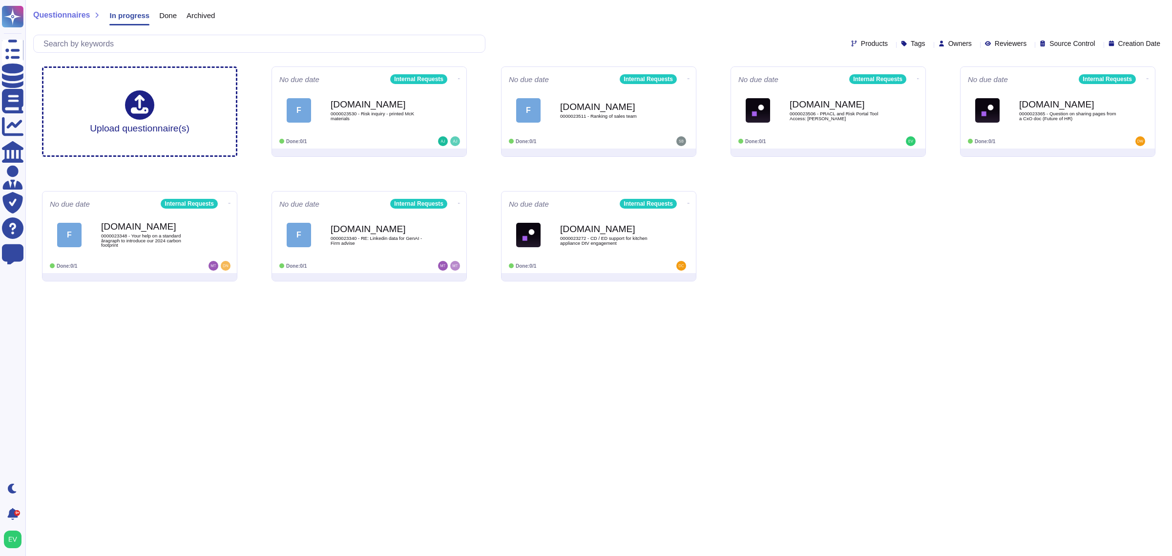
click at [164, 19] on span "Done" at bounding box center [168, 15] width 18 height 7
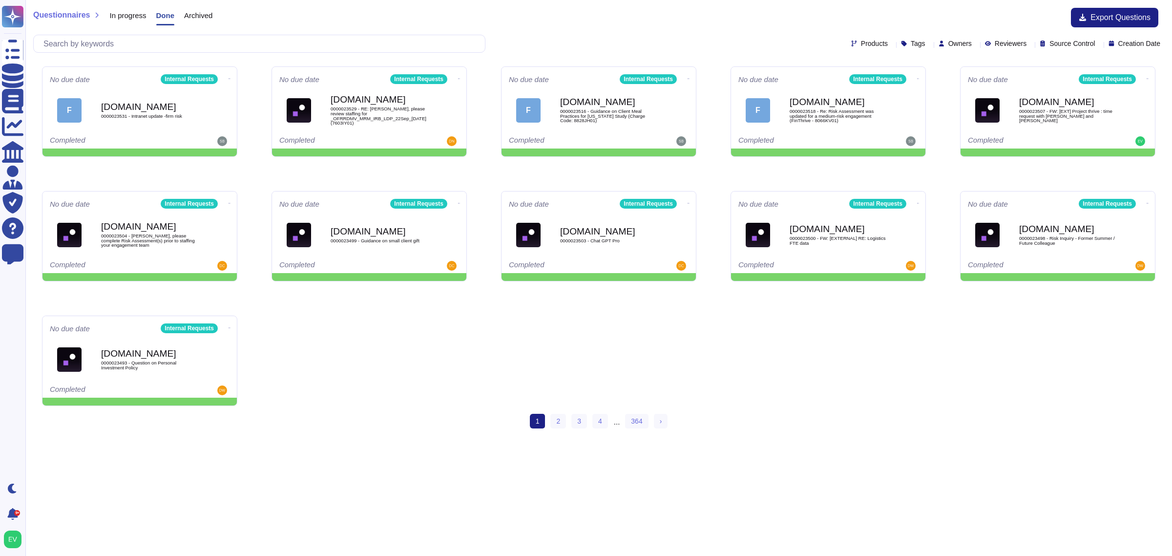
click at [202, 22] on div "Archived" at bounding box center [193, 18] width 38 height 20
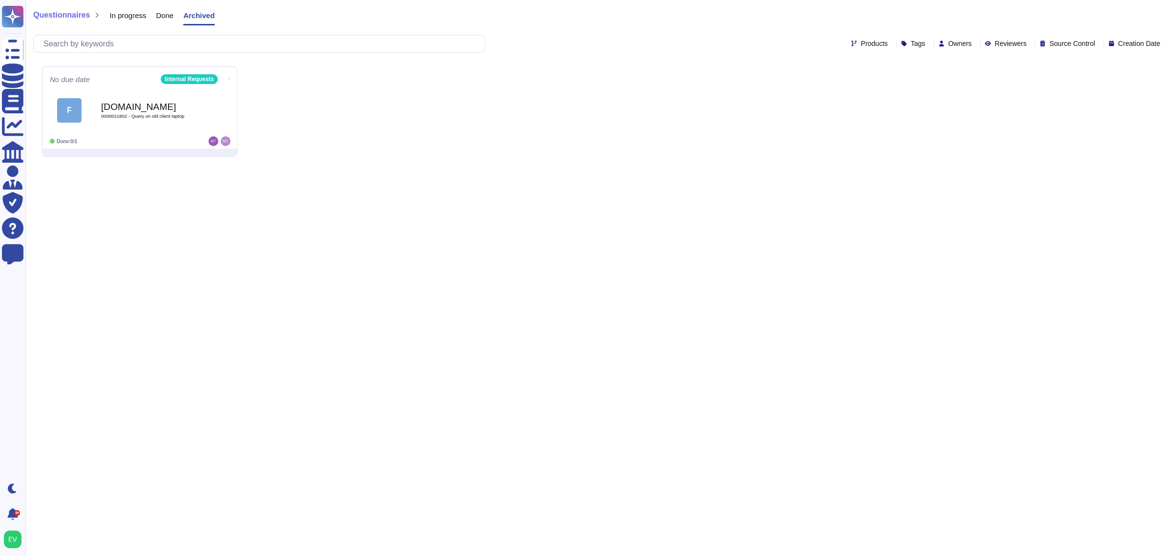
click at [157, 19] on span "Done" at bounding box center [165, 15] width 18 height 7
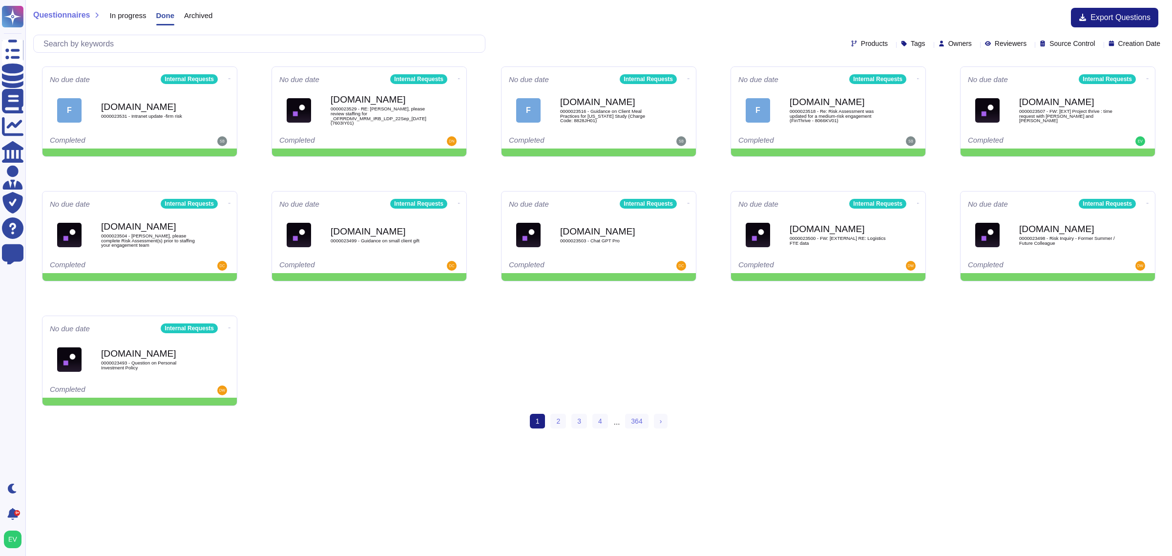
click at [118, 21] on div "In progress" at bounding box center [123, 18] width 46 height 20
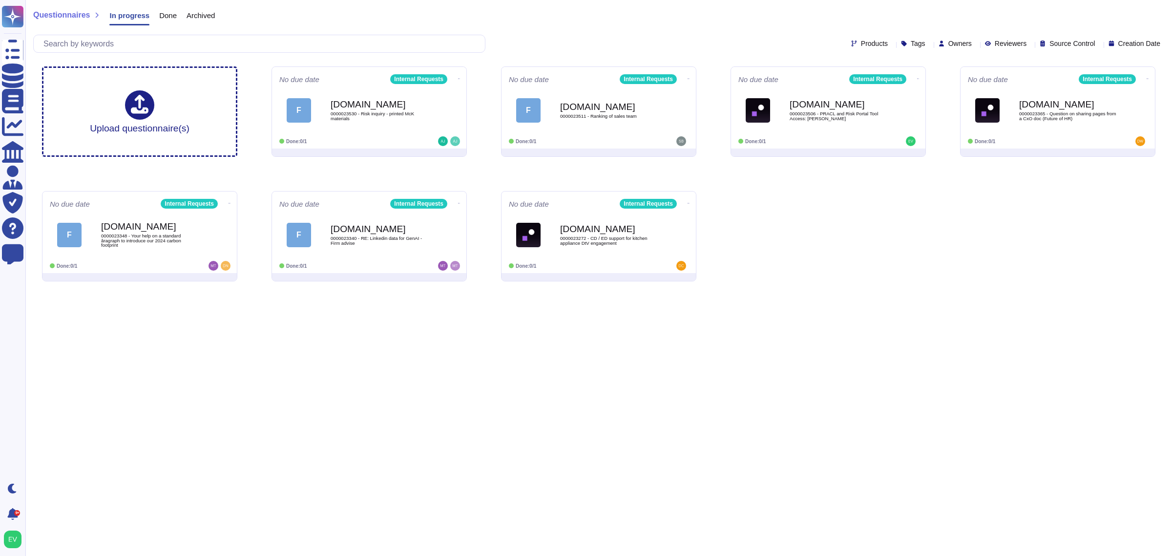
click at [1066, 43] on span "Source Control" at bounding box center [1072, 43] width 45 height 7
click at [995, 42] on span "Reviewers" at bounding box center [1011, 43] width 32 height 7
click at [948, 44] on span "Owners" at bounding box center [959, 43] width 23 height 7
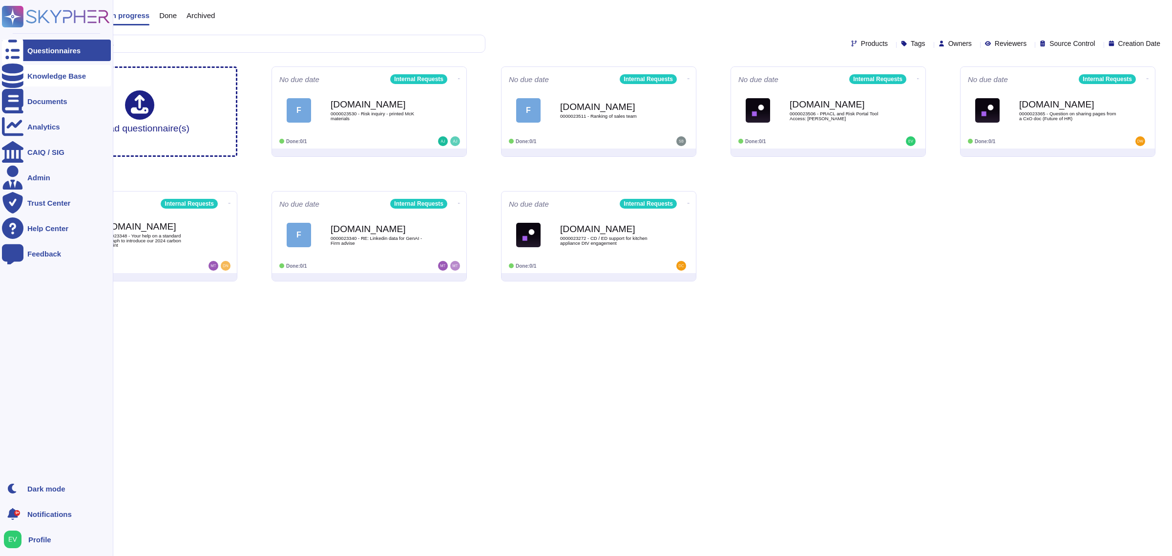
click at [56, 75] on div "Knowledge Base" at bounding box center [56, 75] width 59 height 7
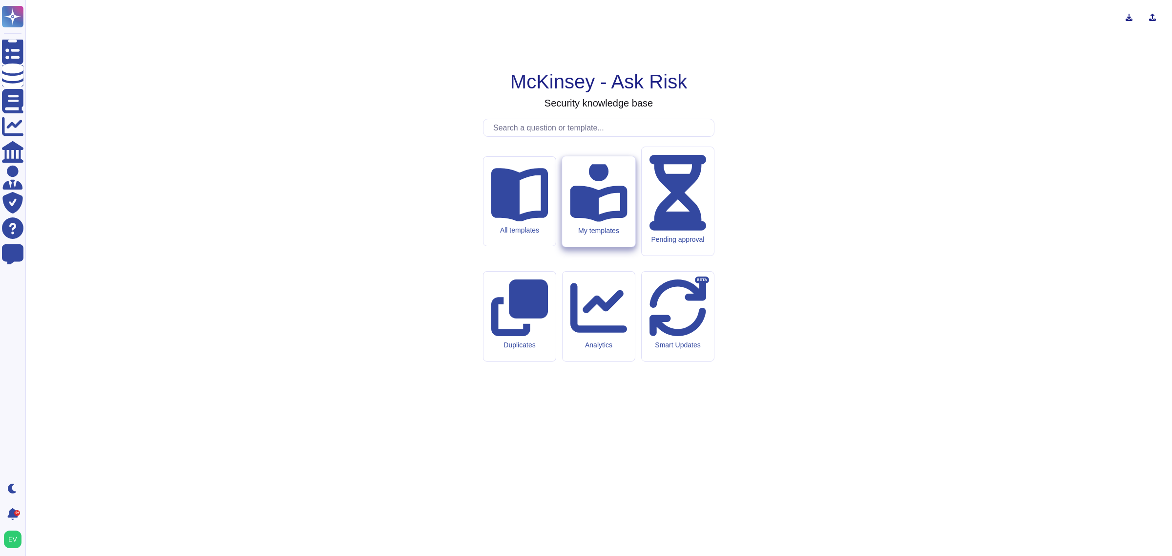
click at [600, 222] on icon at bounding box center [598, 191] width 57 height 61
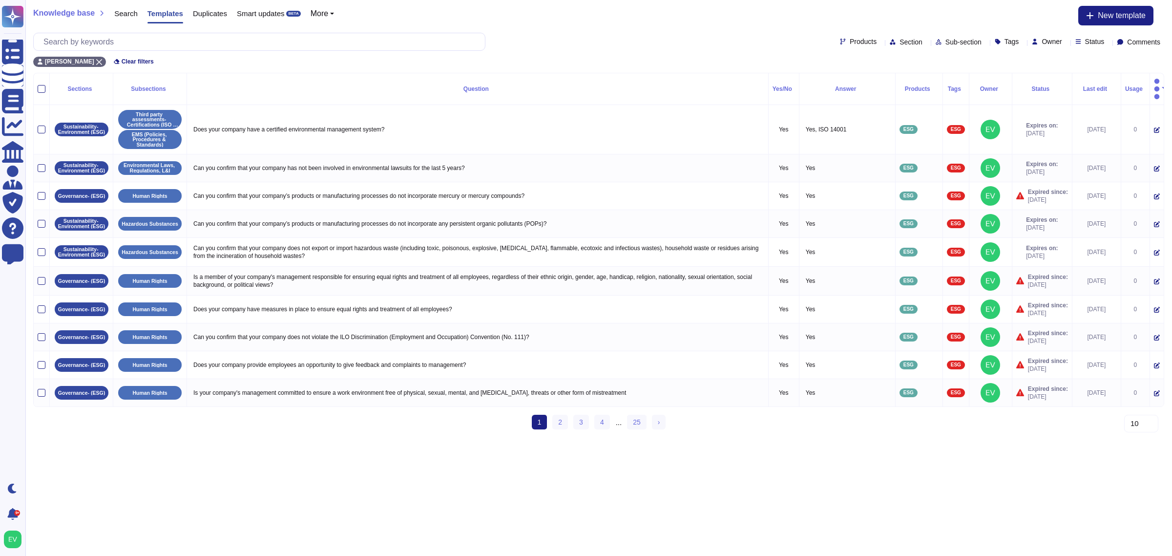
drag, startPoint x: 1086, startPoint y: 45, endPoint x: 1152, endPoint y: 43, distance: 66.0
click at [1152, 43] on span "Comments" at bounding box center [1143, 42] width 33 height 7
click at [1034, 62] on div "[PERSON_NAME] Clear filters" at bounding box center [598, 59] width 1131 height 16
click at [1127, 42] on span "Comments" at bounding box center [1143, 42] width 33 height 7
click at [1012, 74] on th "Status" at bounding box center [1042, 89] width 60 height 32
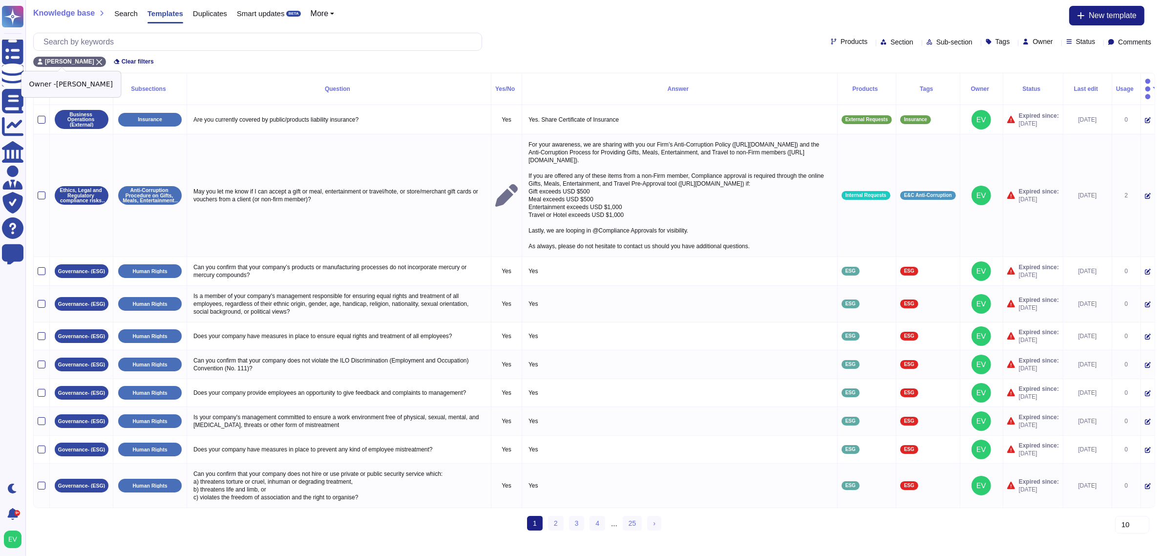
click at [86, 57] on div "[PERSON_NAME]" at bounding box center [69, 62] width 73 height 10
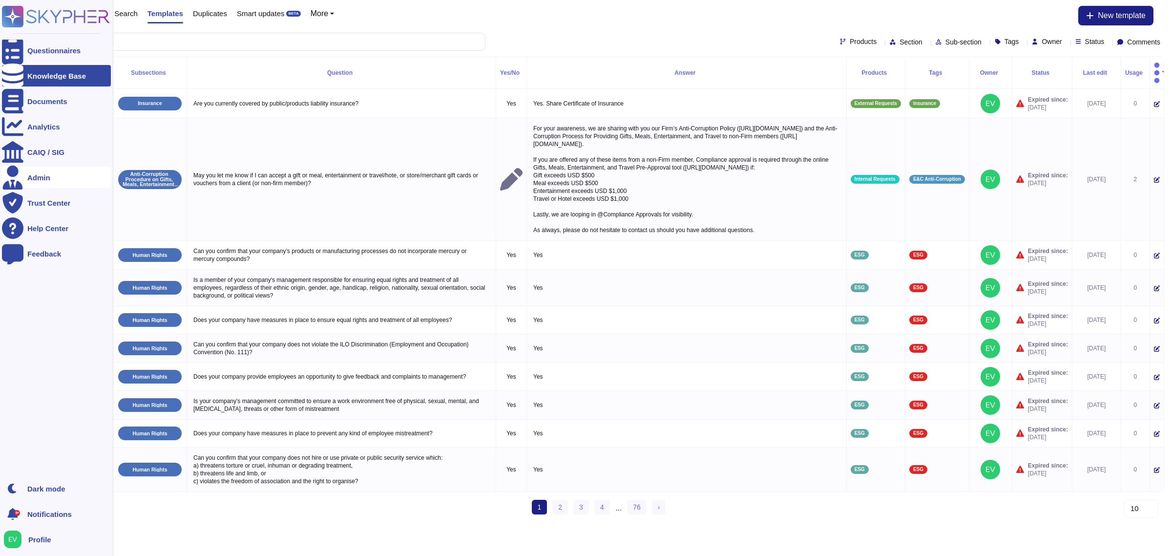
click at [43, 175] on div "Admin" at bounding box center [38, 177] width 23 height 7
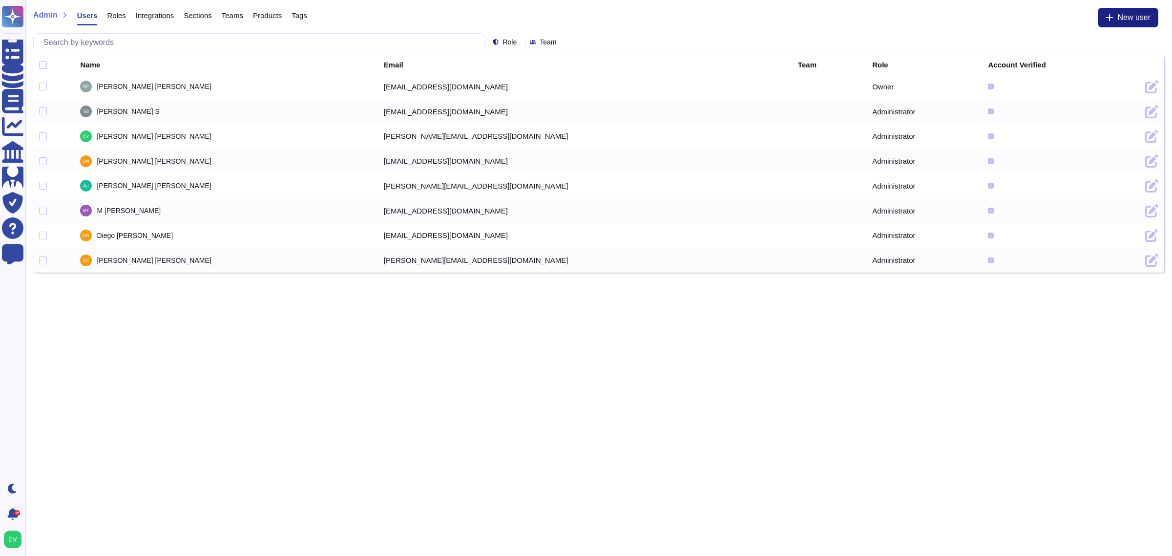
click at [190, 13] on span "Sections" at bounding box center [198, 15] width 28 height 7
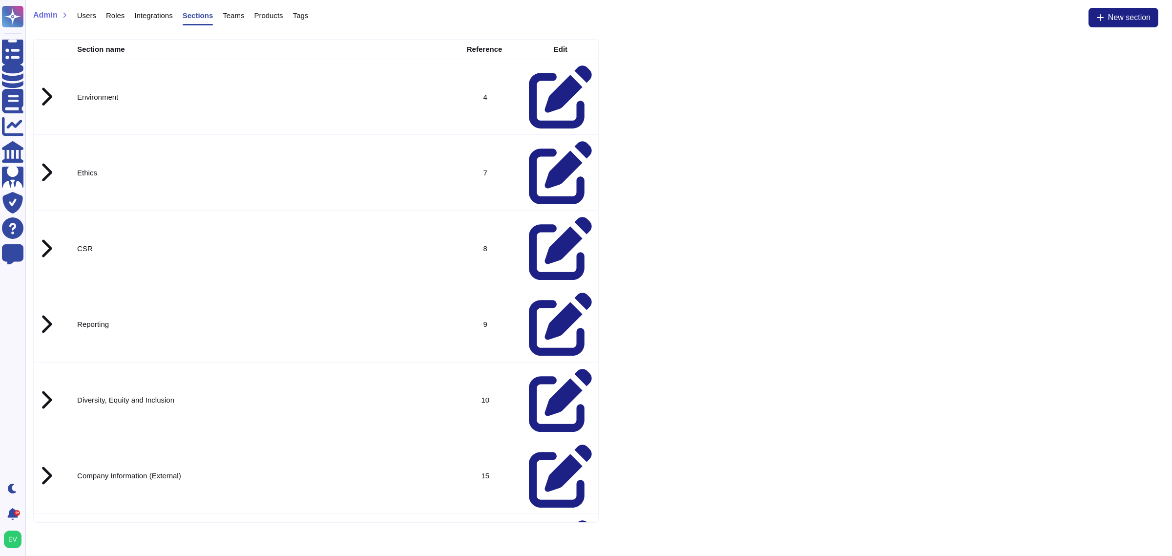
click at [47, 162] on icon at bounding box center [46, 172] width 13 height 21
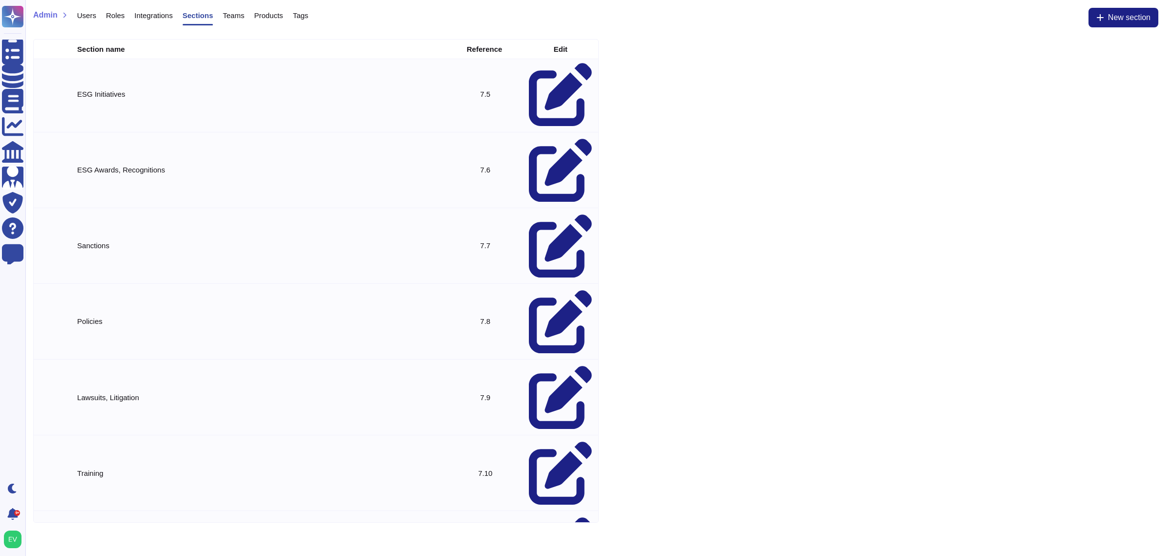
scroll to position [306, 0]
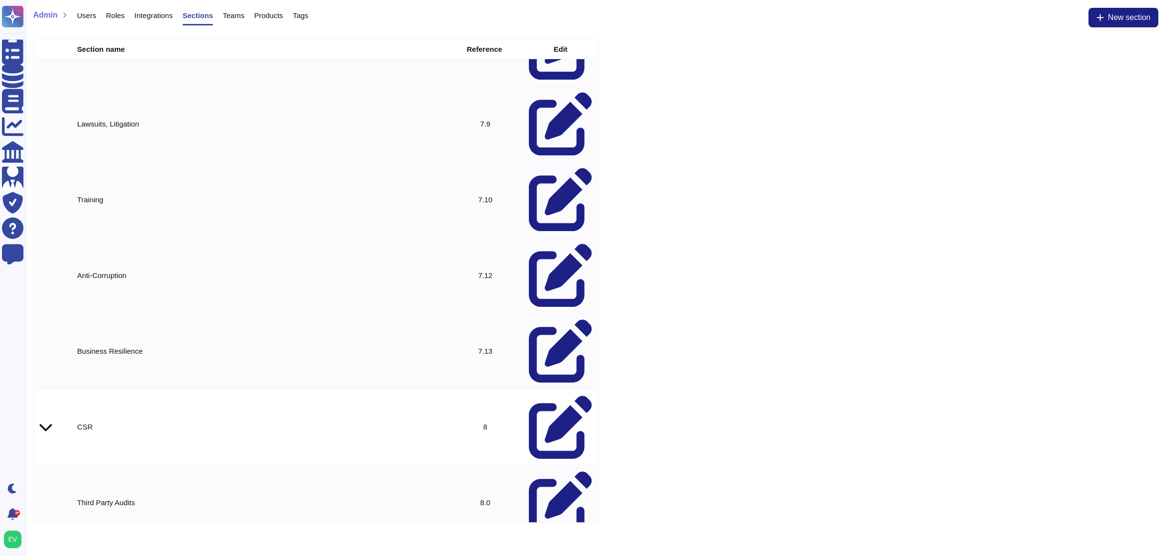
scroll to position [587, 0]
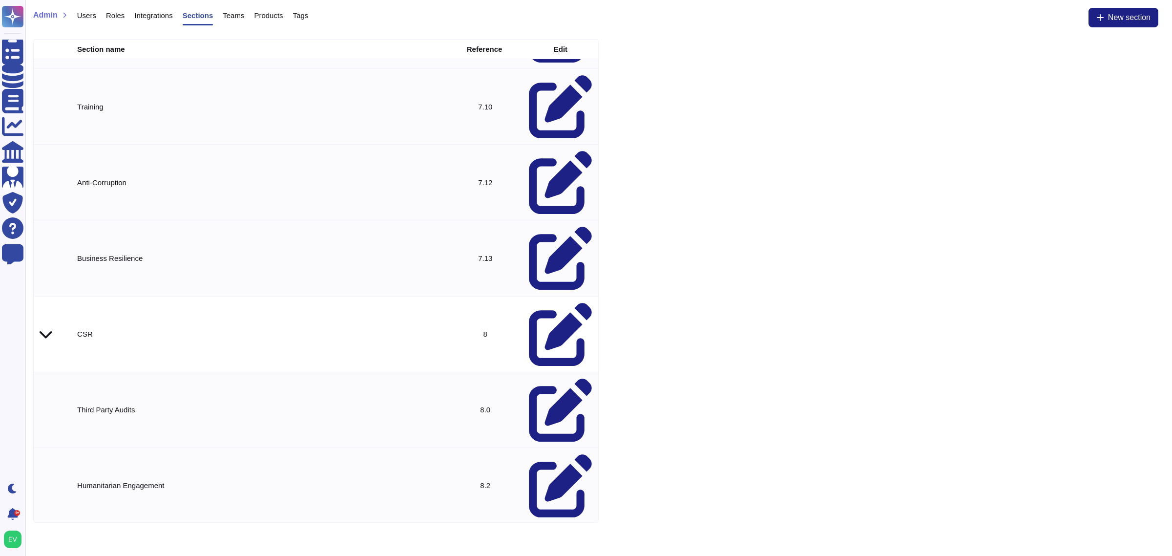
scroll to position [675, 0]
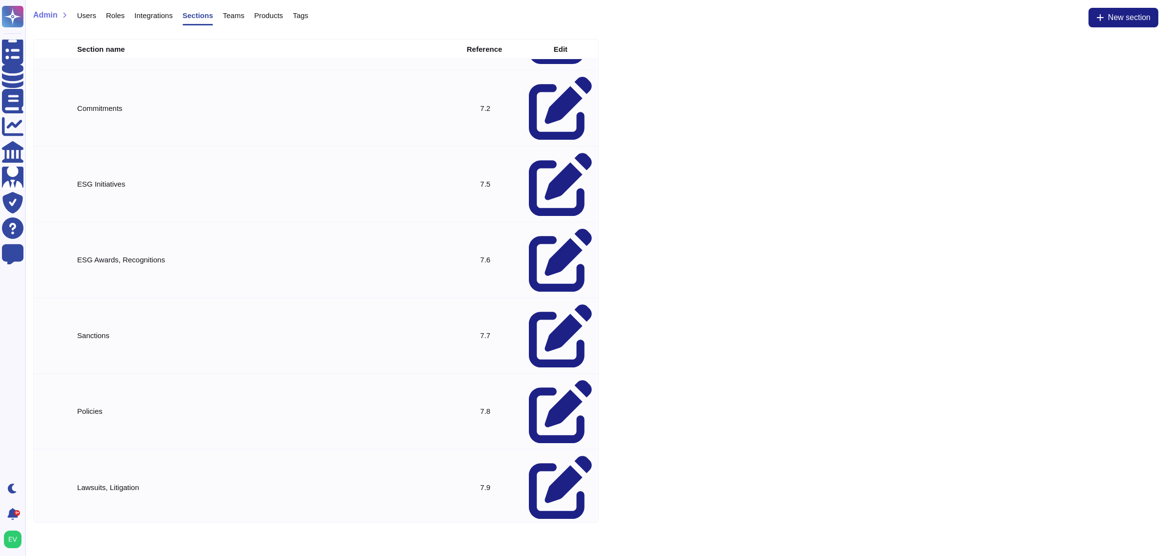
scroll to position [0, 0]
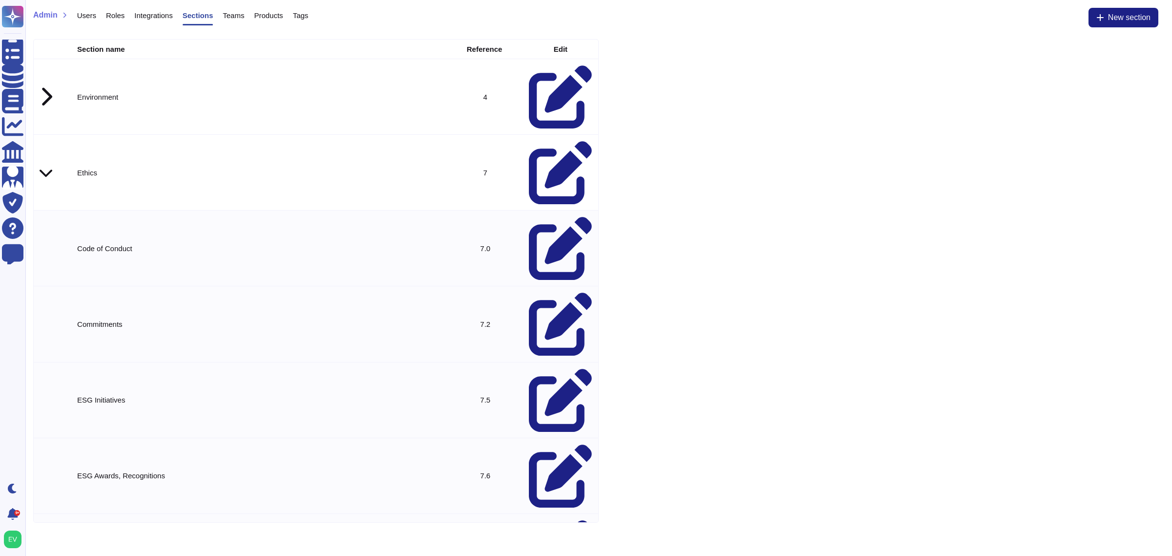
click at [42, 135] on td at bounding box center [46, 172] width 24 height 75
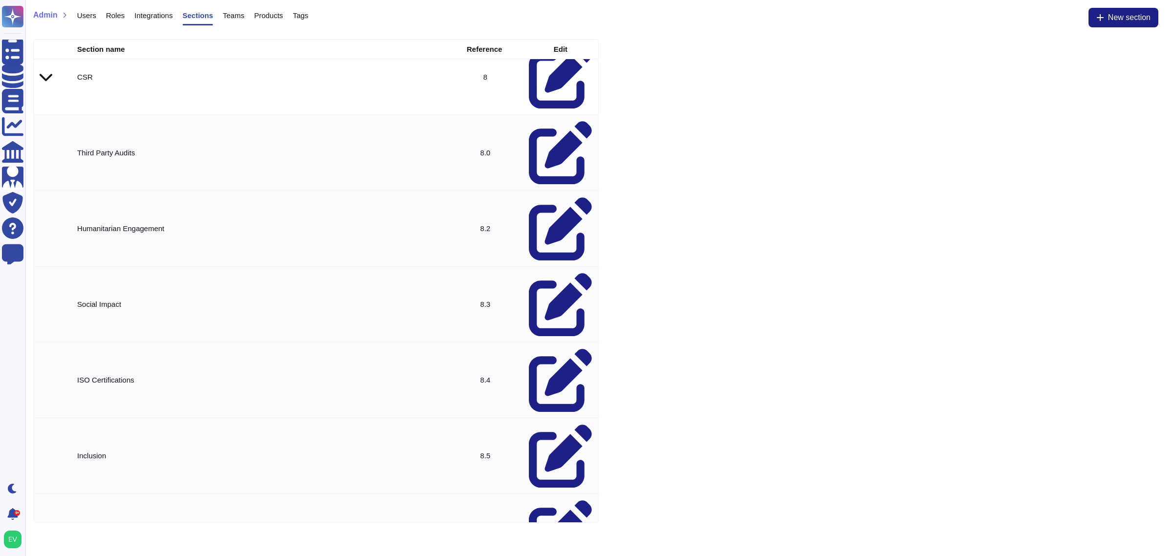
scroll to position [164, 0]
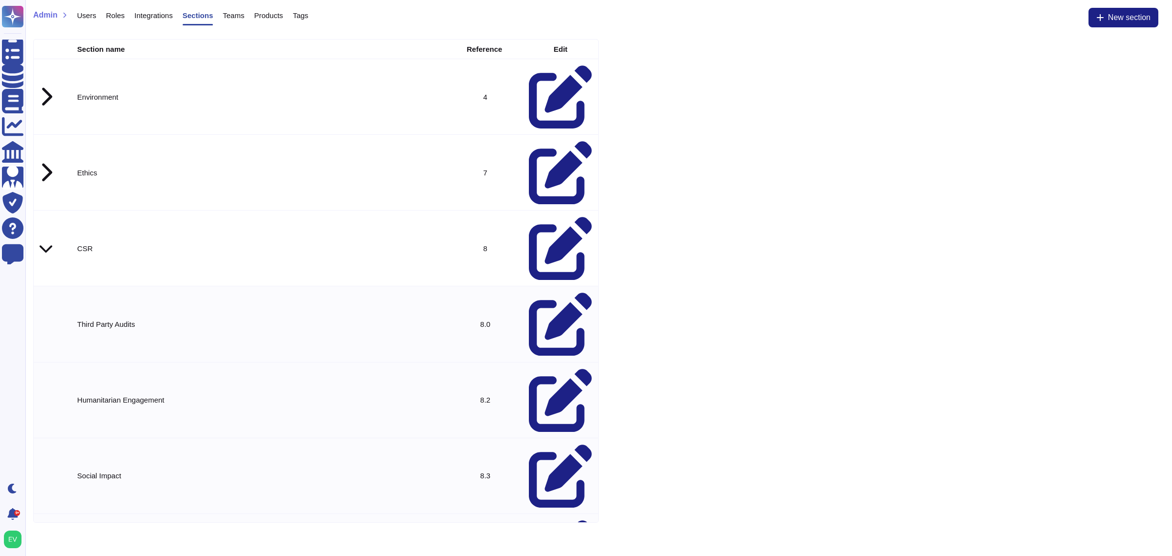
click at [54, 211] on td at bounding box center [46, 248] width 24 height 75
click at [42, 86] on icon at bounding box center [46, 96] width 13 height 21
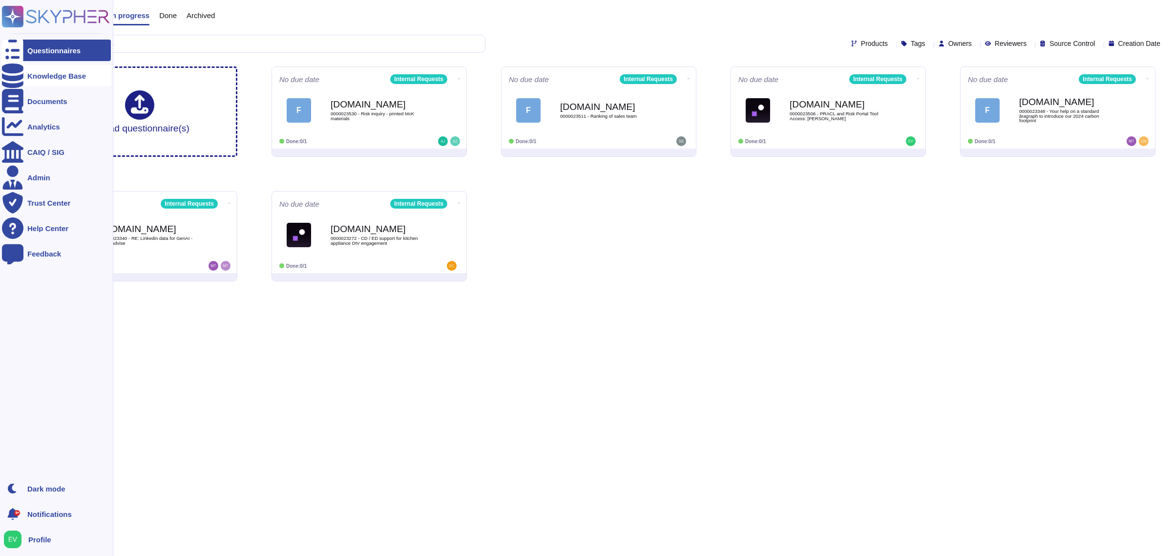
click at [60, 80] on div "Knowledge Base" at bounding box center [56, 75] width 109 height 21
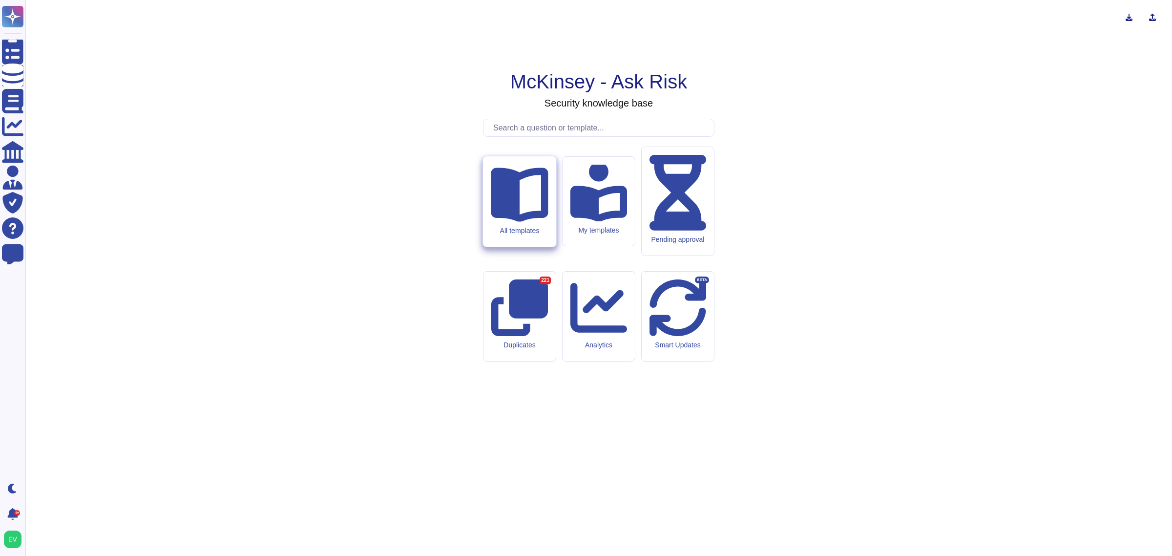
click at [545, 247] on div "All templates" at bounding box center [519, 201] width 73 height 90
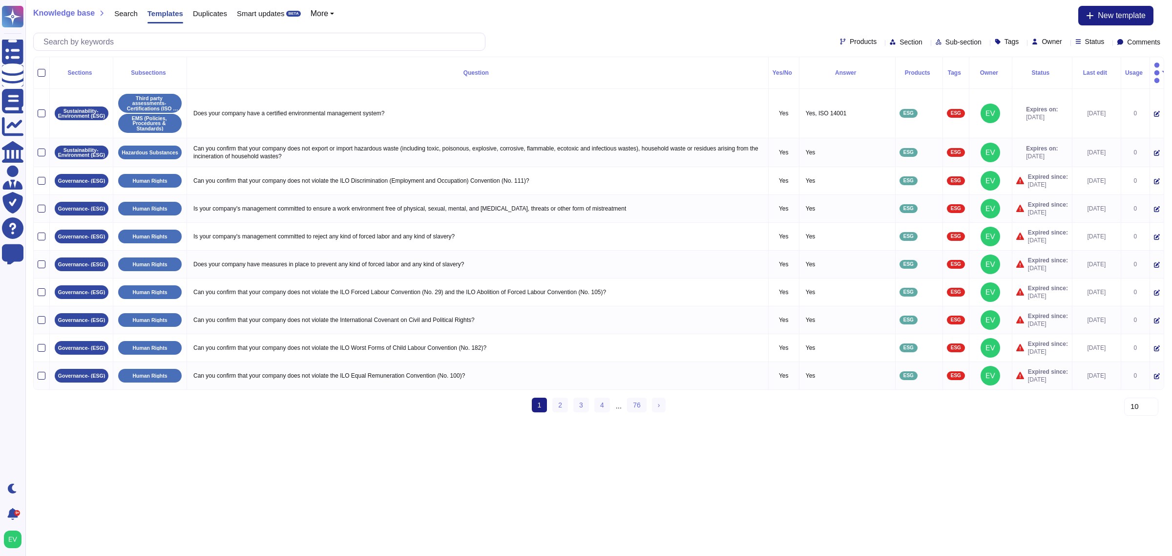
click at [850, 42] on span "Products" at bounding box center [863, 41] width 27 height 7
click at [900, 42] on span "Section" at bounding box center [911, 42] width 23 height 7
click at [883, 91] on span "Environment" at bounding box center [886, 88] width 41 height 9
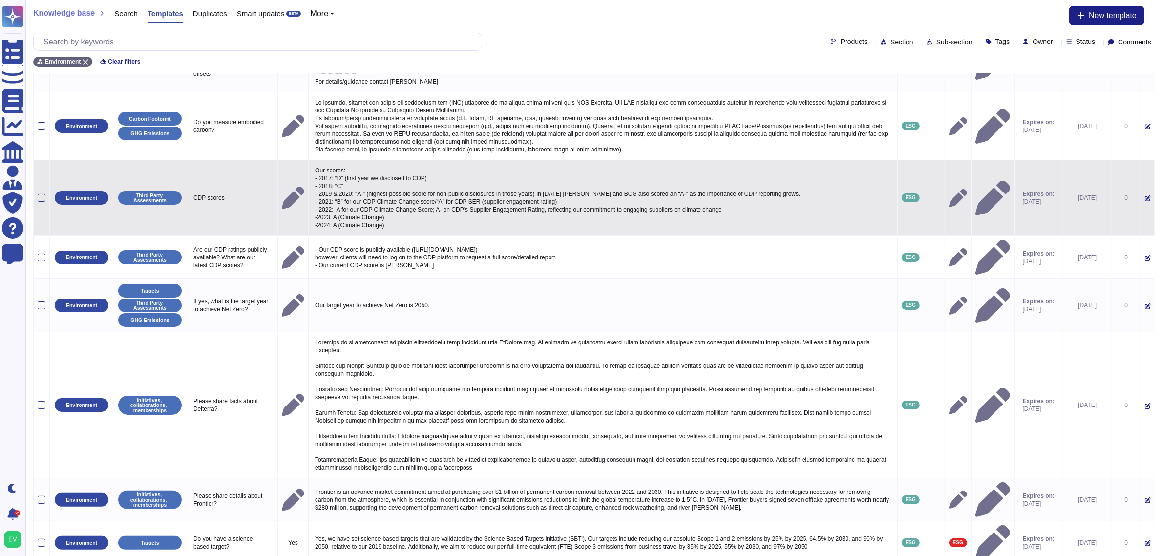
scroll to position [243, 0]
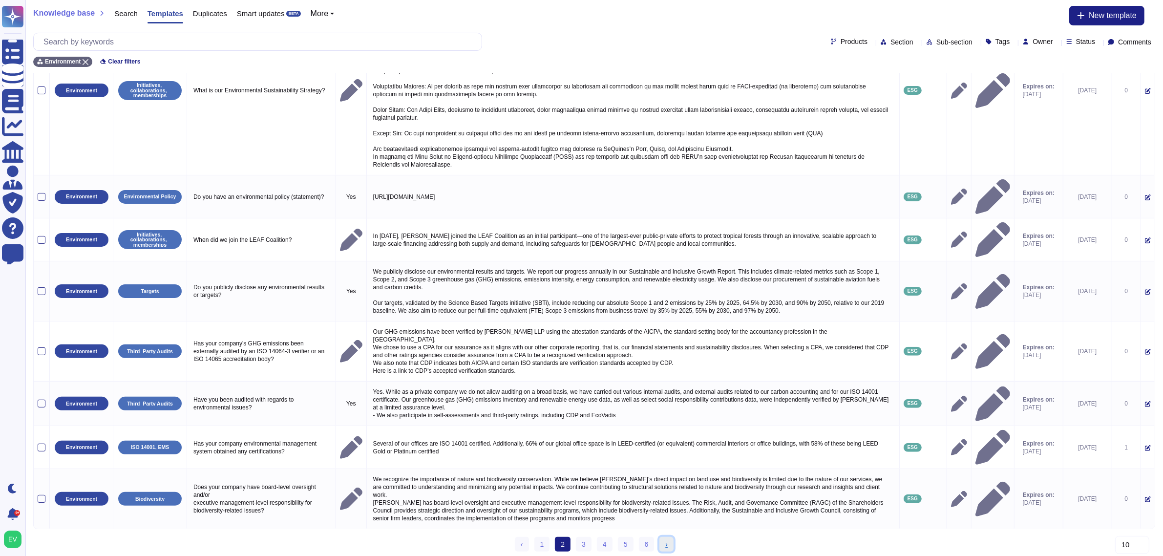
scroll to position [190, 0]
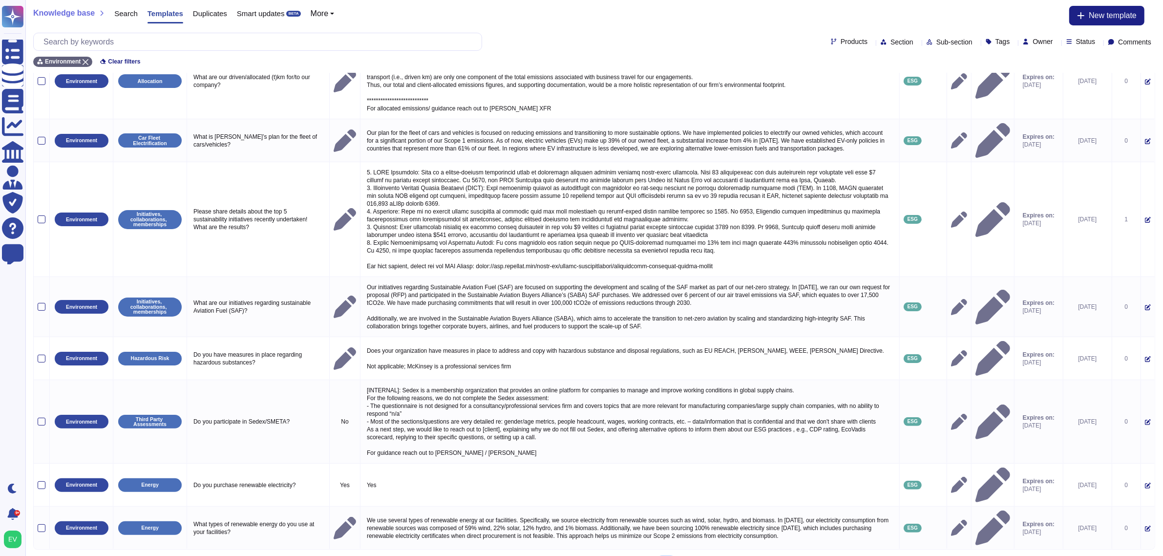
click at [662, 555] on link "› Next" at bounding box center [666, 564] width 14 height 15
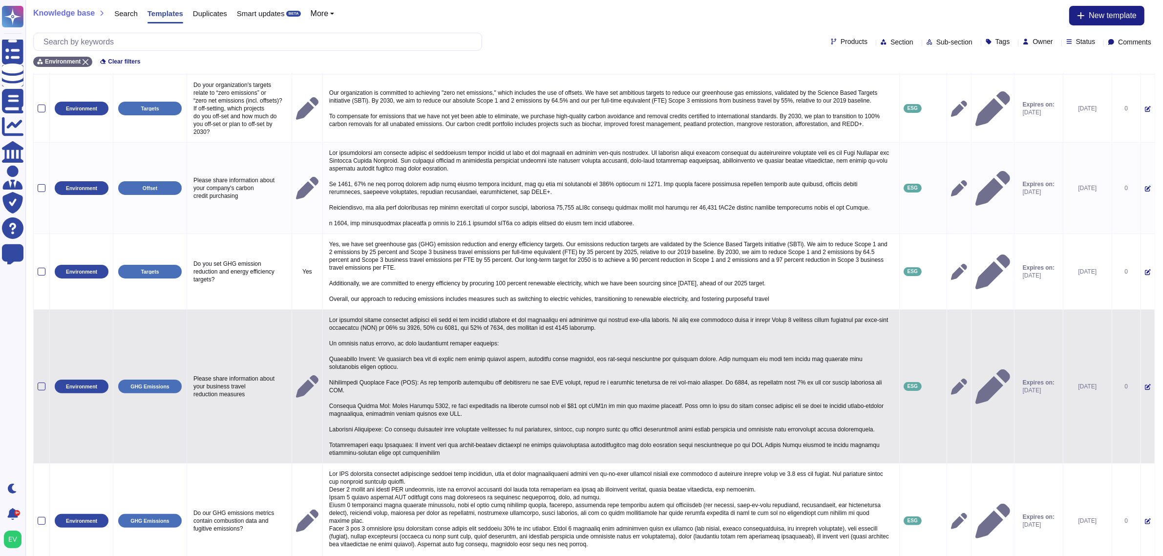
scroll to position [392, 0]
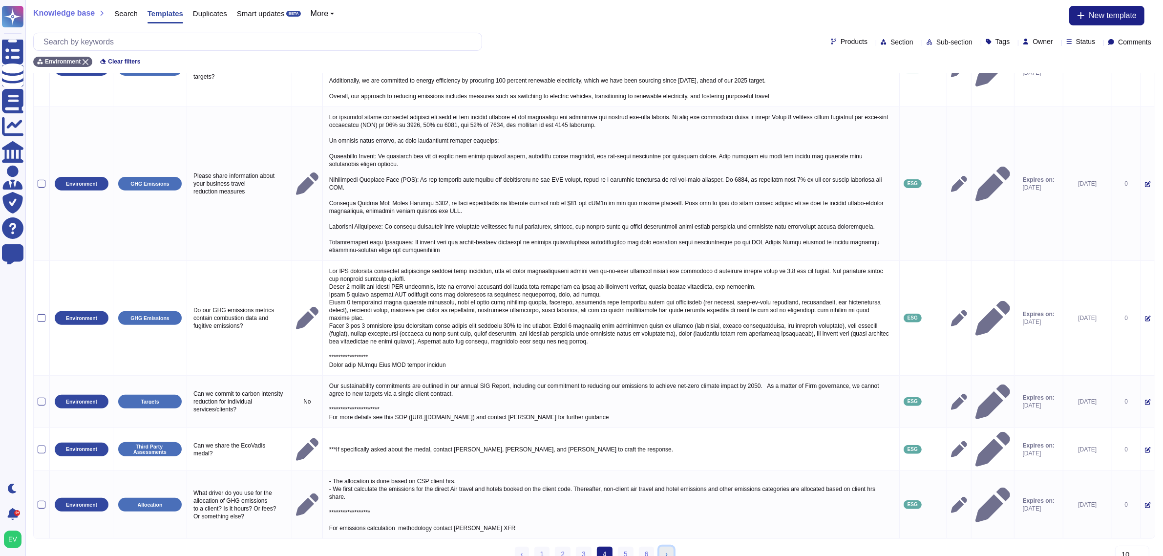
click at [664, 547] on link "› Next" at bounding box center [666, 554] width 14 height 15
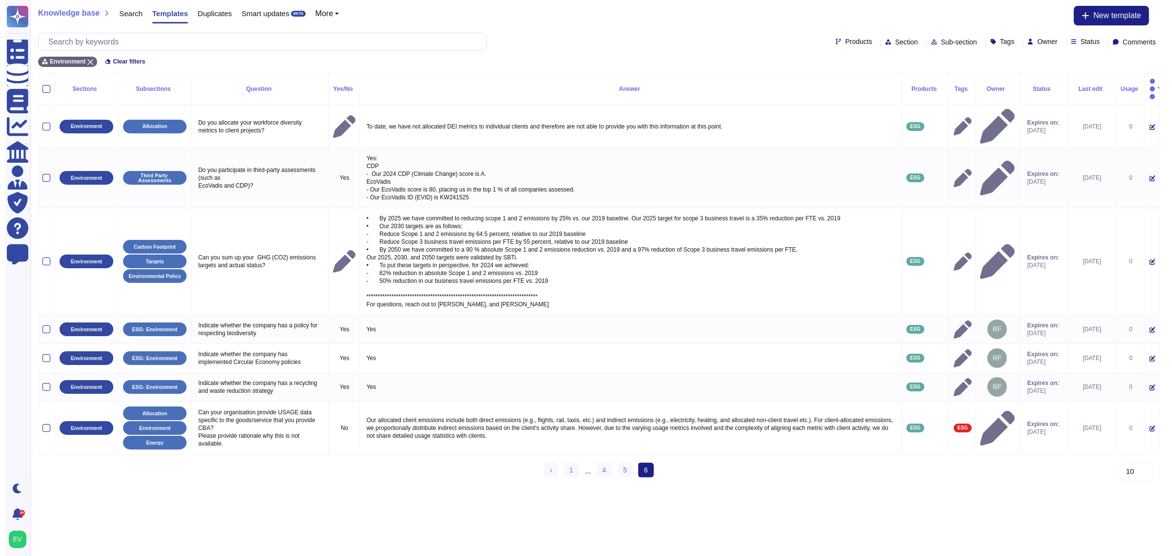
scroll to position [0, 0]
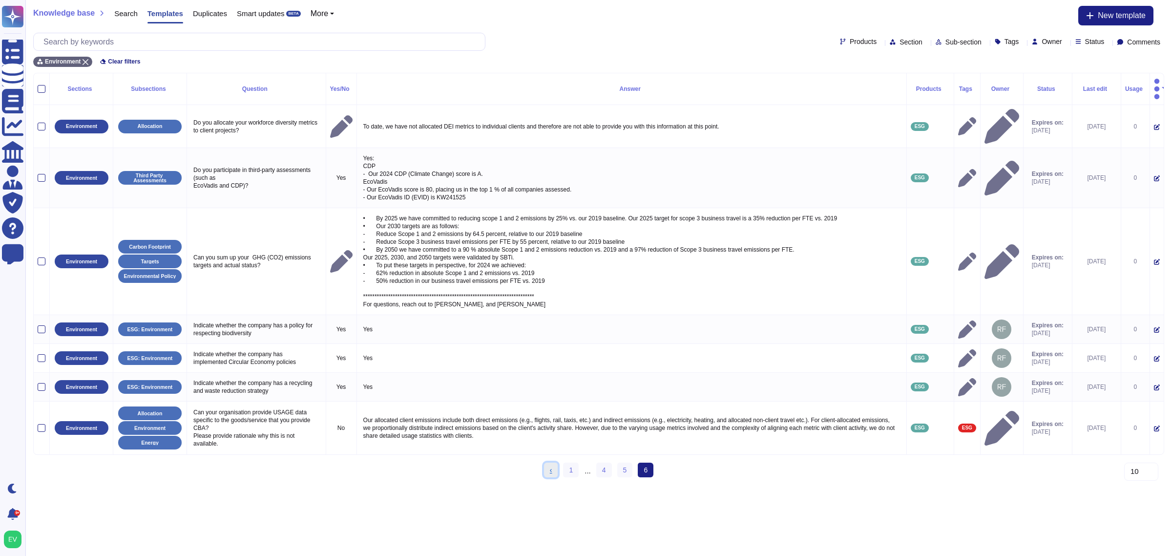
click at [553, 463] on link "‹ Previous" at bounding box center [551, 470] width 14 height 15
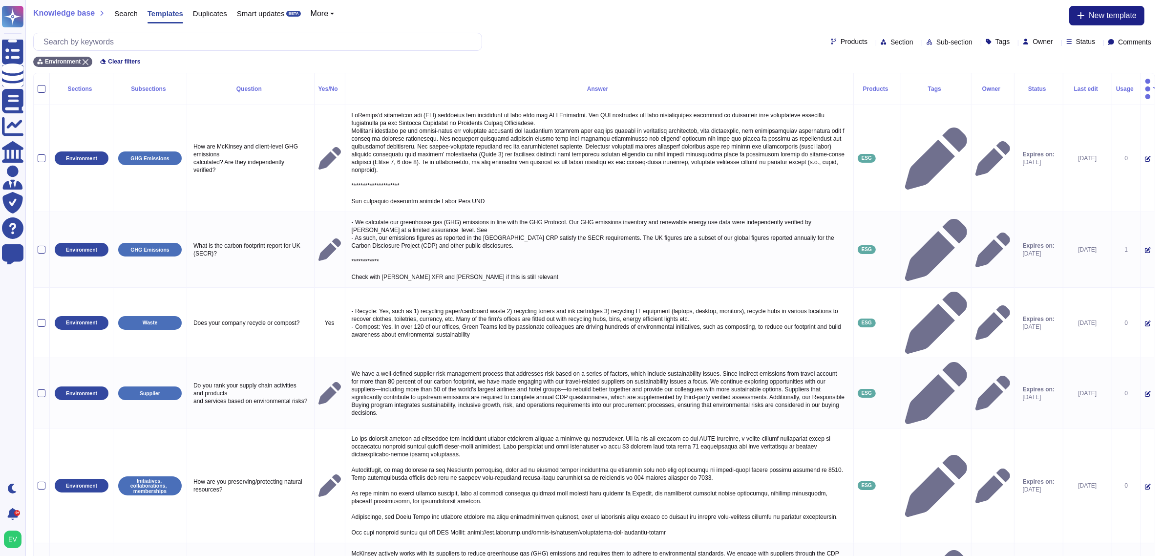
click at [936, 39] on span "Sub-section" at bounding box center [954, 42] width 36 height 7
click at [921, 102] on span "Environment" at bounding box center [928, 103] width 41 height 9
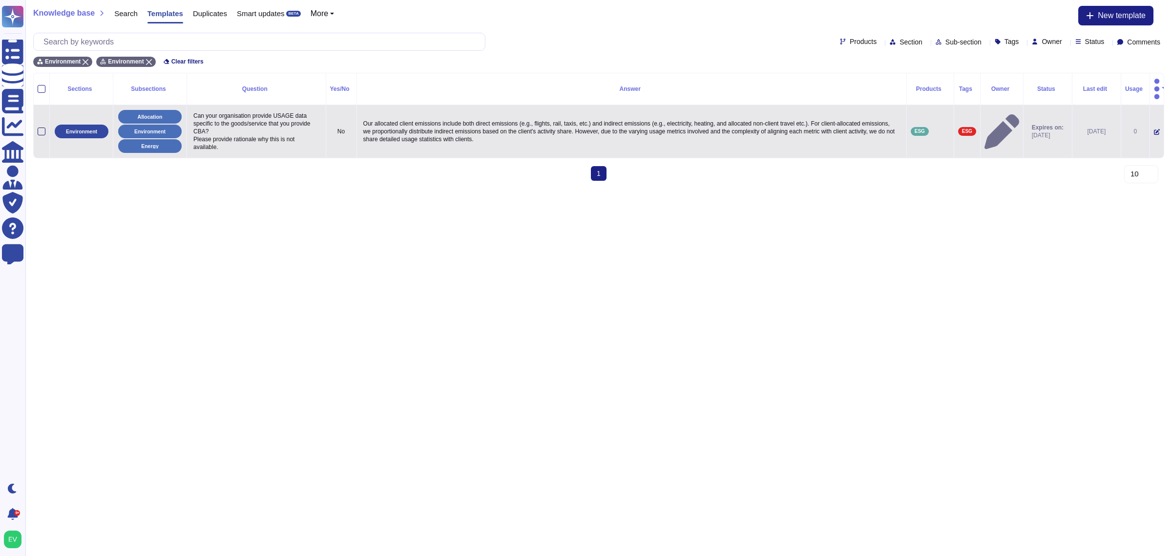
click at [42, 127] on div at bounding box center [42, 131] width 8 height 8
click at [0, 0] on input "checkbox" at bounding box center [0, 0] width 0 height 0
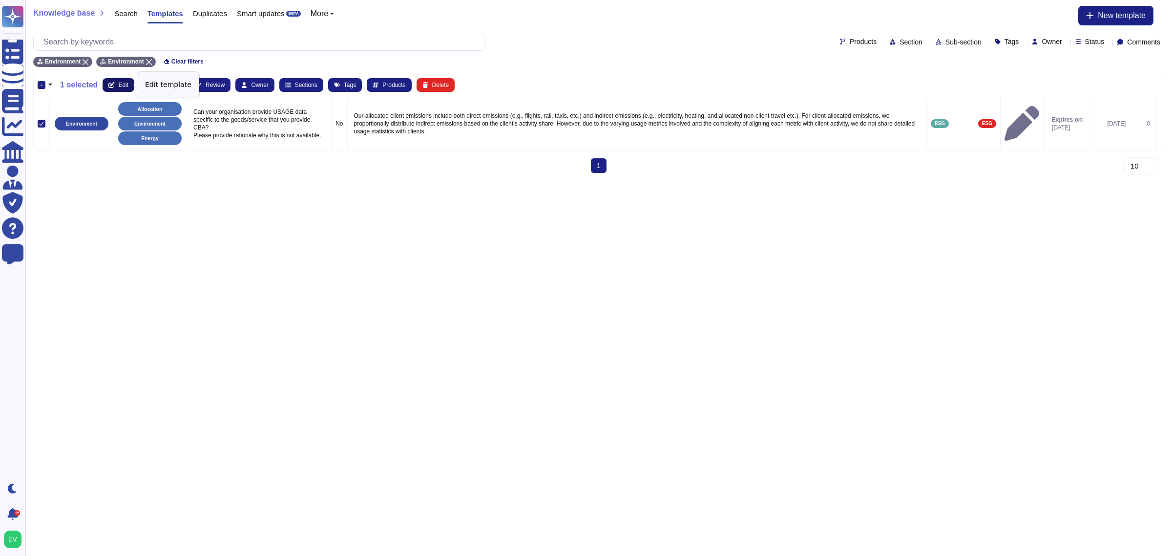
click at [116, 84] on button "Edit" at bounding box center [119, 85] width 32 height 14
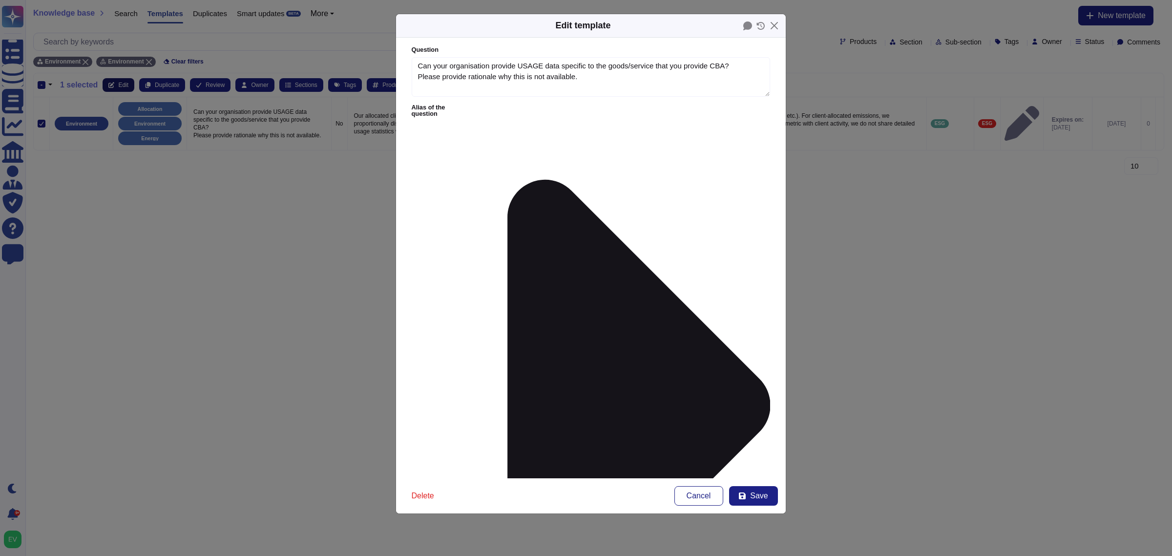
type textarea "Can your organisation provide USAGE data specific to the goods/service that you…"
type textarea "Our allocated client emissions include both direct emissions (e.g., flights, ra…"
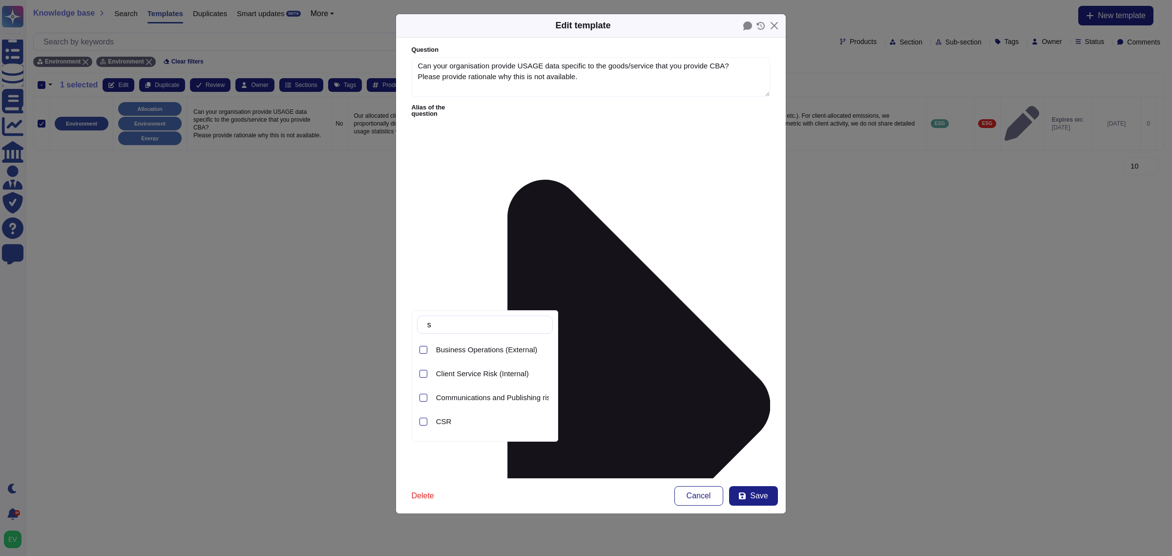
type input "su"
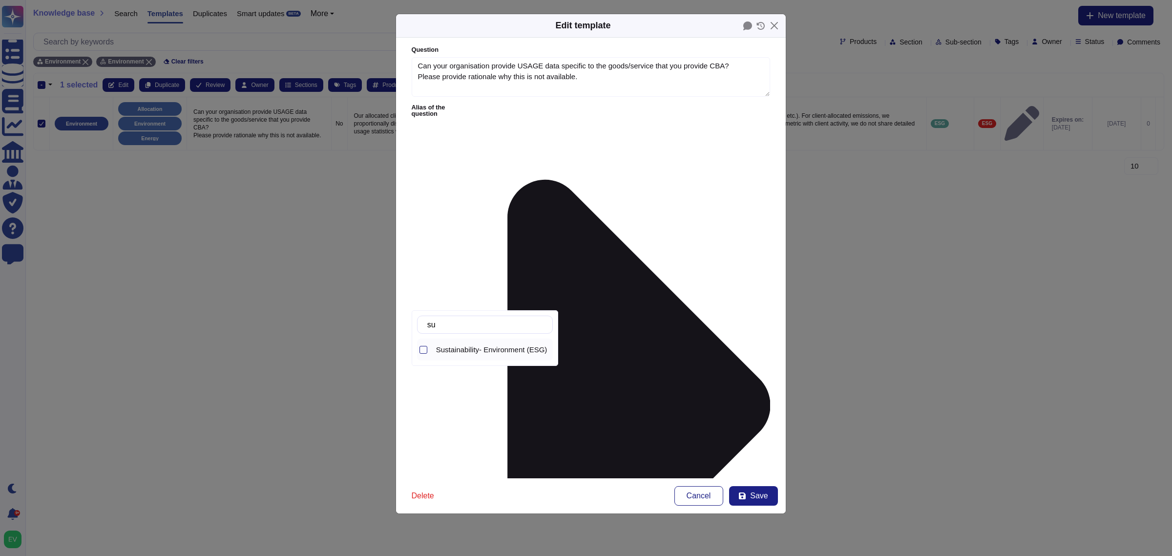
click at [479, 355] on div "Sustainability- Environment (ESG)" at bounding box center [492, 349] width 121 height 22
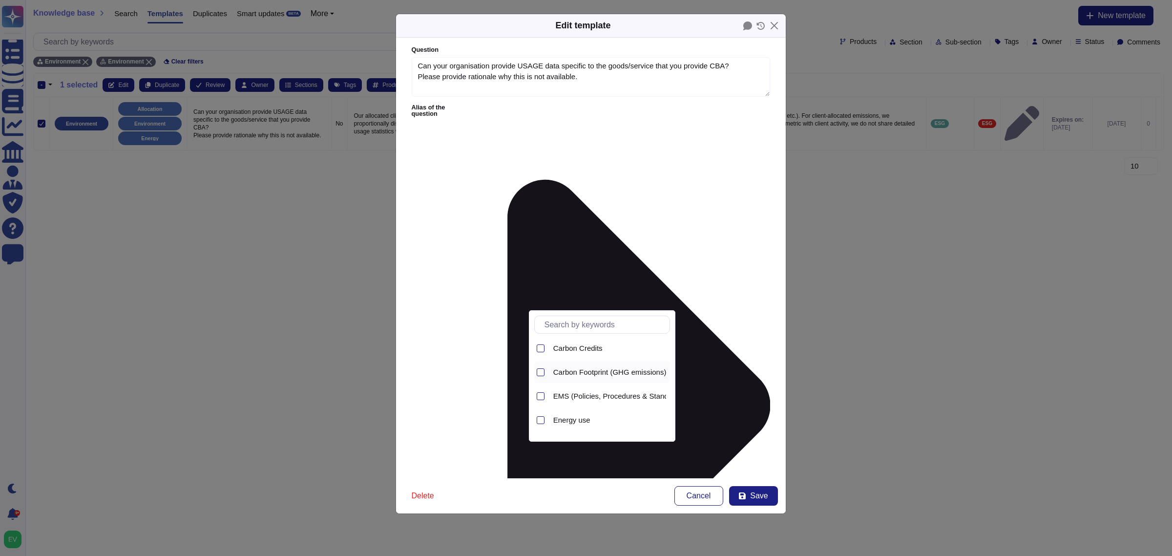
scroll to position [26, 0]
click at [585, 370] on span "Carbon Footprint (GHG emissions)" at bounding box center [609, 371] width 113 height 9
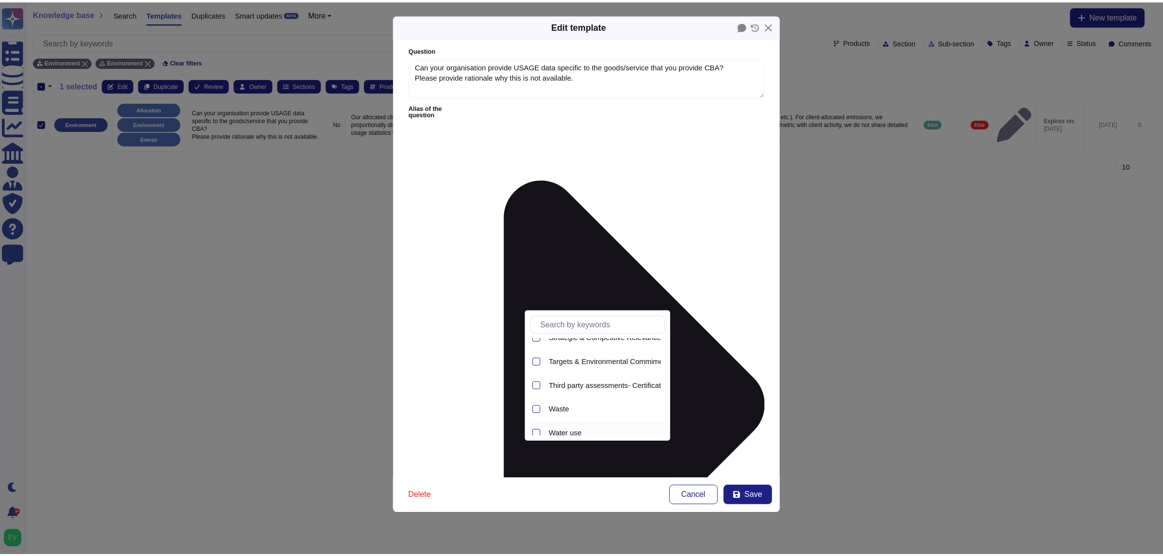
scroll to position [235, 0]
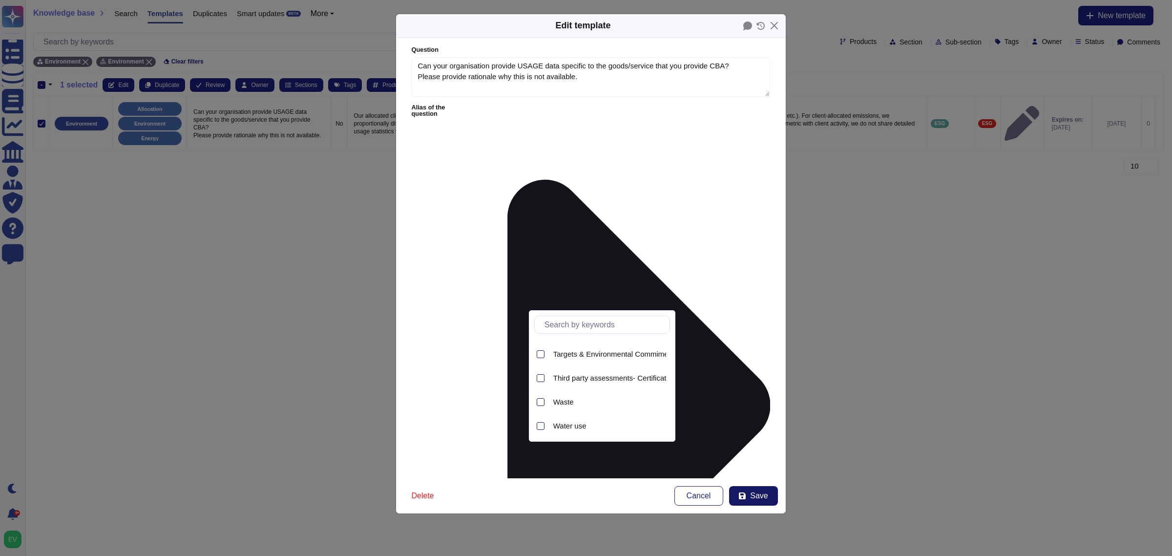
click at [768, 492] on button "Save" at bounding box center [753, 496] width 49 height 20
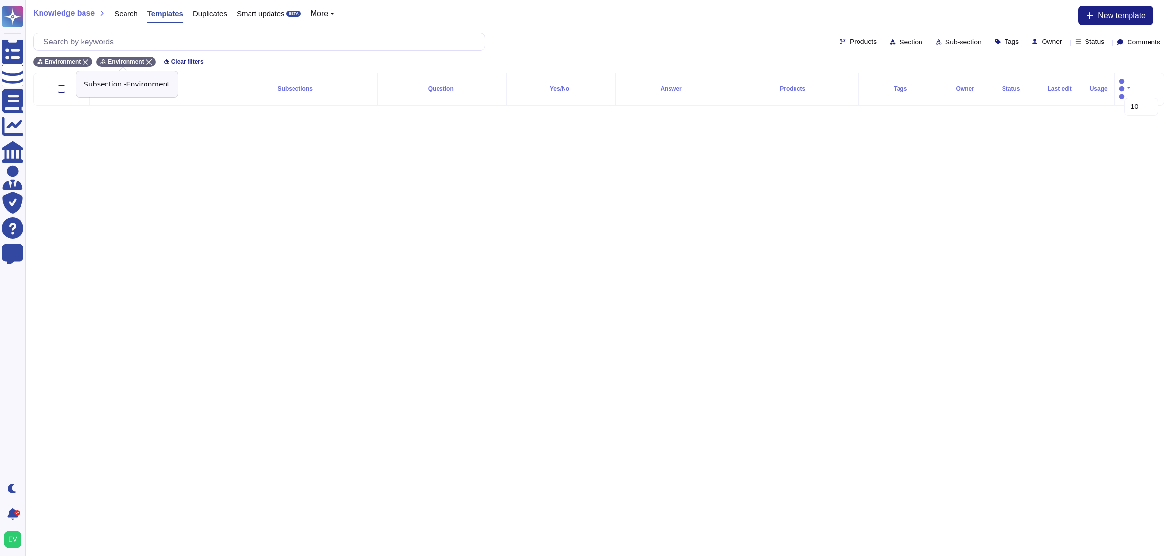
click at [146, 62] on icon at bounding box center [149, 62] width 6 height 6
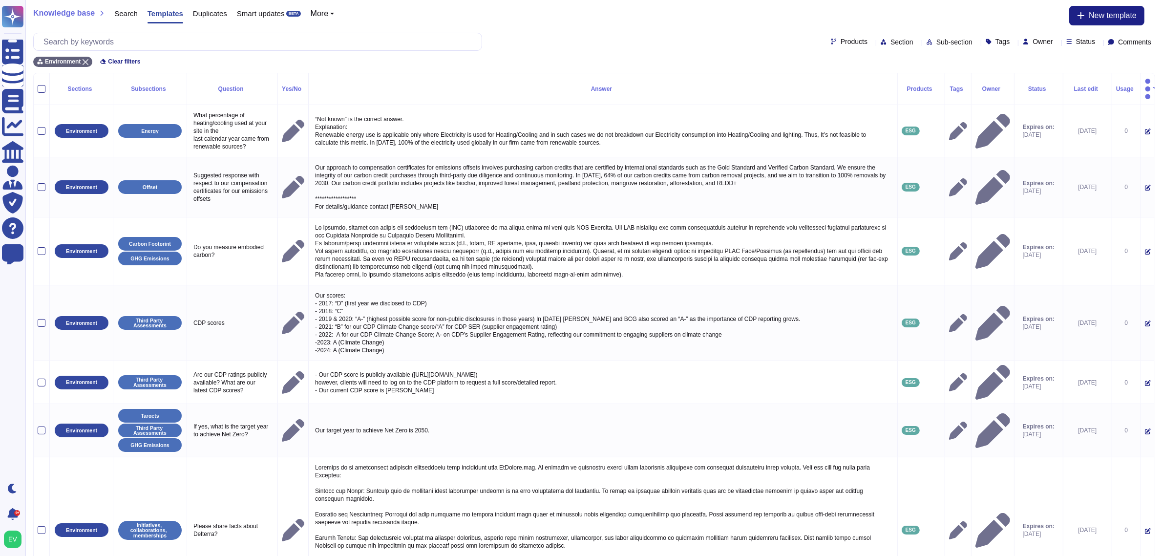
click at [936, 41] on span "Sub-section" at bounding box center [954, 42] width 36 height 7
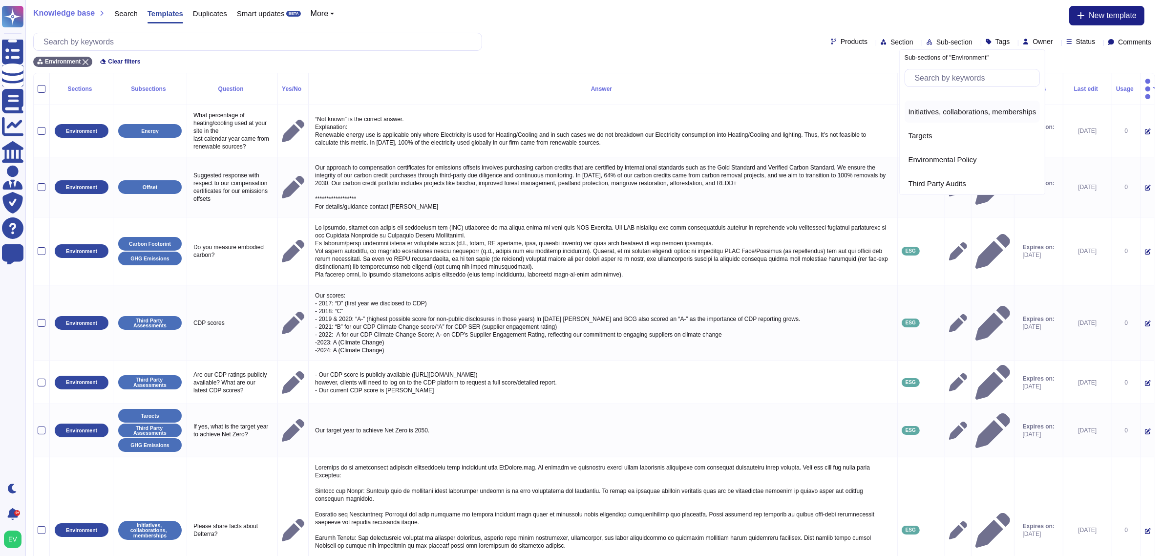
scroll to position [0, 0]
click at [949, 125] on span "Initiatives, collaborations, memberships" at bounding box center [972, 127] width 128 height 9
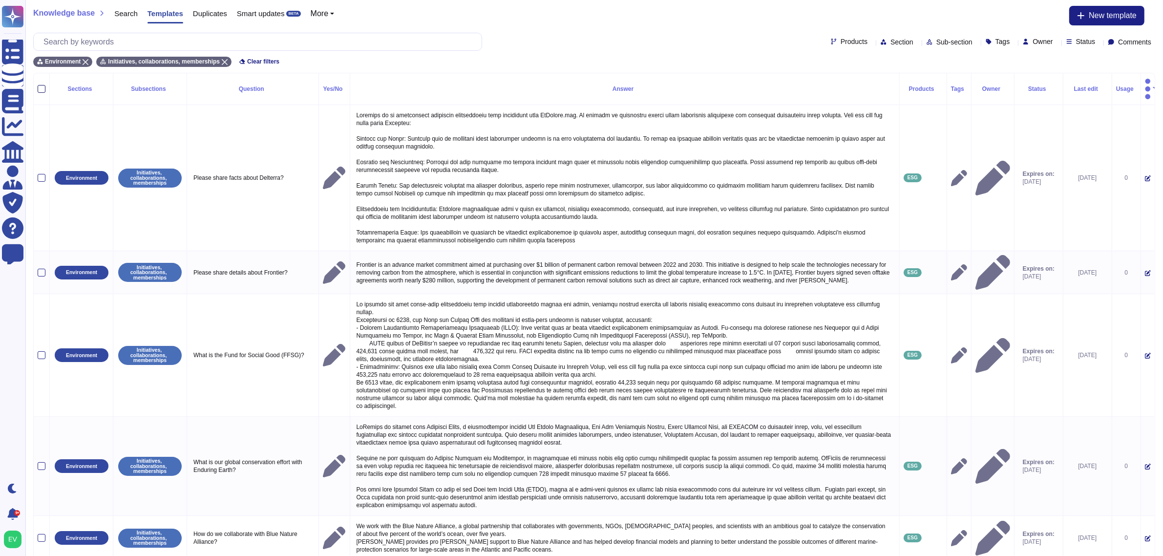
click at [40, 85] on div at bounding box center [42, 89] width 8 height 8
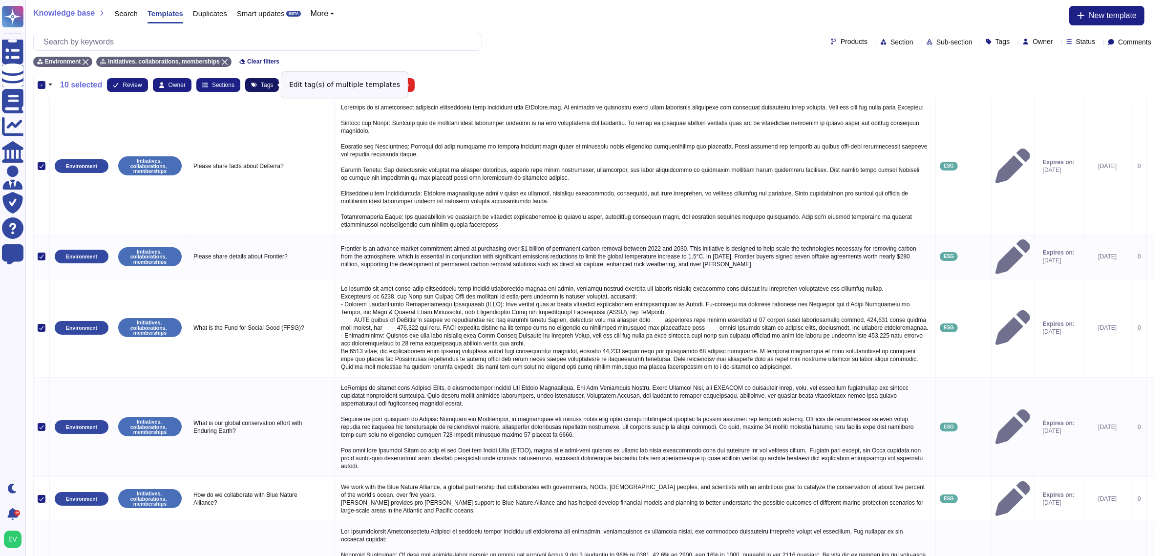
click at [261, 86] on span "Tags" at bounding box center [267, 85] width 12 height 6
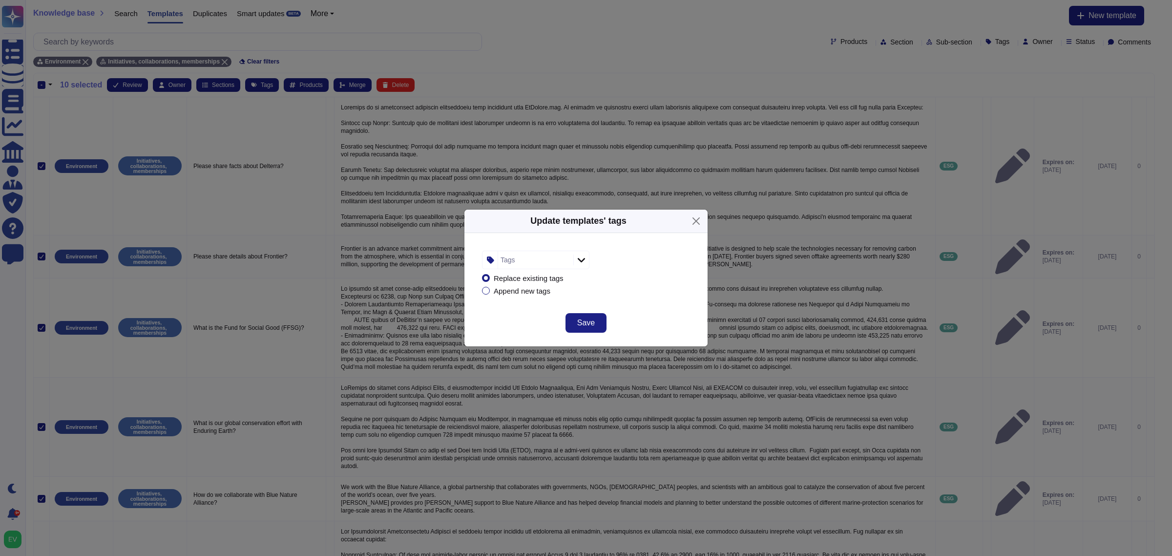
click at [526, 263] on div "Tags" at bounding box center [534, 260] width 73 height 18
type input "esg"
click at [524, 312] on span "ESG" at bounding box center [526, 312] width 16 height 9
click at [653, 294] on div "Replace existing tags Append new tags" at bounding box center [586, 284] width 208 height 30
click at [603, 325] on button "Save" at bounding box center [586, 323] width 41 height 20
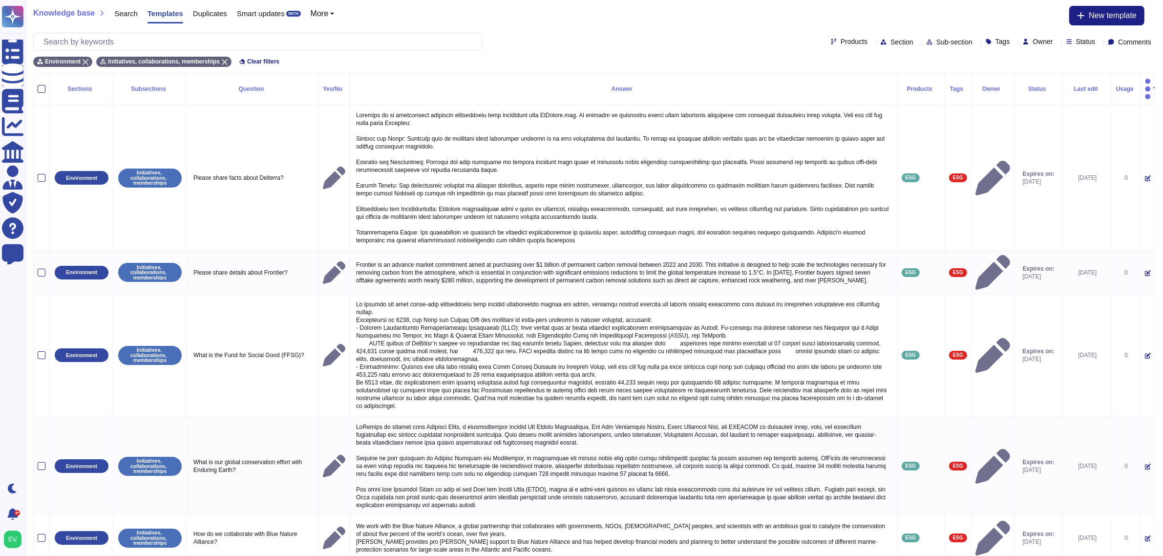
click at [38, 85] on div at bounding box center [42, 89] width 8 height 8
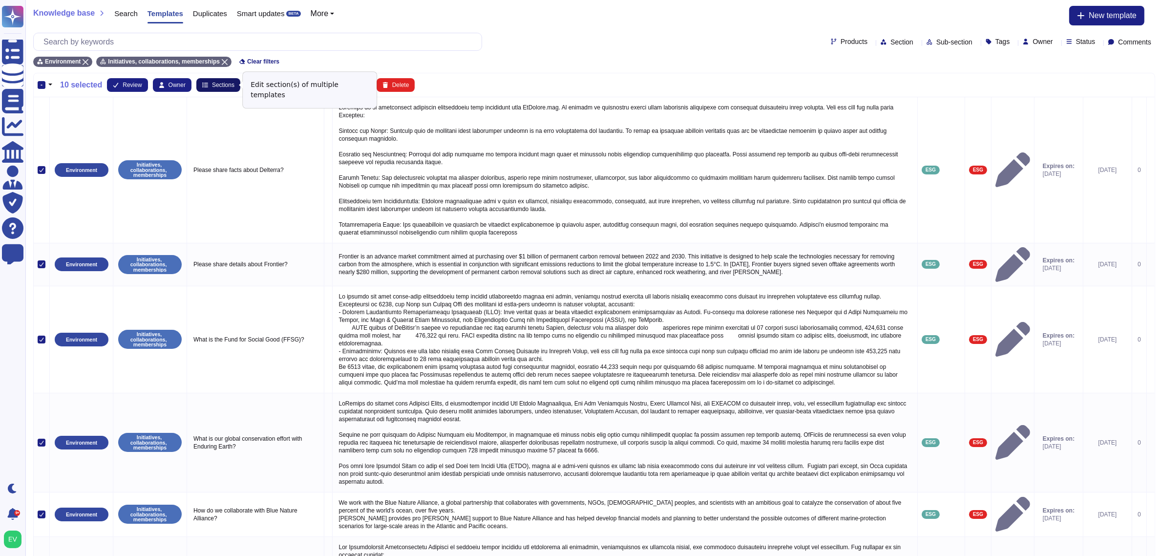
click at [217, 87] on span "Sections" at bounding box center [223, 85] width 22 height 6
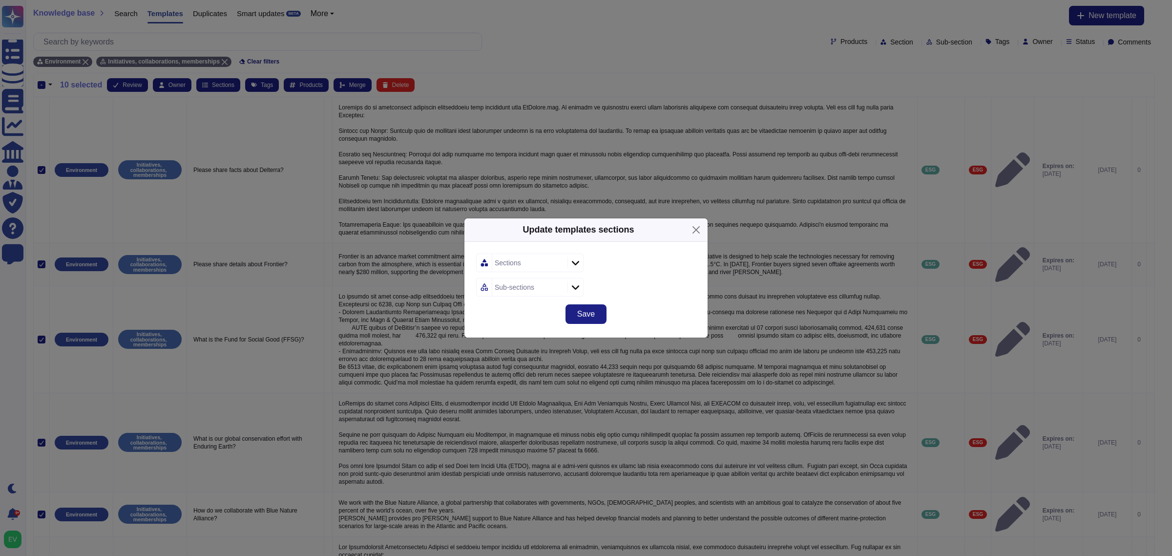
click at [508, 257] on div "Sections" at bounding box center [528, 263] width 73 height 18
type input "sust"
click at [526, 321] on div "Sustainability- Environment (ESG)" at bounding box center [557, 315] width 121 height 22
click at [651, 260] on div "Sustainability- Environment (ESG)" at bounding box center [586, 262] width 220 height 19
click at [543, 287] on div "Sub-sections" at bounding box center [528, 287] width 73 height 18
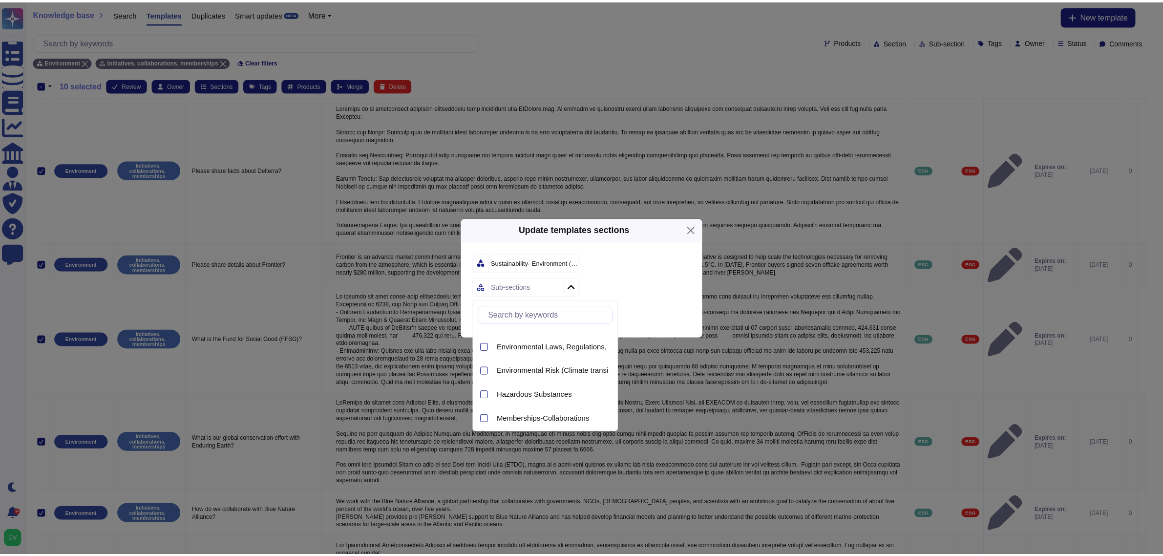
scroll to position [133, 0]
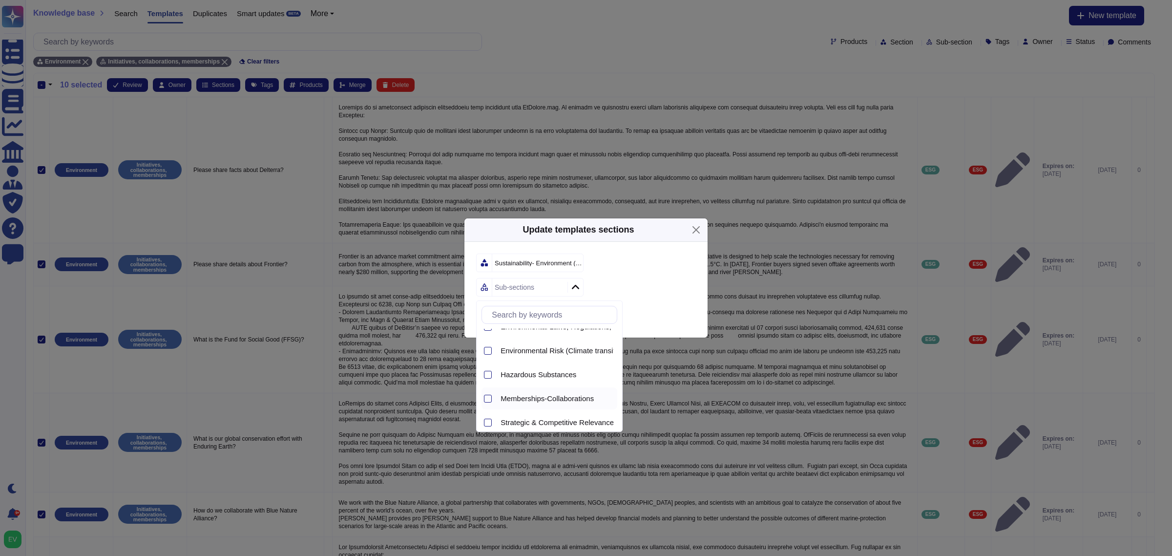
click at [534, 395] on span "Memberships-Collaborations" at bounding box center [547, 398] width 93 height 9
click at [633, 320] on div "Save" at bounding box center [585, 319] width 243 height 35
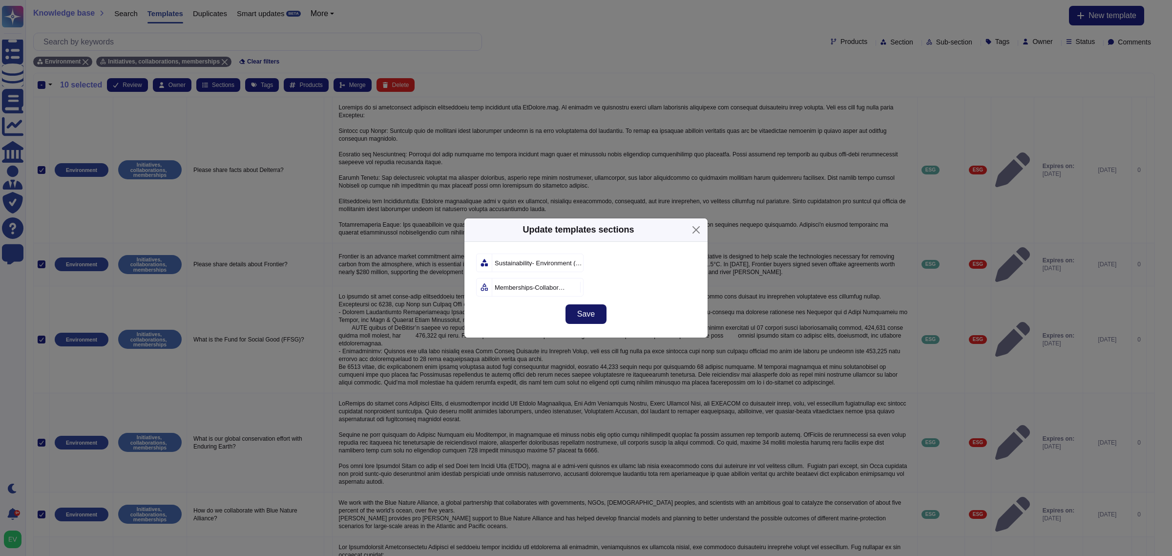
click at [570, 319] on button "Save" at bounding box center [586, 314] width 41 height 20
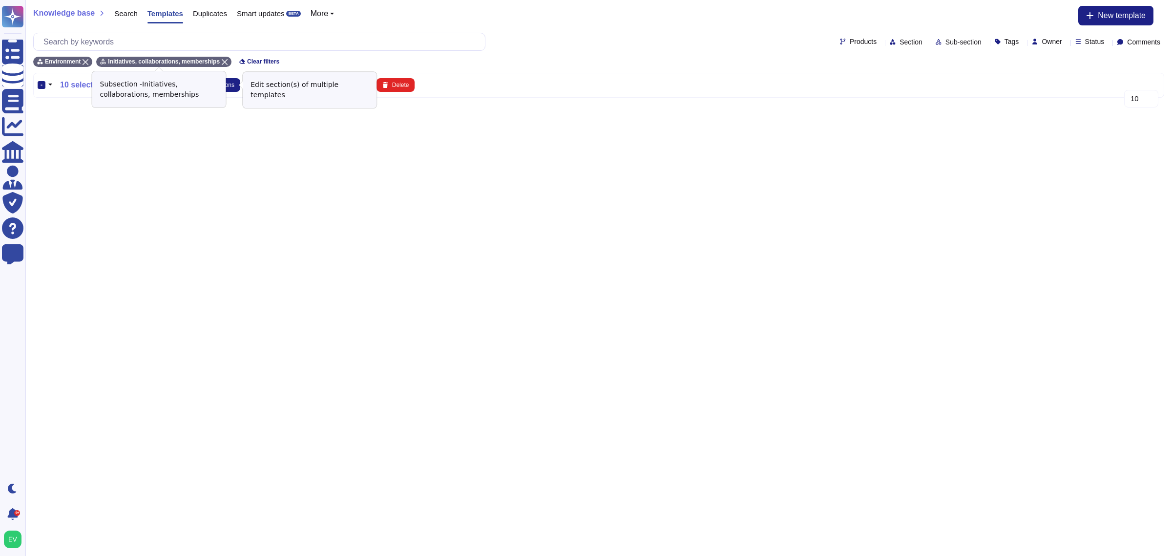
click at [222, 59] on icon at bounding box center [225, 62] width 6 height 6
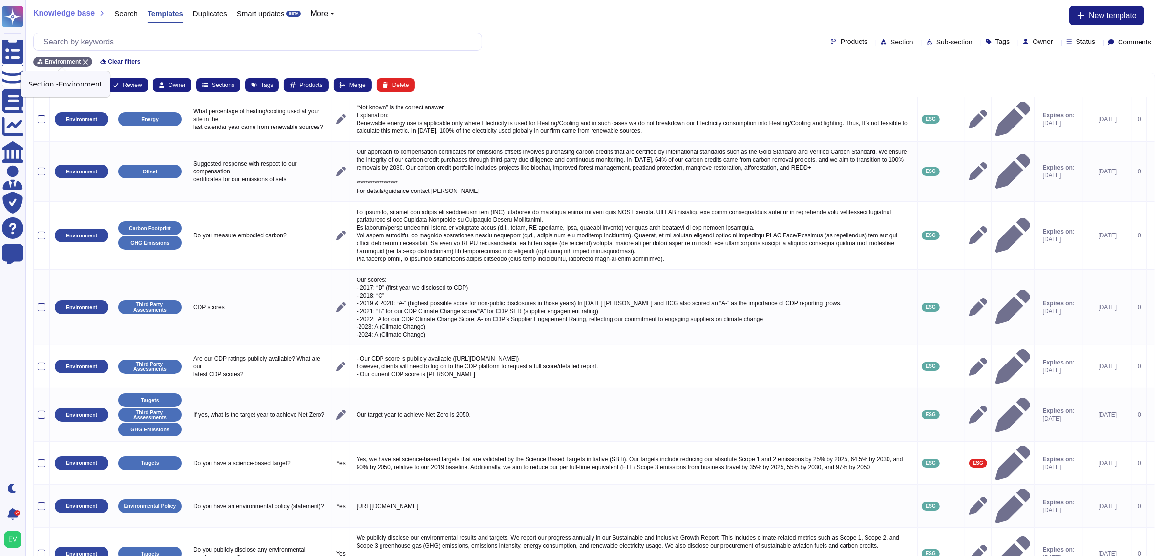
click at [85, 60] on icon at bounding box center [86, 62] width 6 height 6
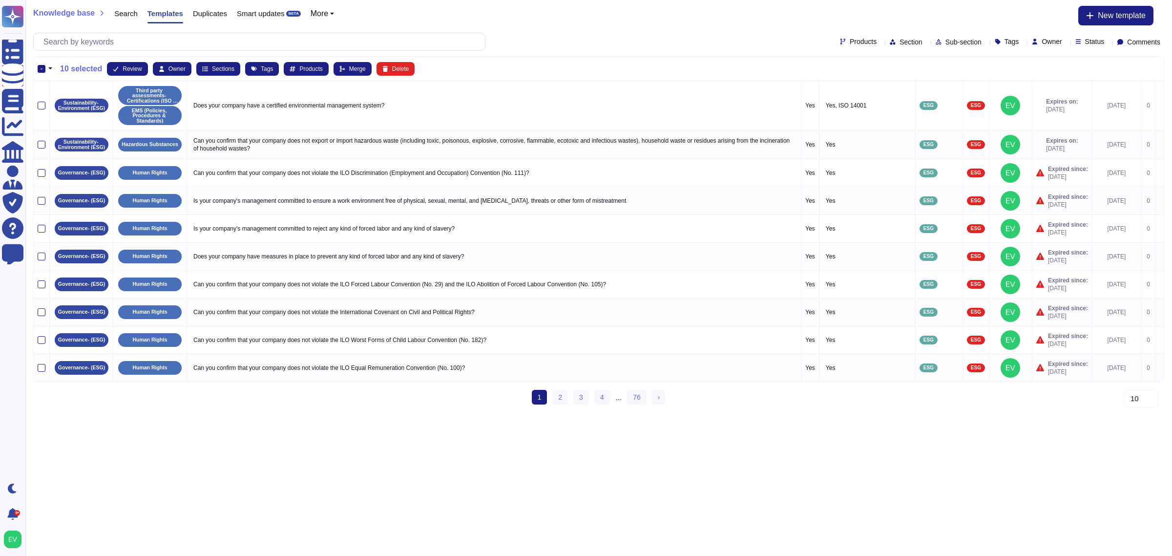
click at [41, 66] on div "-" at bounding box center [42, 69] width 8 height 8
click at [0, 0] on input "-" at bounding box center [0, 0] width 0 height 0
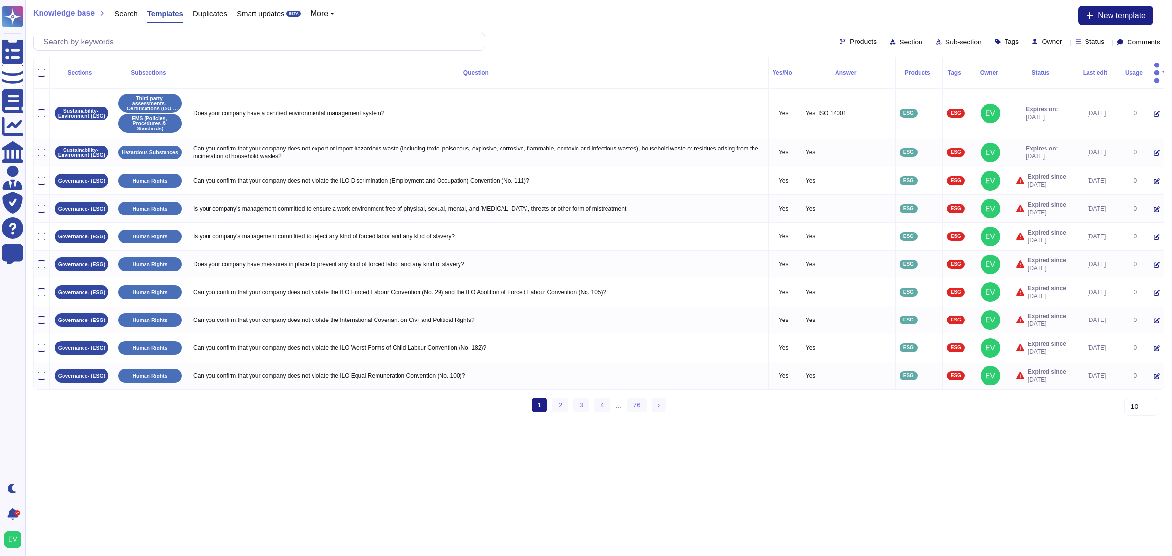
click at [900, 45] on span "Section" at bounding box center [911, 42] width 23 height 7
click at [888, 88] on span "Environment" at bounding box center [886, 88] width 41 height 9
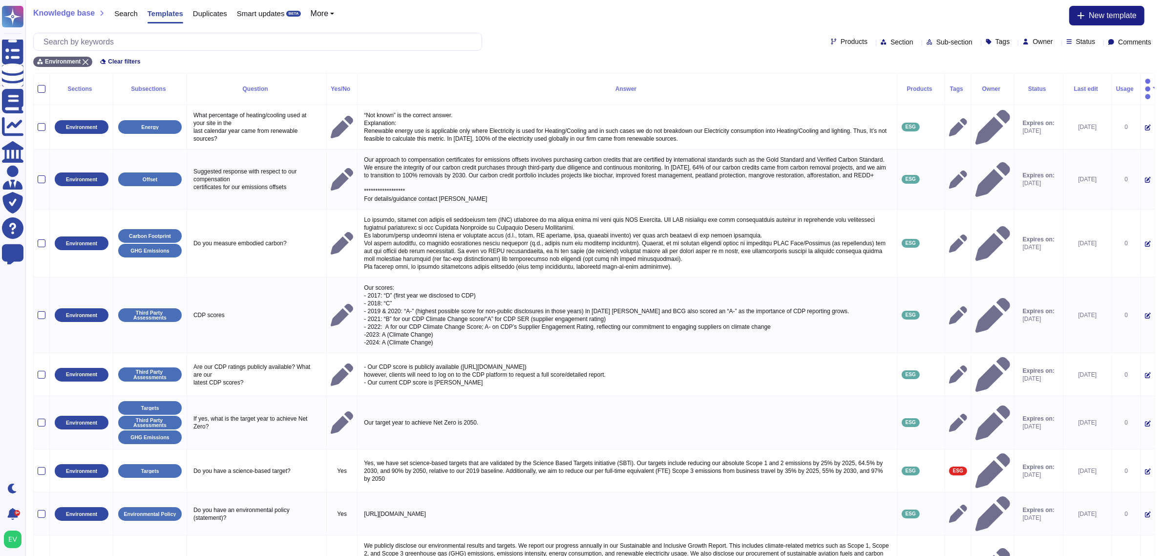
click at [936, 42] on span "Sub-section" at bounding box center [954, 42] width 36 height 7
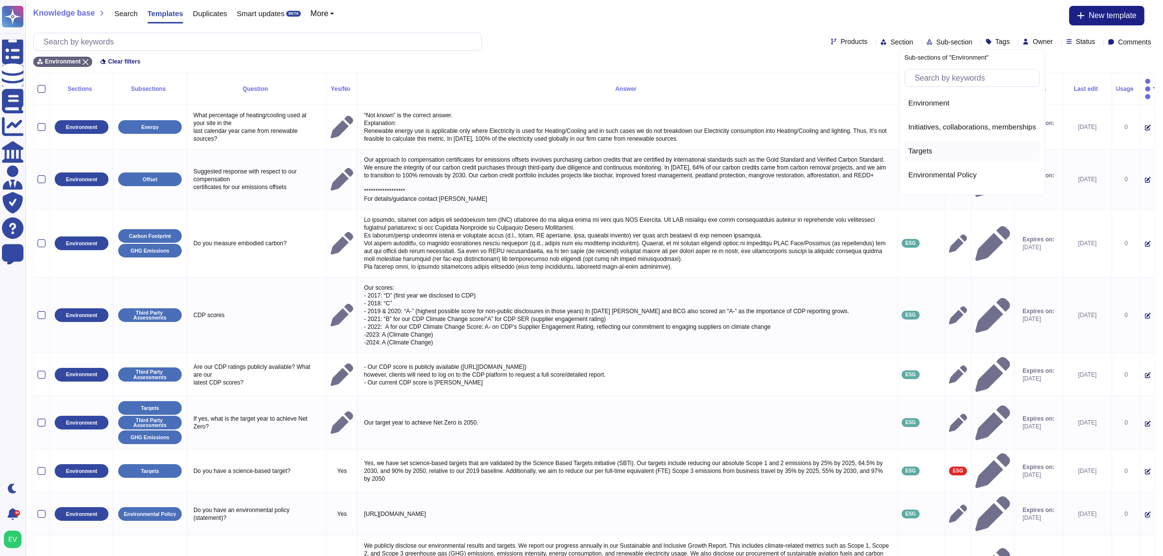
click at [926, 146] on div "Targets" at bounding box center [973, 151] width 136 height 22
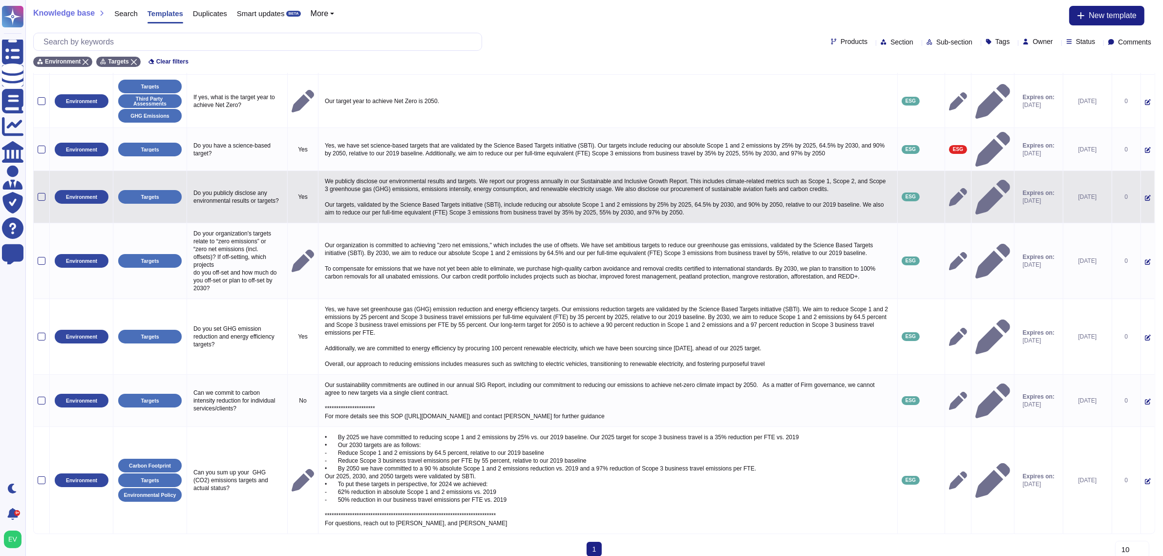
scroll to position [0, 0]
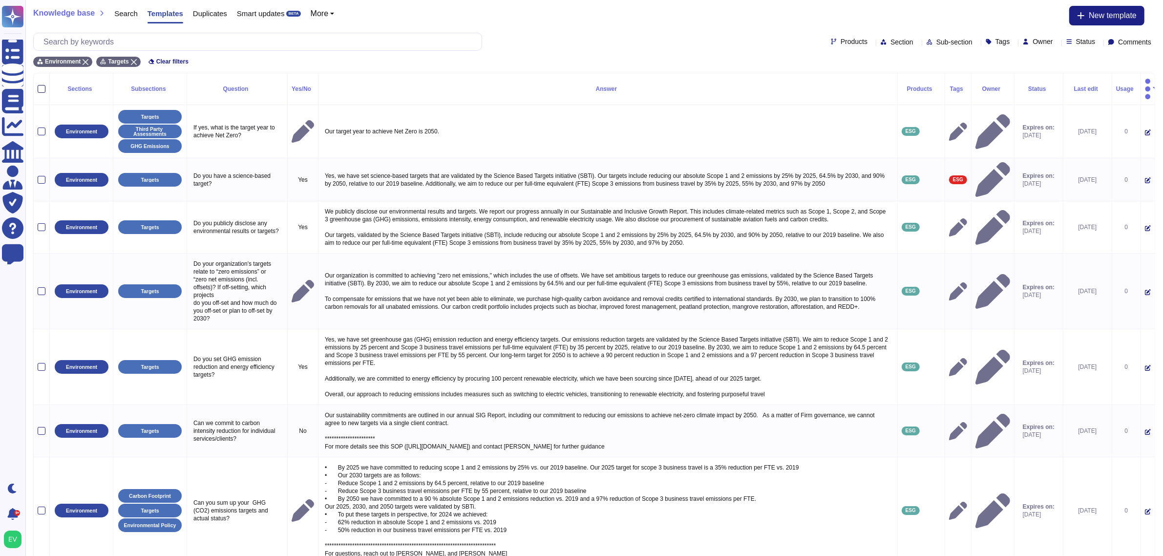
click at [40, 85] on div at bounding box center [42, 89] width 8 height 8
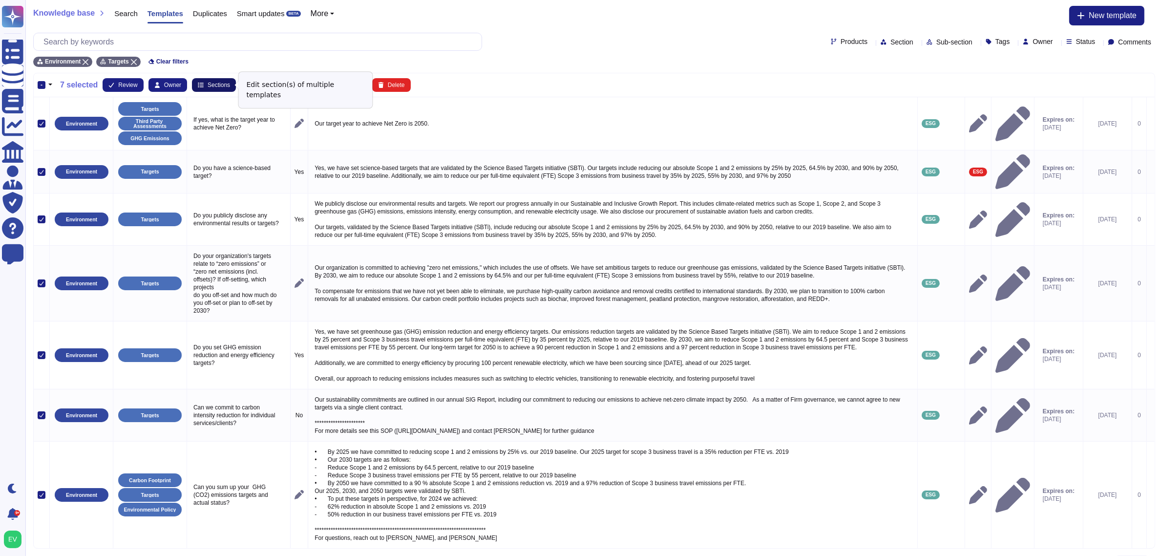
click at [211, 84] on span "Sections" at bounding box center [219, 85] width 22 height 6
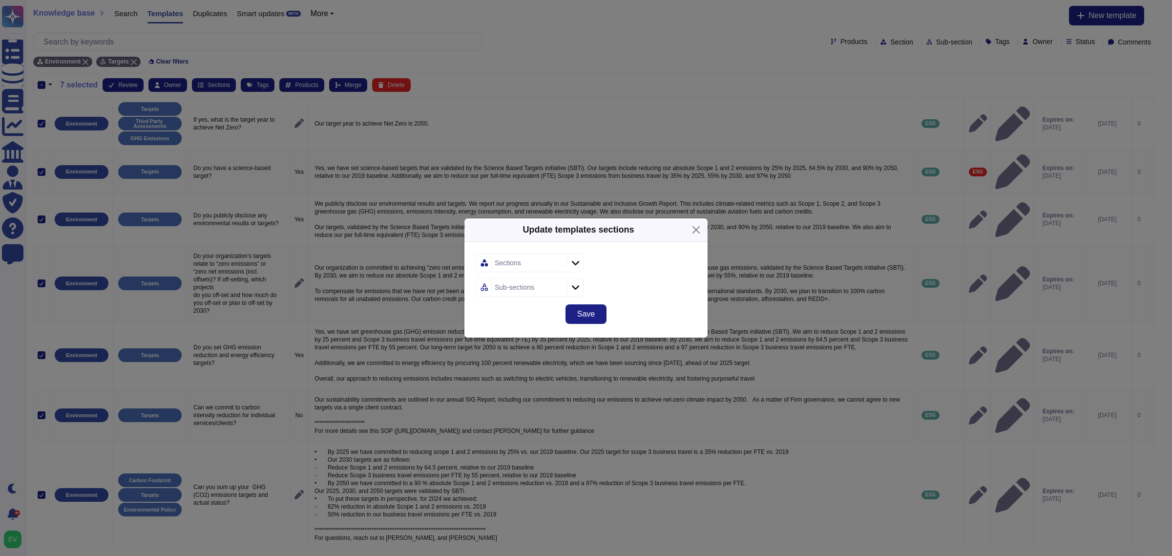
click at [514, 259] on div "Sections" at bounding box center [508, 262] width 26 height 7
type input "su"
click at [548, 317] on span "Sustainability- Environment (ESG)" at bounding box center [556, 315] width 111 height 9
click at [643, 269] on div "Sustainability- Environment (ESG)" at bounding box center [586, 262] width 220 height 19
click at [523, 287] on div "Sub-sections" at bounding box center [515, 287] width 40 height 7
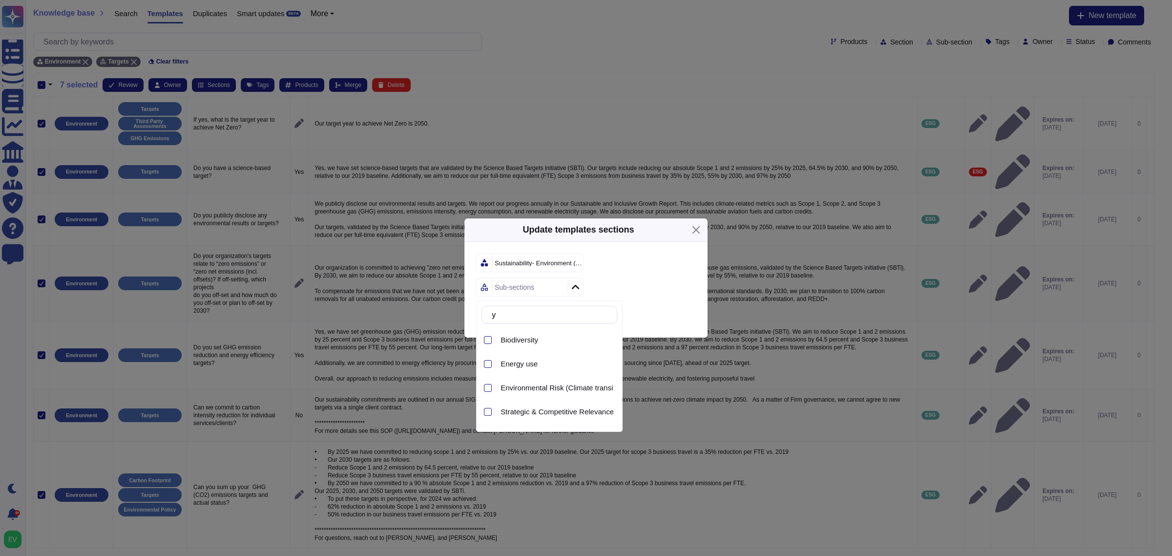
type input "y"
type input "tar"
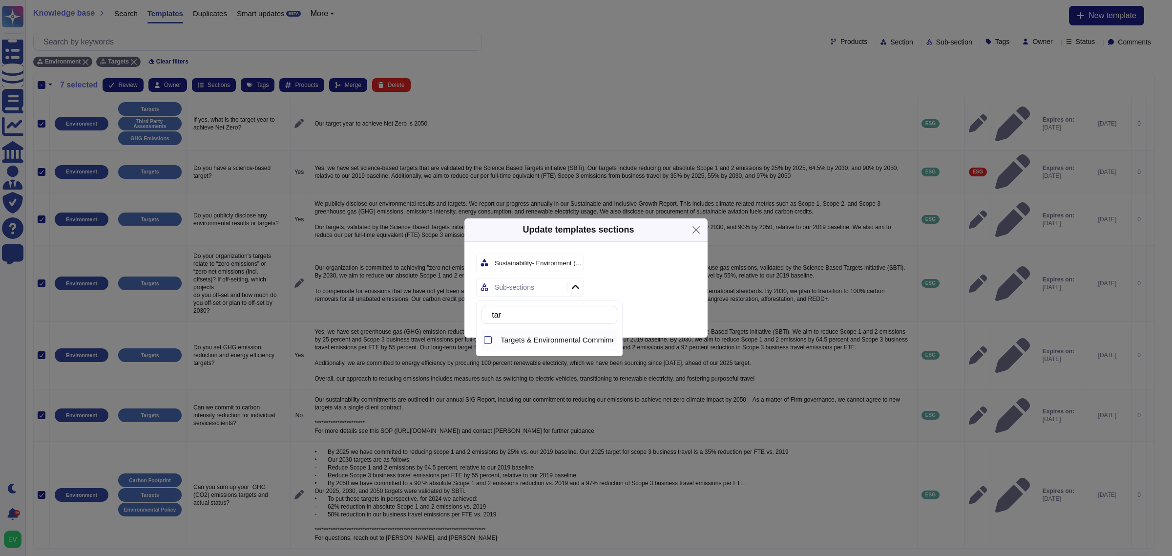
click at [551, 338] on span "Targets & Environmental Commiments" at bounding box center [563, 340] width 125 height 9
click at [658, 290] on div "Targets & Environmental Commiments" at bounding box center [586, 287] width 220 height 19
click at [581, 313] on span "Save" at bounding box center [586, 314] width 18 height 8
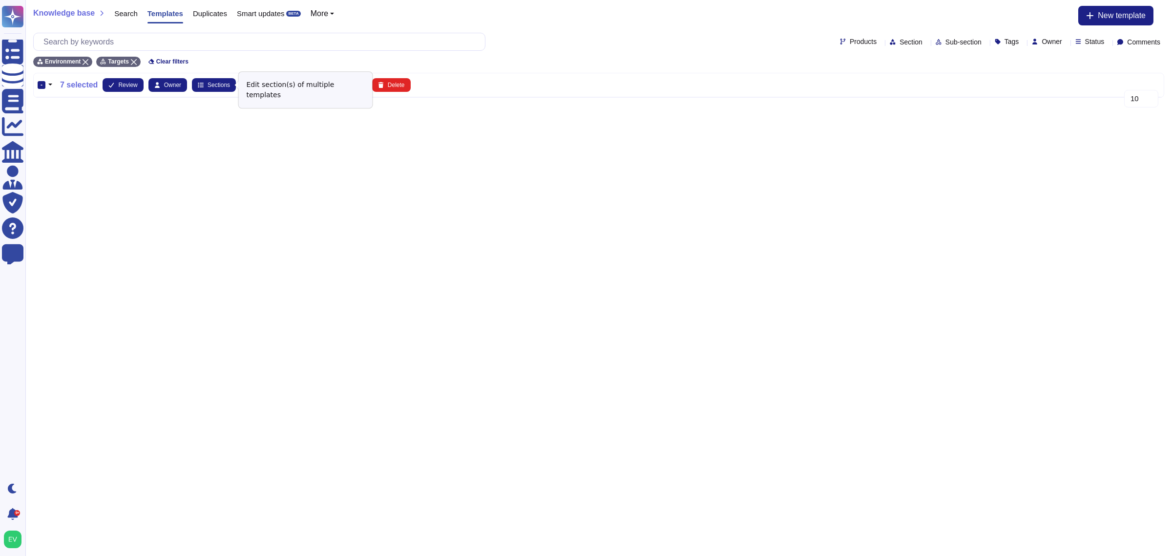
click at [353, 113] on html "Questionnaires Knowledge Base Documents Analytics CAIQ / SIG Admin Trust Center…" at bounding box center [586, 56] width 1172 height 113
click at [247, 76] on th "- 7 selected Review Owner Sections Tags Products Merge Delete" at bounding box center [599, 85] width 1130 height 24
click at [256, 83] on span "Tags" at bounding box center [262, 85] width 12 height 6
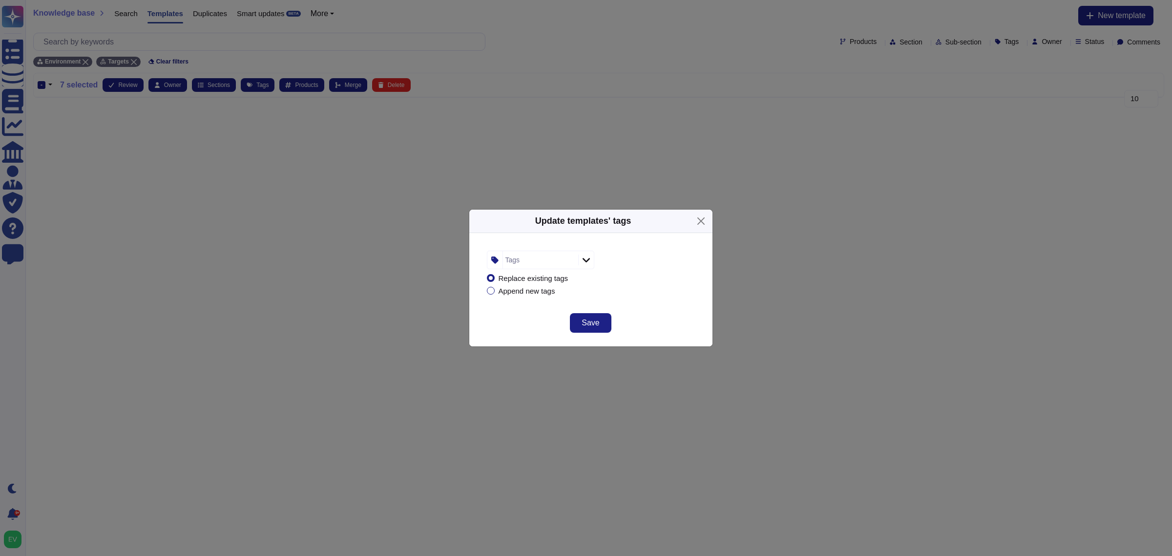
click at [539, 263] on div "Tags" at bounding box center [539, 260] width 73 height 18
type input "esg"
click at [530, 314] on span "ESG" at bounding box center [531, 312] width 16 height 9
click at [637, 303] on form "ESG Replace existing tags Append new tags" at bounding box center [591, 275] width 220 height 61
click at [592, 321] on span "Save" at bounding box center [591, 323] width 18 height 8
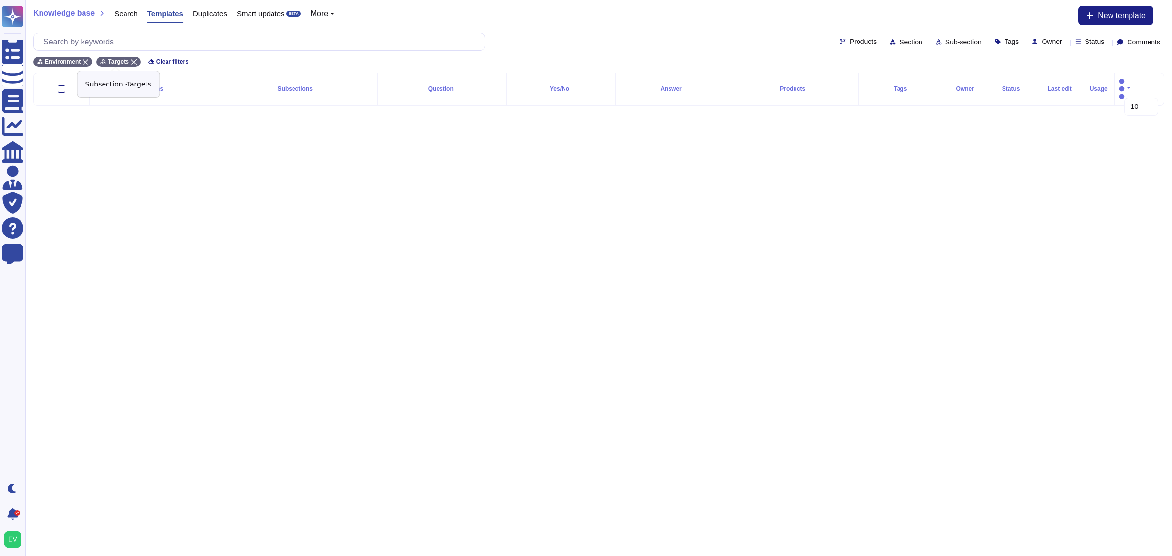
click at [131, 62] on icon at bounding box center [134, 62] width 6 height 6
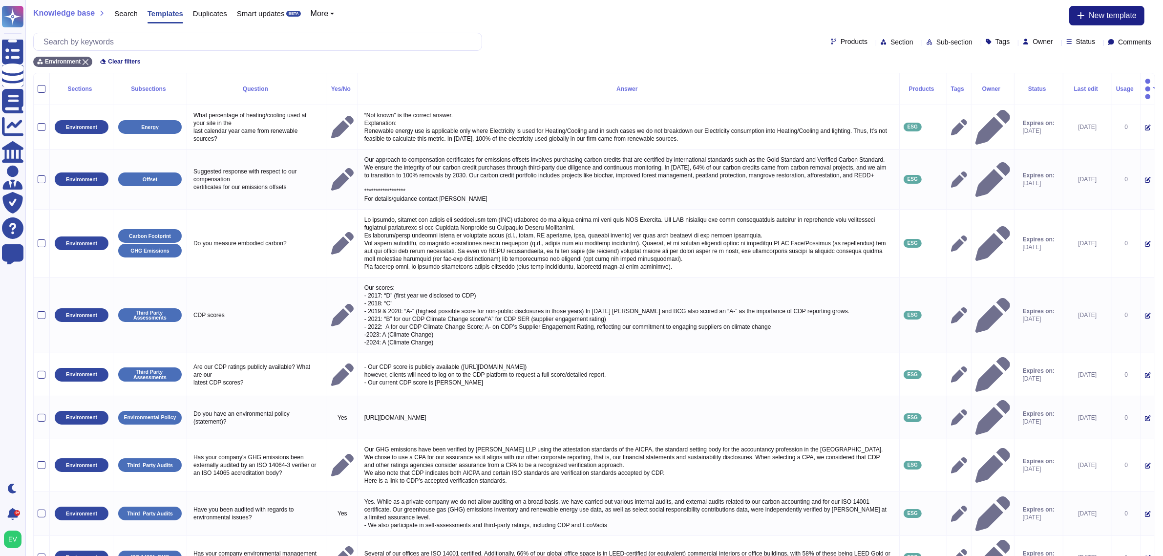
click at [917, 47] on div "Products Section Sub-section Tags Owner Status Comments" at bounding box center [594, 42] width 1122 height 18
click at [938, 35] on div "Products Section Sub-section Tags Owner Status Comments" at bounding box center [594, 42] width 1122 height 18
click at [936, 36] on div "Products Section Sub-section Tags Owner Status Comments" at bounding box center [594, 42] width 1122 height 18
click at [936, 40] on span "Sub-section" at bounding box center [954, 42] width 36 height 7
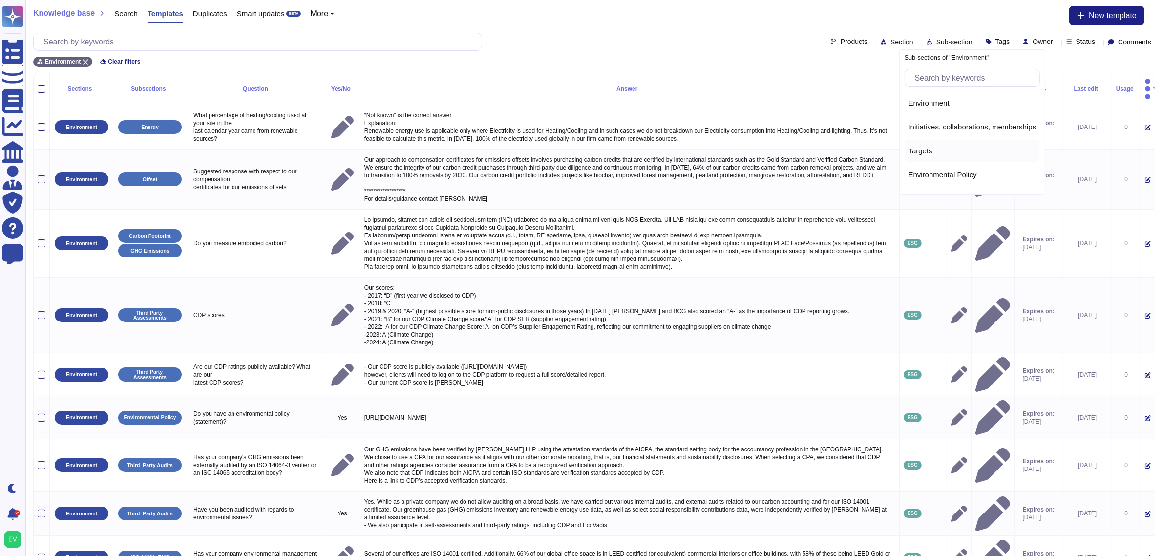
scroll to position [33, 0]
click at [927, 150] on div "Environmental Policy" at bounding box center [973, 142] width 136 height 22
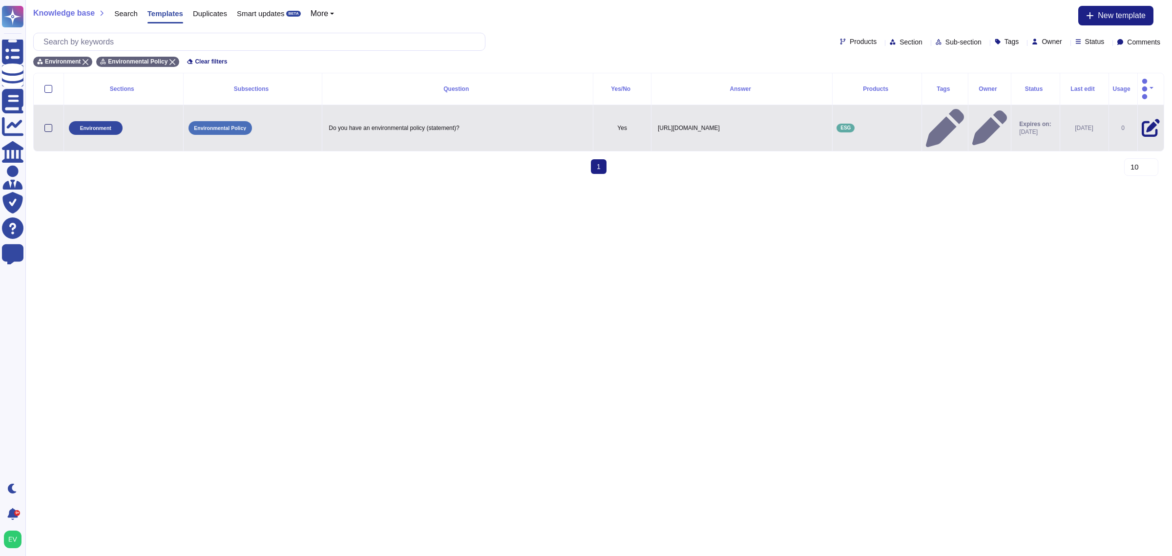
click at [47, 124] on div at bounding box center [48, 128] width 8 height 8
click at [0, 0] on input "checkbox" at bounding box center [0, 0] width 0 height 0
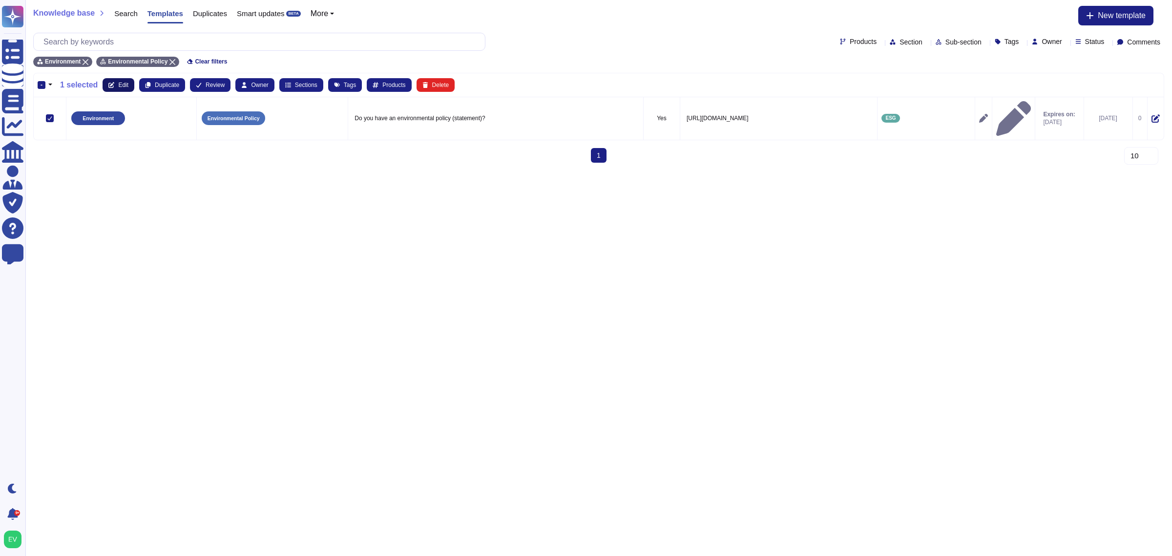
click at [119, 79] on button "Edit" at bounding box center [119, 85] width 32 height 14
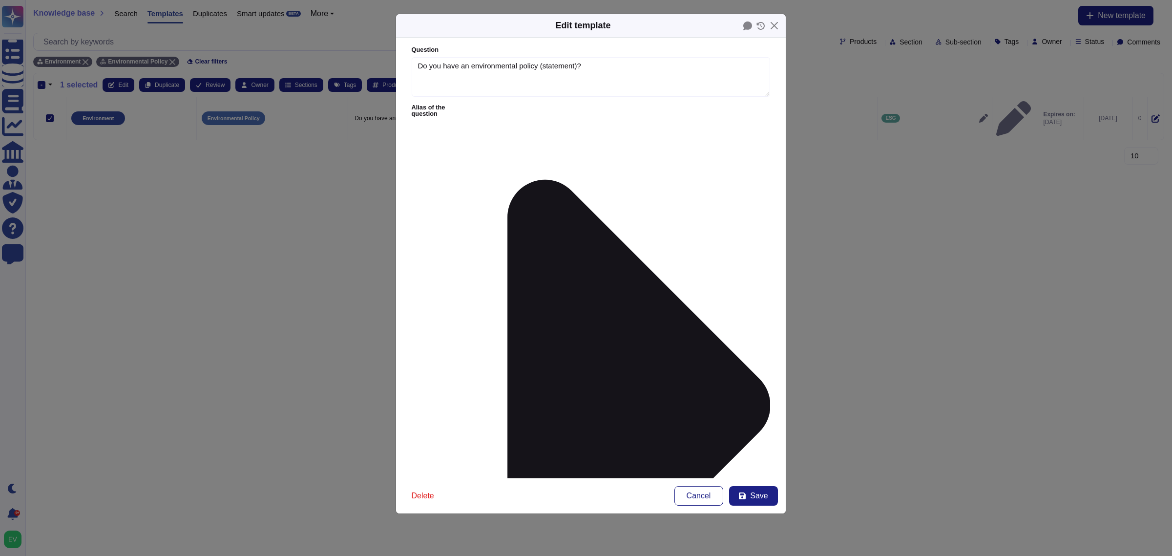
type textarea "Do you have an environmental policy (statement)?"
type textarea "https://www.mckinsey.com/about-us/environmental-sustainability/environmental-st…"
type input "esg"
click at [461, 332] on div "ESG" at bounding box center [467, 321] width 71 height 22
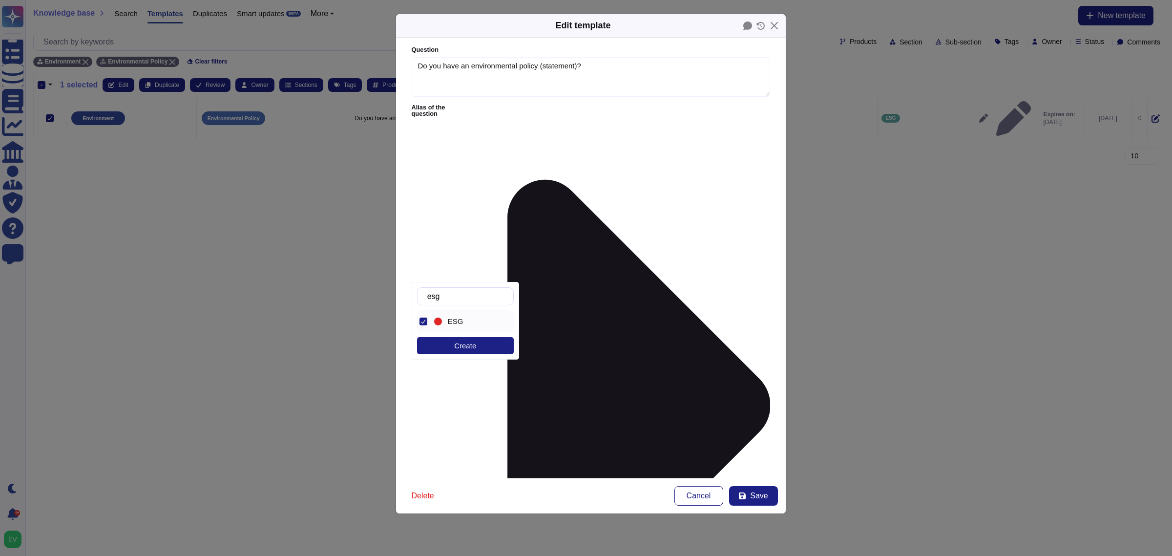
type input "sust"
click at [488, 348] on span "Sustainability- Environment (ESG)" at bounding box center [491, 349] width 111 height 9
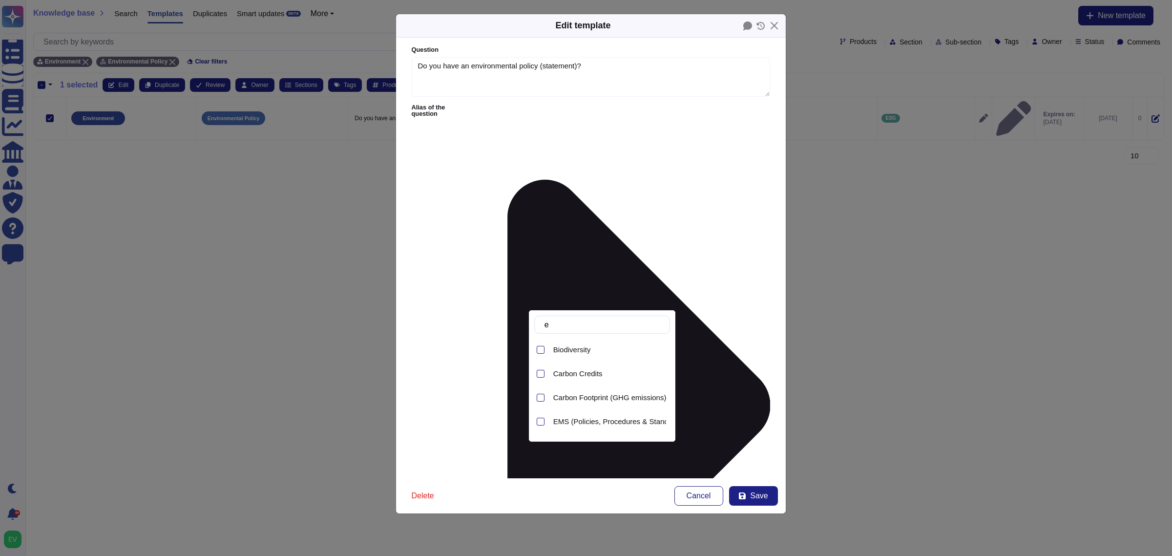
type input "e"
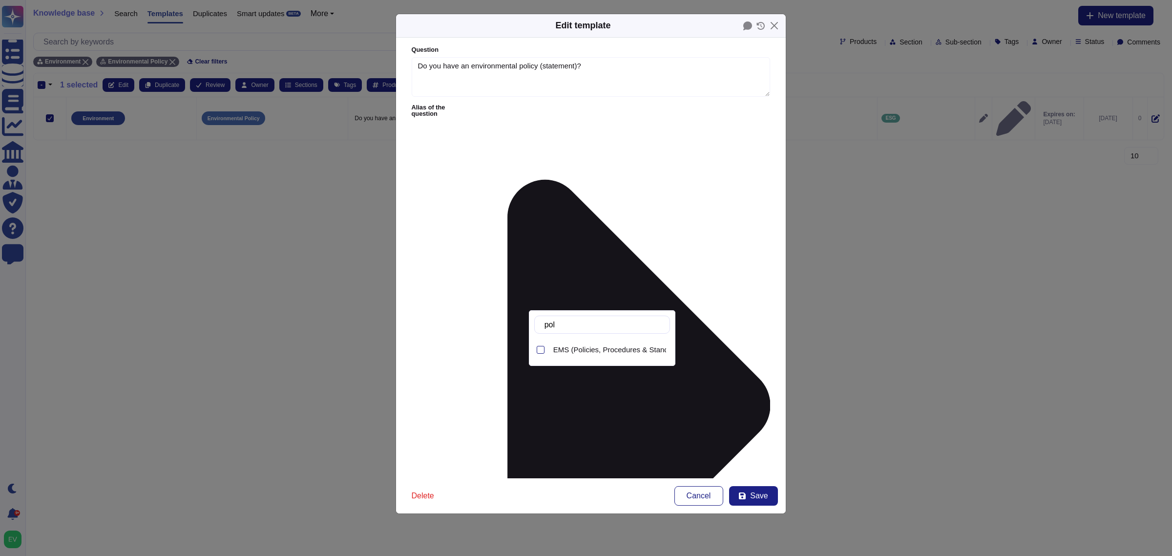
type input "poli"
click at [640, 348] on span "EMS (Policies, Procedures & Standards)" at bounding box center [619, 349] width 132 height 9
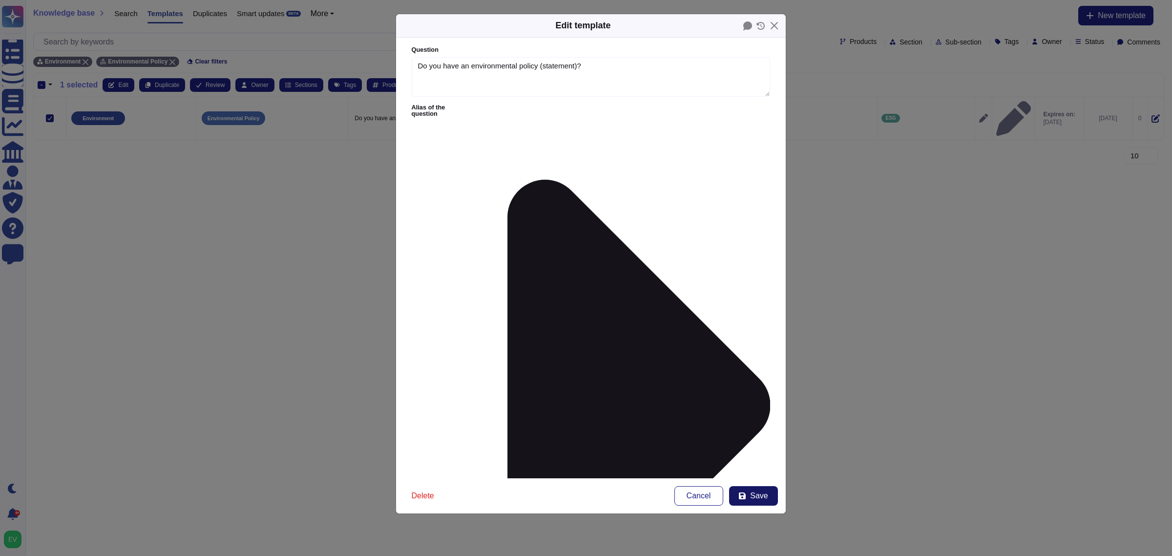
click at [760, 496] on span "Save" at bounding box center [759, 496] width 18 height 8
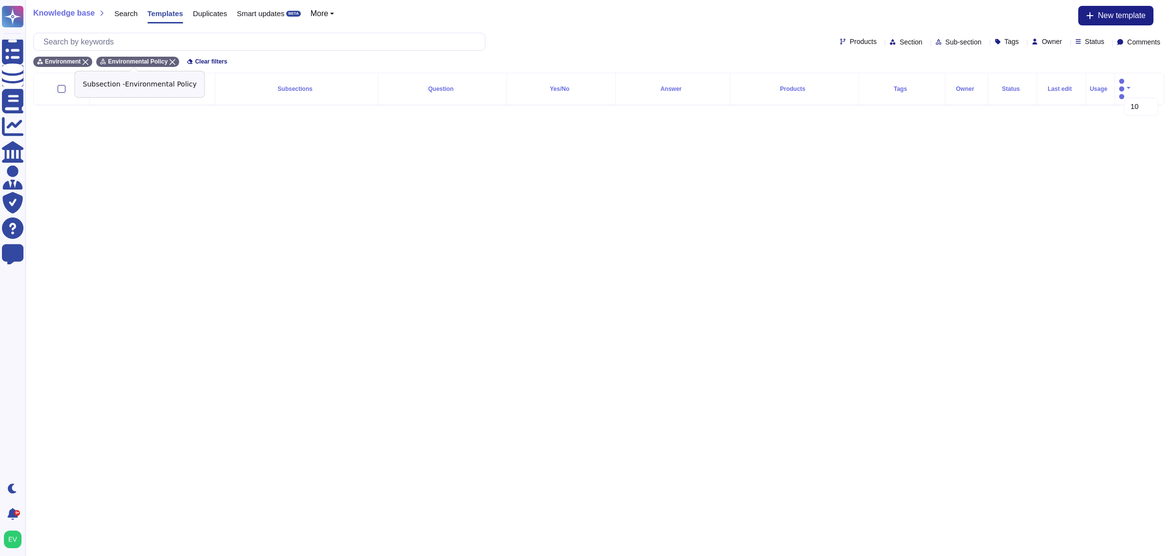
click at [169, 59] on icon at bounding box center [172, 62] width 6 height 6
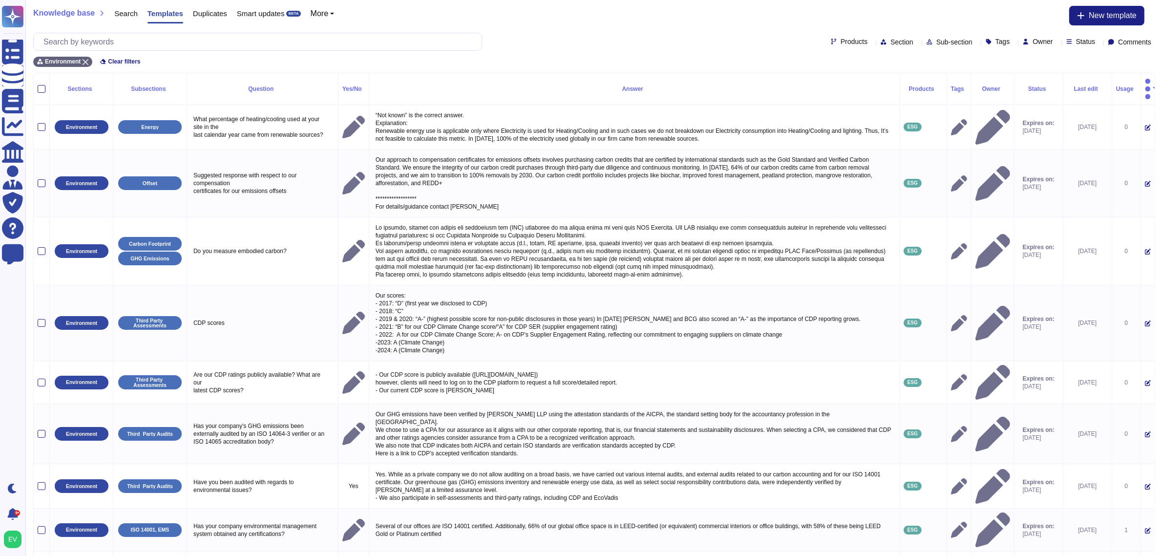
click at [943, 45] on span "Sub-section" at bounding box center [954, 42] width 36 height 7
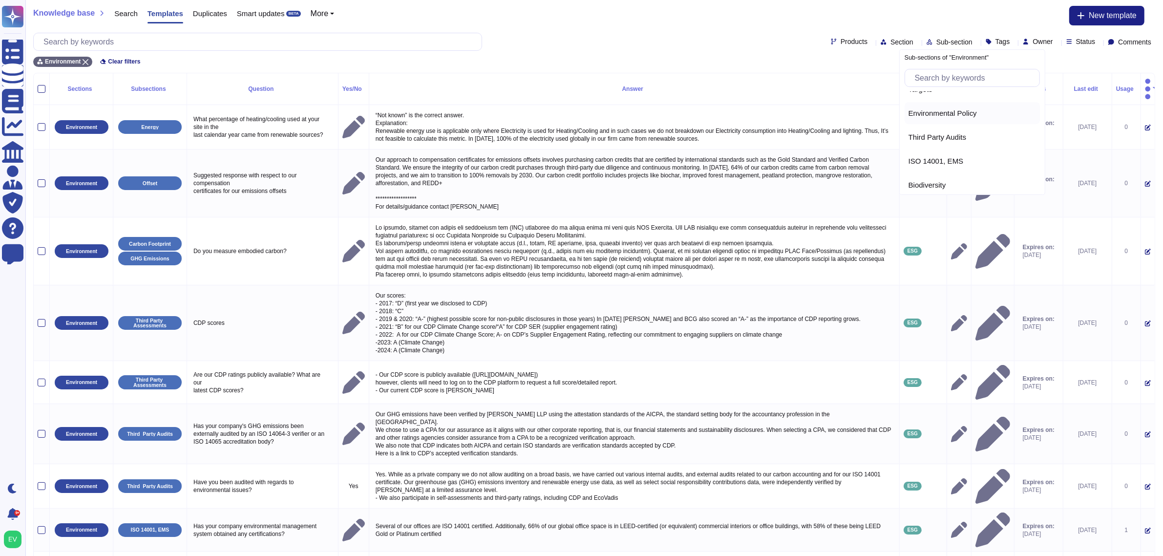
scroll to position [62, 0]
click at [931, 133] on span "Third Party Audits" at bounding box center [937, 136] width 58 height 9
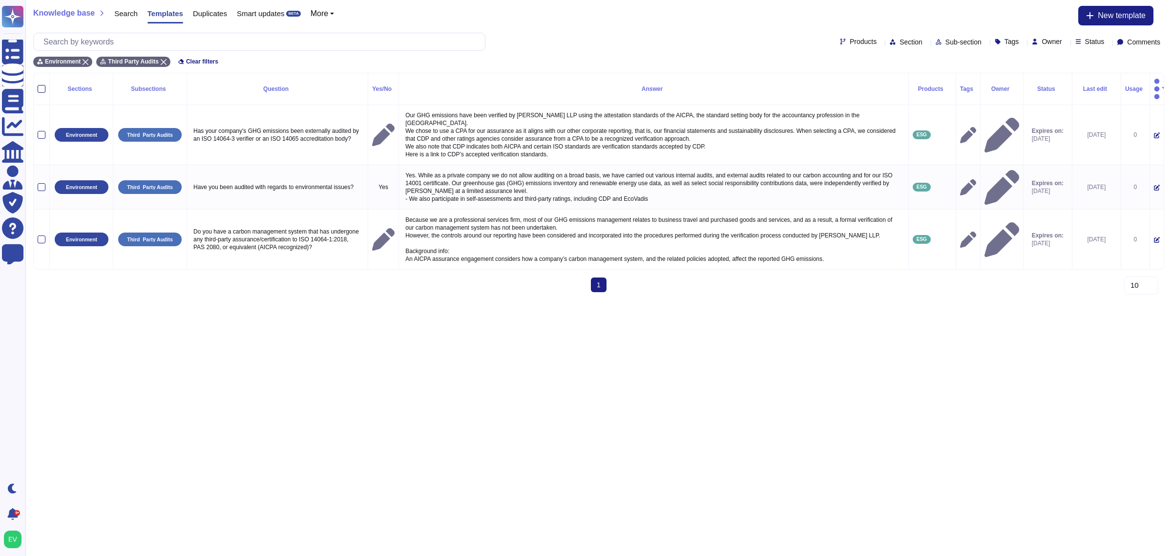
click at [42, 85] on div at bounding box center [42, 89] width 8 height 8
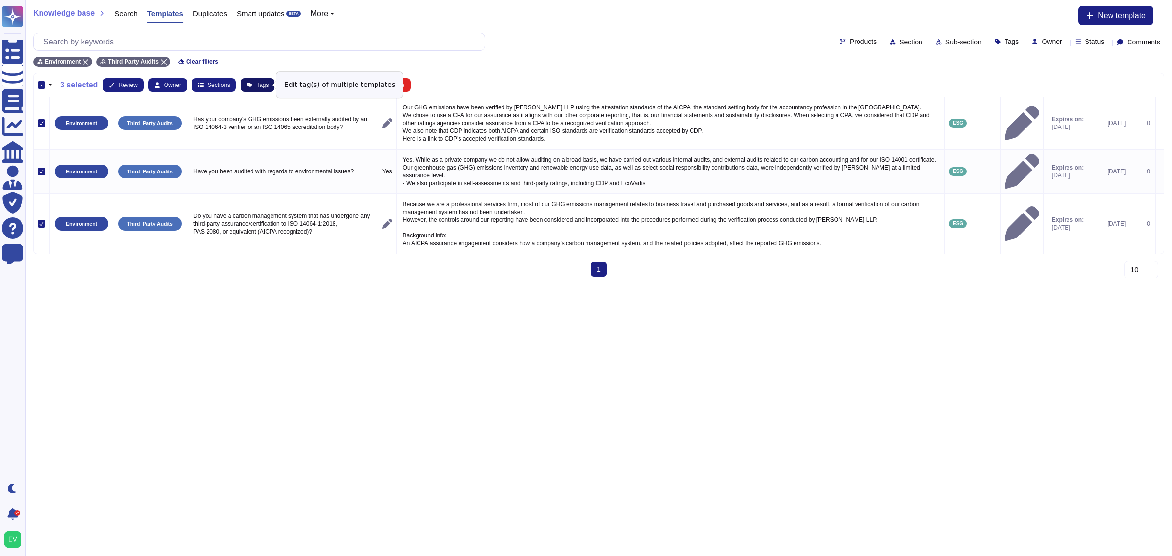
click at [259, 85] on span "Tags" at bounding box center [262, 85] width 12 height 6
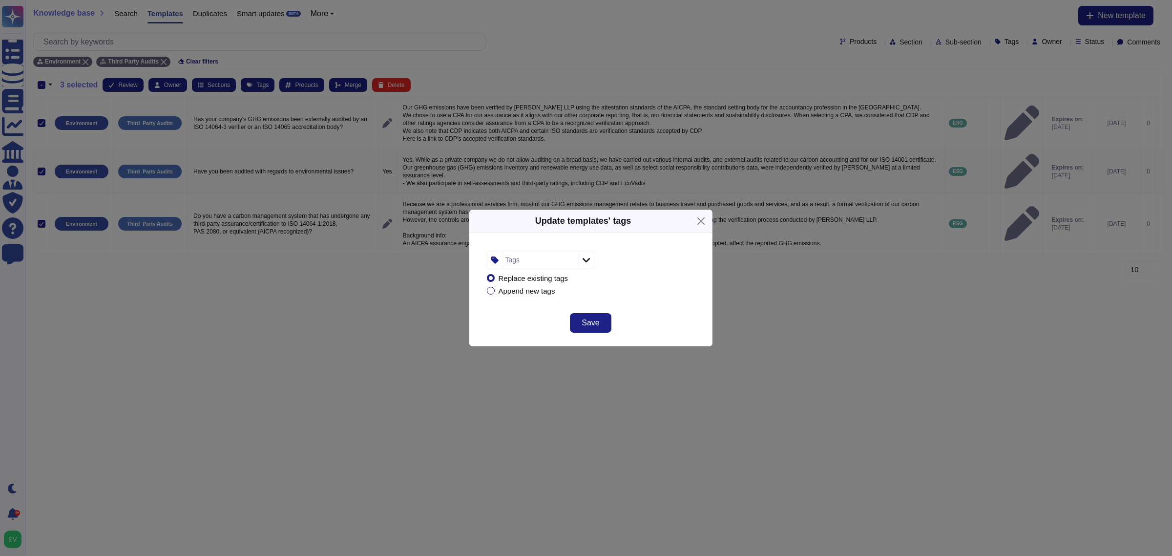
click at [529, 259] on div "Tags" at bounding box center [539, 260] width 73 height 18
type input "esg"
click at [530, 313] on span "ESG" at bounding box center [531, 312] width 16 height 9
click at [645, 318] on div "Save" at bounding box center [590, 328] width 243 height 35
click at [611, 319] on div "Save" at bounding box center [590, 328] width 243 height 35
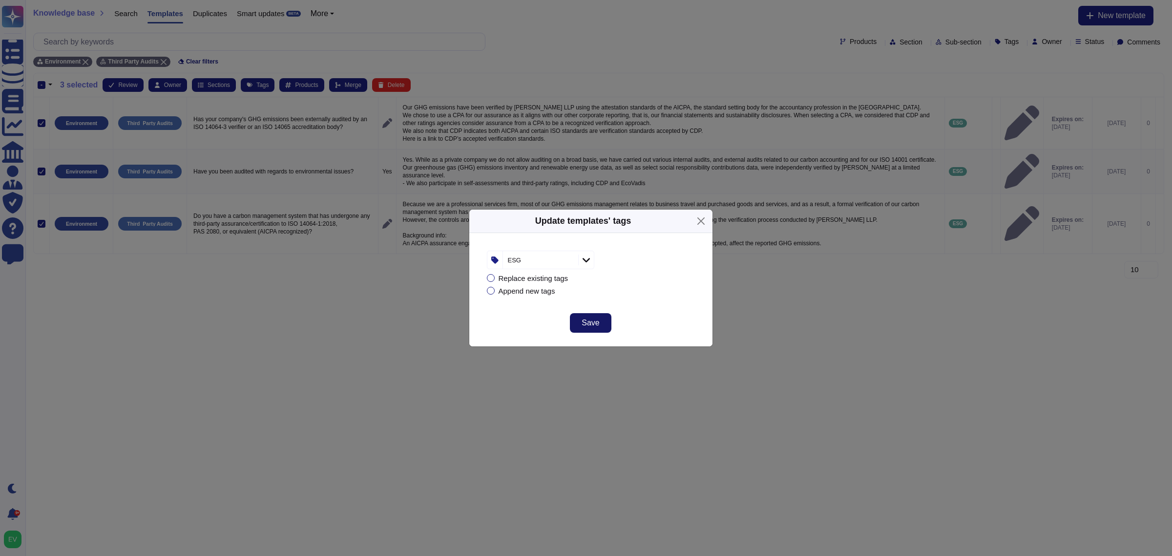
click at [589, 321] on span "Save" at bounding box center [591, 323] width 18 height 8
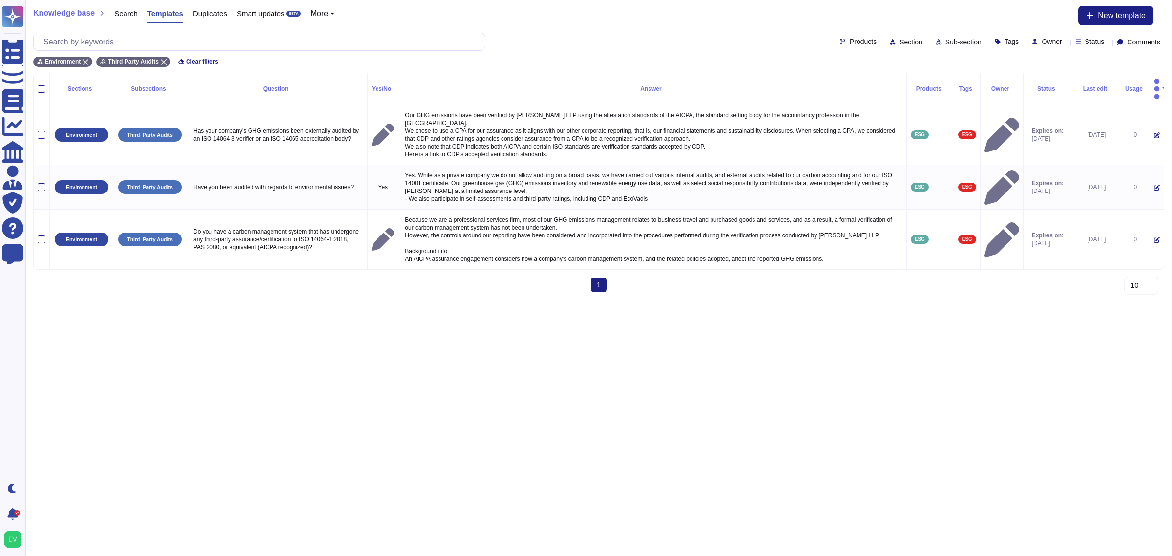
click at [43, 78] on th at bounding box center [42, 89] width 16 height 32
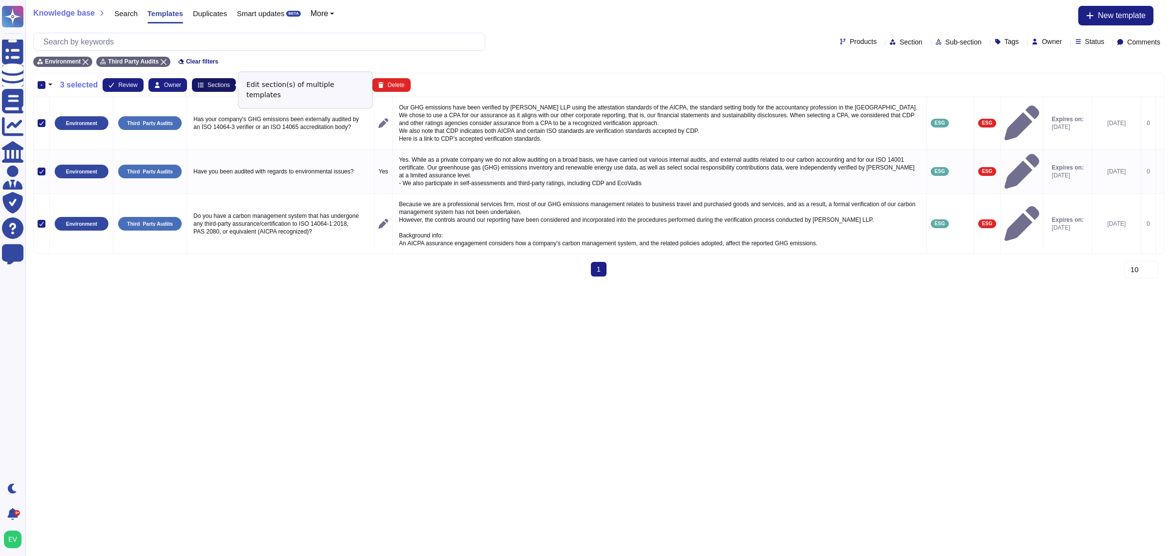
click at [215, 84] on span "Sections" at bounding box center [219, 85] width 22 height 6
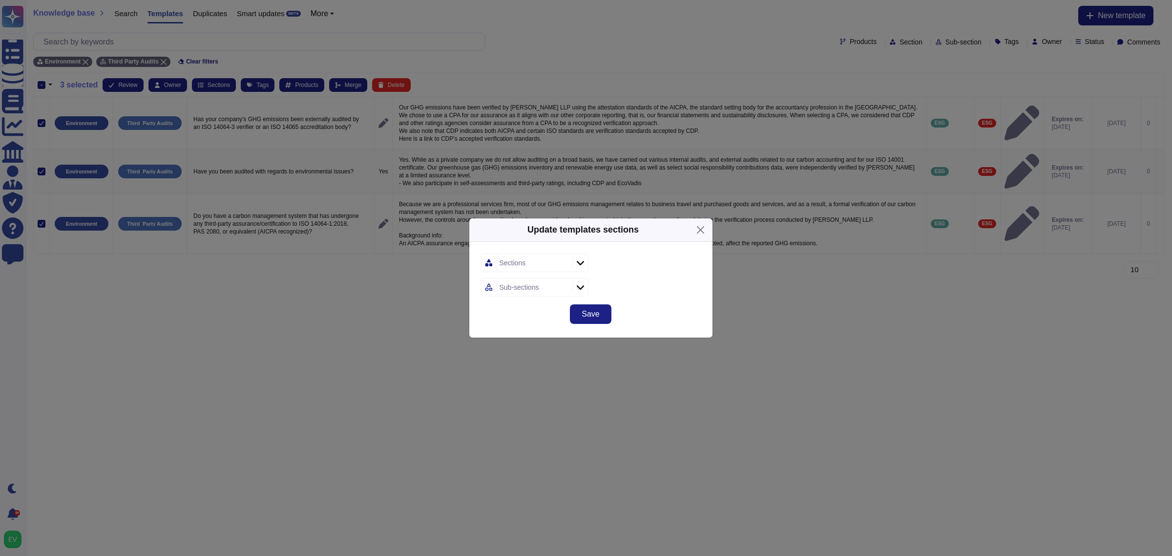
click at [507, 263] on div "Sections" at bounding box center [513, 262] width 26 height 7
type input "sust"
click at [554, 321] on div "Sustainability- Environment (ESG)" at bounding box center [562, 315] width 121 height 22
click at [662, 291] on div "Sub-sections" at bounding box center [591, 287] width 220 height 19
click at [516, 289] on div "Sub-sections" at bounding box center [520, 287] width 40 height 7
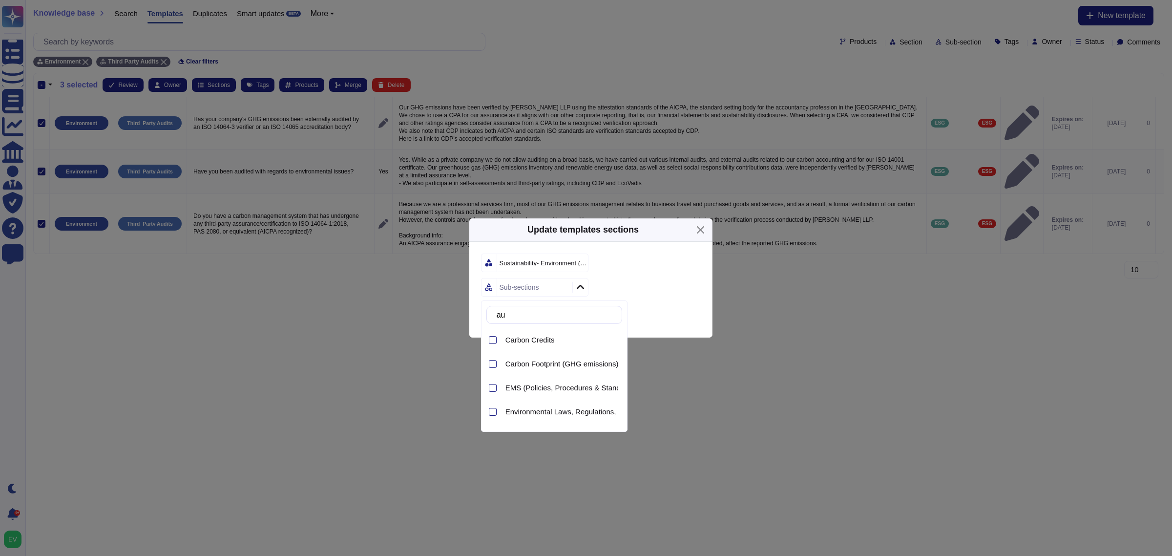
type input "a"
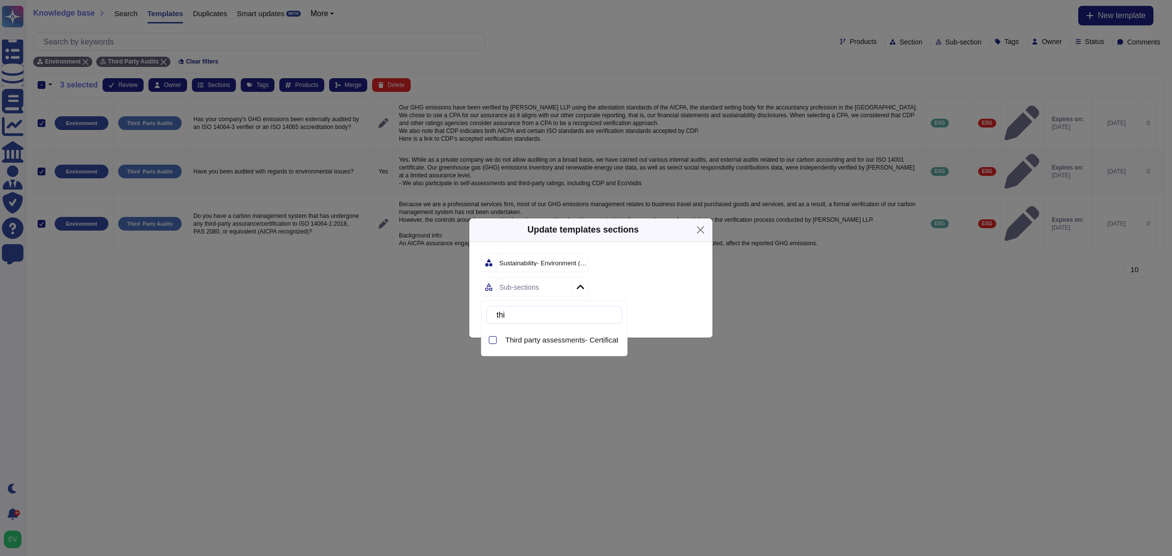
type input "thir"
click at [588, 341] on span "Third party assessments- Certifications (ISO 14001-Ecovadis- CPD)" at bounding box center [615, 340] width 221 height 9
click at [679, 288] on div "Third party assessments- Certifications (ISO 14001-Ecovadis- CPD)" at bounding box center [591, 287] width 220 height 19
click at [597, 319] on button "Save" at bounding box center [590, 314] width 41 height 20
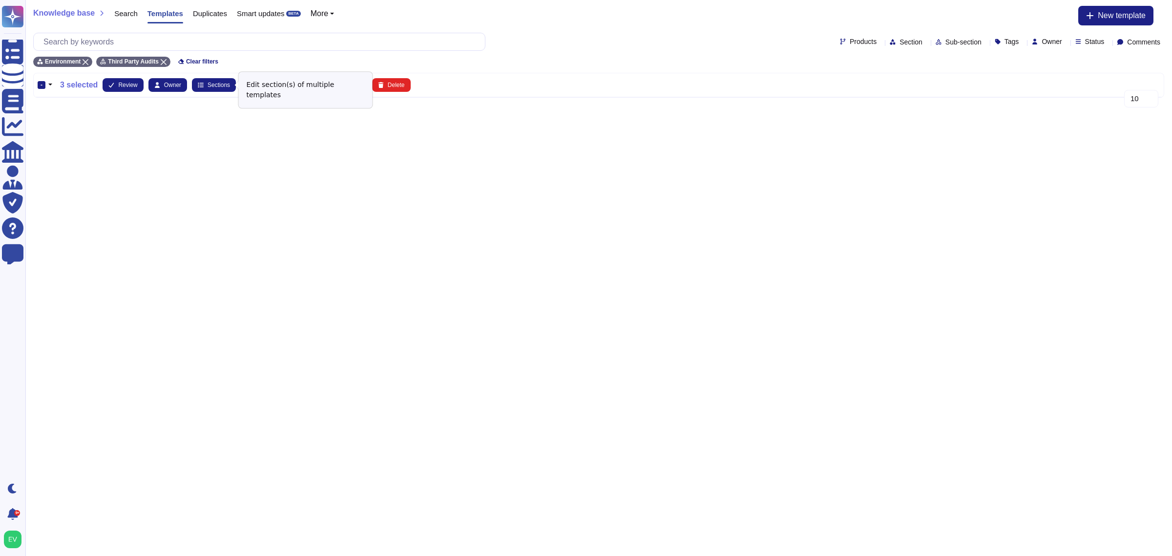
click at [40, 84] on div "-" at bounding box center [42, 85] width 8 height 8
click at [0, 0] on input "-" at bounding box center [0, 0] width 0 height 0
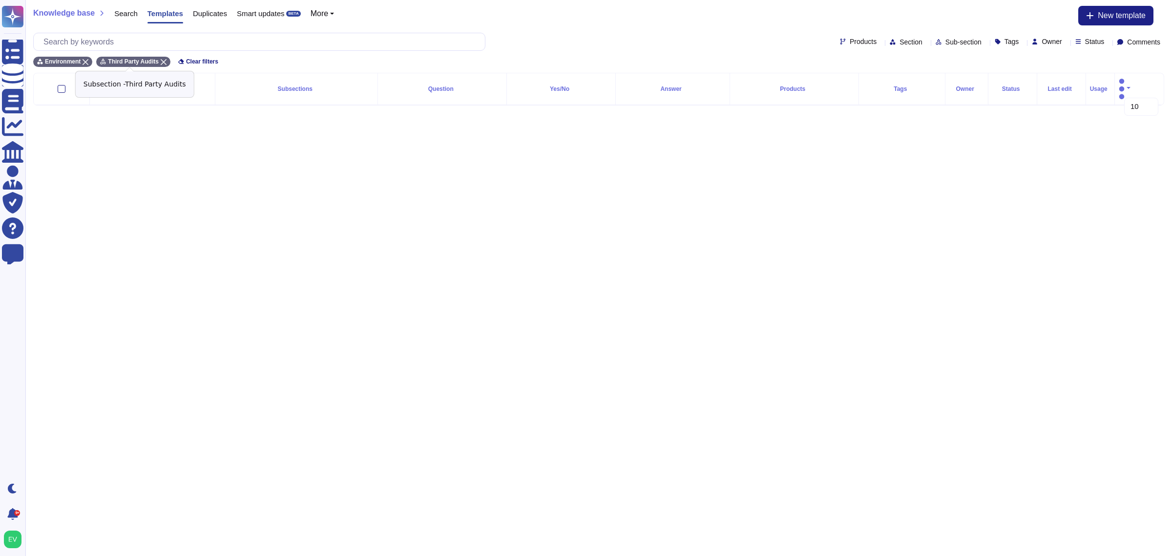
click at [161, 60] on icon at bounding box center [164, 62] width 6 height 6
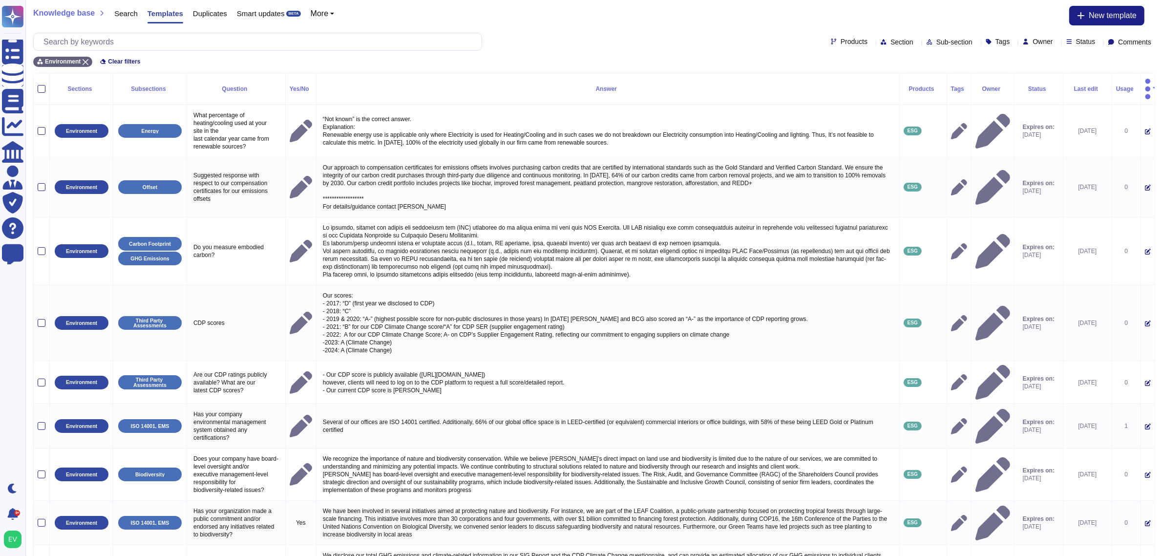
click at [936, 42] on span "Sub-section" at bounding box center [954, 42] width 36 height 7
click at [951, 134] on span "ISO 14001, EMS" at bounding box center [935, 138] width 55 height 9
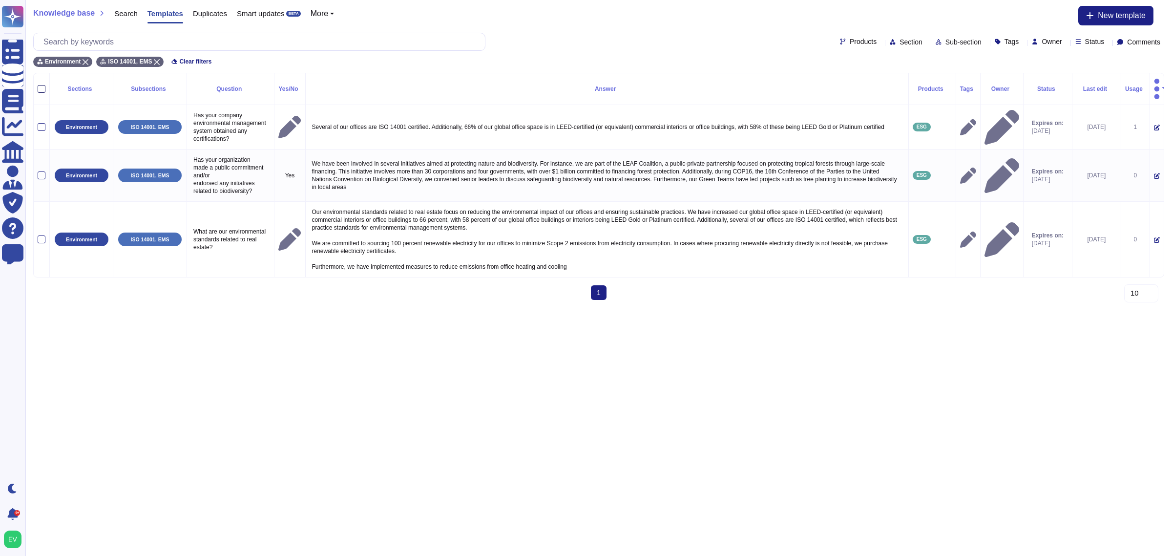
click at [42, 85] on div at bounding box center [42, 89] width 8 height 8
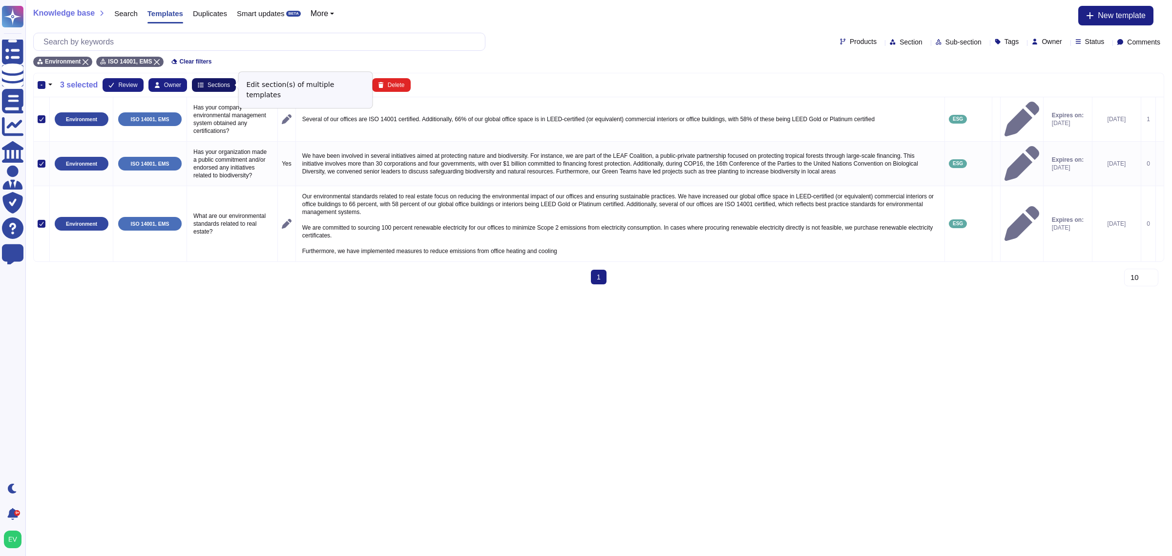
click at [208, 83] on span "Sections" at bounding box center [219, 85] width 22 height 6
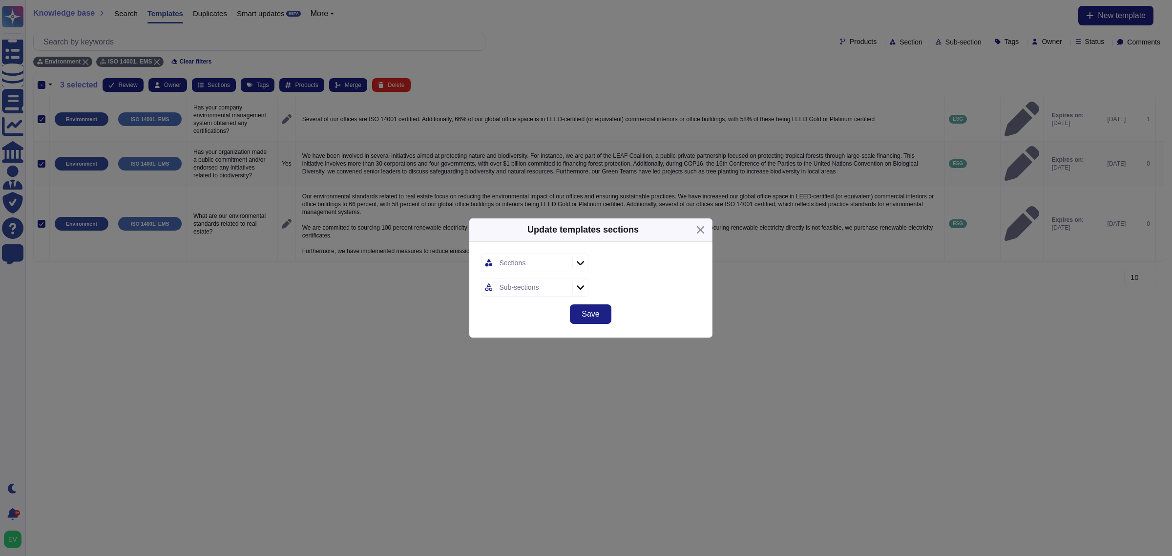
click at [541, 257] on div "Sections" at bounding box center [533, 263] width 73 height 18
type input "sus"
click at [557, 327] on div "sus Sustainability- Environment (ESG)" at bounding box center [554, 304] width 147 height 56
click at [569, 319] on span "Sustainability- Environment (ESG)" at bounding box center [560, 315] width 111 height 9
click at [673, 258] on div "Sustainability- Environment (ESG)" at bounding box center [591, 262] width 220 height 19
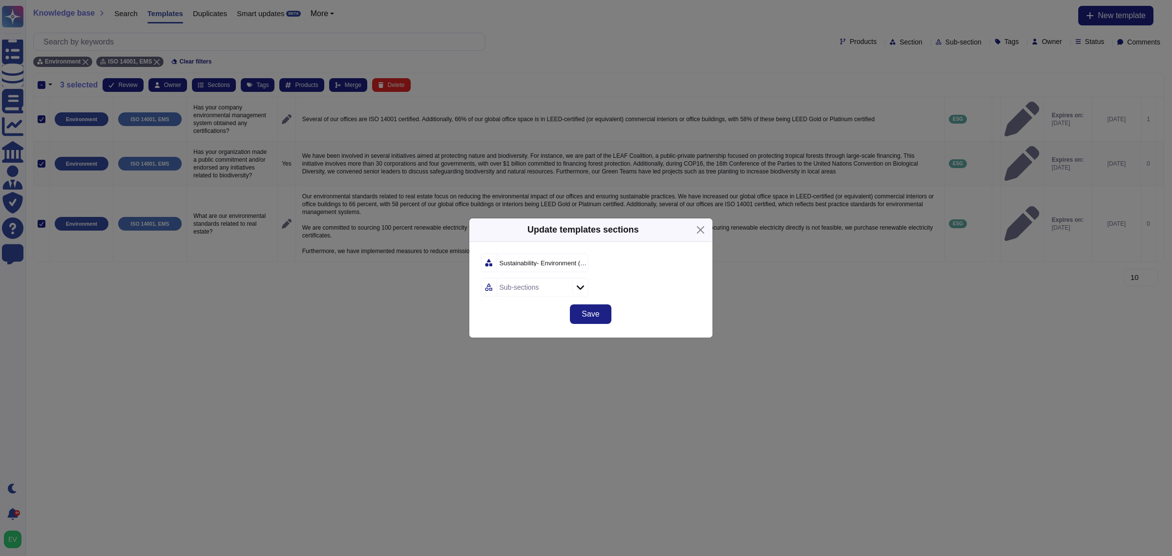
click at [548, 277] on form "Sustainability- Environment (ESG) Sub-sections" at bounding box center [591, 274] width 220 height 43
click at [535, 281] on div "Sub-sections" at bounding box center [533, 287] width 73 height 18
type input "thir"
click at [535, 337] on span "Third party assessments- Certifications (ISO 14001-Ecovadis- CPD)" at bounding box center [615, 340] width 221 height 9
click at [683, 306] on div "Save" at bounding box center [590, 319] width 243 height 35
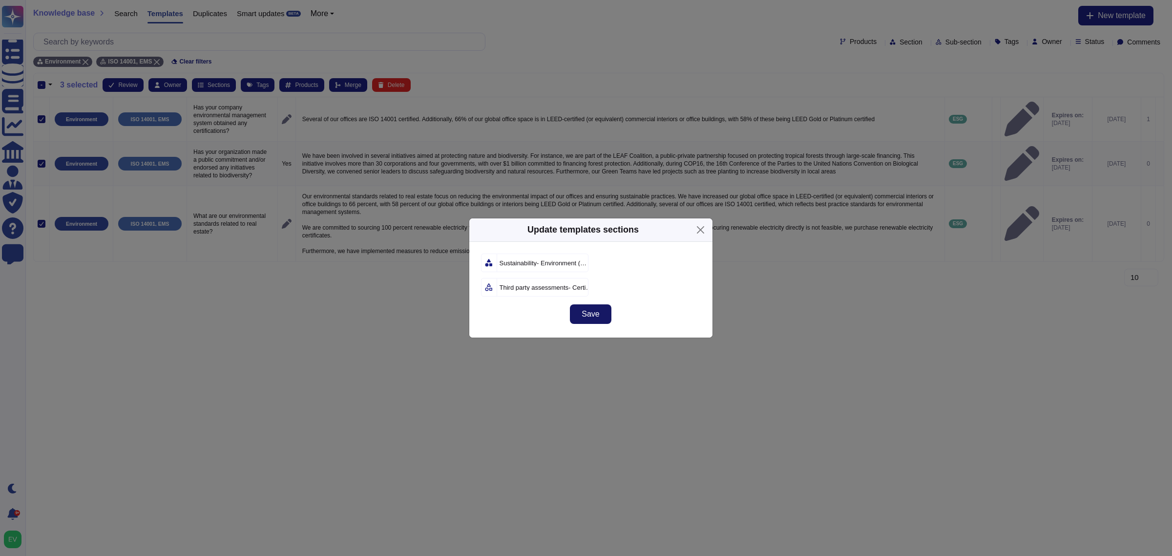
click at [609, 313] on button "Save" at bounding box center [590, 314] width 41 height 20
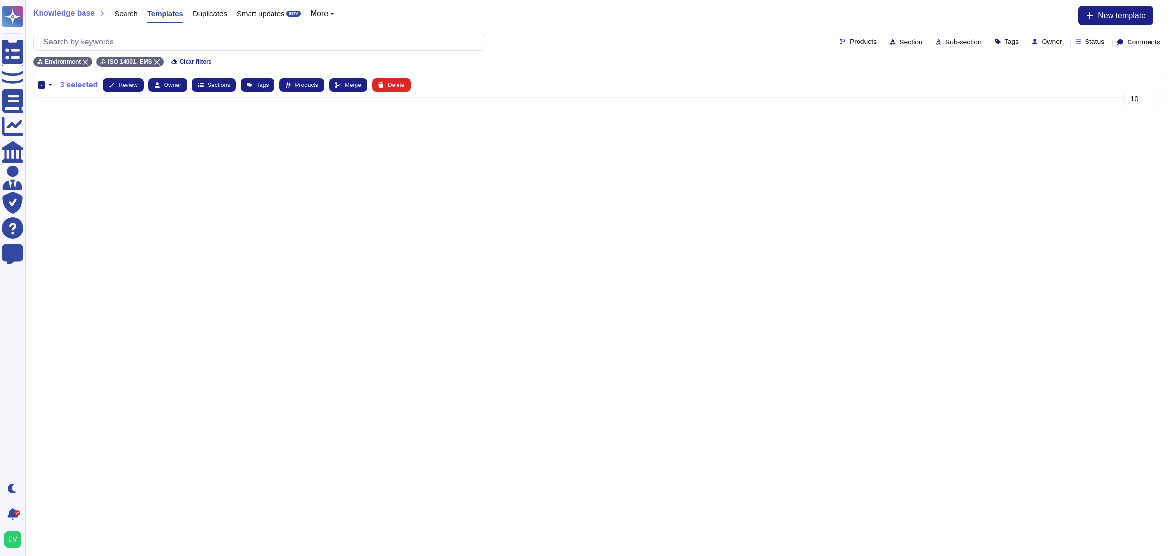
click at [41, 86] on div "-" at bounding box center [42, 85] width 8 height 8
click at [0, 0] on input "-" at bounding box center [0, 0] width 0 height 0
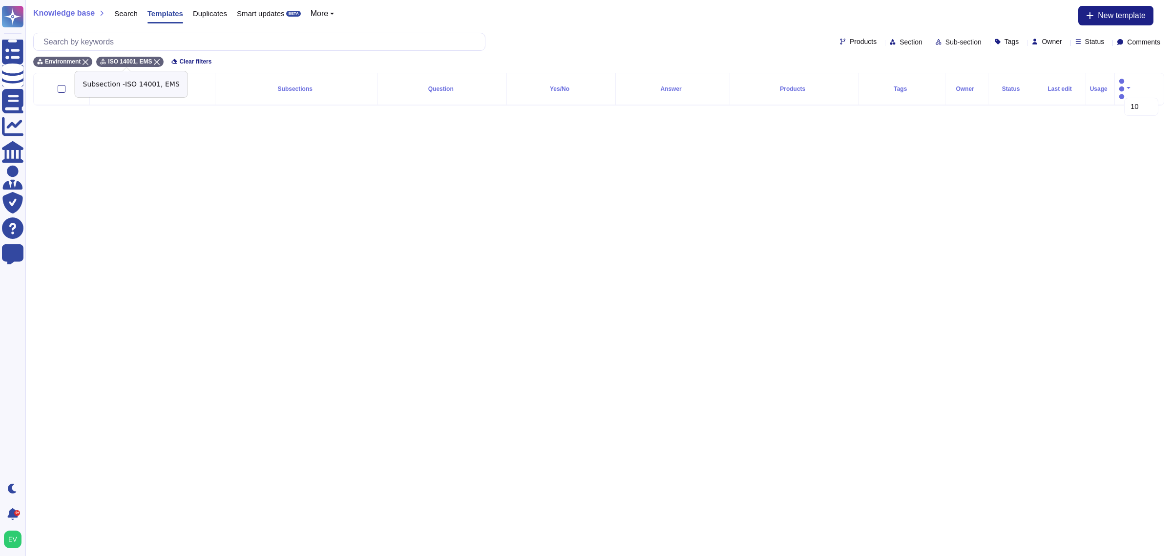
click at [154, 62] on icon at bounding box center [157, 62] width 6 height 6
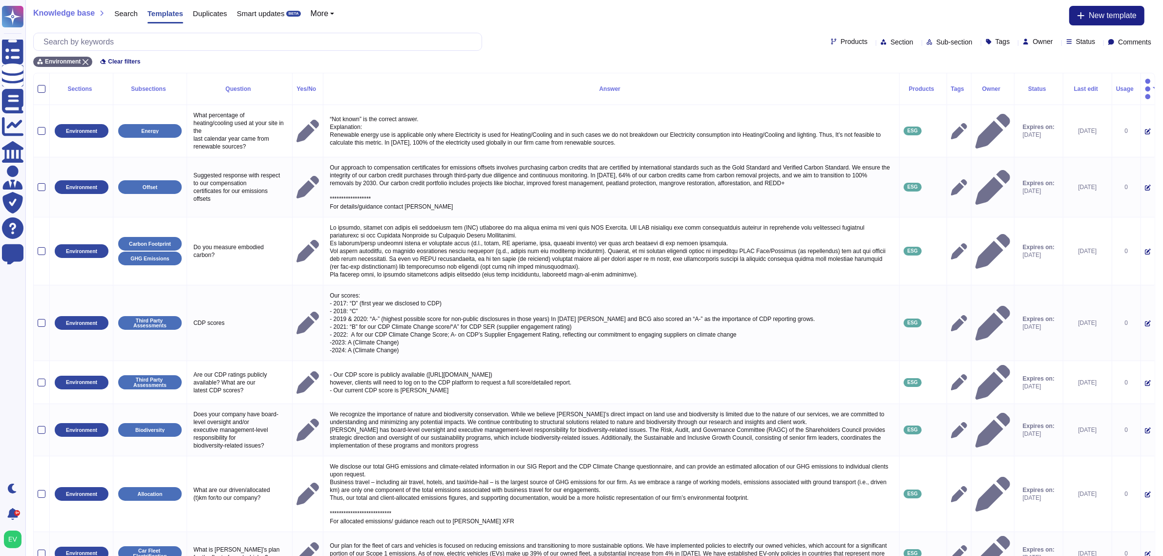
click at [915, 47] on div "Products Section Sub-section Tags Owner Status Comments" at bounding box center [594, 42] width 1122 height 18
click at [936, 41] on span "Sub-section" at bounding box center [954, 42] width 36 height 7
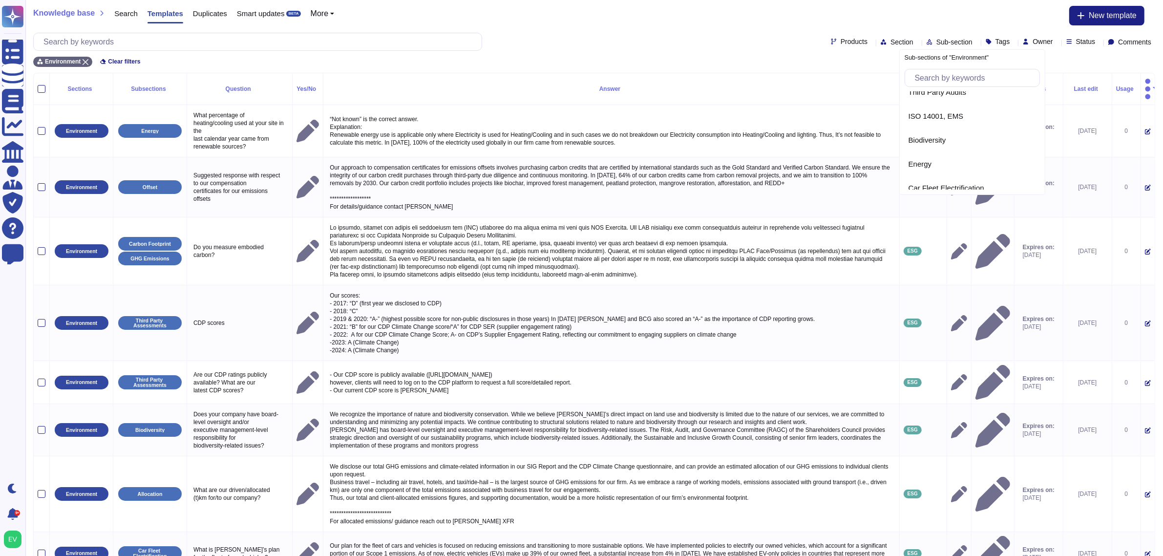
scroll to position [107, 0]
click at [923, 138] on span "Biodiversity" at bounding box center [927, 139] width 38 height 9
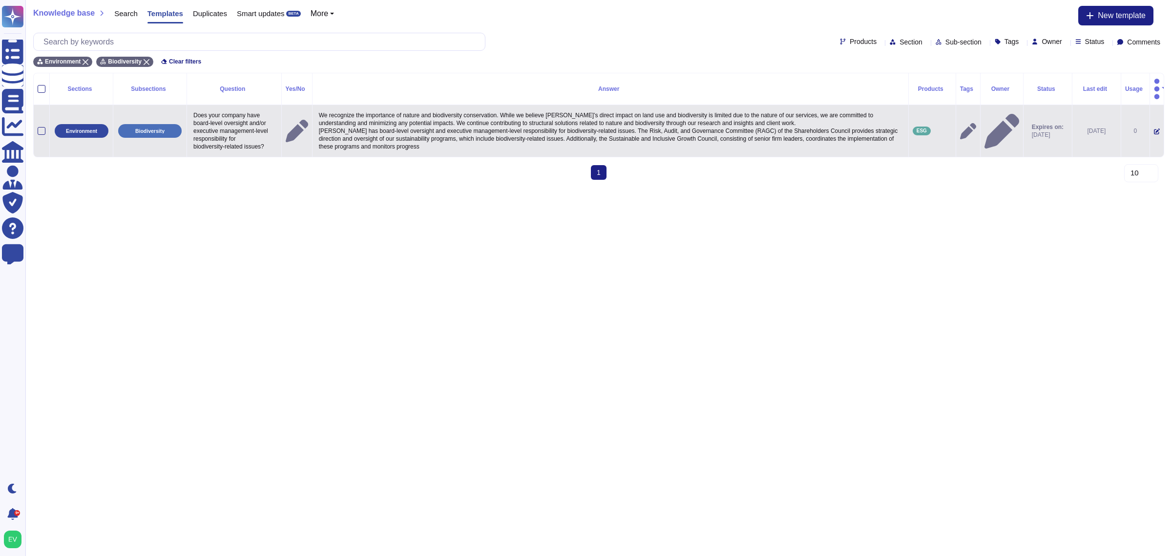
click at [35, 117] on td at bounding box center [42, 131] width 16 height 52
click at [41, 127] on div at bounding box center [42, 131] width 8 height 8
click at [0, 0] on input "checkbox" at bounding box center [0, 0] width 0 height 0
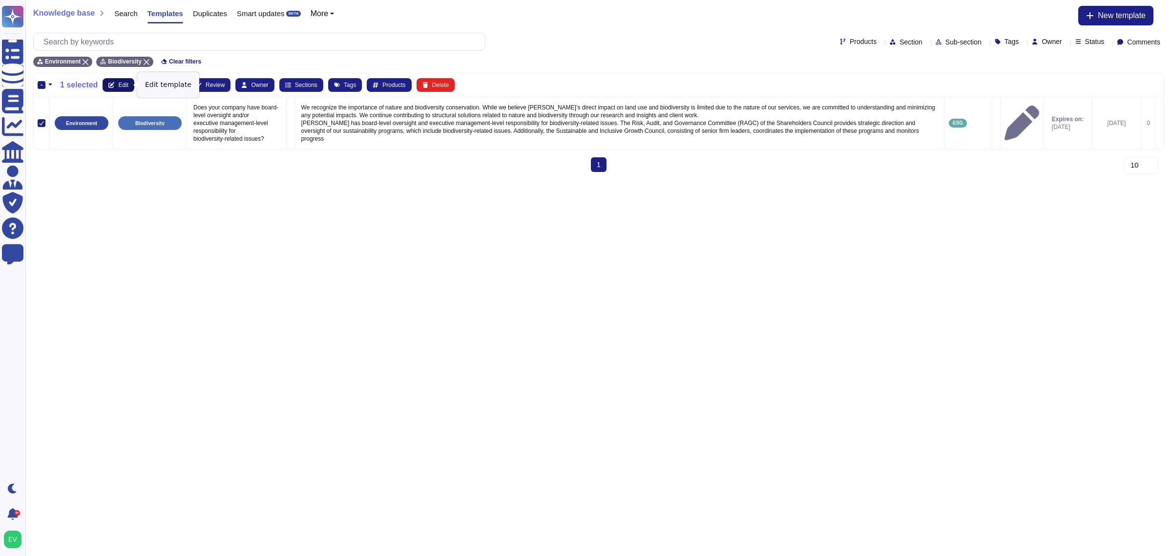
click at [124, 83] on span "Edit" at bounding box center [123, 85] width 10 height 6
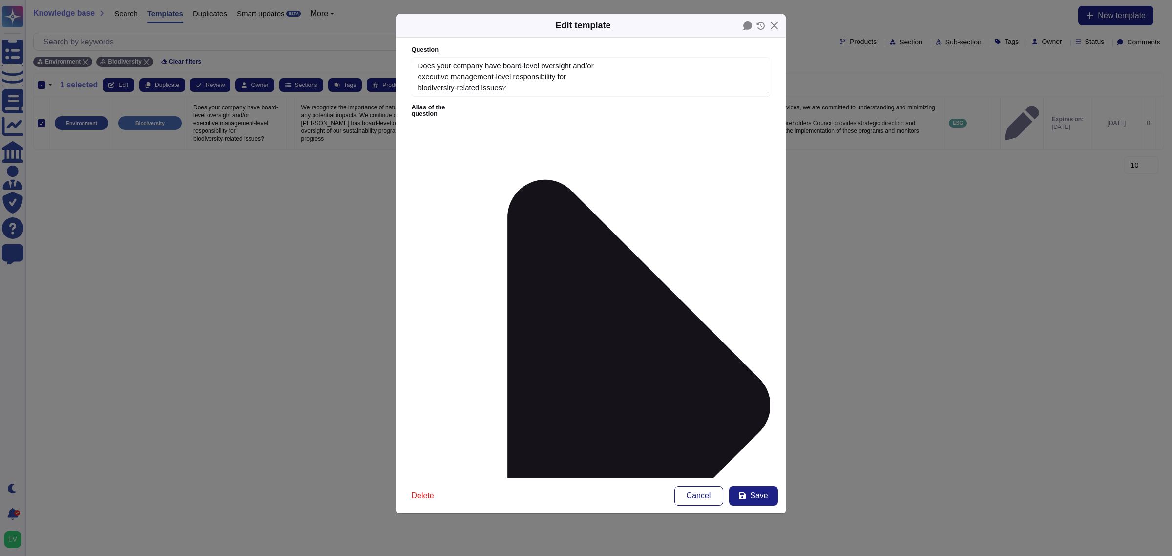
type textarea "Does your company have board-level oversight and/or executive management-level …"
type textarea "We recognize the importance of nature and biodiversity conservation. While we b…"
type input "esg"
click at [453, 324] on span "ESG" at bounding box center [456, 321] width 16 height 9
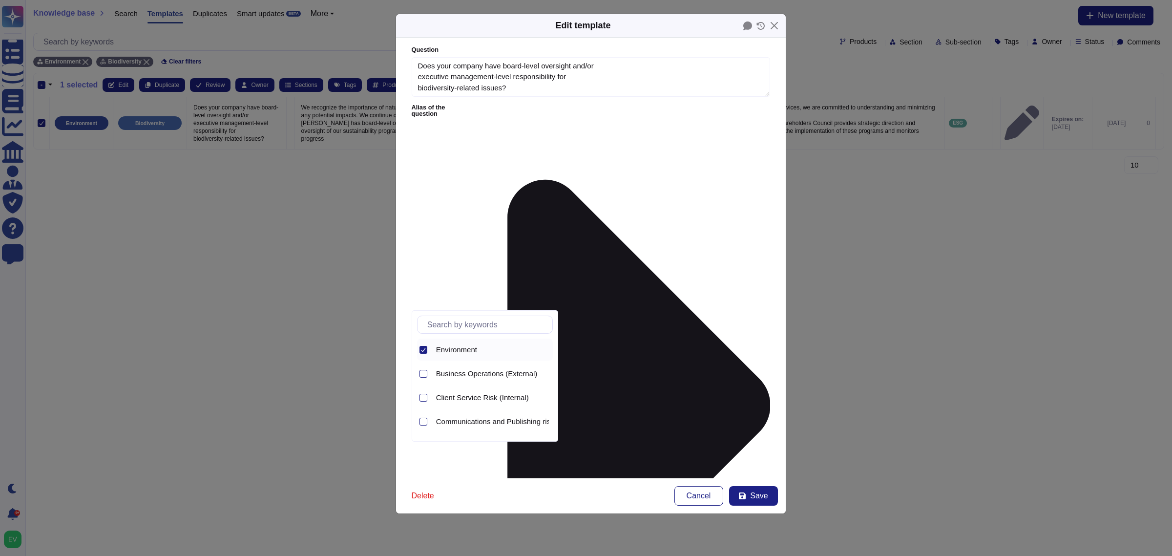
click at [423, 347] on div at bounding box center [424, 350] width 8 height 8
click at [454, 328] on input "text" at bounding box center [487, 324] width 130 height 17
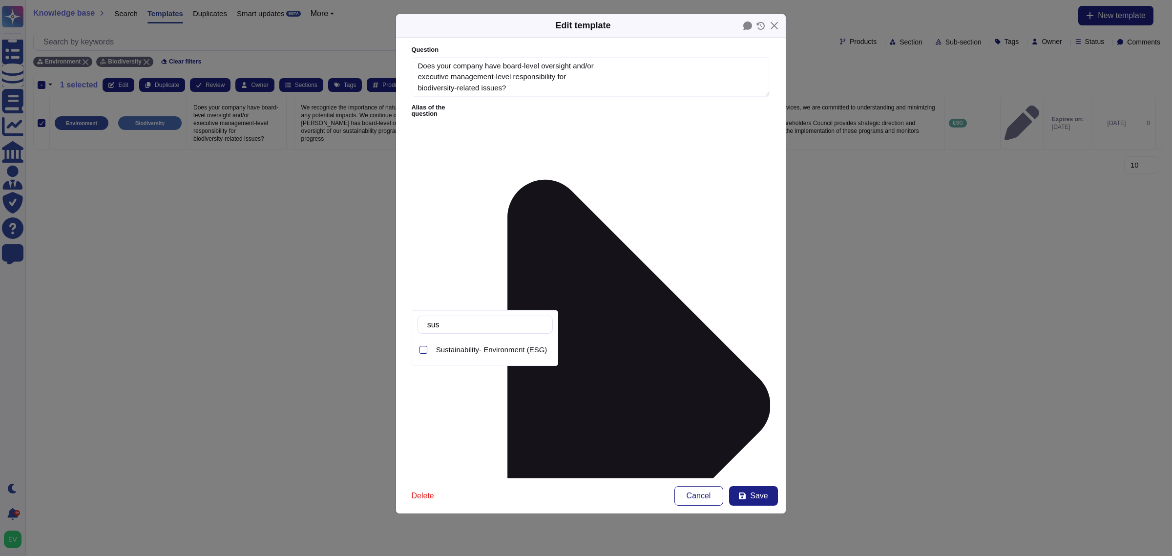
type input "sust"
click at [488, 348] on span "Sustainability- Environment (ESG)" at bounding box center [491, 349] width 111 height 9
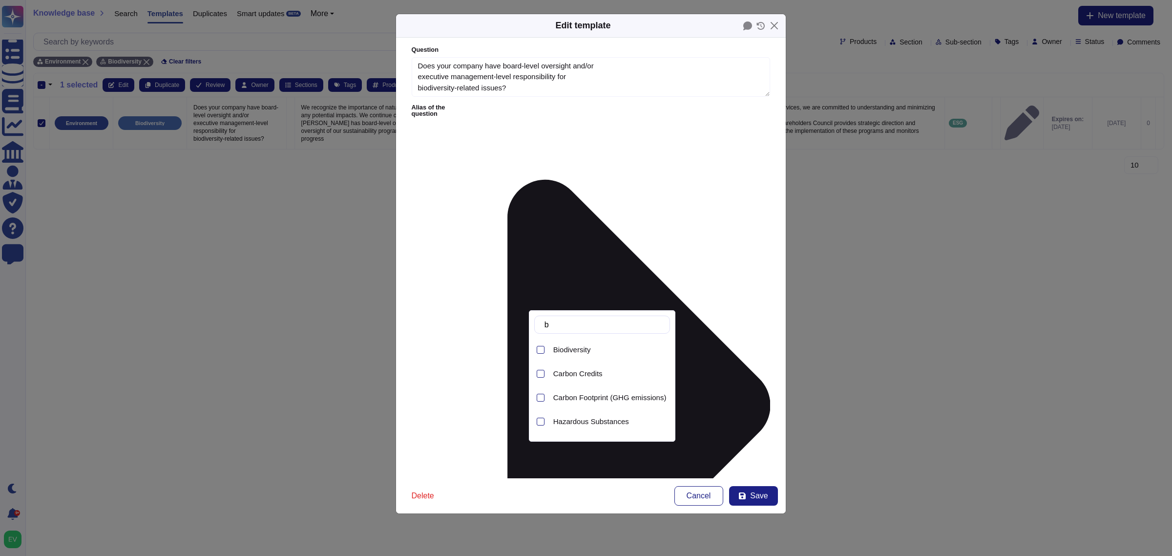
type input "b"
click at [581, 347] on span "Biodiversity" at bounding box center [572, 349] width 38 height 9
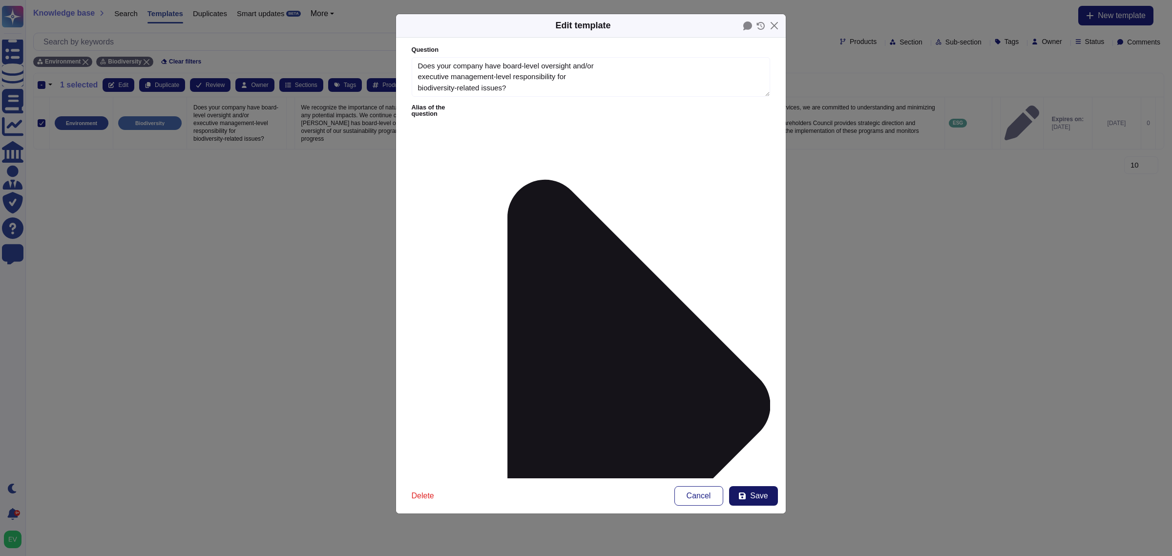
click at [749, 494] on button "Save" at bounding box center [753, 496] width 49 height 20
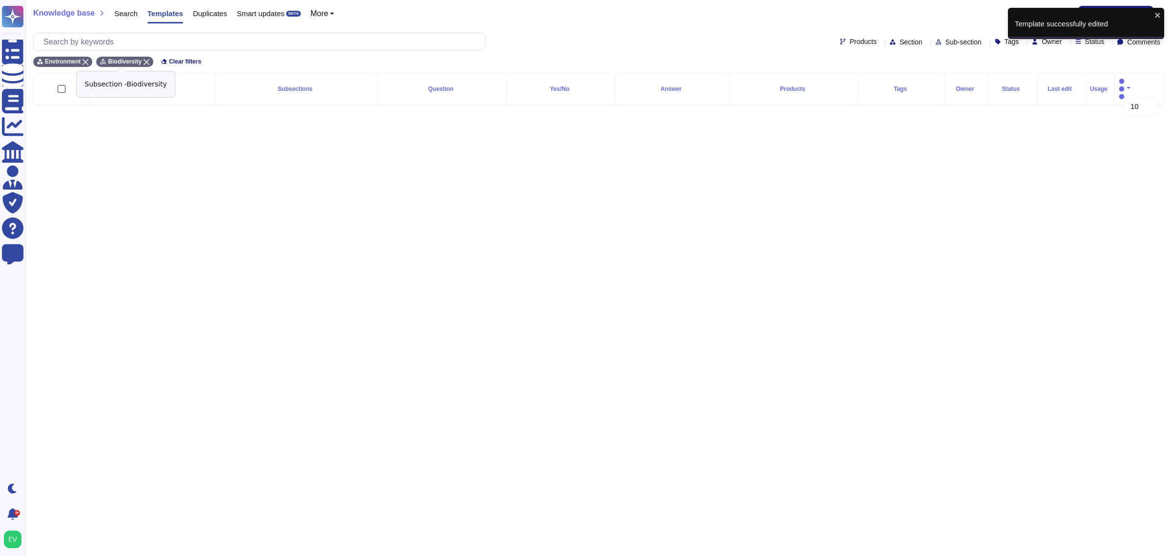
click at [144, 62] on icon at bounding box center [147, 62] width 6 height 6
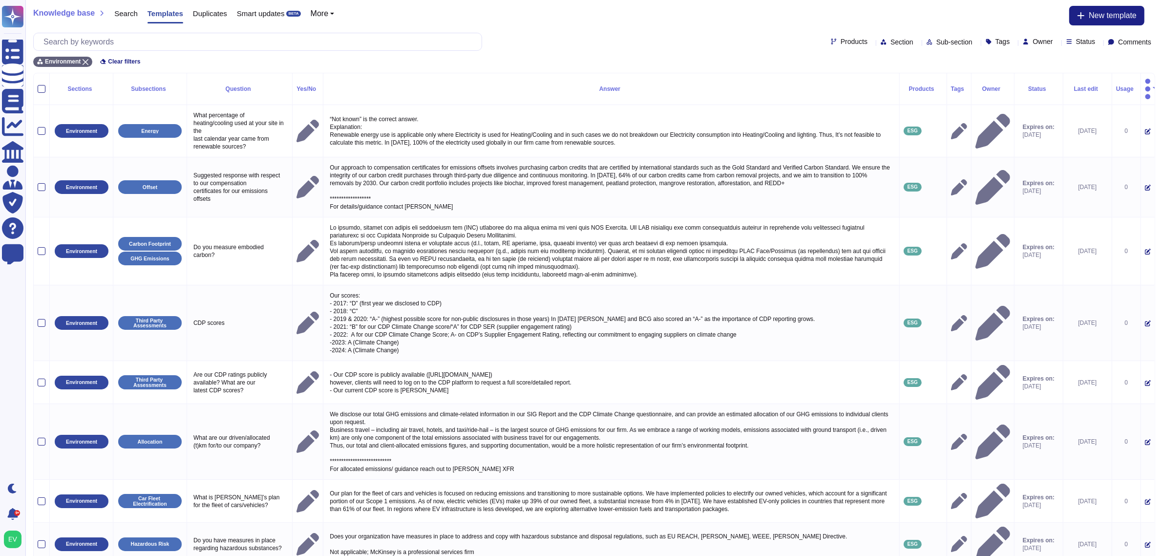
click at [924, 35] on div "Products Section Sub-section Tags Owner Status Comments" at bounding box center [594, 42] width 1122 height 18
click at [936, 44] on span "Sub-section" at bounding box center [954, 42] width 36 height 7
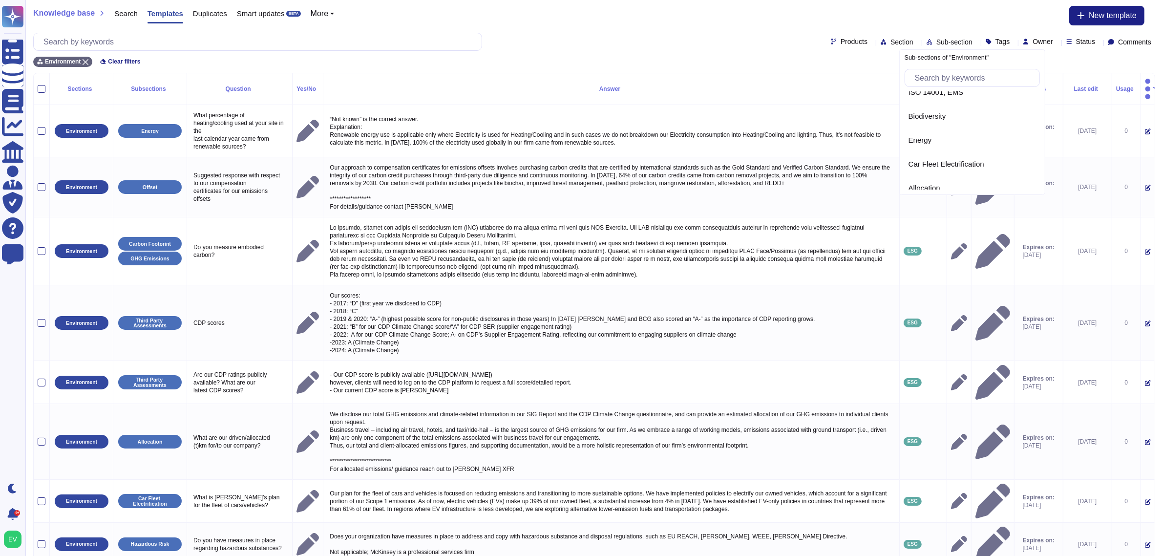
scroll to position [145, 0]
click at [921, 123] on span "Energy" at bounding box center [919, 125] width 23 height 9
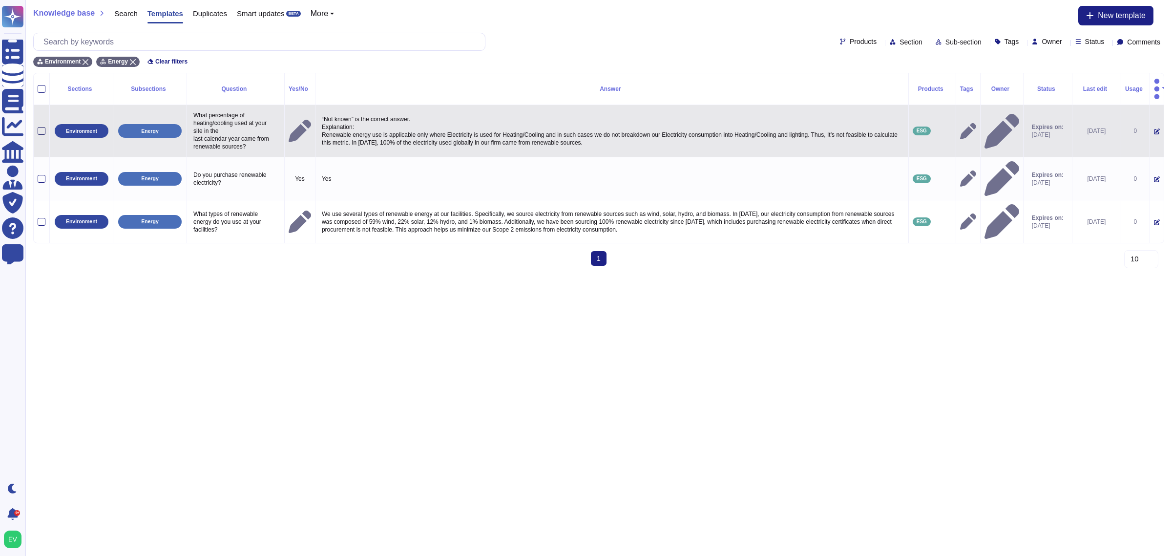
click at [41, 127] on div at bounding box center [42, 131] width 8 height 8
click at [0, 0] on input "checkbox" at bounding box center [0, 0] width 0 height 0
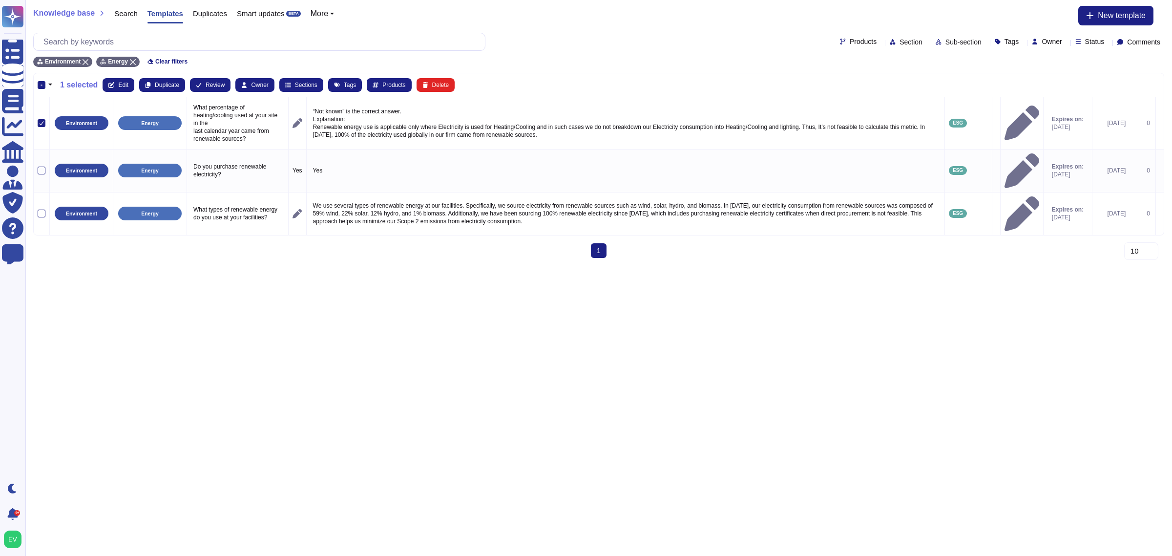
click at [42, 82] on div "-" at bounding box center [42, 85] width 8 height 8
click at [0, 0] on input "-" at bounding box center [0, 0] width 0 height 0
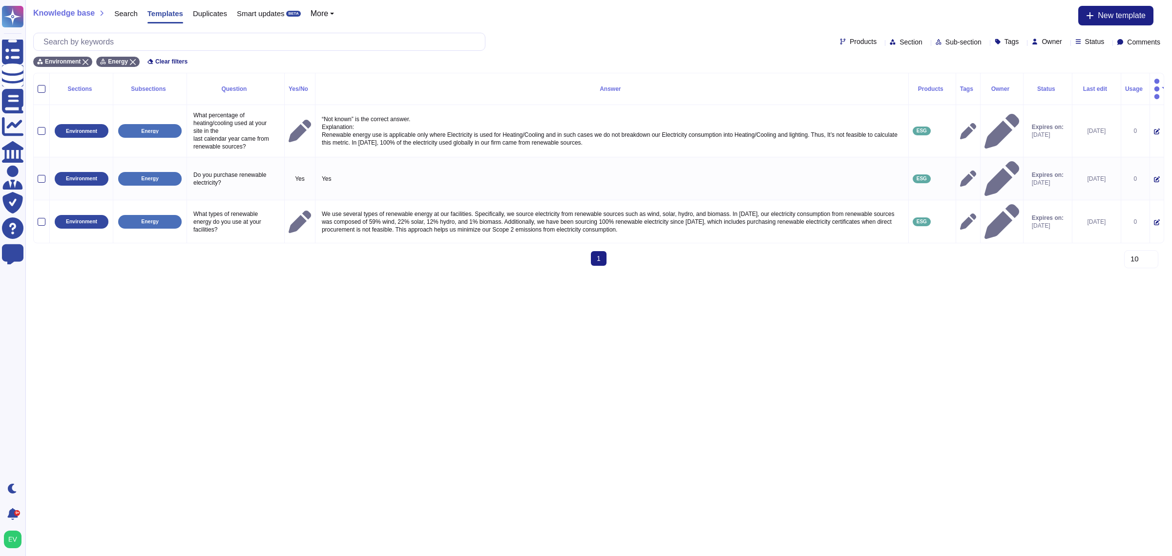
click at [42, 85] on div at bounding box center [42, 89] width 8 height 8
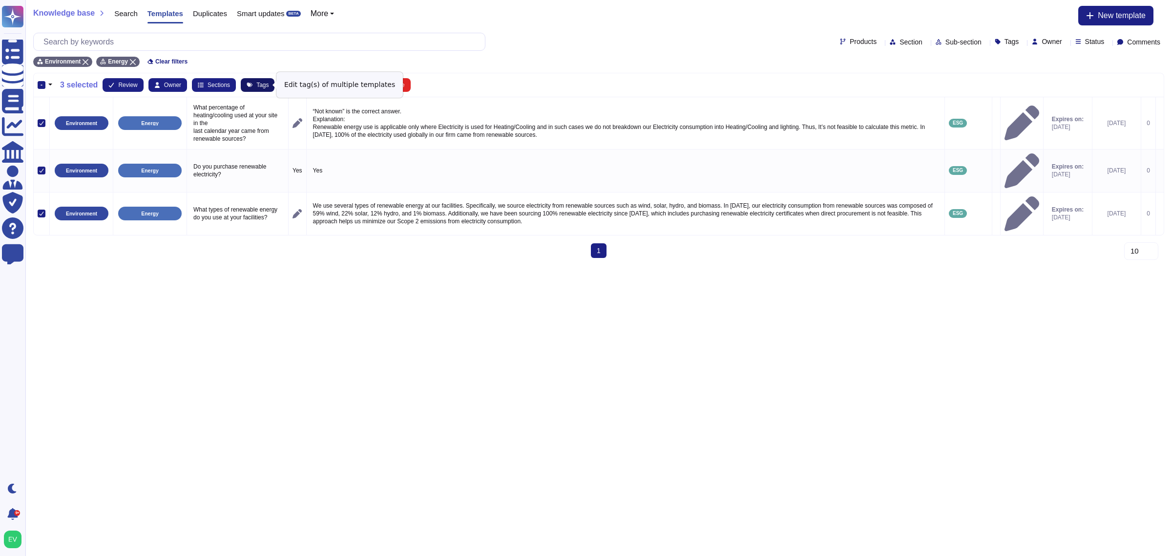
click at [250, 84] on icon at bounding box center [250, 85] width 6 height 6
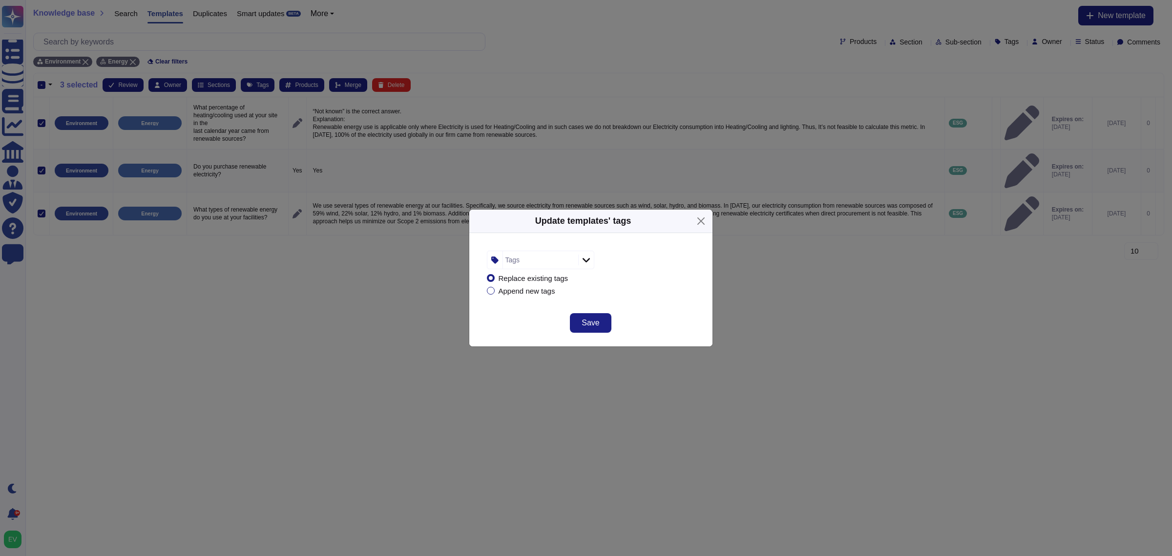
click at [527, 260] on div "Tags" at bounding box center [539, 260] width 73 height 18
type input "esg"
click at [530, 308] on div "ESG" at bounding box center [542, 312] width 71 height 22
click at [663, 294] on div "Replace existing tags Append new tags" at bounding box center [591, 284] width 208 height 30
drag, startPoint x: 597, startPoint y: 322, endPoint x: 584, endPoint y: 318, distance: 13.3
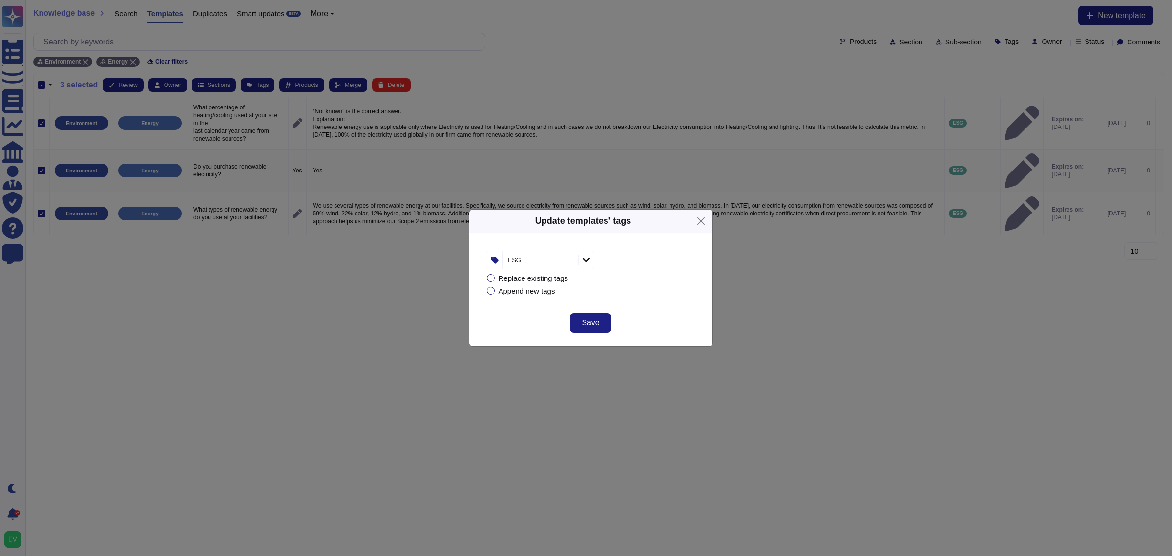
click at [597, 323] on span "Save" at bounding box center [591, 323] width 18 height 8
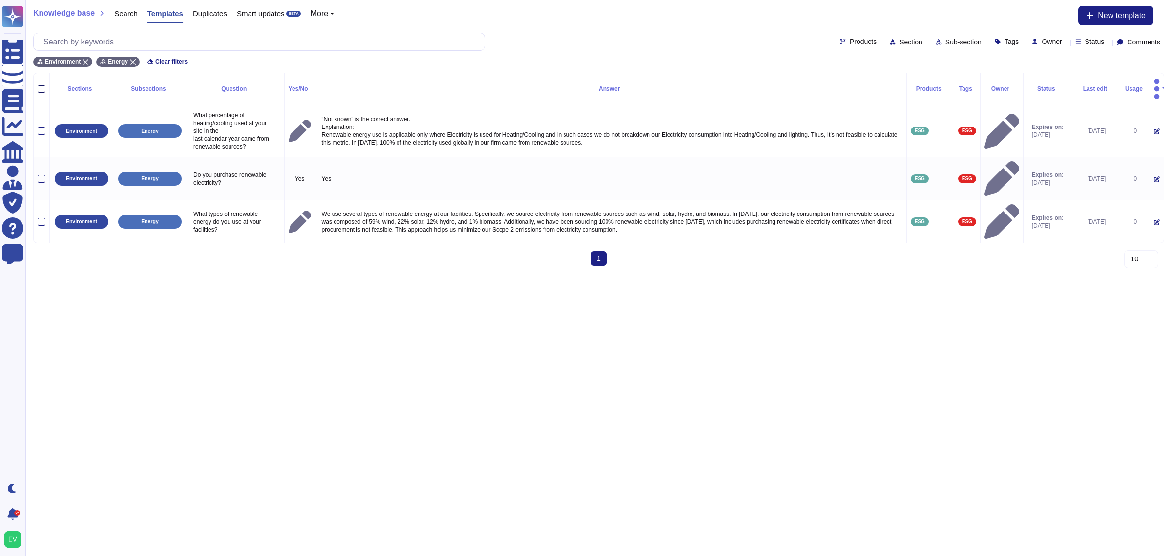
click at [43, 85] on div at bounding box center [42, 89] width 8 height 8
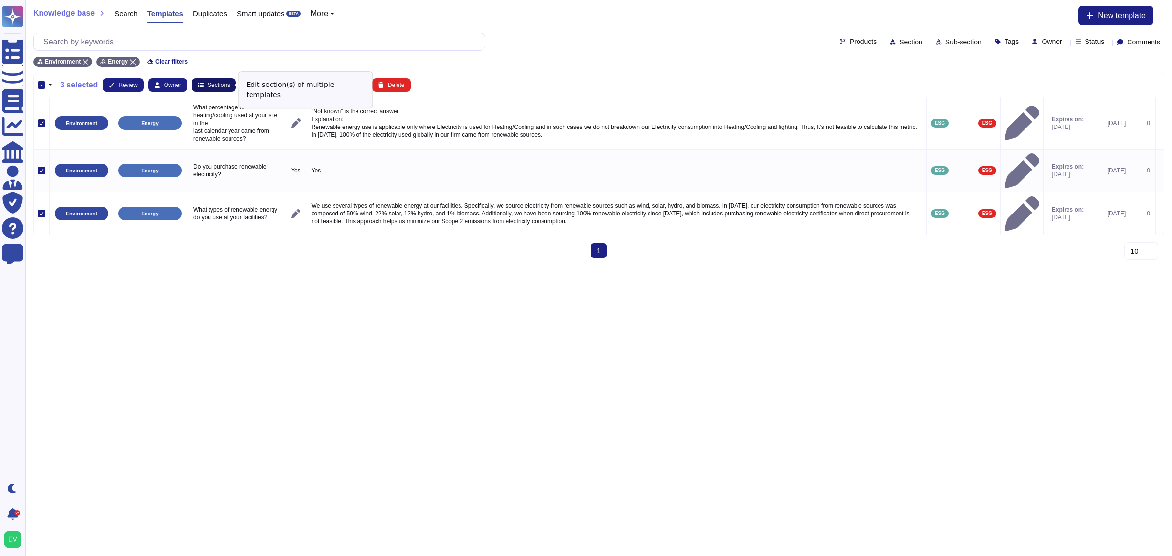
click at [198, 86] on icon at bounding box center [201, 85] width 6 height 6
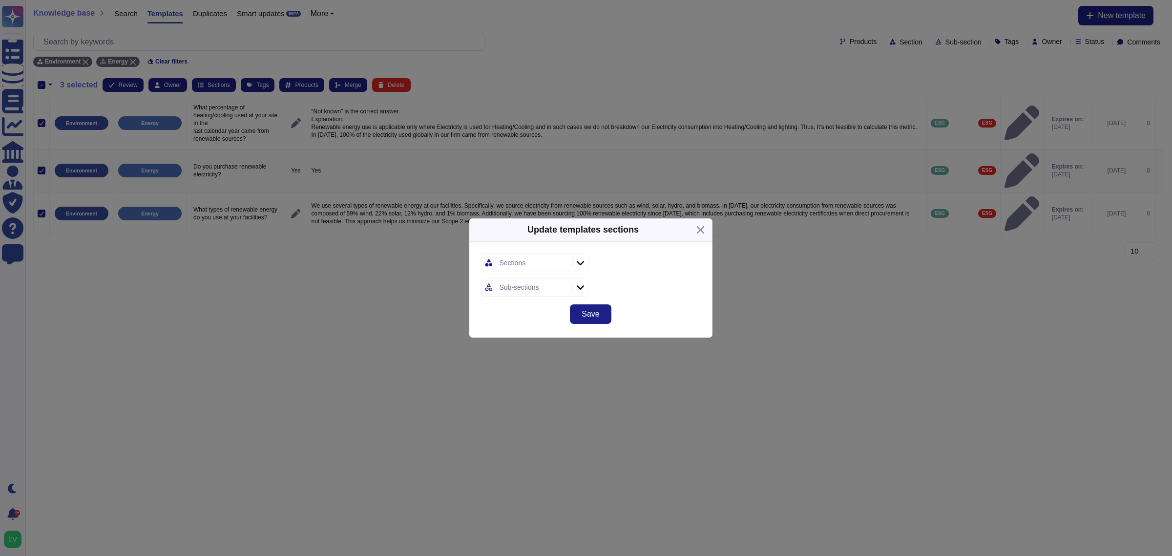
click at [512, 264] on div "Sections" at bounding box center [513, 262] width 26 height 7
type input "sust"
click at [560, 316] on span "Sustainability- Environment (ESG)" at bounding box center [560, 315] width 111 height 9
click at [623, 252] on div "Sustainability- Environment (ESG) Sub-sections" at bounding box center [590, 272] width 243 height 61
click at [549, 288] on div "Sub-sections" at bounding box center [533, 287] width 73 height 18
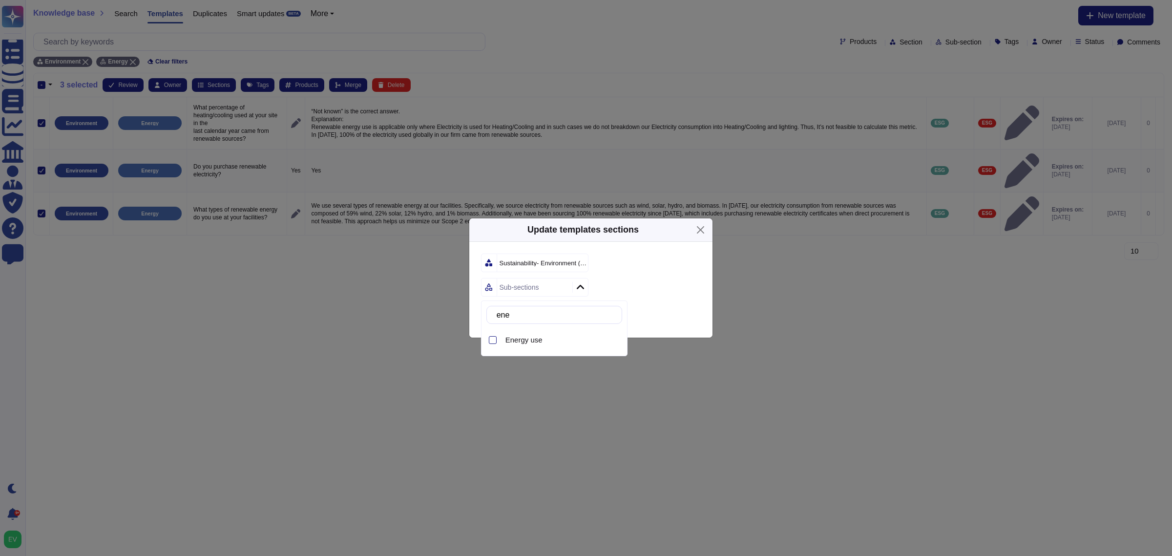
type input "ener"
click at [533, 342] on span "Energy use" at bounding box center [523, 340] width 37 height 9
click at [670, 274] on form "Sustainability- Environment (ESG) Energy use" at bounding box center [591, 274] width 220 height 43
click at [580, 314] on button "Save" at bounding box center [590, 314] width 41 height 20
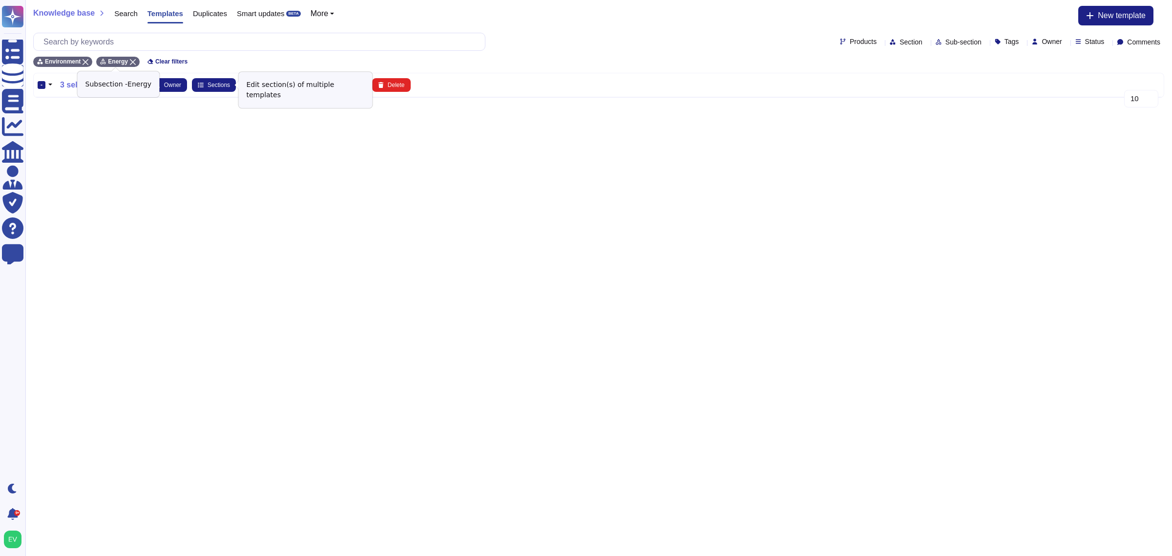
click at [130, 59] on icon at bounding box center [133, 62] width 6 height 6
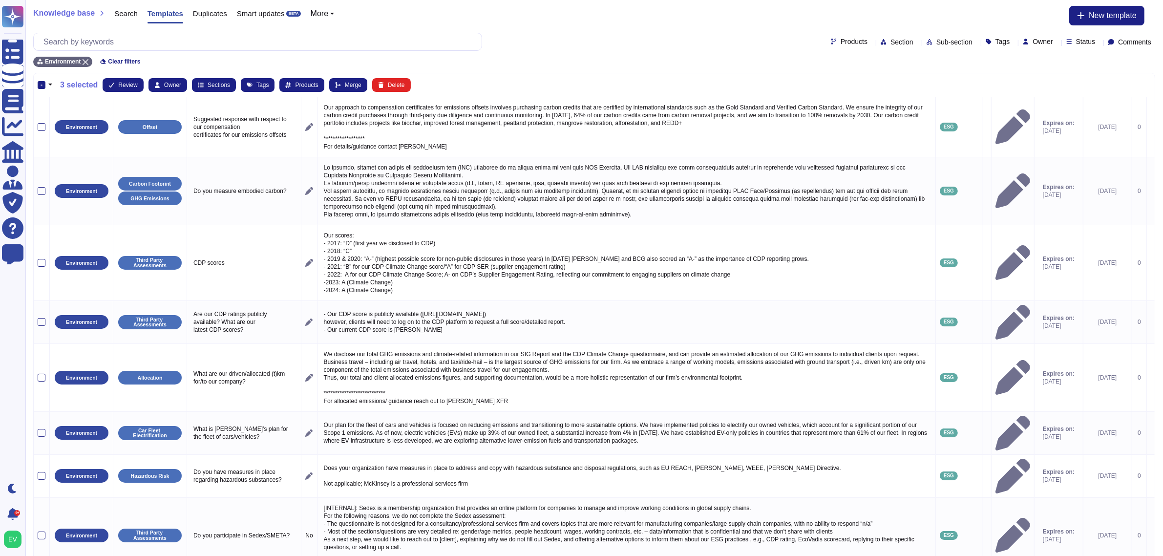
click at [40, 86] on div "-" at bounding box center [42, 85] width 8 height 8
click at [0, 0] on input "-" at bounding box center [0, 0] width 0 height 0
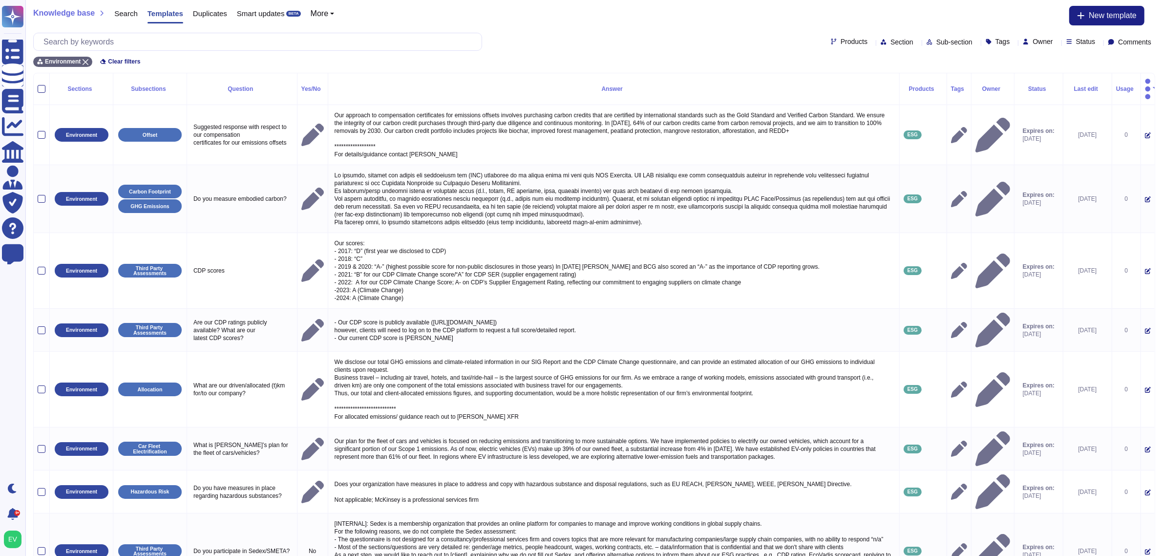
click at [936, 39] on span "Sub-section" at bounding box center [954, 42] width 36 height 7
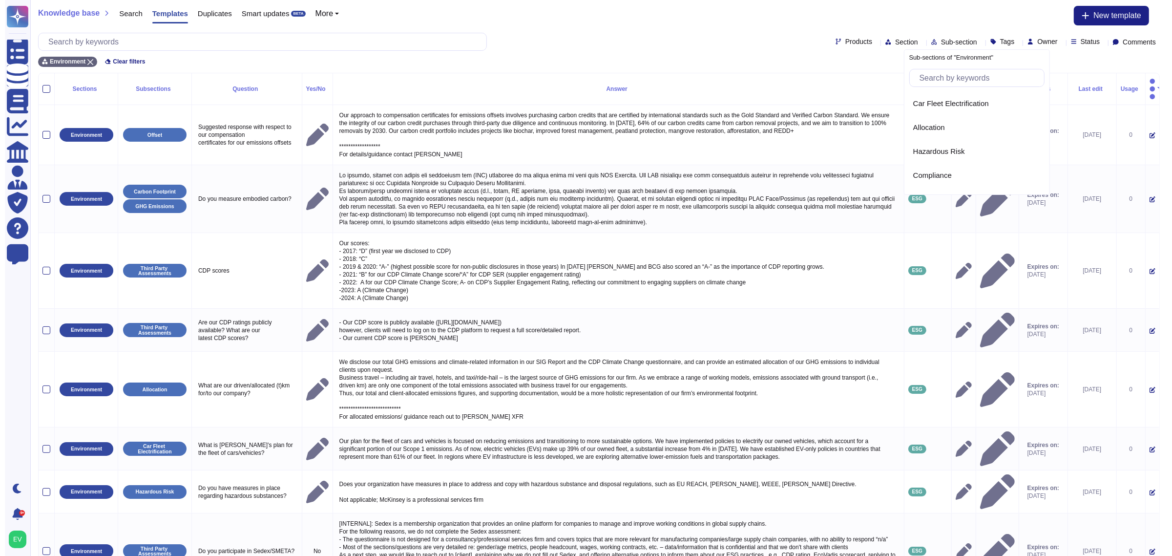
scroll to position [192, 0]
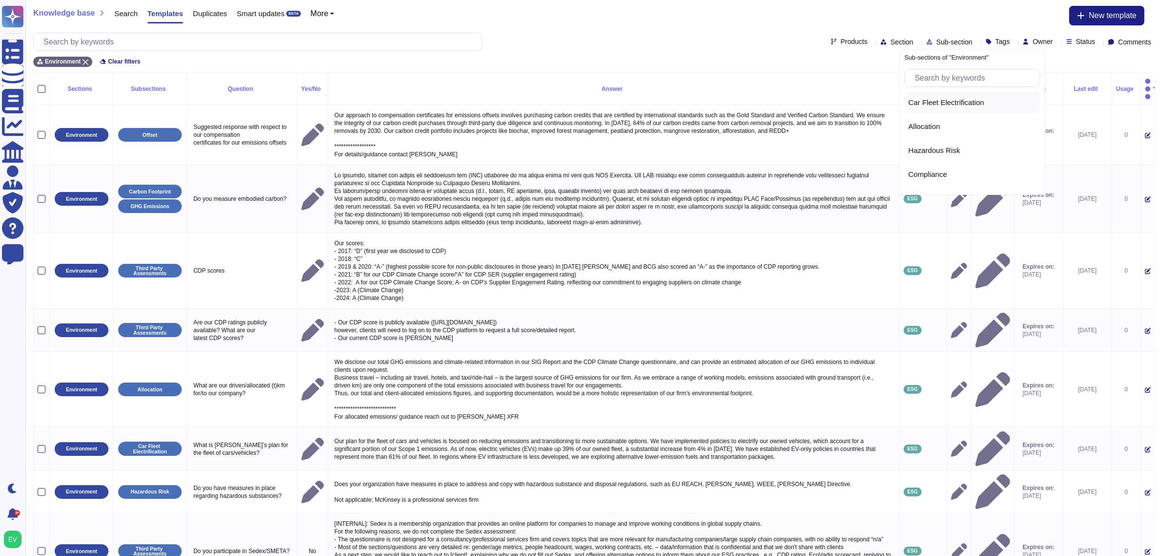
click at [951, 106] on div "Car Fleet Electrification" at bounding box center [973, 102] width 136 height 22
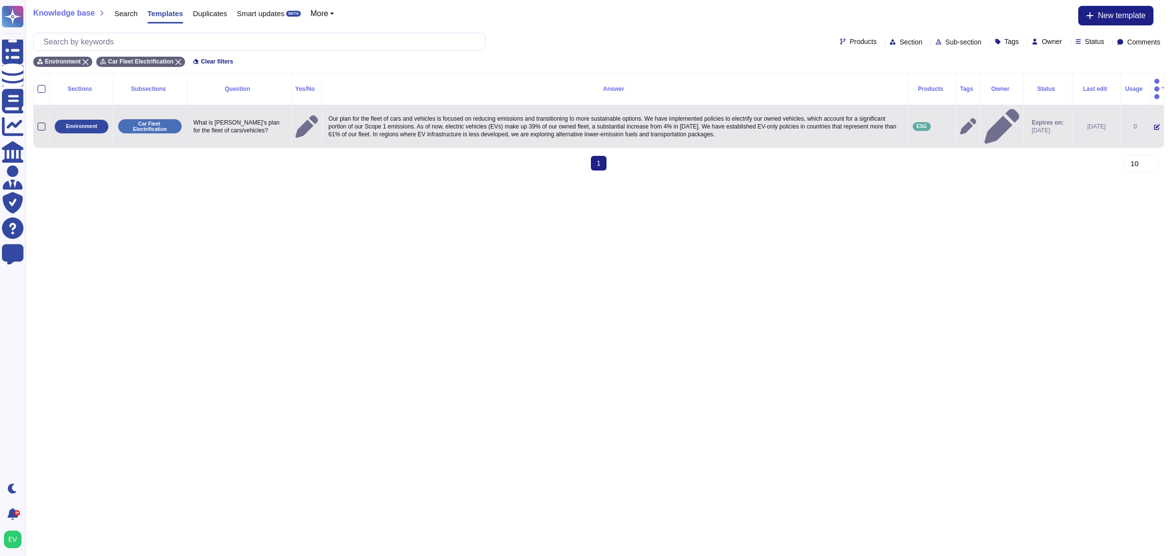
click at [40, 123] on div at bounding box center [42, 127] width 8 height 8
click at [0, 0] on input "checkbox" at bounding box center [0, 0] width 0 height 0
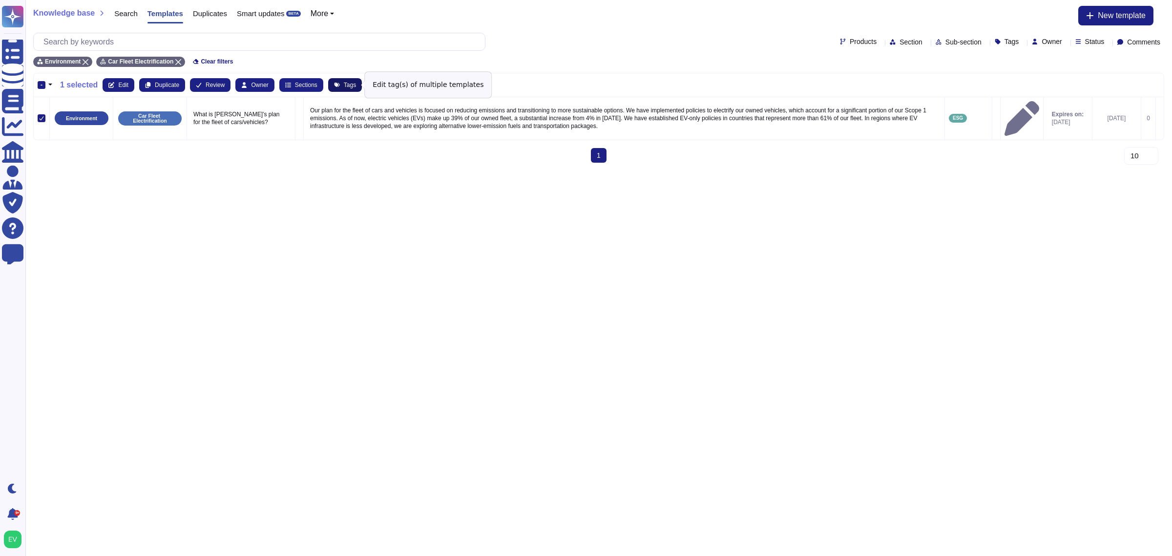
click at [344, 84] on span "Tags" at bounding box center [350, 85] width 12 height 6
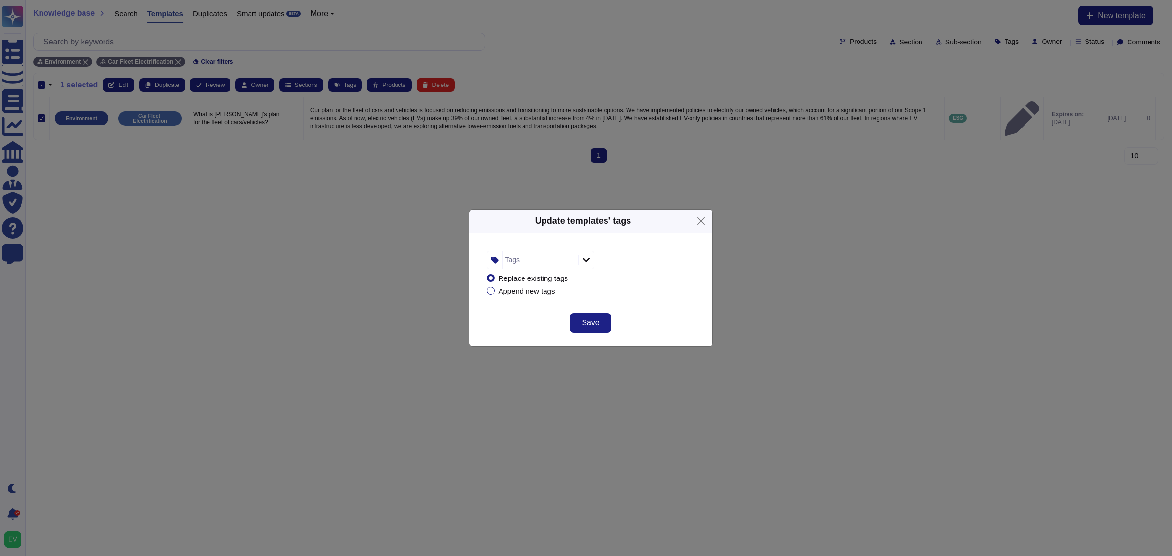
click at [522, 260] on div "Tags" at bounding box center [539, 260] width 73 height 18
type input "esg"
click at [535, 314] on span "ESG" at bounding box center [531, 312] width 16 height 9
click at [601, 306] on div "ESG Replace existing tags Append new tags" at bounding box center [590, 272] width 243 height 78
click at [585, 316] on button "Save" at bounding box center [590, 323] width 41 height 20
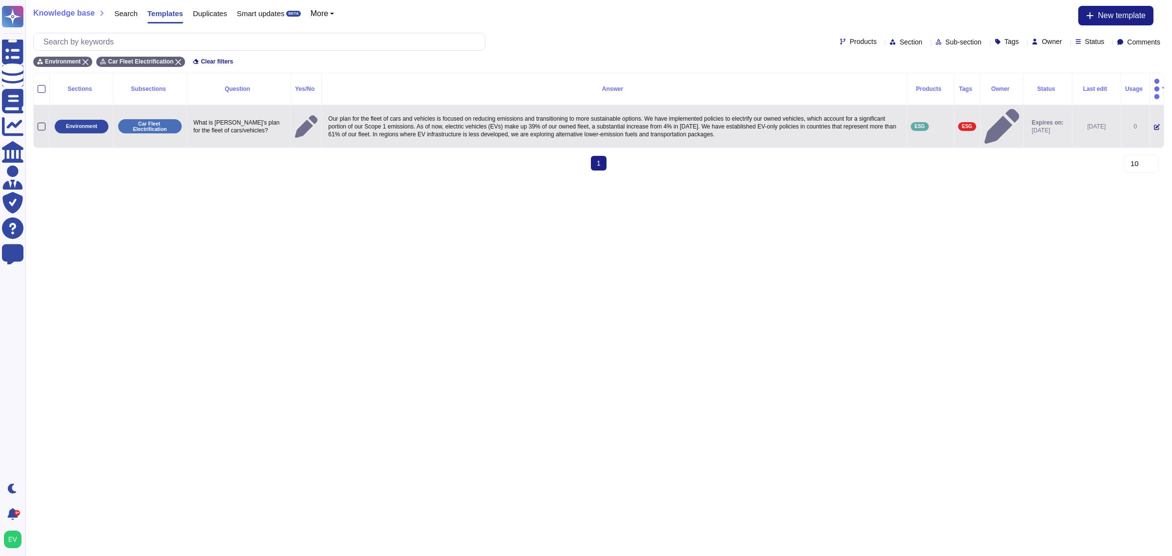
click at [41, 123] on div at bounding box center [42, 127] width 8 height 8
click at [0, 0] on input "checkbox" at bounding box center [0, 0] width 0 height 0
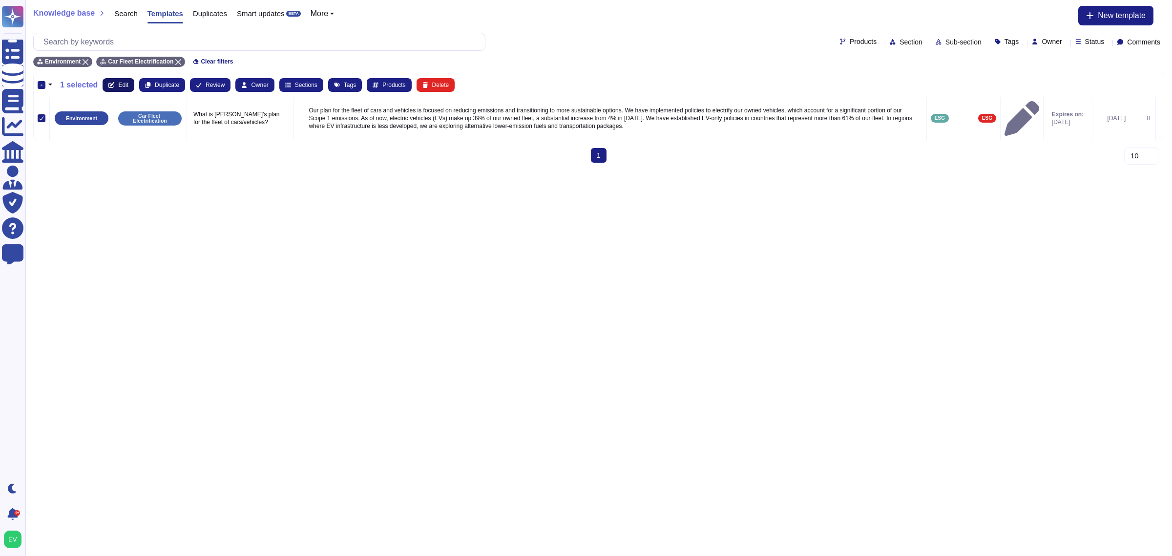
click at [118, 84] on span "Edit" at bounding box center [123, 85] width 10 height 6
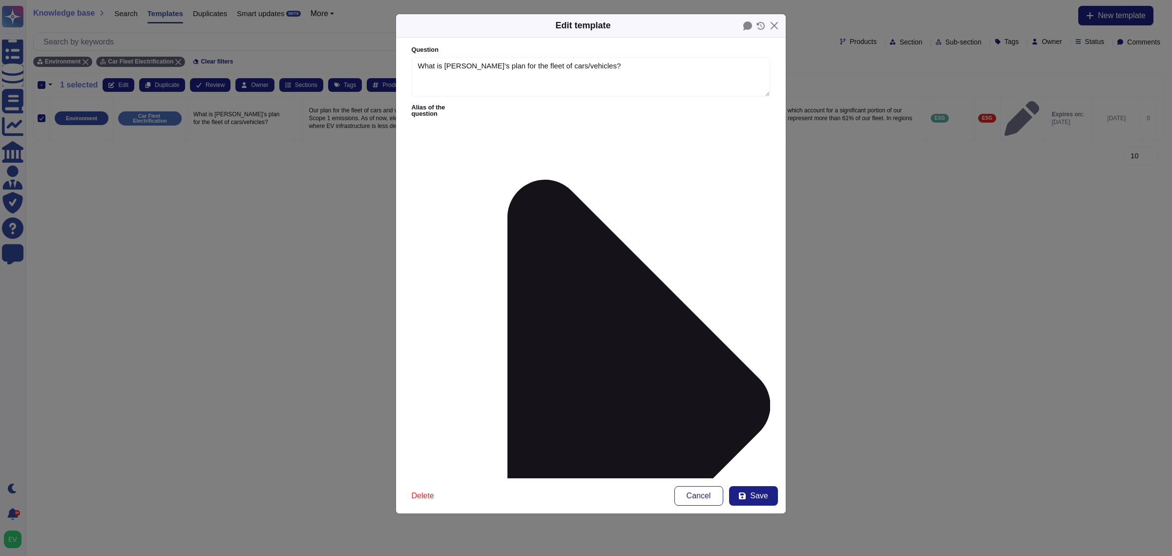
type textarea "What is McKinsey’s plan for the fleet of cars/vehicles?"
type textarea "Our plan for the fleet of cars and vehicles is focused on reducing emissions an…"
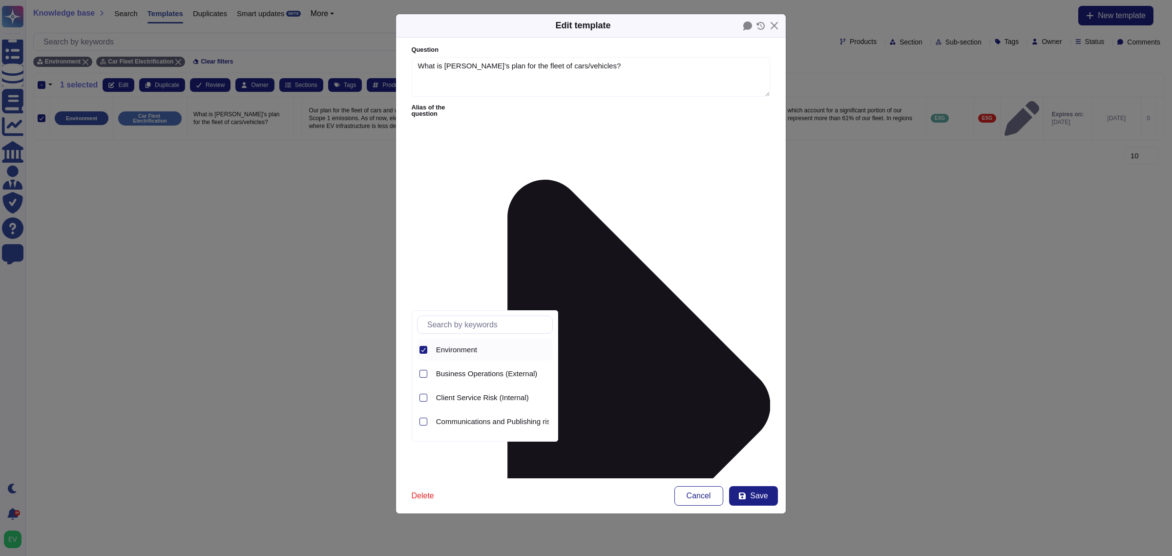
click at [423, 348] on div at bounding box center [424, 350] width 8 height 8
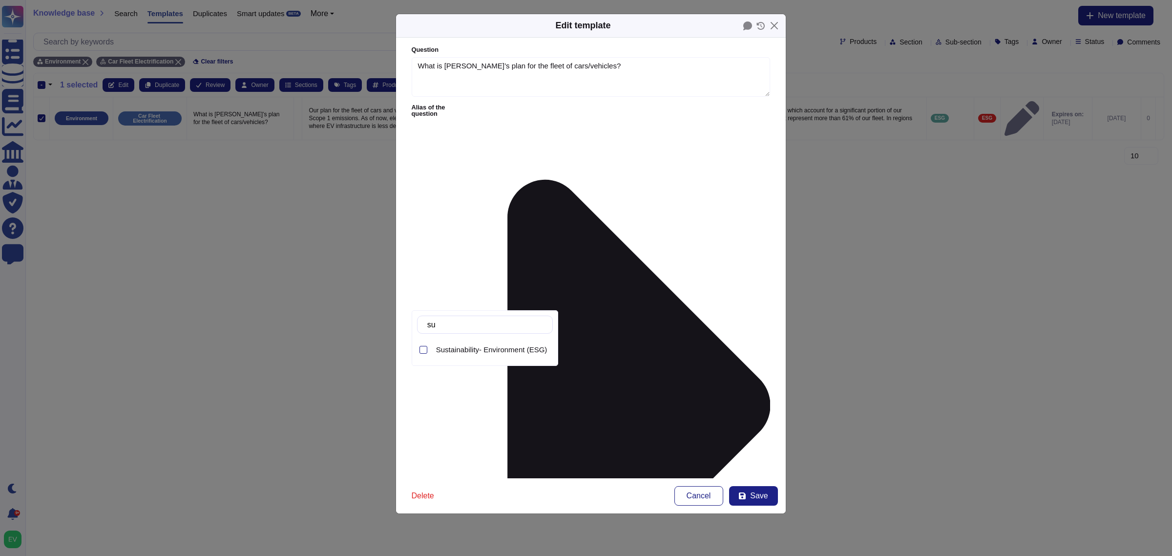
type input "sus"
click at [456, 352] on span "Sustainability- Environment (ESG)" at bounding box center [491, 349] width 111 height 9
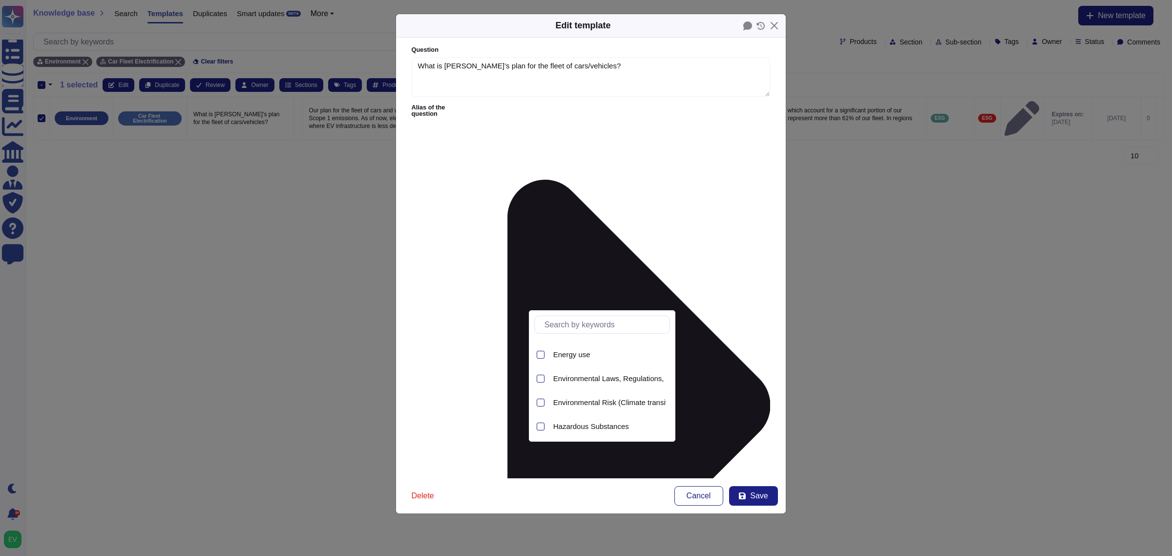
scroll to position [72, 0]
click at [564, 371] on span "Energy use" at bounding box center [571, 373] width 37 height 9
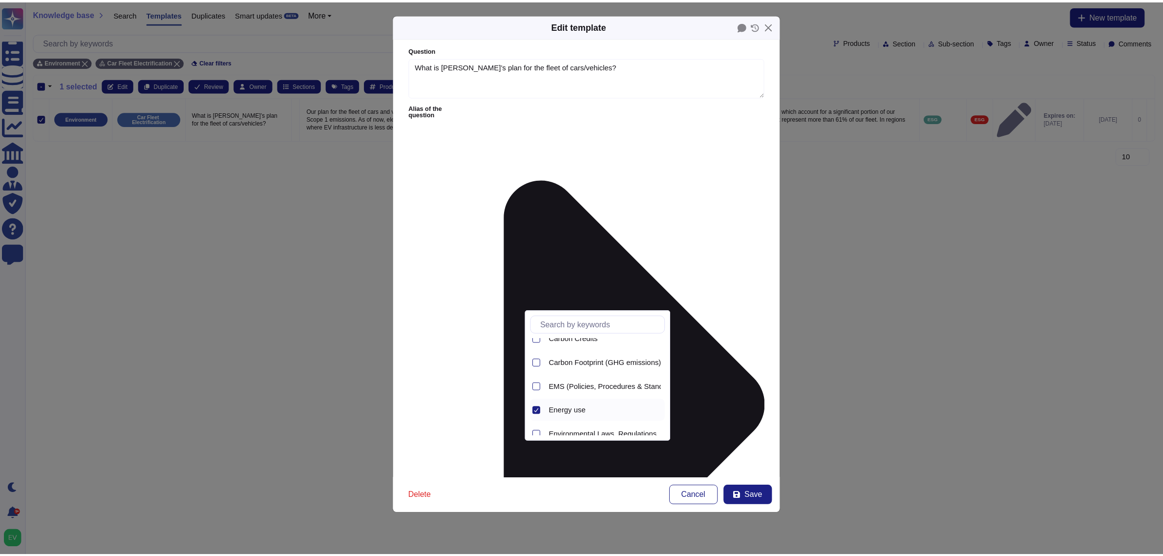
scroll to position [0, 0]
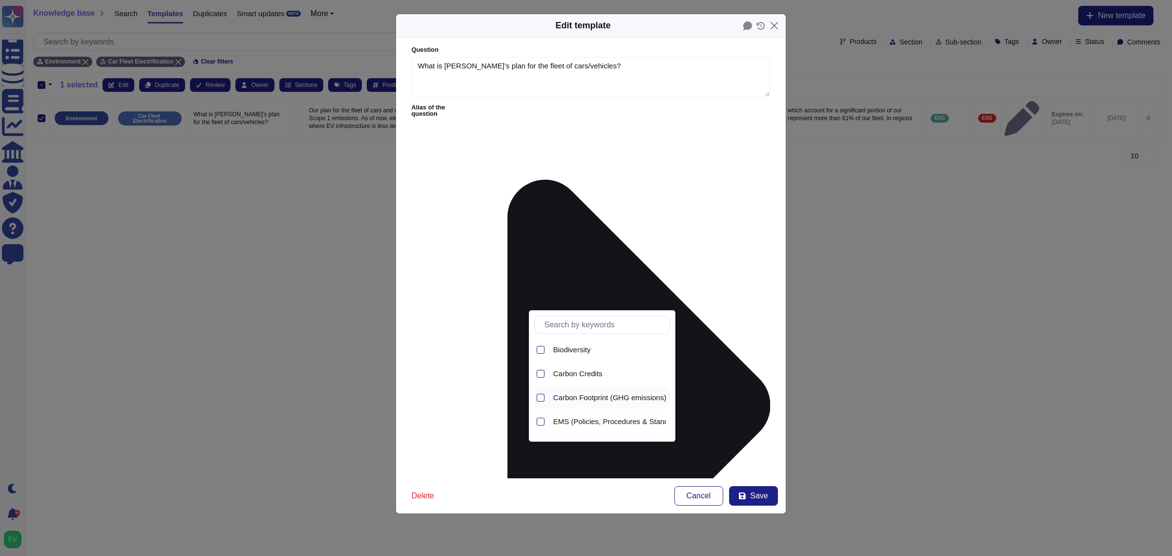
click at [603, 389] on div "Carbon Footprint (GHG emissions)" at bounding box center [609, 397] width 121 height 22
click at [755, 497] on span "Save" at bounding box center [759, 496] width 18 height 8
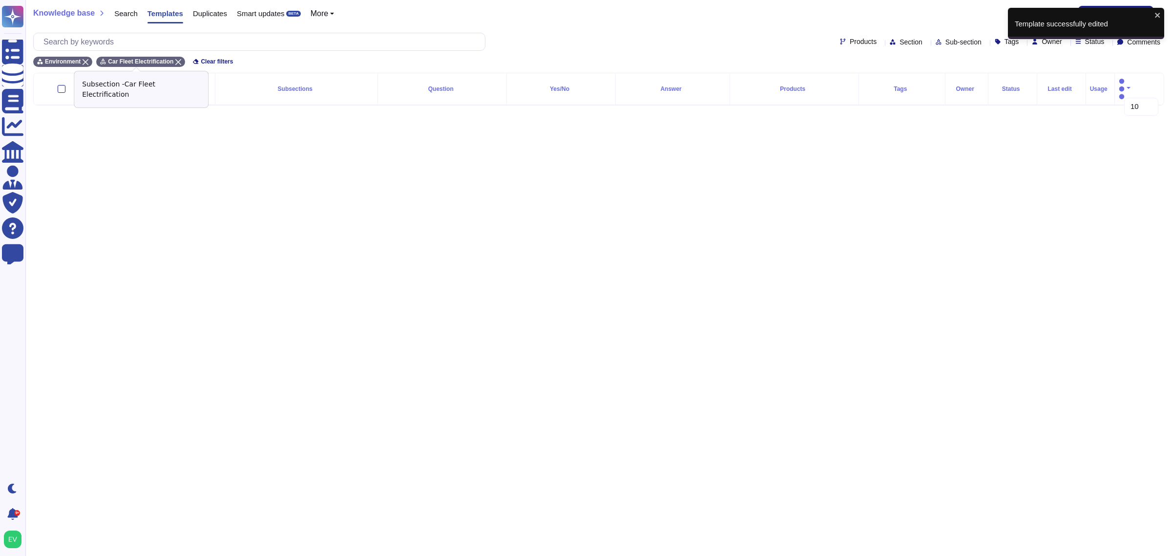
click at [175, 60] on icon at bounding box center [178, 62] width 6 height 6
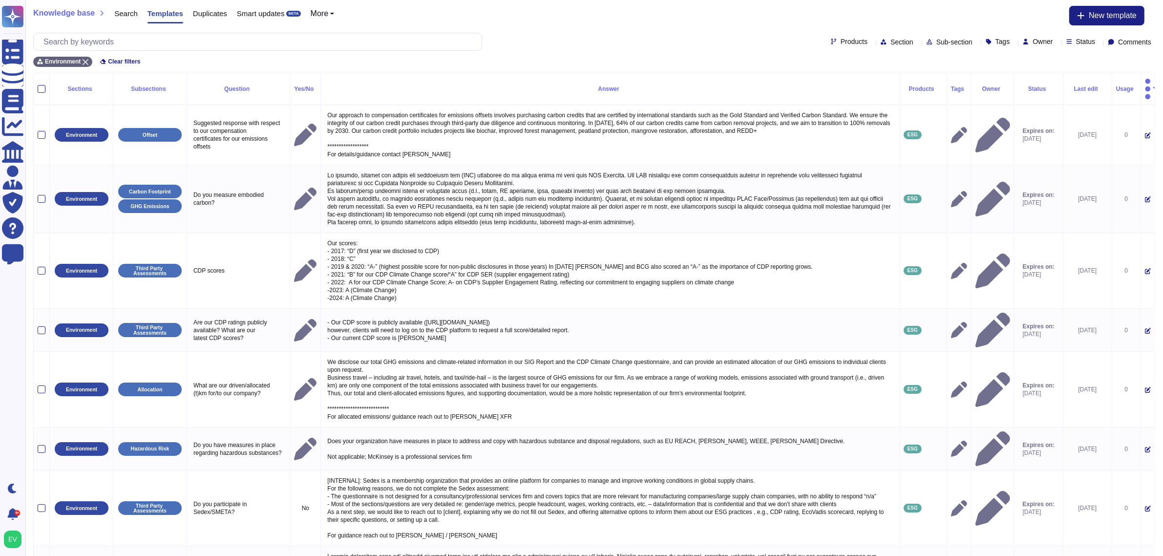
click at [995, 42] on span "Tags" at bounding box center [1002, 41] width 15 height 7
click at [936, 42] on span "Sub-section" at bounding box center [954, 42] width 36 height 7
click at [923, 155] on span "Allocation" at bounding box center [924, 154] width 32 height 9
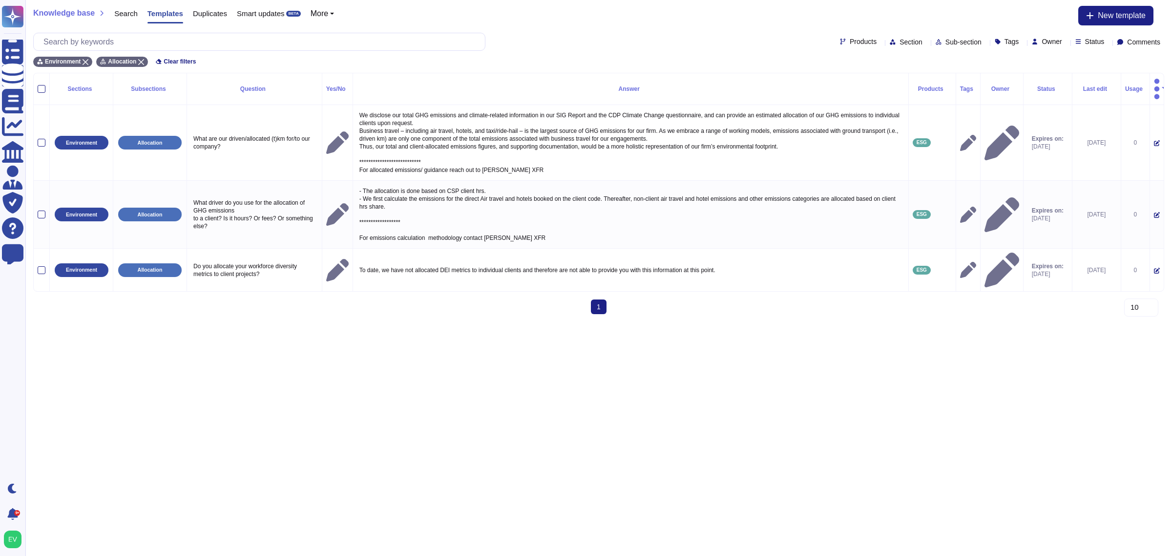
click at [37, 84] on th at bounding box center [42, 89] width 16 height 32
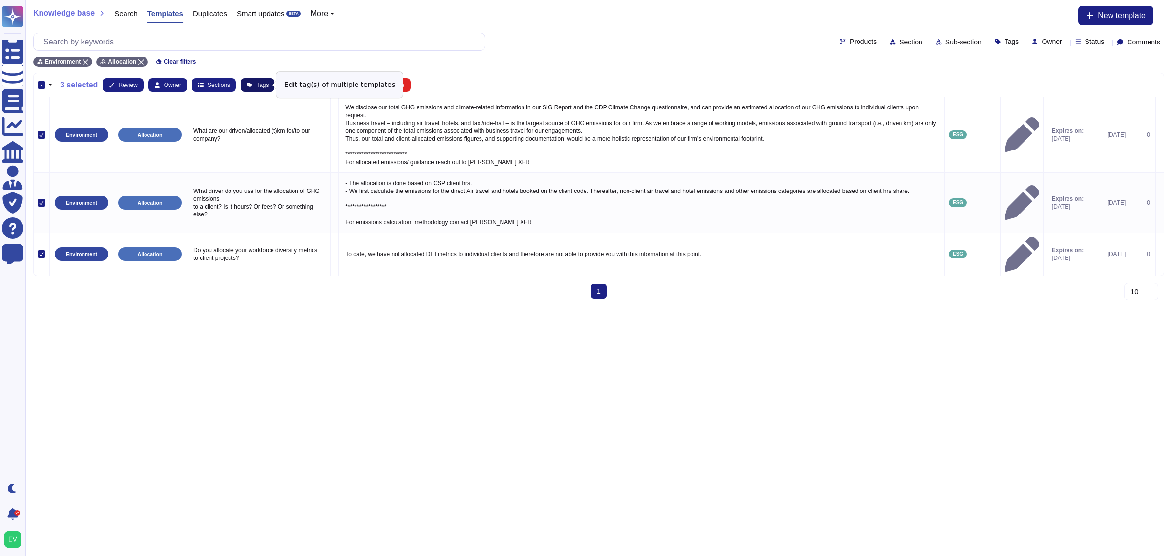
click at [242, 86] on button "Tags" at bounding box center [258, 85] width 34 height 14
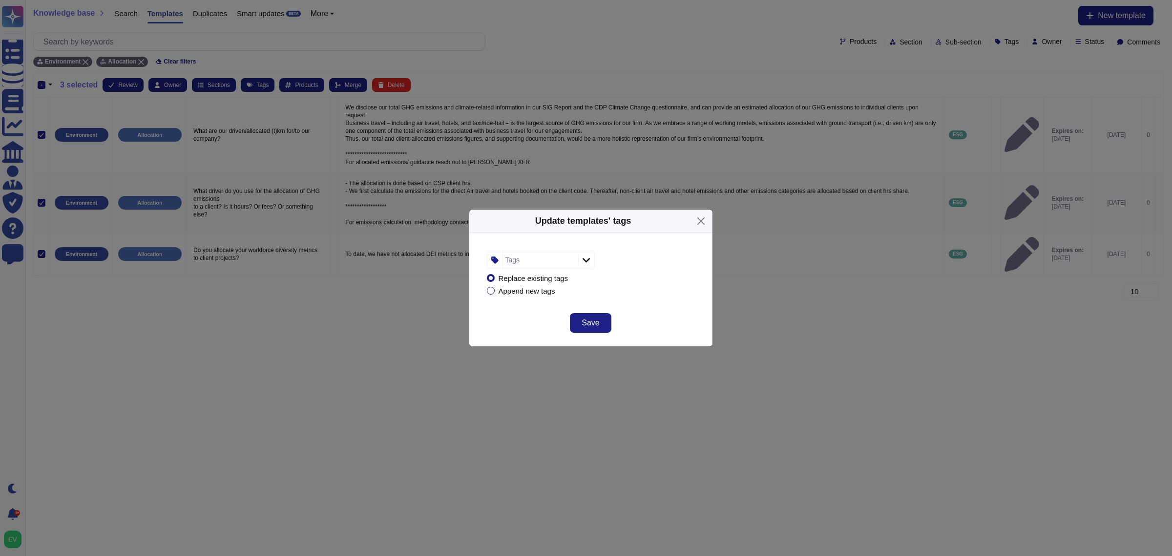
click at [536, 259] on div "Tags" at bounding box center [539, 260] width 73 height 18
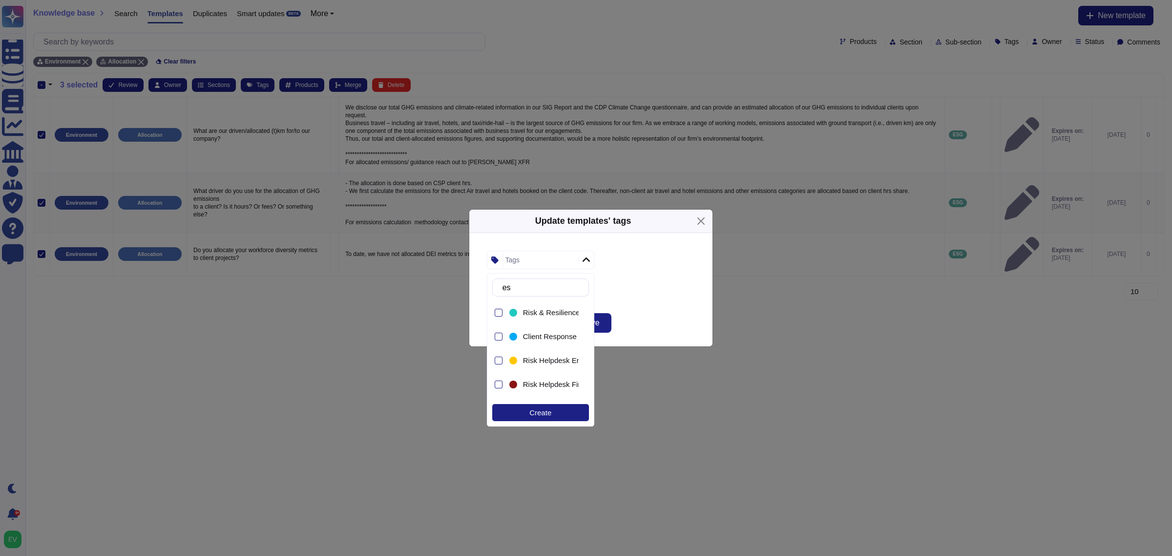
type input "esg"
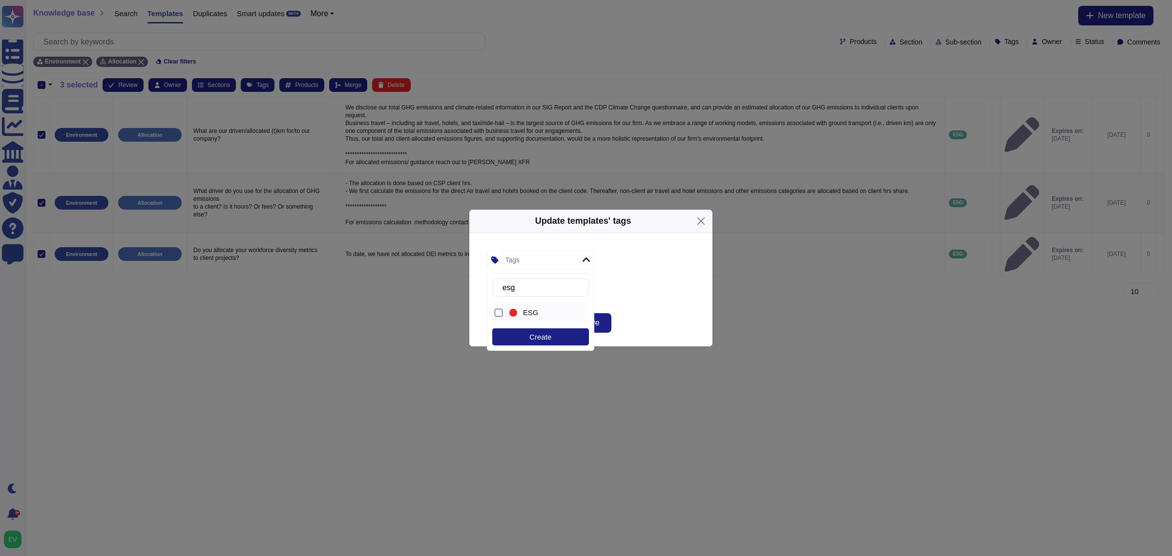
click at [535, 305] on div "ESG" at bounding box center [542, 312] width 71 height 22
click at [704, 279] on div "ESG Replace existing tags Append new tags" at bounding box center [590, 272] width 243 height 78
click at [577, 331] on button "Save" at bounding box center [590, 323] width 41 height 20
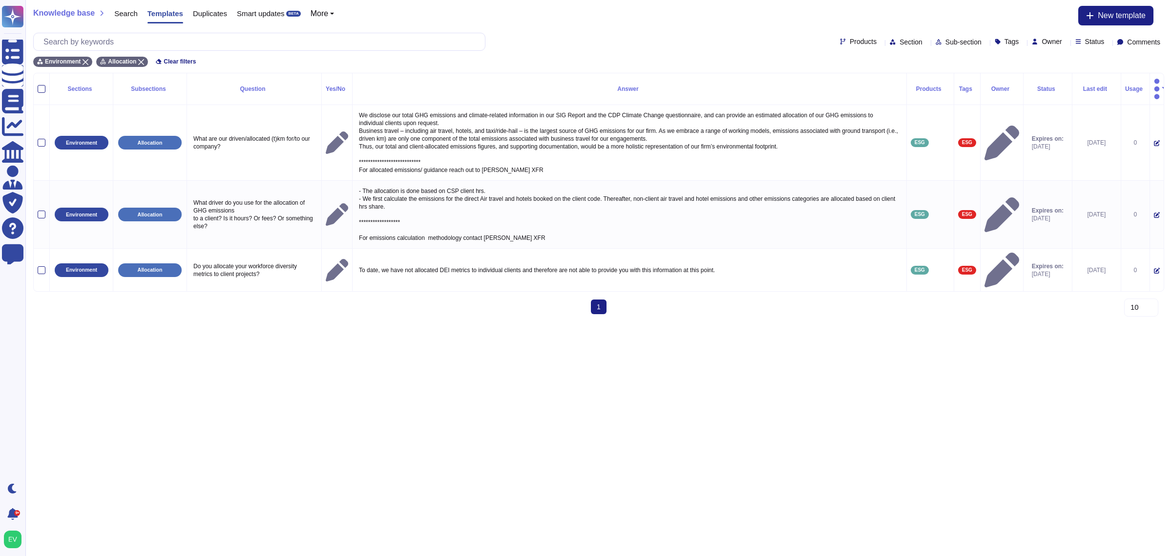
click at [36, 84] on th at bounding box center [42, 89] width 16 height 32
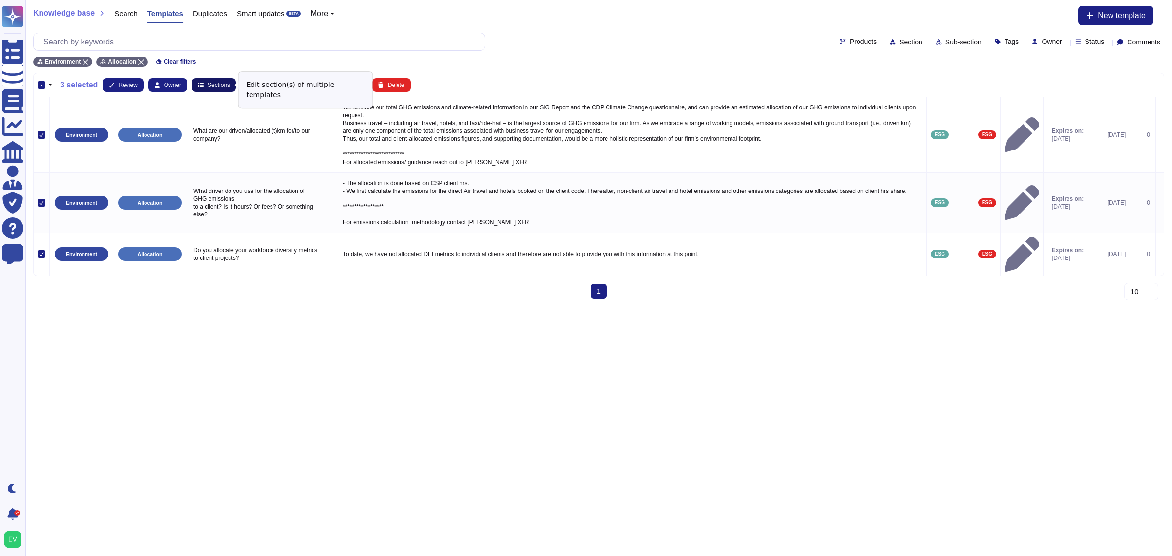
click at [215, 85] on span "Sections" at bounding box center [219, 85] width 22 height 6
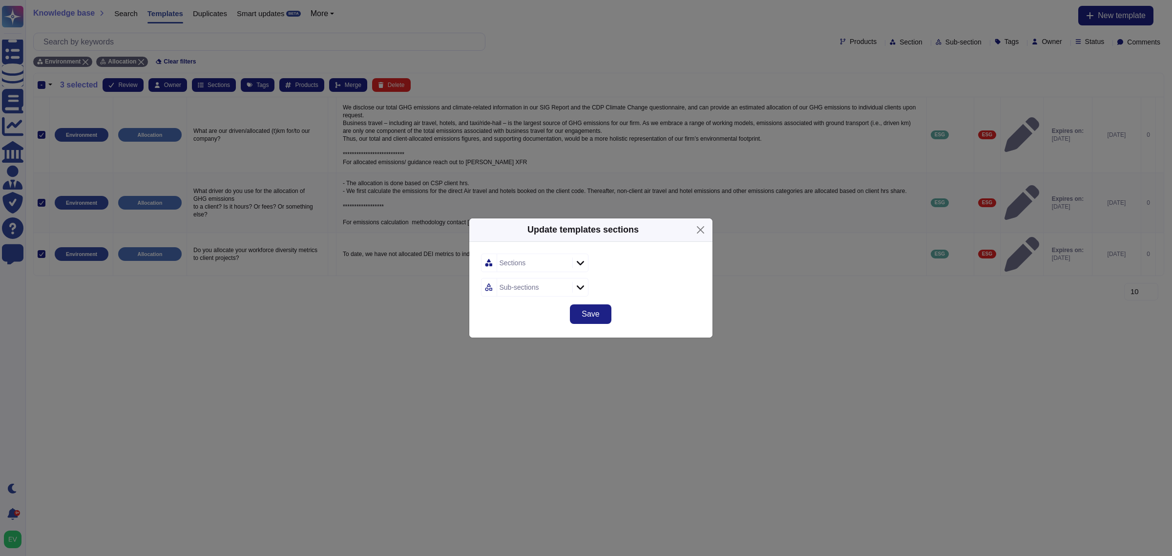
click at [530, 258] on div "Sections" at bounding box center [533, 263] width 73 height 18
type input "envir"
click at [543, 340] on span "Sustainability- Environment (ESG)" at bounding box center [560, 340] width 111 height 9
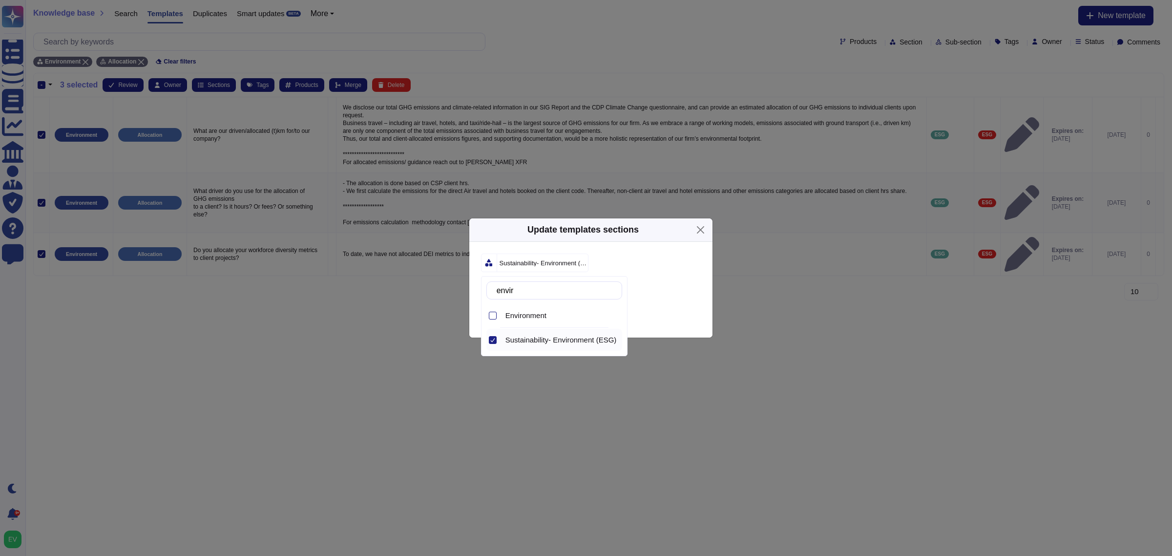
click at [650, 283] on div "Sub-sections" at bounding box center [591, 287] width 220 height 19
click at [543, 289] on div "Sub-sections" at bounding box center [533, 287] width 73 height 18
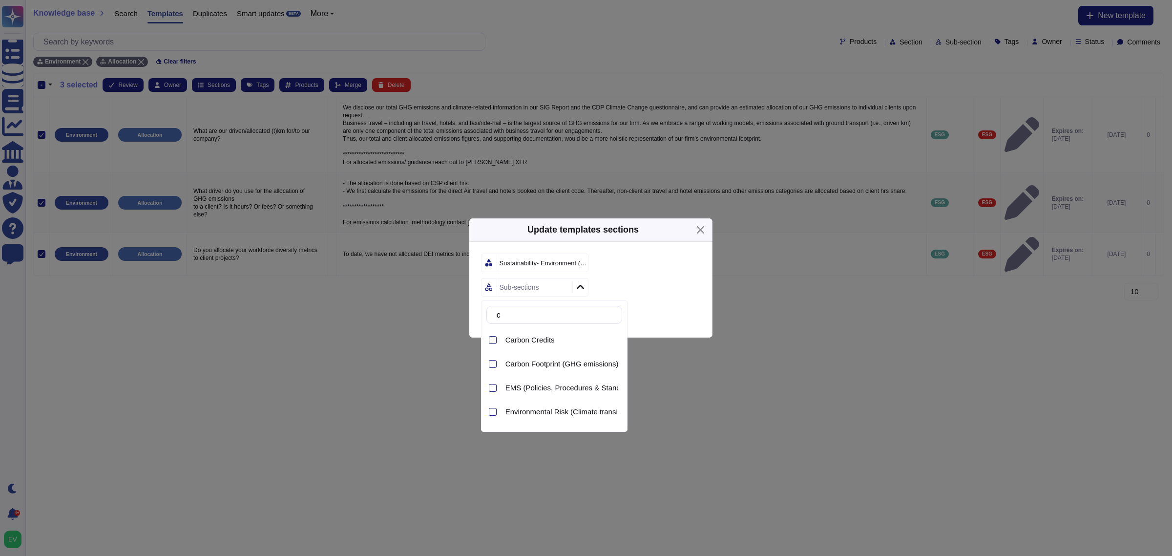
type input "c"
click at [564, 361] on span "Carbon Footprint (GHG emissions)" at bounding box center [561, 363] width 113 height 9
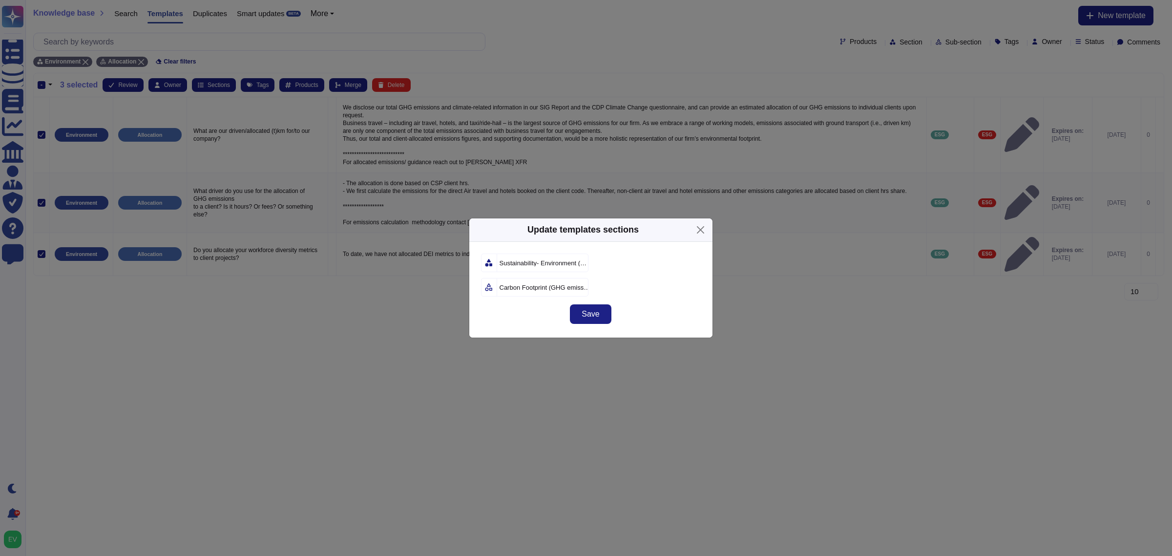
click at [643, 283] on div "Carbon Footprint (GHG emissions)" at bounding box center [591, 287] width 220 height 19
click at [599, 313] on button "Save" at bounding box center [590, 314] width 41 height 20
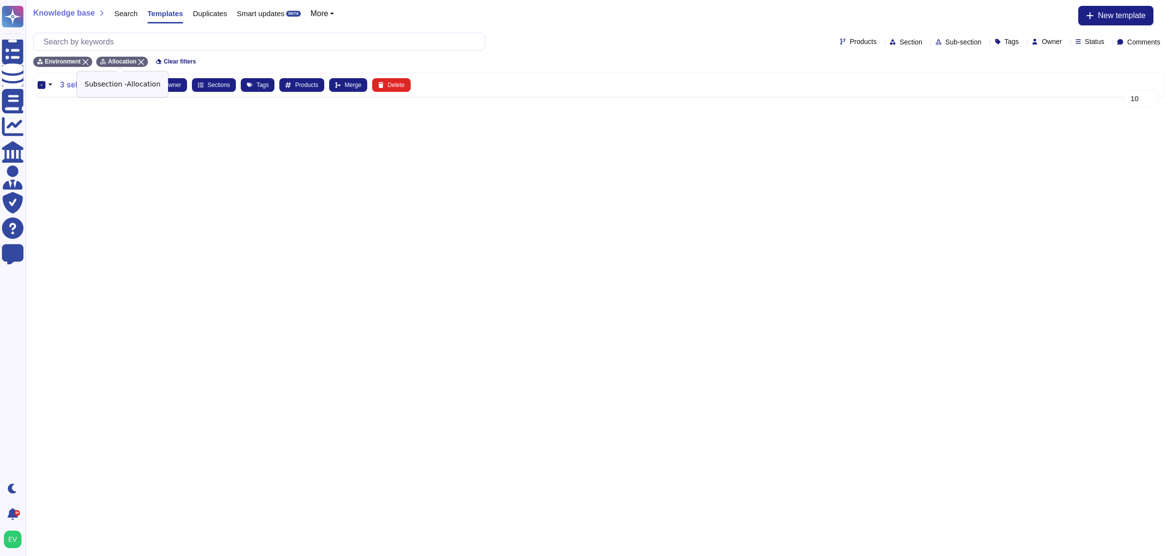
click at [138, 59] on icon at bounding box center [141, 62] width 6 height 6
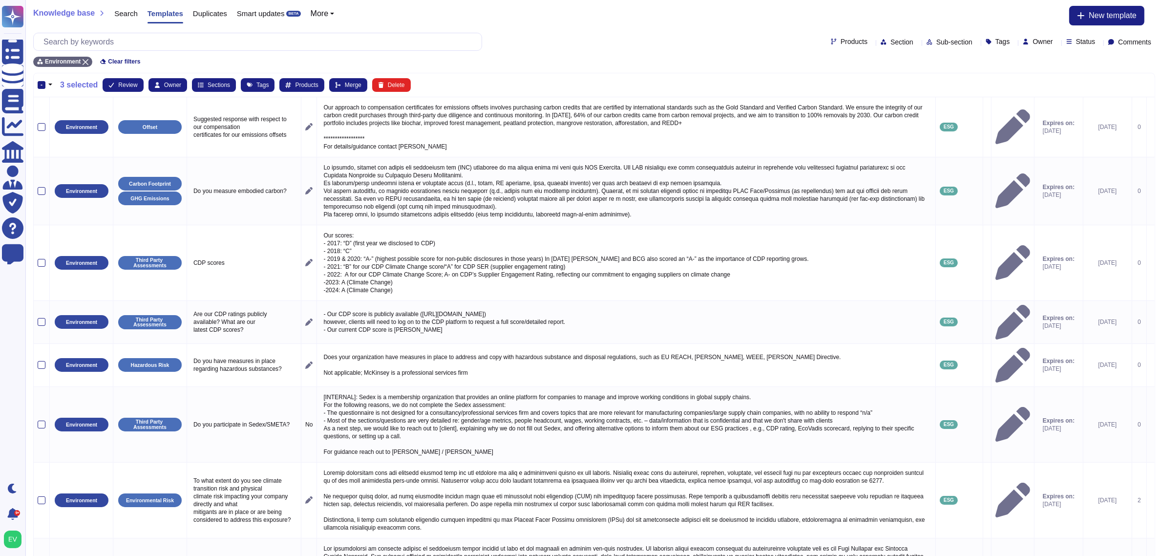
click at [936, 41] on span "Sub-section" at bounding box center [954, 42] width 36 height 7
click at [919, 160] on span "Hazardous Risk" at bounding box center [934, 163] width 52 height 9
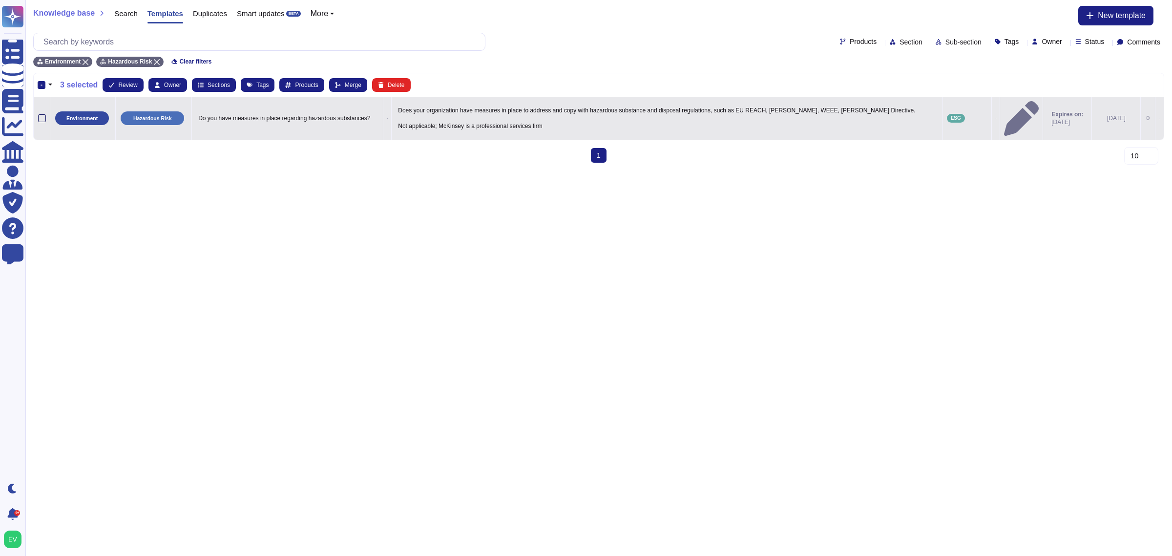
click at [40, 114] on div at bounding box center [42, 118] width 8 height 8
click at [0, 0] on input "checkbox" at bounding box center [0, 0] width 0 height 0
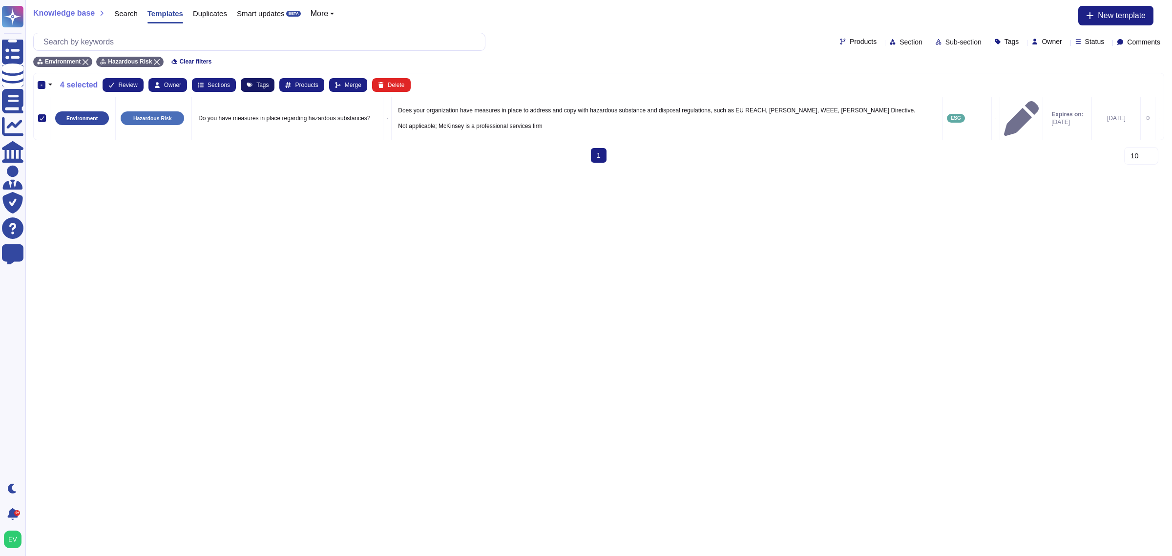
click at [256, 79] on button "Tags" at bounding box center [258, 85] width 34 height 14
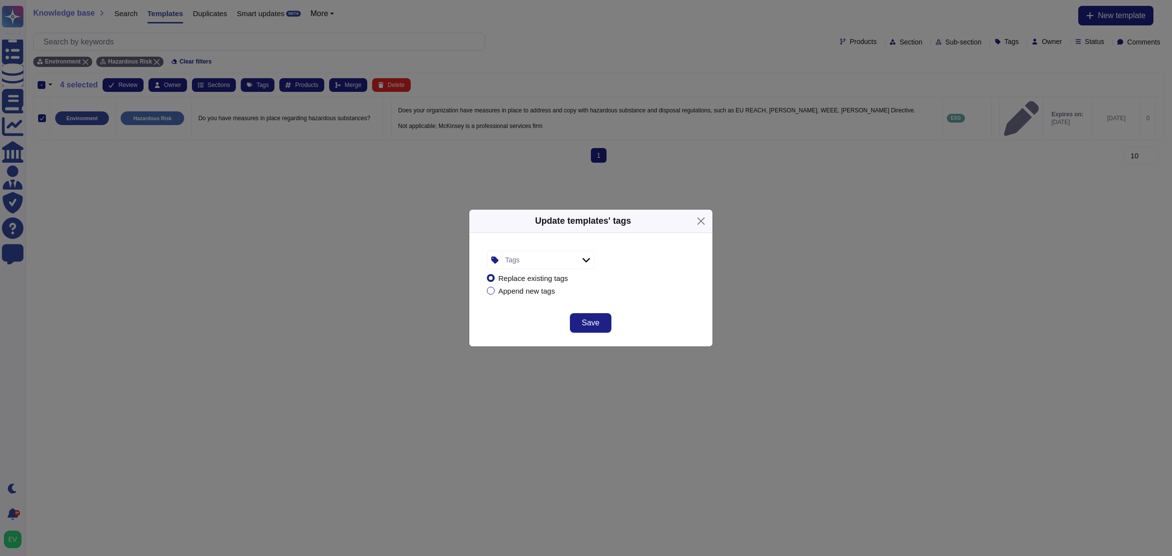
click at [527, 257] on div "Tags" at bounding box center [539, 260] width 73 height 18
type input "esg"
click at [540, 309] on div "ESG" at bounding box center [549, 312] width 52 height 9
click at [677, 303] on div "ESG Replace existing tags Append new tags" at bounding box center [590, 272] width 243 height 78
drag, startPoint x: 606, startPoint y: 314, endPoint x: 604, endPoint y: 321, distance: 7.1
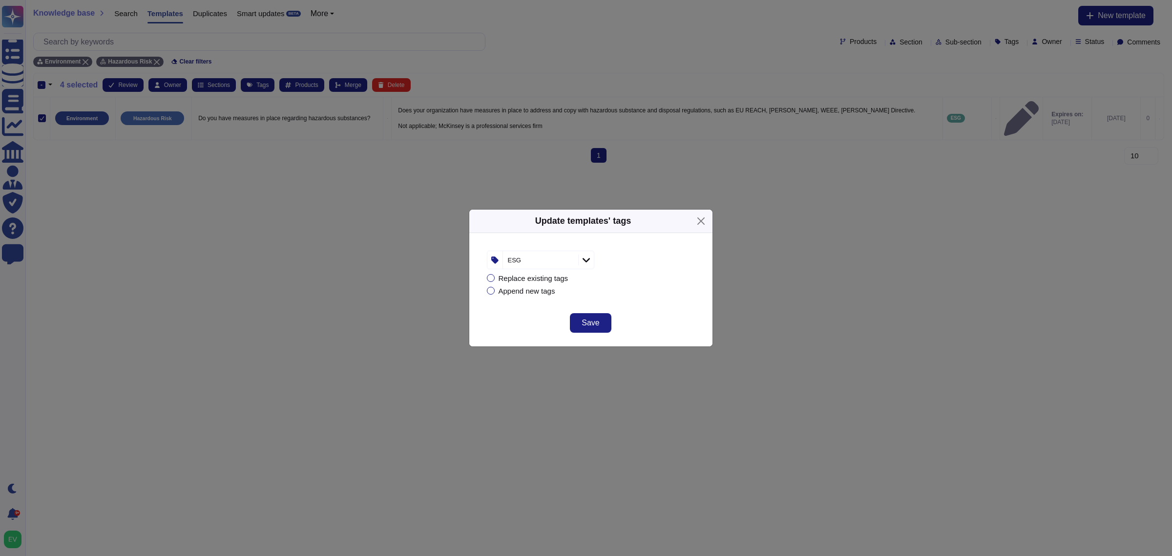
click at [604, 319] on button "Save" at bounding box center [590, 323] width 41 height 20
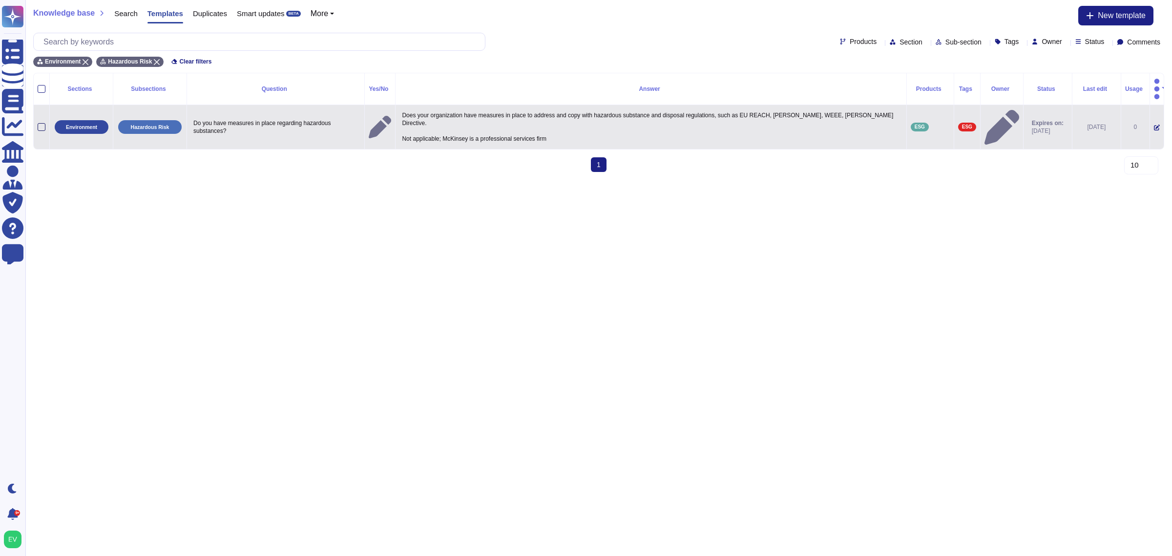
click at [38, 123] on div at bounding box center [42, 127] width 8 height 8
click at [0, 0] on input "checkbox" at bounding box center [0, 0] width 0 height 0
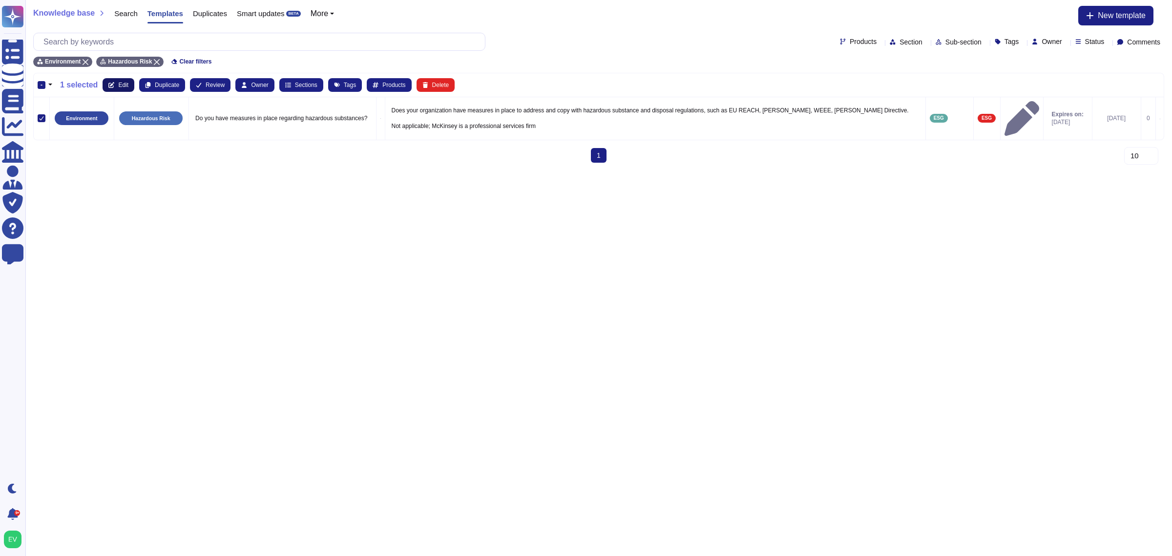
click at [118, 86] on span "Edit" at bounding box center [123, 85] width 10 height 6
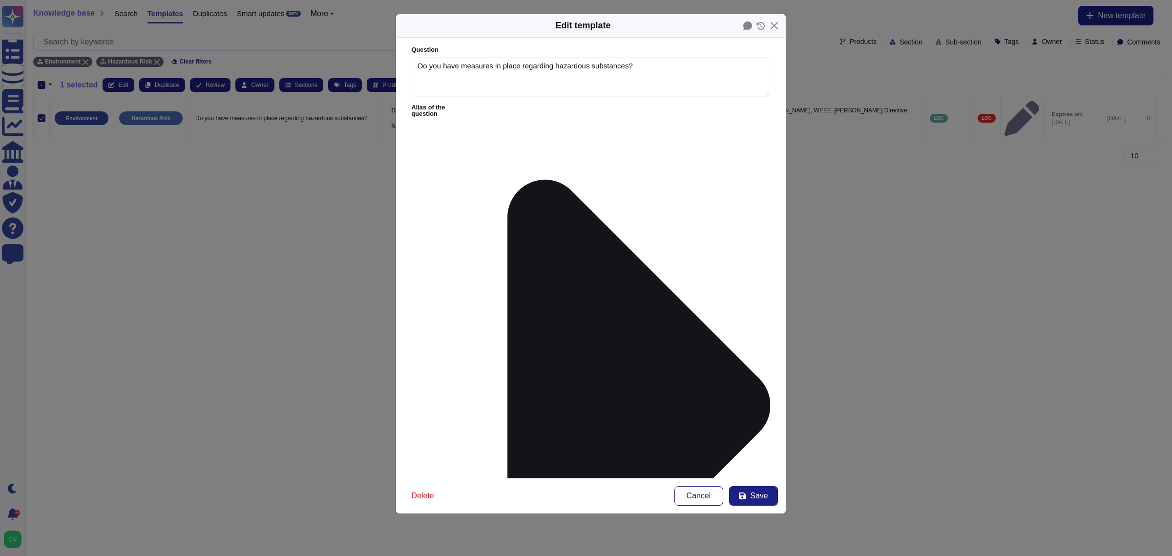
type textarea "Do you have measures in place regarding hazardous substances?"
type textarea "Does your organization have measures in place to address and copy with hazardou…"
type input "sust"
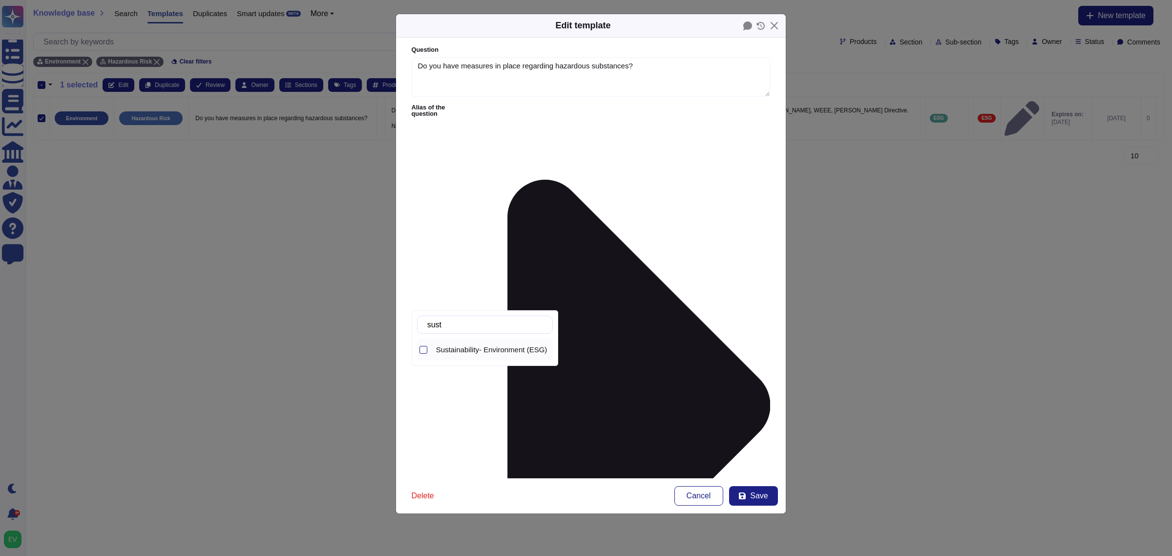
click at [476, 349] on span "Sustainability- Environment (ESG)" at bounding box center [491, 349] width 111 height 9
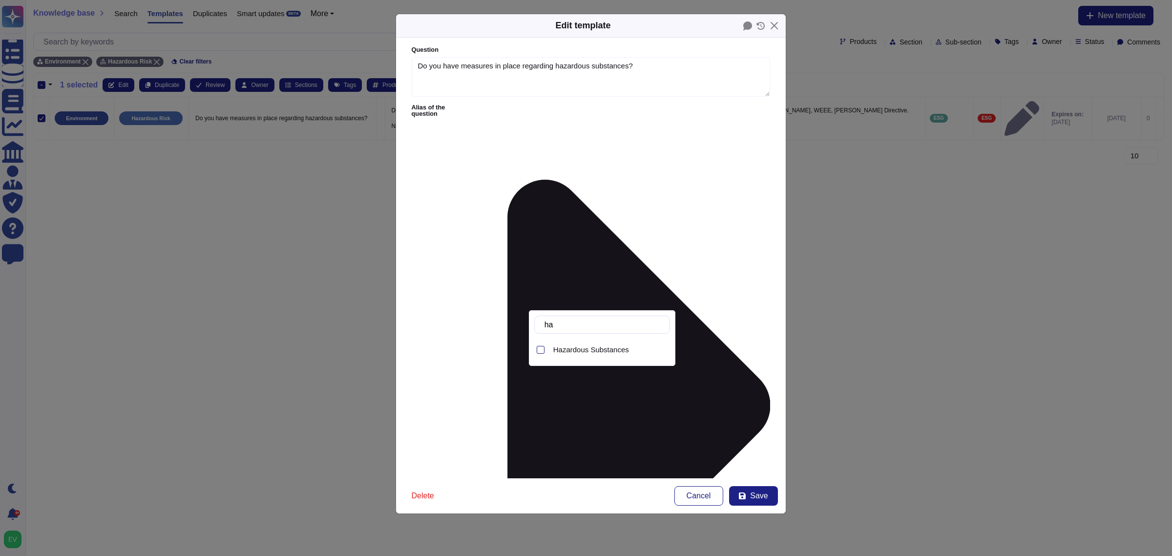
type input "haz"
click at [567, 352] on span "Hazardous Substances" at bounding box center [591, 349] width 76 height 9
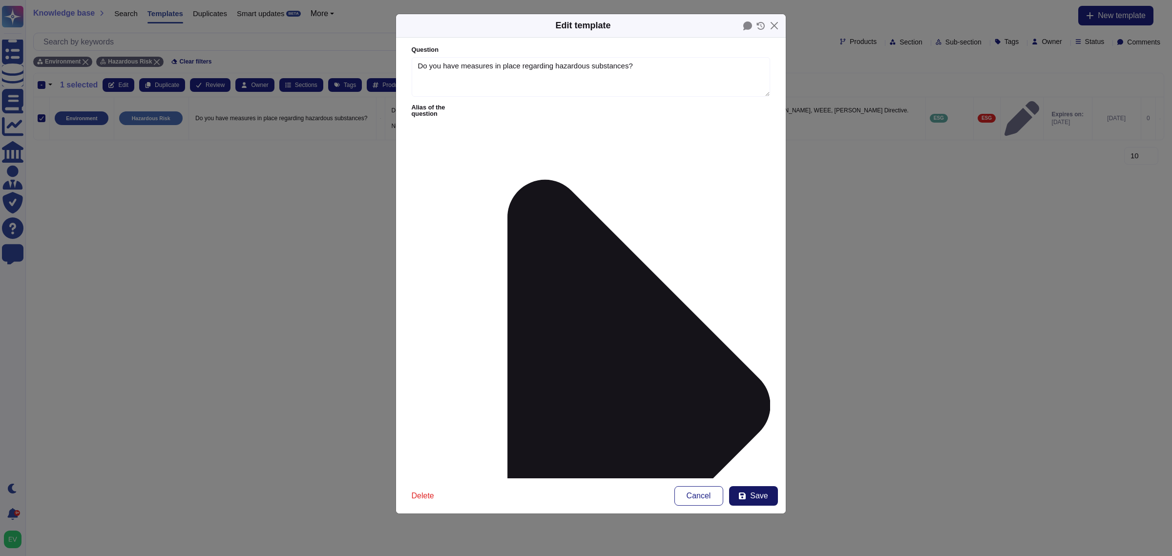
click at [750, 495] on span "Save" at bounding box center [759, 496] width 18 height 8
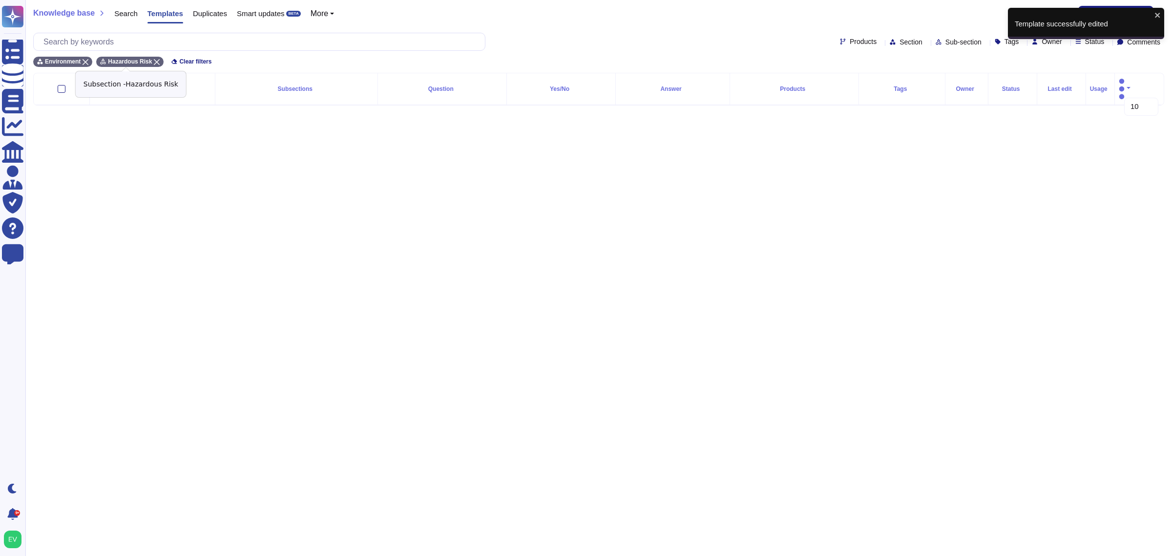
click at [147, 59] on div "Hazardous Risk" at bounding box center [129, 62] width 67 height 10
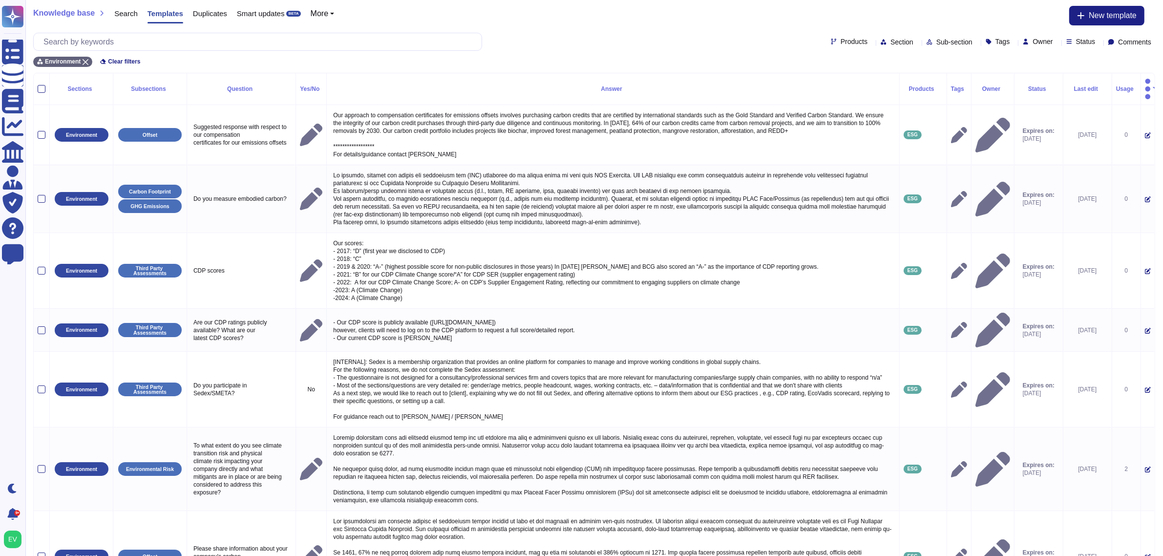
click at [936, 42] on span "Sub-section" at bounding box center [954, 42] width 36 height 7
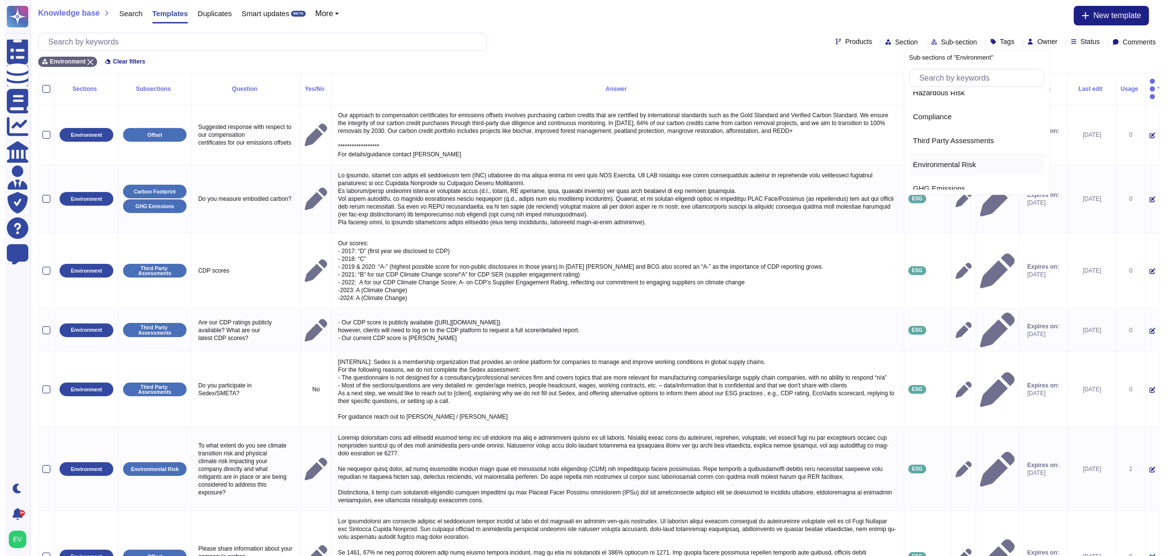
scroll to position [252, 0]
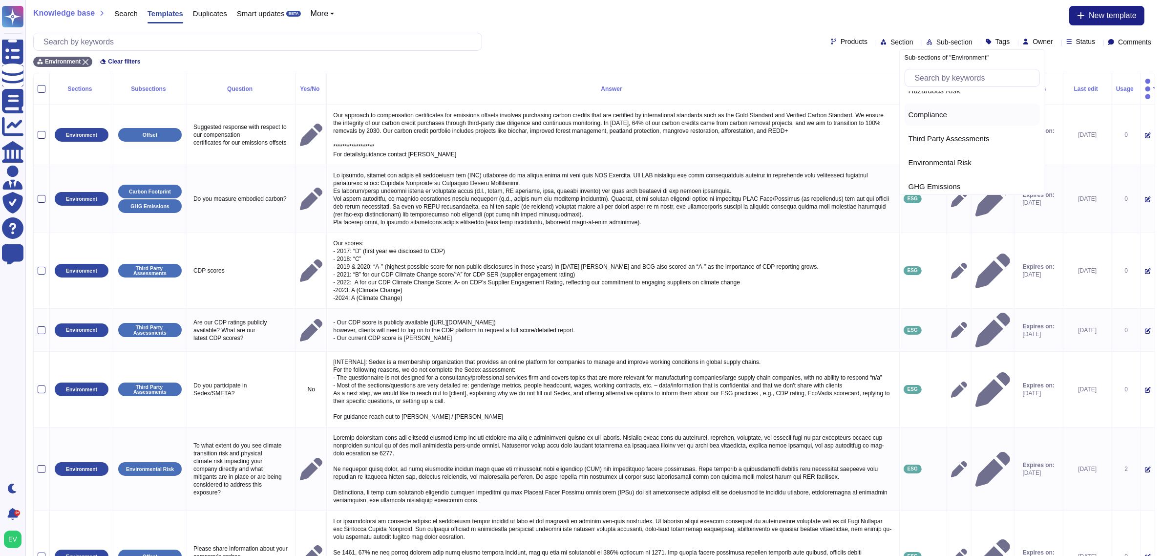
click at [925, 118] on span "Compliance" at bounding box center [927, 114] width 39 height 9
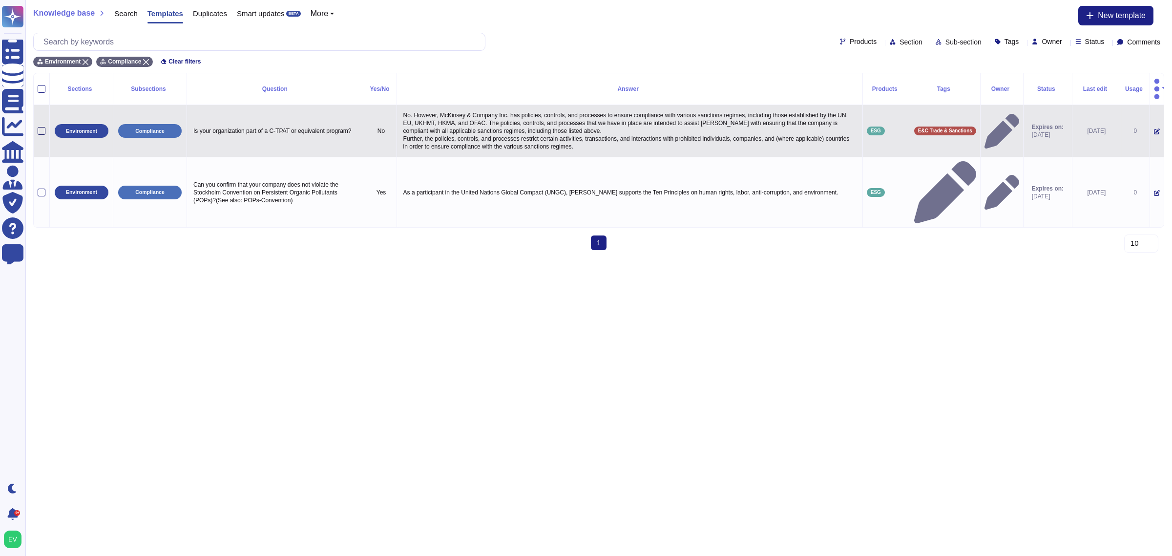
click at [42, 127] on div at bounding box center [42, 131] width 8 height 8
click at [0, 0] on input "checkbox" at bounding box center [0, 0] width 0 height 0
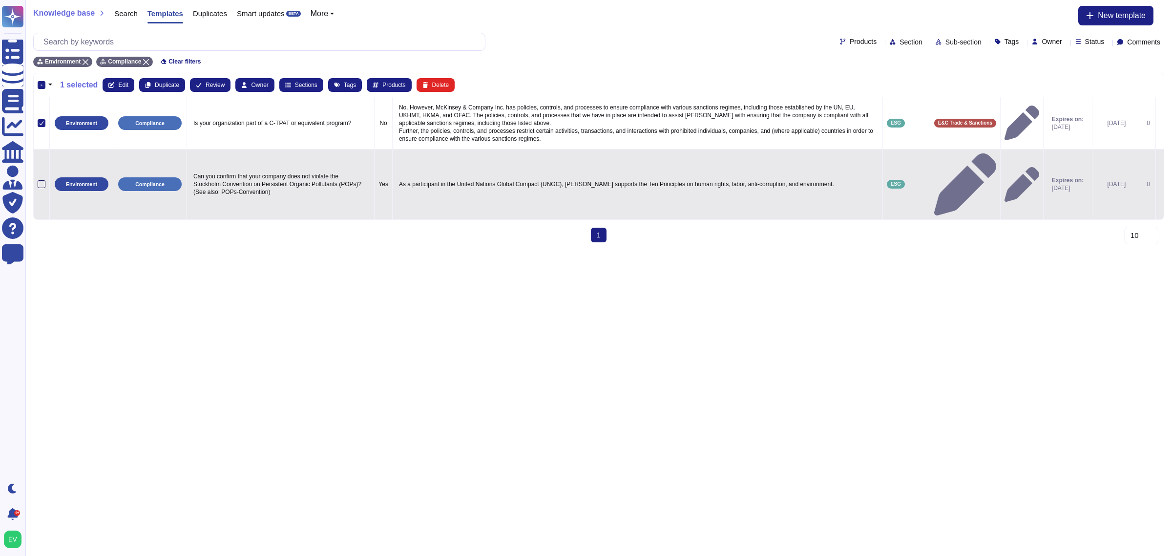
click at [42, 180] on div at bounding box center [42, 184] width 8 height 8
click at [0, 0] on input "checkbox" at bounding box center [0, 0] width 0 height 0
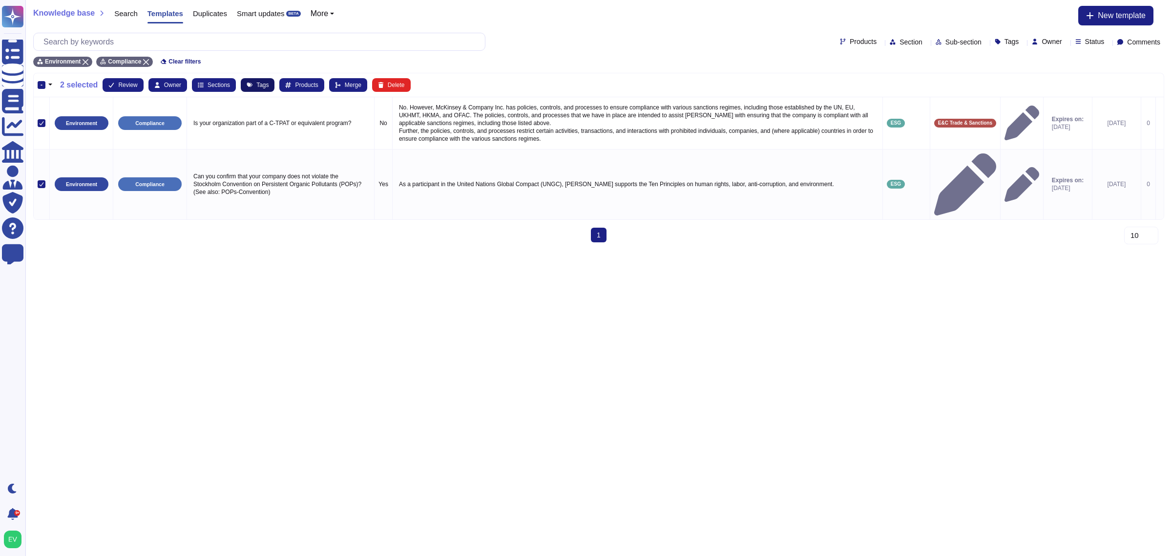
click at [259, 86] on span "Tags" at bounding box center [262, 85] width 12 height 6
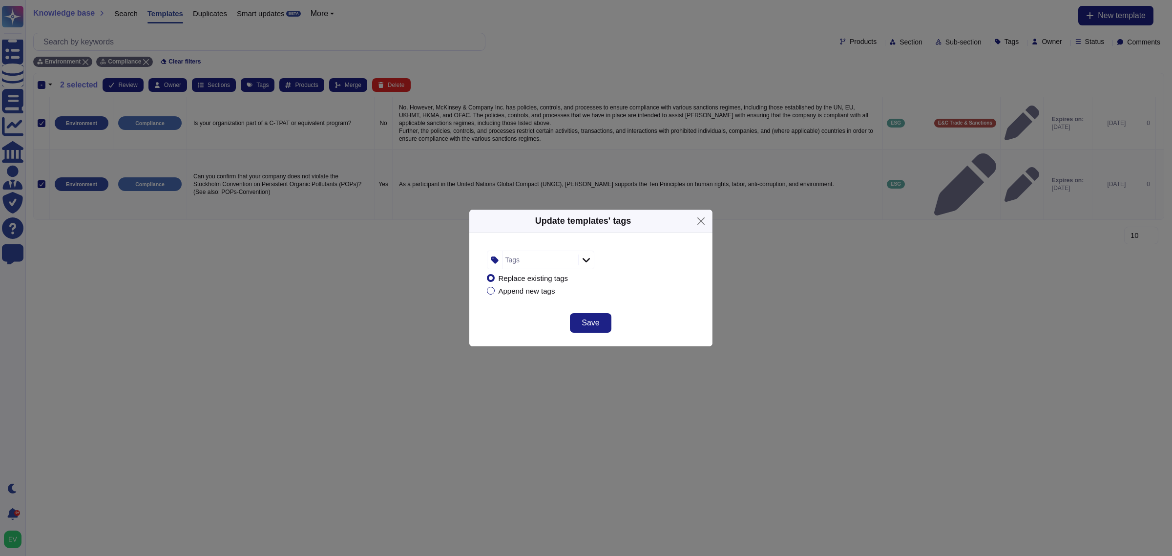
click at [523, 254] on div "Tags" at bounding box center [539, 260] width 73 height 18
type input "esg"
click at [526, 310] on span "ESG" at bounding box center [531, 312] width 16 height 9
click at [628, 286] on div "Replace existing tags Append new tags" at bounding box center [591, 284] width 208 height 30
click at [582, 325] on span "Save" at bounding box center [591, 323] width 18 height 8
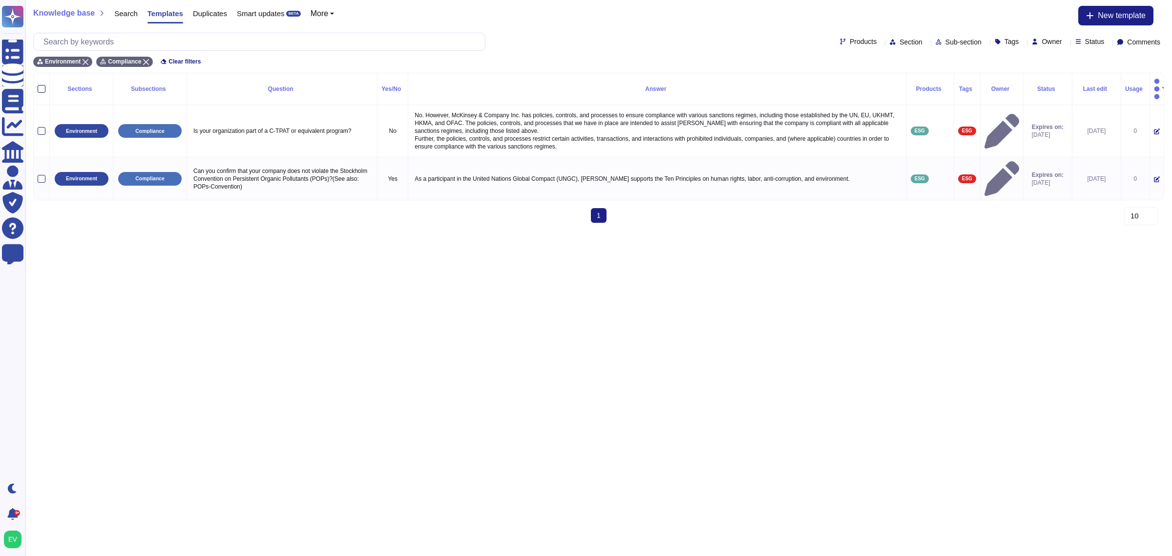
click at [45, 85] on div at bounding box center [42, 89] width 8 height 8
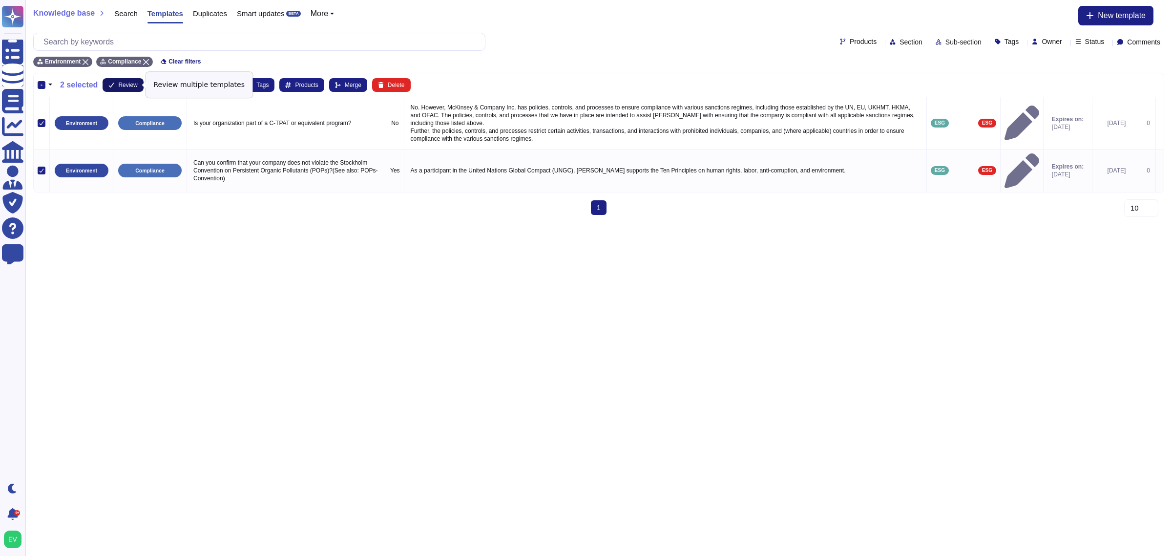
click at [118, 86] on span "Review" at bounding box center [127, 85] width 19 height 6
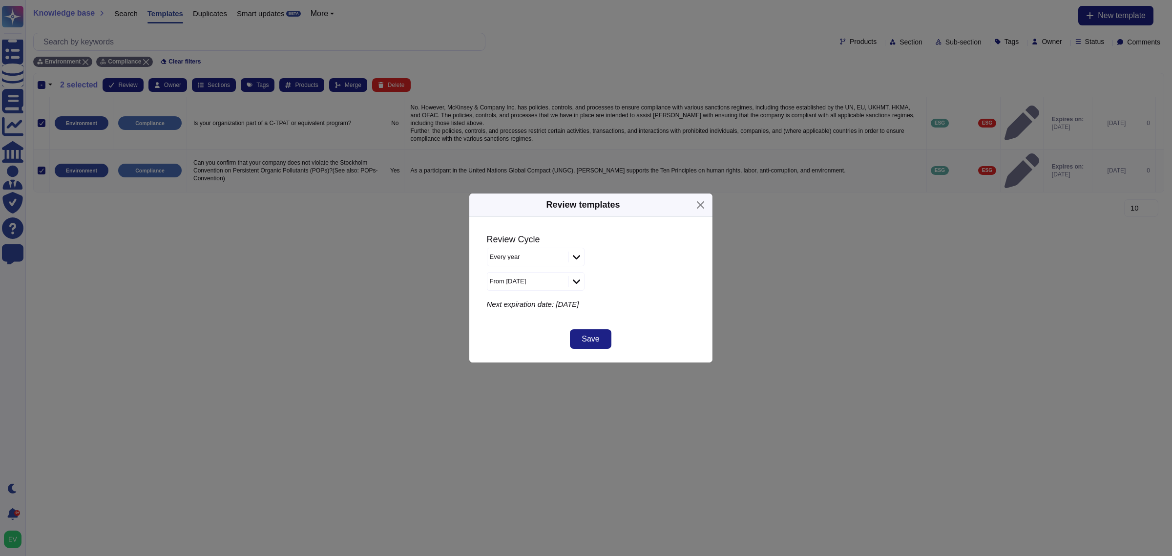
click at [518, 257] on div "Every year" at bounding box center [523, 256] width 66 height 6
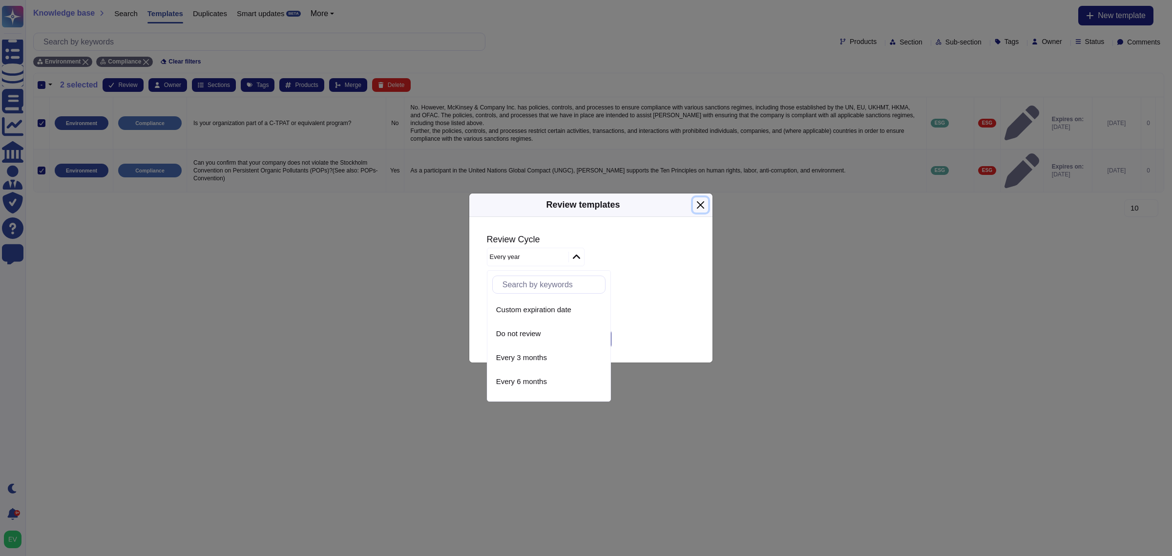
click at [696, 211] on button "Close" at bounding box center [700, 204] width 15 height 15
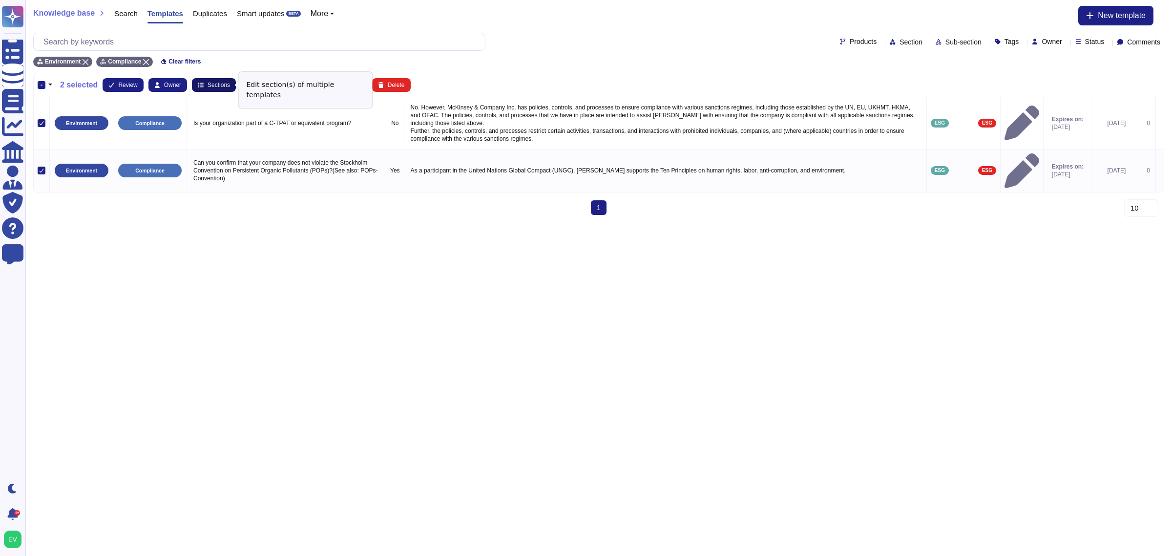
click at [224, 84] on span "Sections" at bounding box center [219, 85] width 22 height 6
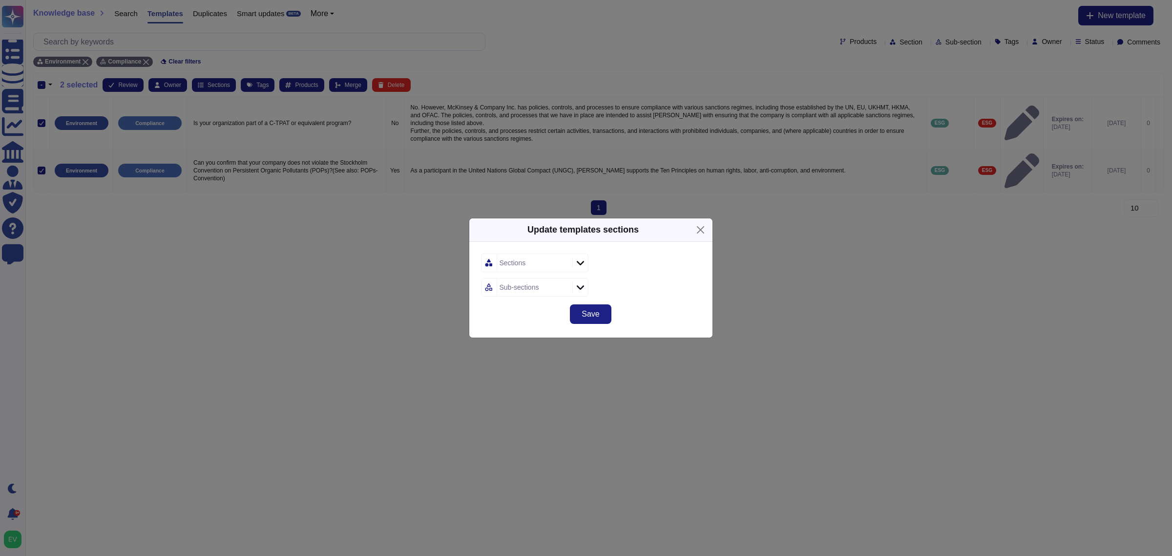
click at [527, 264] on div "Sections" at bounding box center [533, 263] width 73 height 18
type input "envi"
click at [549, 337] on span "Sustainability- Environment (ESG)" at bounding box center [560, 340] width 111 height 9
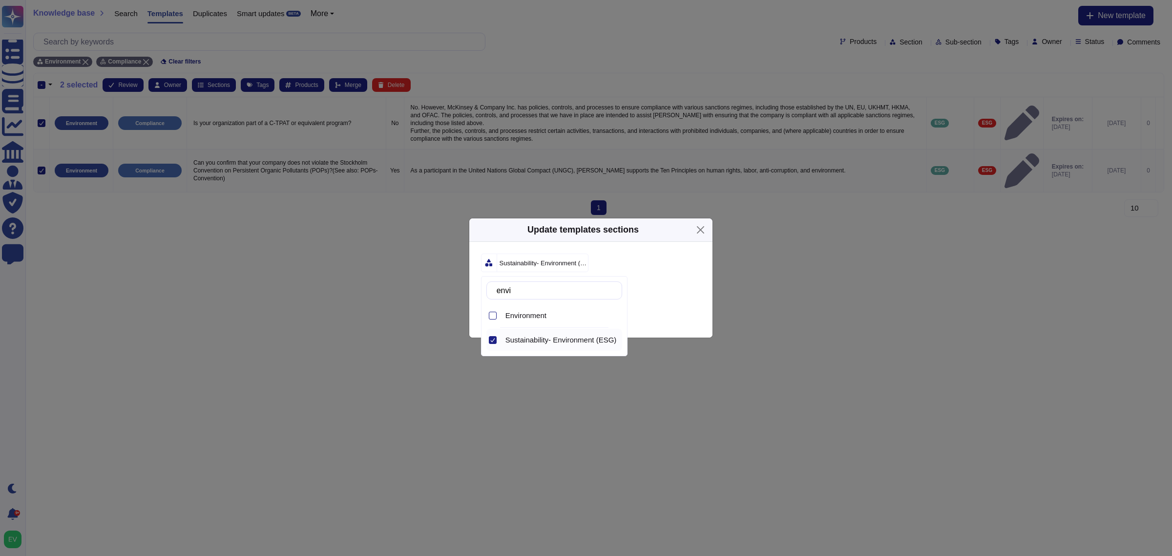
click at [684, 282] on div "Sub-sections" at bounding box center [591, 287] width 220 height 19
click at [532, 291] on div "Sub-sections" at bounding box center [520, 287] width 40 height 7
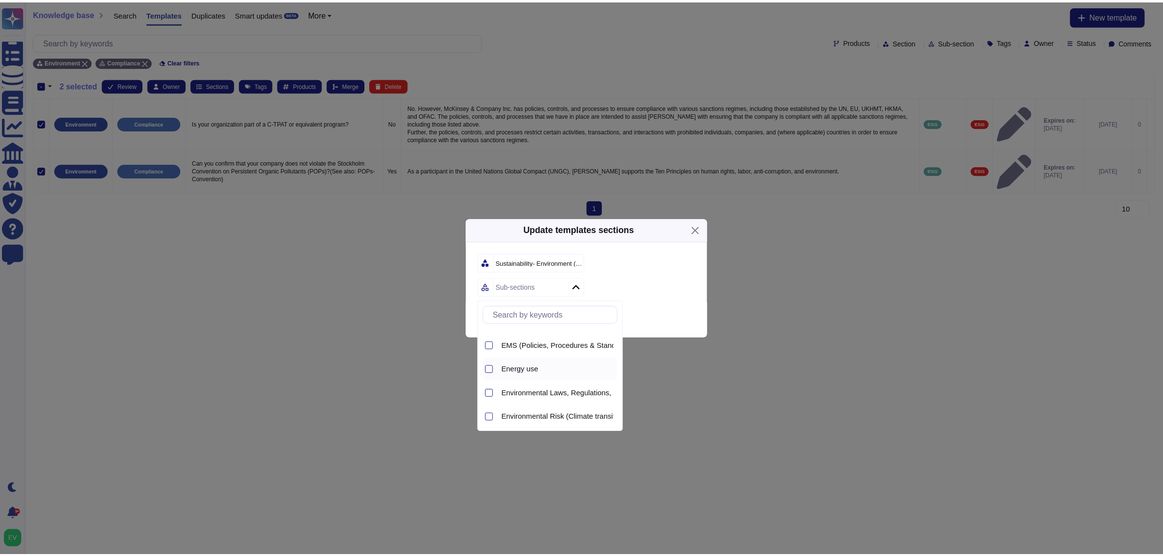
scroll to position [67, 0]
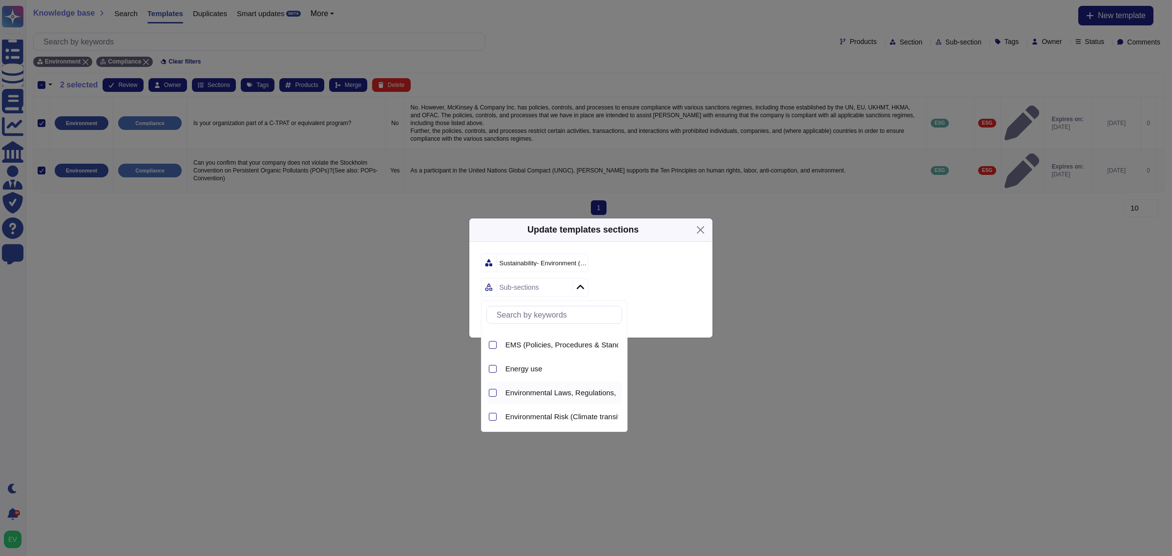
click at [568, 389] on span "Environmental Laws, Regulations, L&I" at bounding box center [567, 392] width 124 height 9
click at [636, 308] on div "Save" at bounding box center [590, 319] width 243 height 35
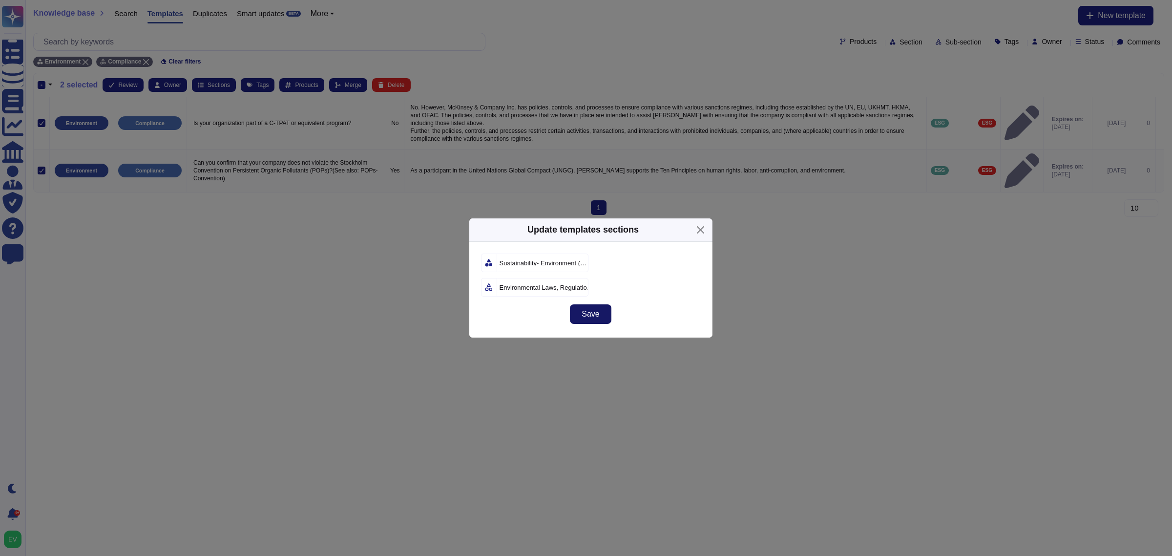
click at [597, 318] on button "Save" at bounding box center [590, 314] width 41 height 20
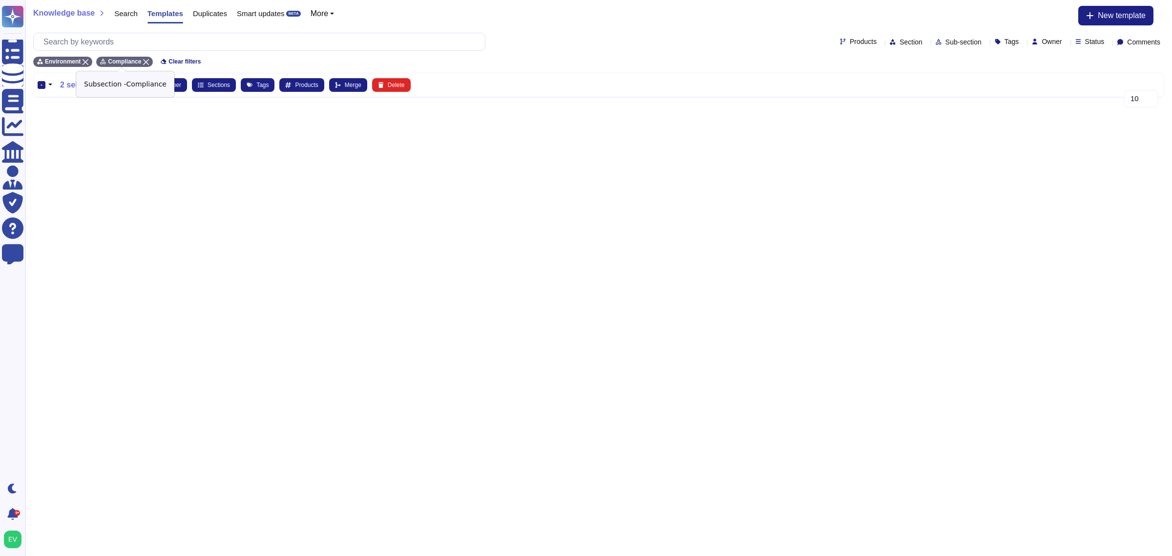
click at [142, 57] on div "Compliance" at bounding box center [124, 62] width 57 height 10
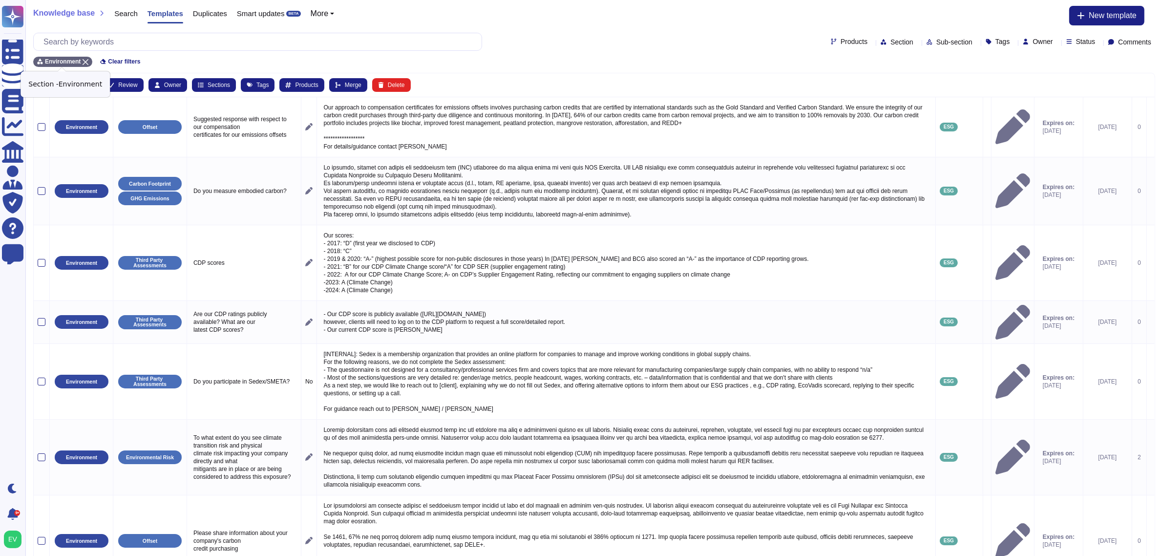
click at [84, 62] on icon at bounding box center [86, 62] width 6 height 6
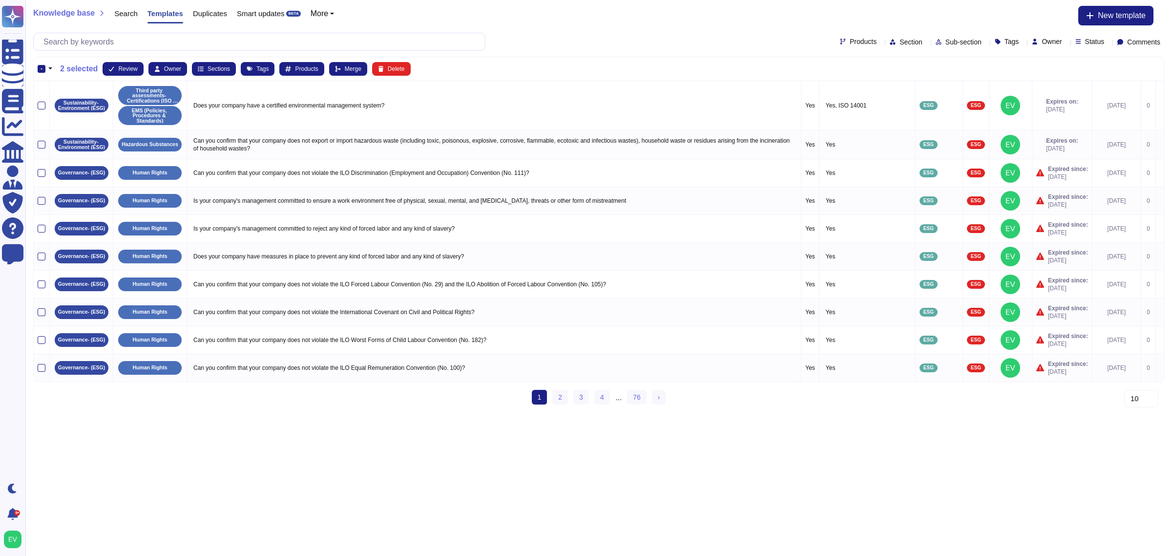
click at [900, 44] on span "Section" at bounding box center [911, 42] width 23 height 7
click at [889, 90] on span "Environment" at bounding box center [886, 88] width 41 height 9
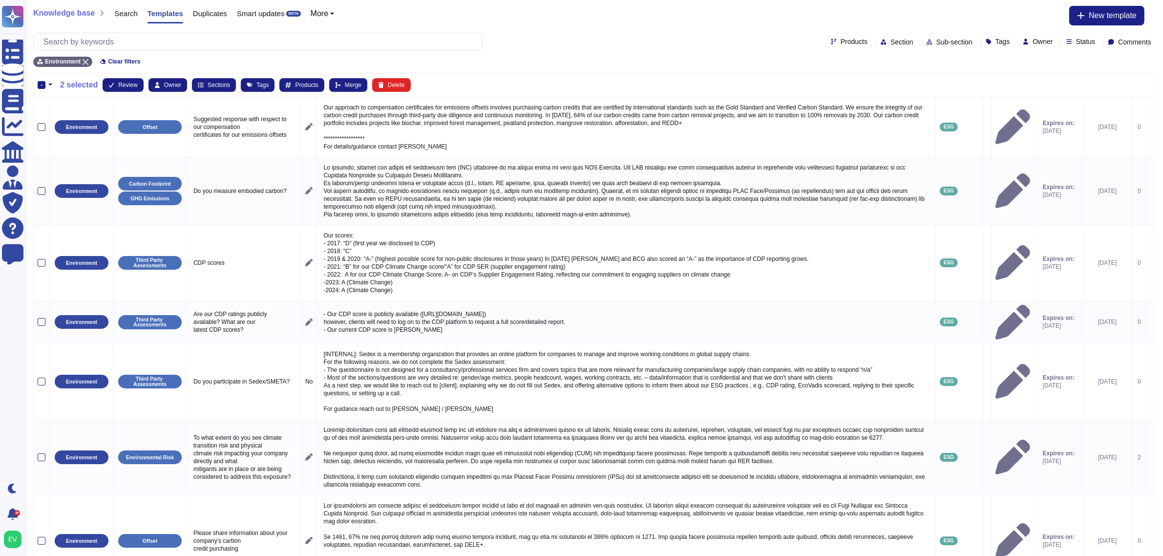
click at [928, 34] on div "Products Section Sub-section Tags Owner Status Comments" at bounding box center [594, 42] width 1122 height 18
click at [936, 44] on span "Sub-section" at bounding box center [954, 42] width 36 height 7
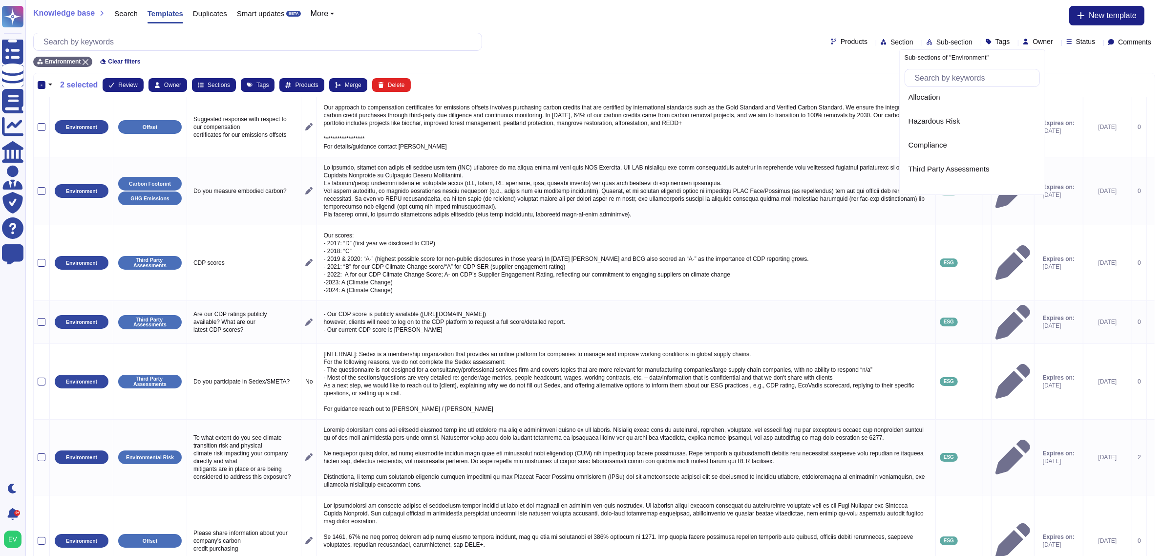
scroll to position [221, 0]
click at [955, 167] on span "Third Party Assessments" at bounding box center [948, 169] width 81 height 9
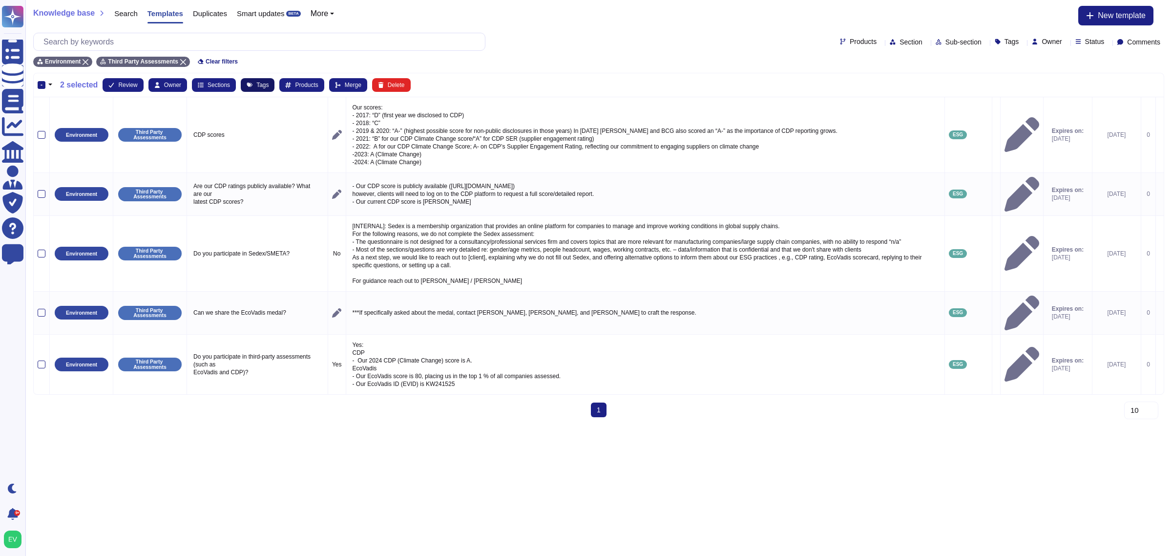
click at [257, 89] on button "Tags" at bounding box center [258, 85] width 34 height 14
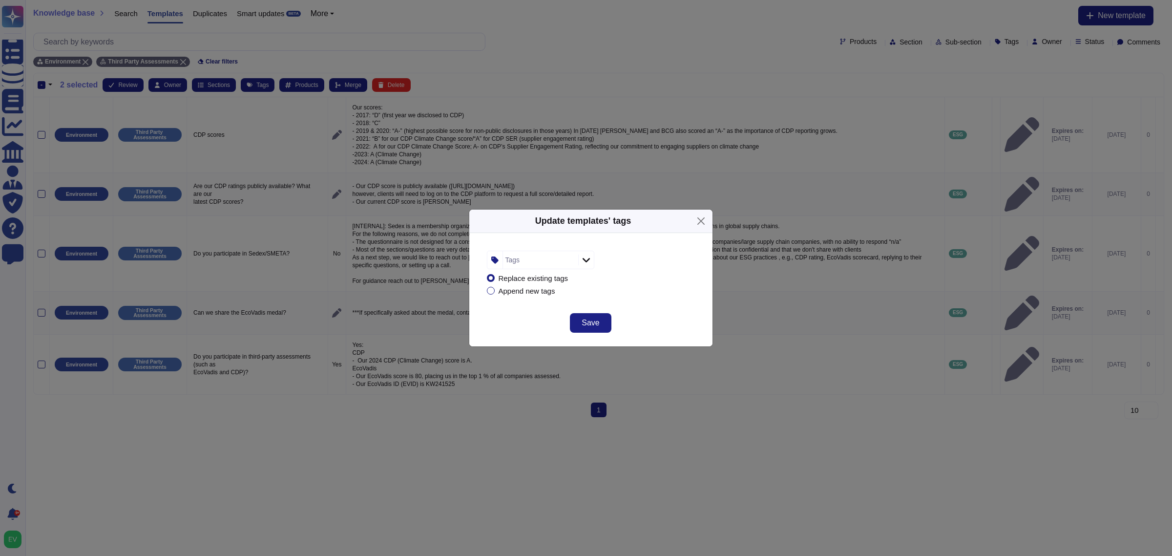
click at [520, 260] on div "Tags" at bounding box center [539, 260] width 73 height 18
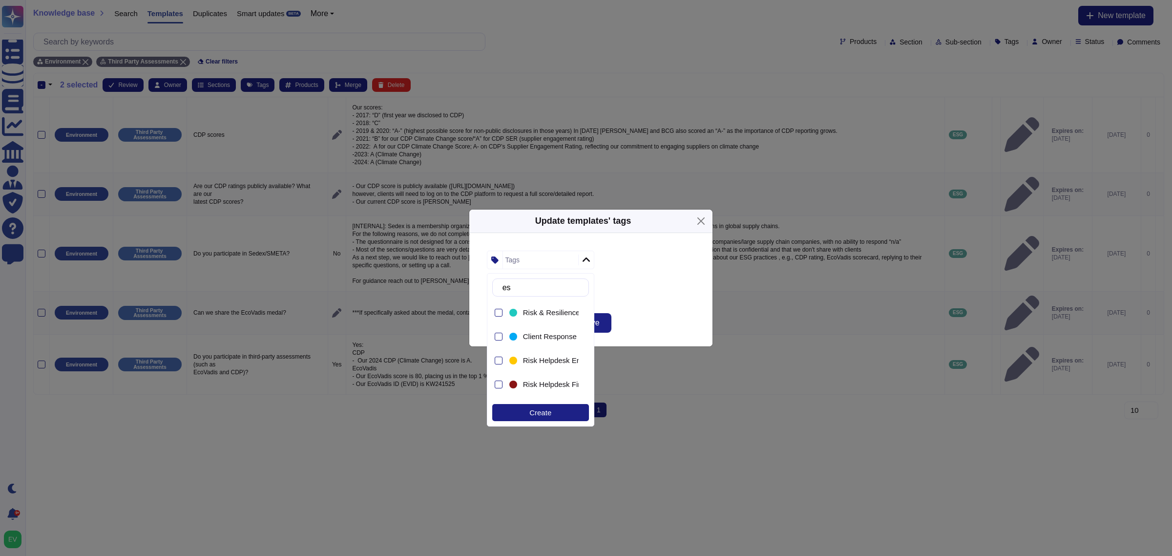
type input "esg"
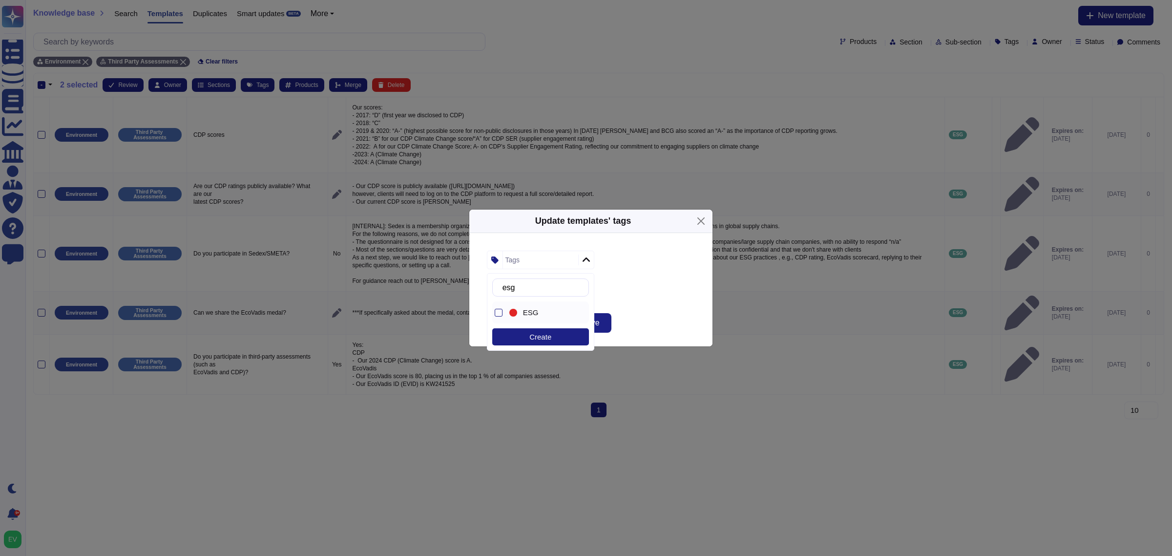
click at [528, 317] on div "ESG" at bounding box center [542, 312] width 71 height 22
click at [701, 274] on div "ESG Replace existing tags Append new tags" at bounding box center [590, 272] width 243 height 78
drag, startPoint x: 616, startPoint y: 316, endPoint x: 599, endPoint y: 319, distance: 17.9
click at [615, 316] on div "Save" at bounding box center [590, 328] width 243 height 35
click at [591, 320] on span "Save" at bounding box center [591, 323] width 18 height 8
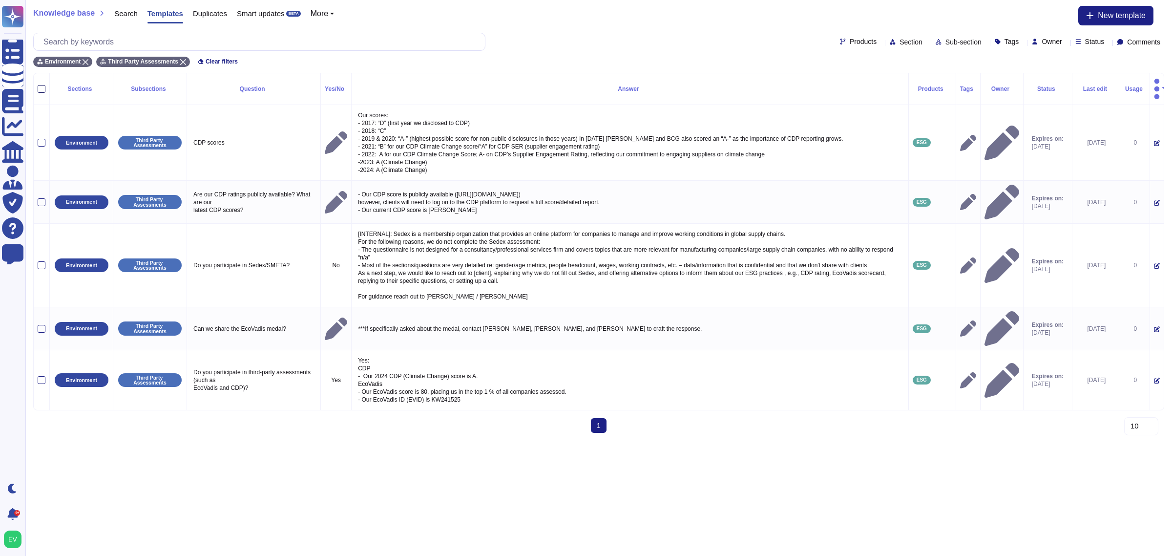
click at [42, 85] on div at bounding box center [42, 89] width 8 height 8
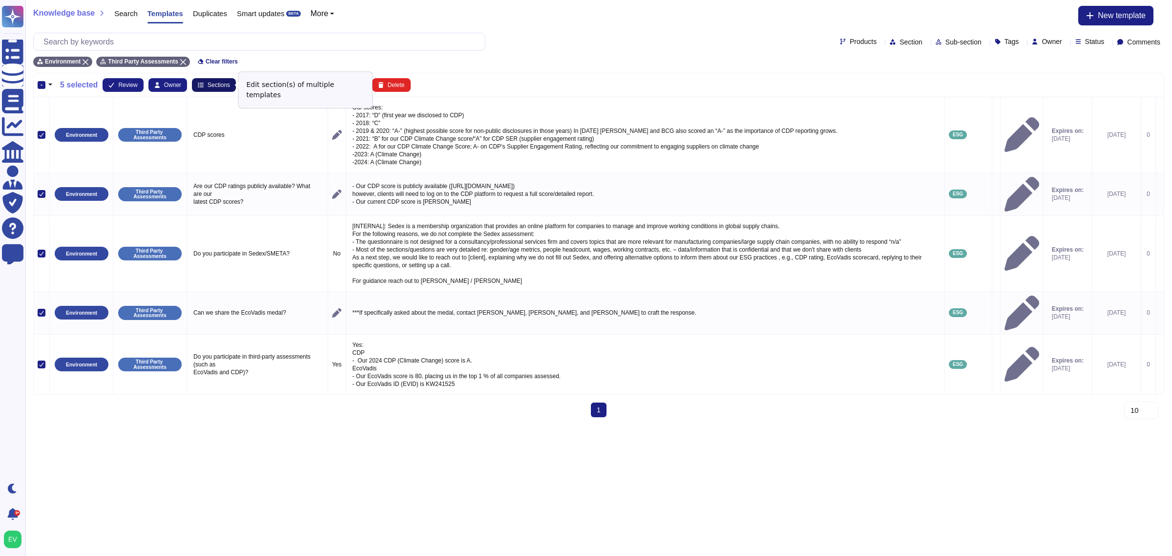
click at [217, 86] on span "Sections" at bounding box center [219, 85] width 22 height 6
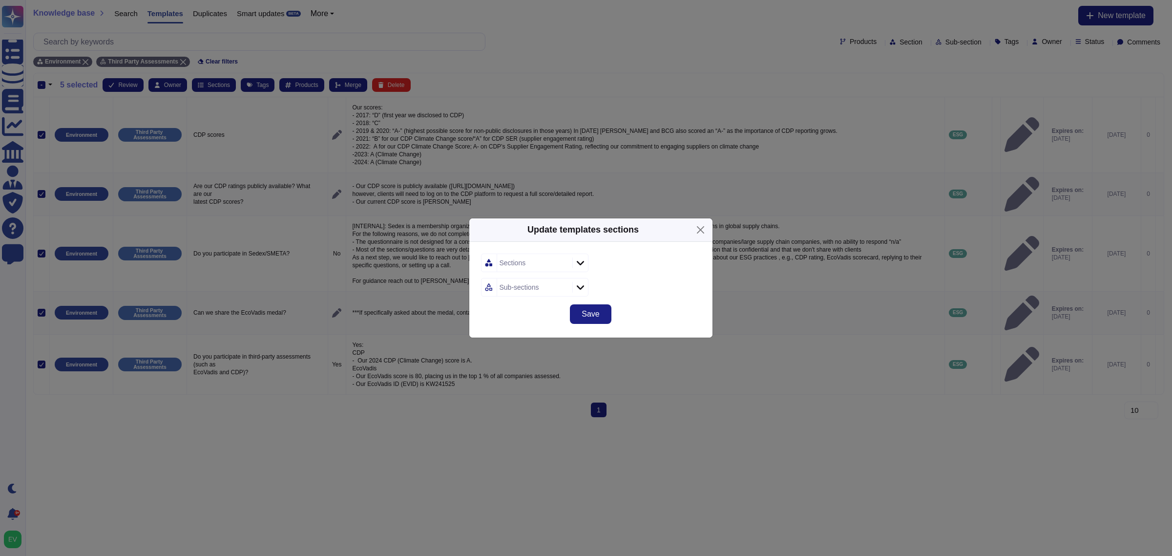
click at [506, 262] on div "Sections" at bounding box center [513, 262] width 26 height 7
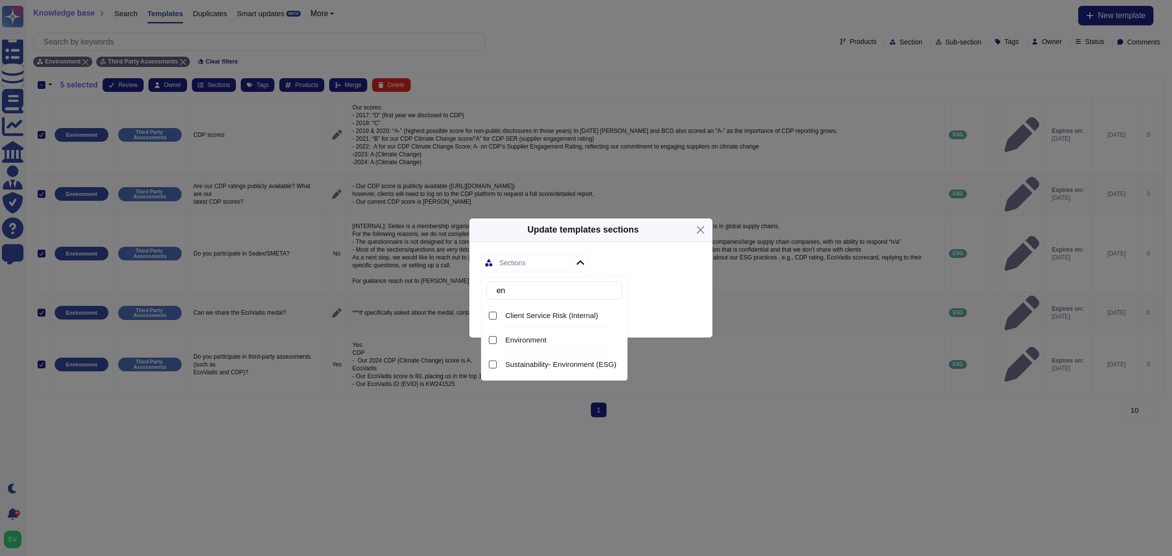
type input "env"
click at [601, 347] on div "Sustainability- Environment (ESG)" at bounding box center [562, 340] width 121 height 22
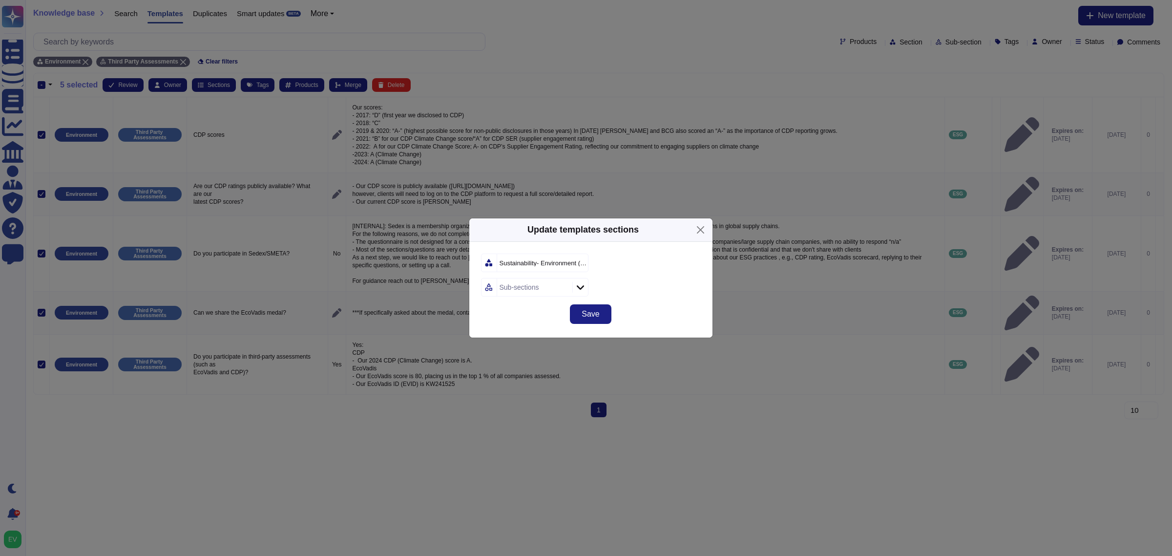
click at [669, 274] on form "Sustainability- Environment (ESG) Sub-sections" at bounding box center [591, 274] width 220 height 43
click at [530, 285] on div "Sub-sections" at bounding box center [520, 287] width 40 height 7
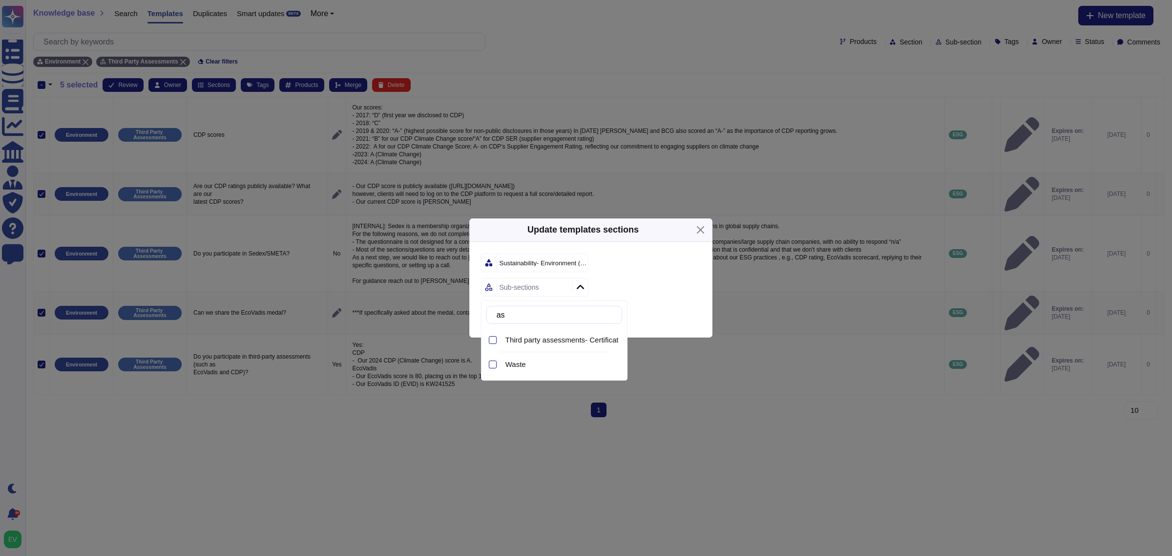
type input "ass"
click at [546, 341] on span "Third party assessments- Certifications (ISO 14001-Ecovadis- CPD)" at bounding box center [615, 340] width 221 height 9
click at [650, 300] on div "Sustainability- Environment (ESG) Third party assessments- Certifications (ISO …" at bounding box center [590, 272] width 243 height 61
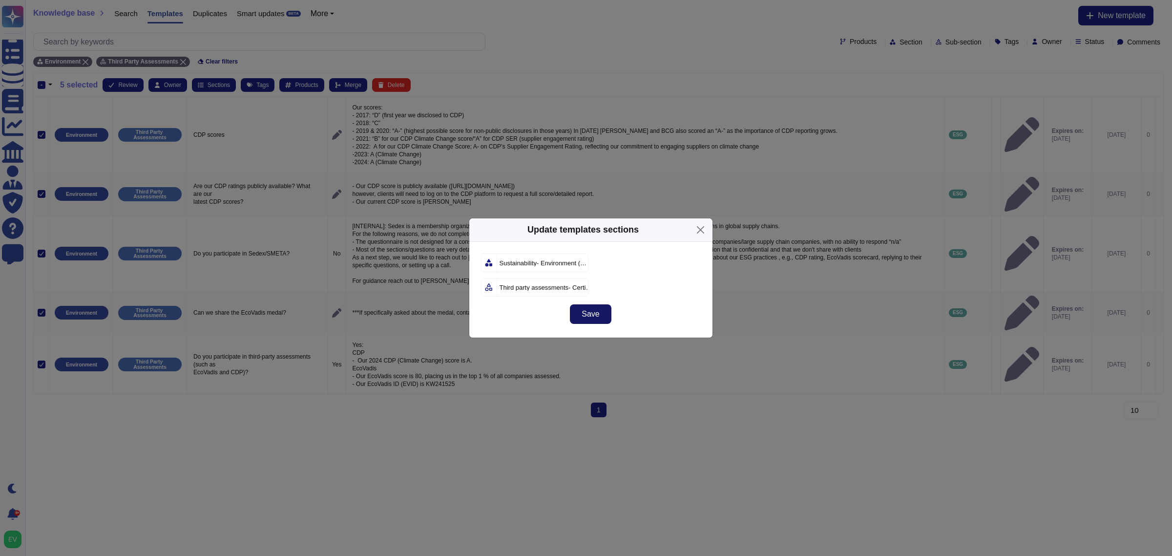
click at [587, 317] on span "Save" at bounding box center [591, 314] width 18 height 8
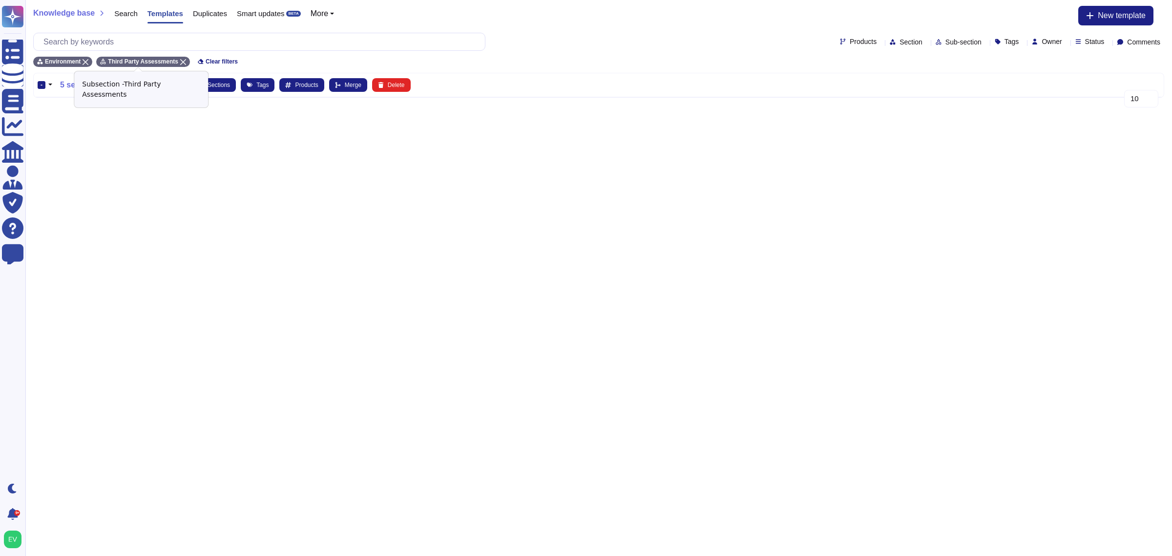
click at [180, 59] on icon at bounding box center [183, 62] width 6 height 6
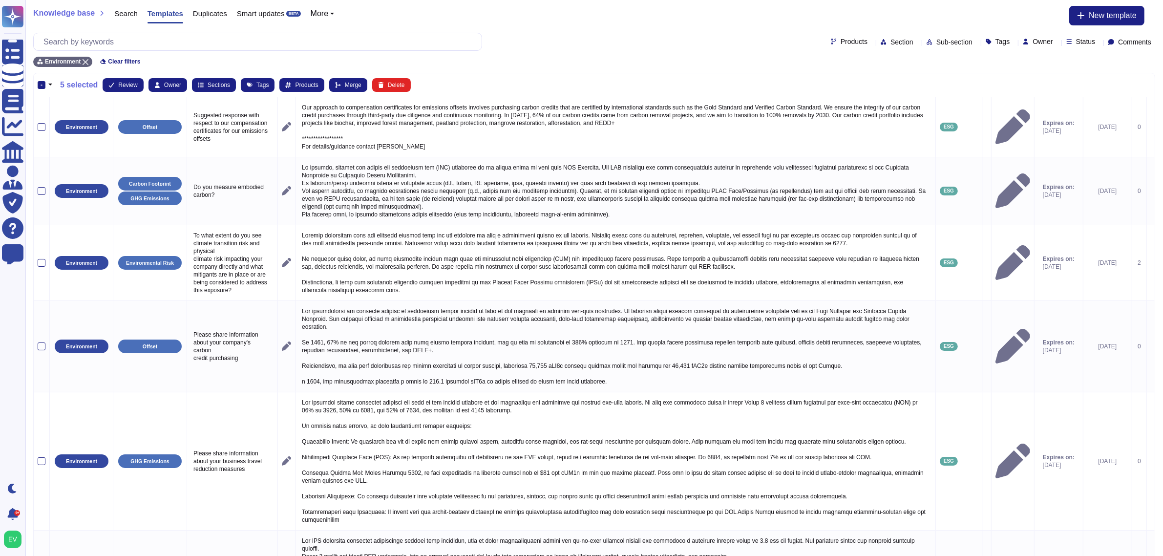
click at [943, 45] on span "Sub-section" at bounding box center [954, 42] width 36 height 7
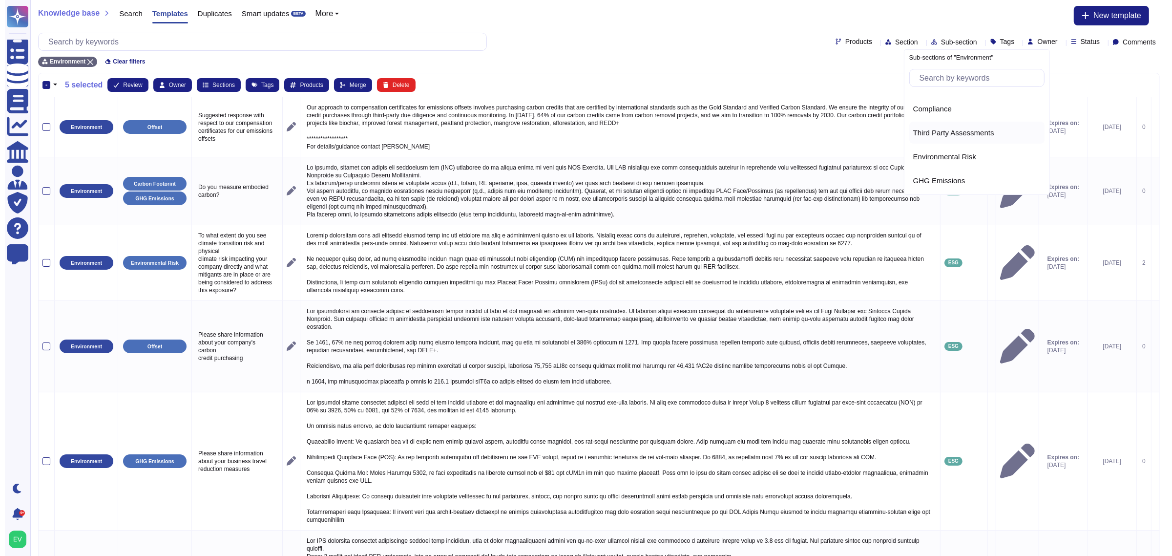
scroll to position [257, 0]
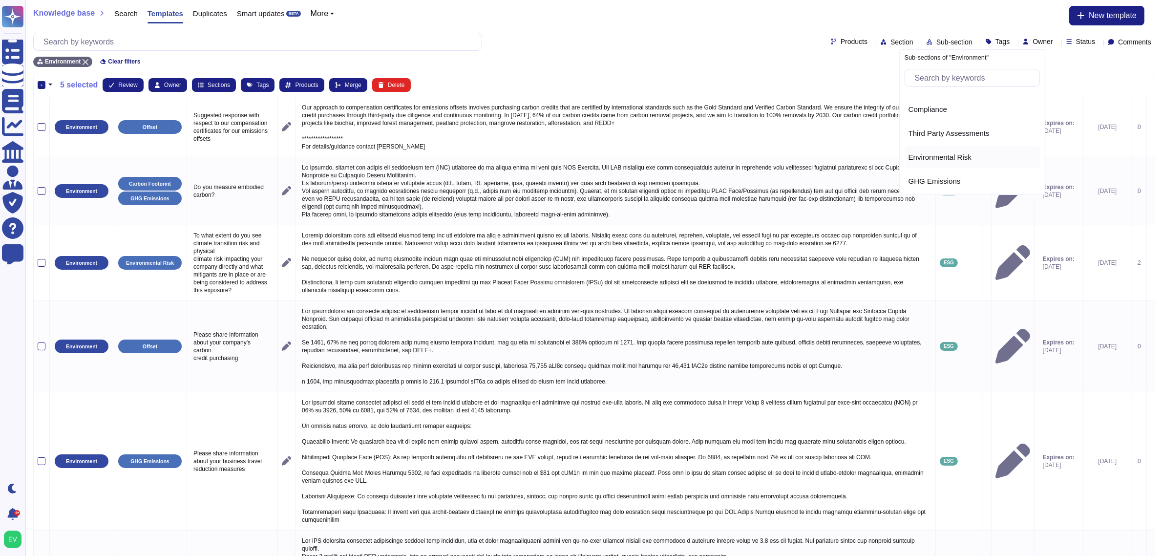
click at [922, 159] on span "Environmental Risk" at bounding box center [939, 157] width 63 height 9
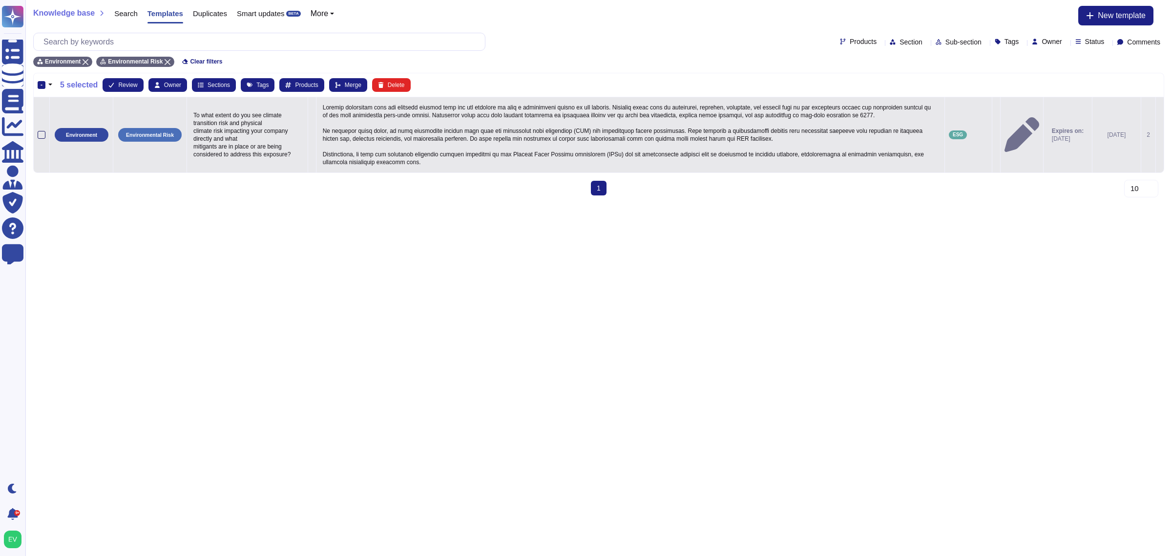
click at [40, 131] on div at bounding box center [42, 135] width 8 height 8
click at [0, 0] on input "checkbox" at bounding box center [0, 0] width 0 height 0
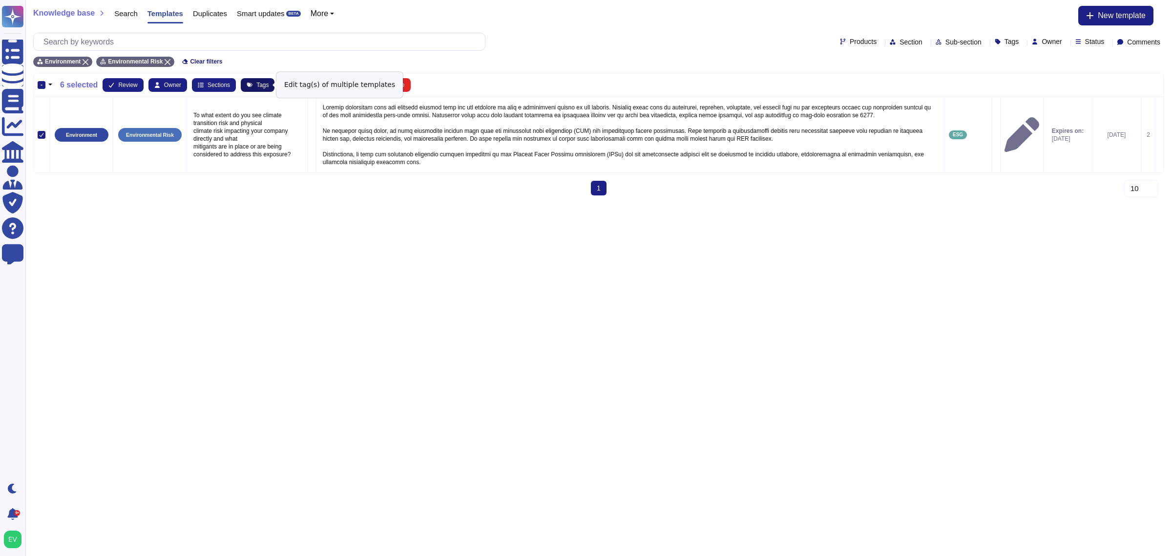
click at [250, 84] on icon at bounding box center [250, 85] width 6 height 6
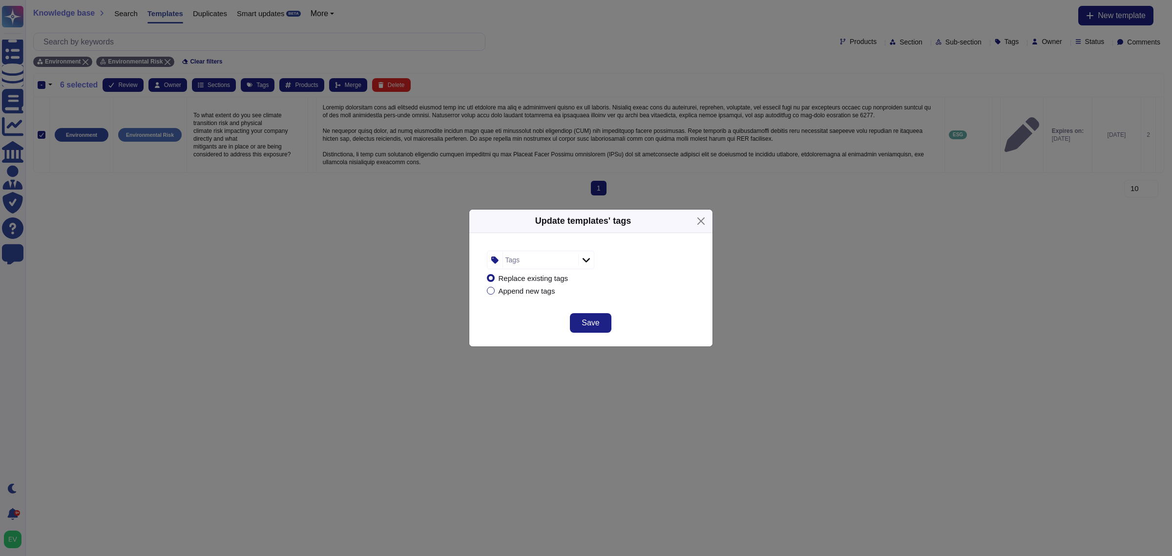
click at [518, 254] on div "Tags" at bounding box center [539, 260] width 73 height 18
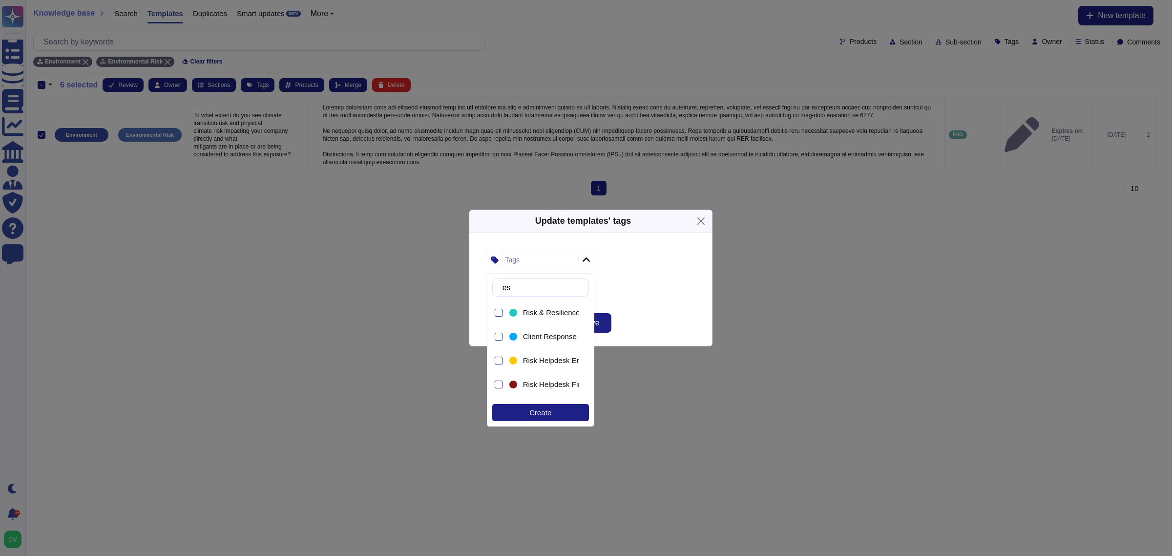
type input "esg"
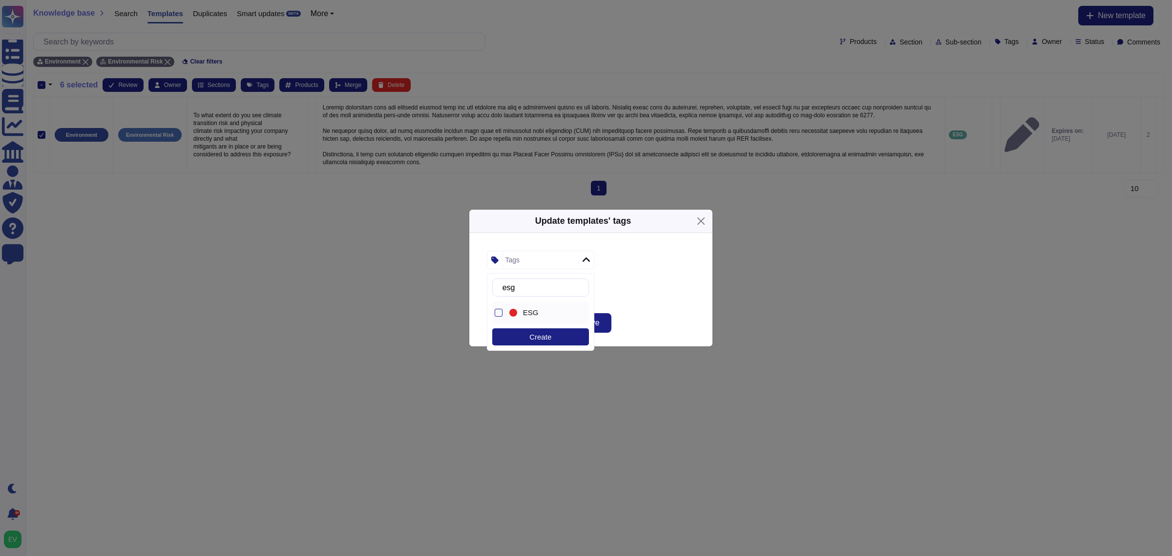
click at [523, 314] on span "ESG" at bounding box center [531, 312] width 16 height 9
click at [646, 284] on div "Replace existing tags Append new tags" at bounding box center [591, 284] width 208 height 30
click at [578, 323] on button "Save" at bounding box center [590, 323] width 41 height 20
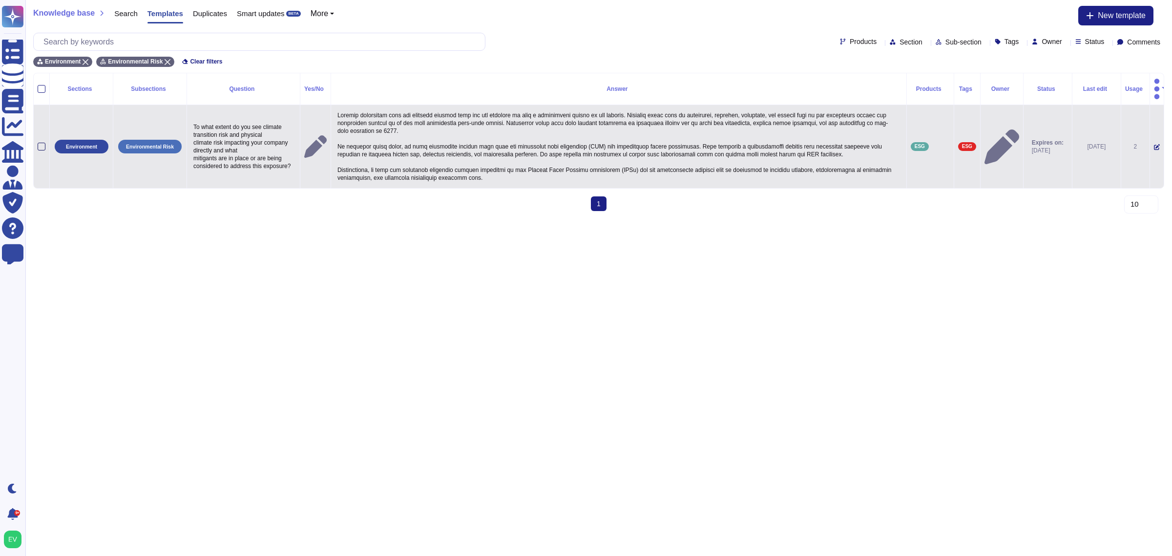
click at [40, 143] on div at bounding box center [42, 147] width 8 height 8
click at [0, 0] on input "checkbox" at bounding box center [0, 0] width 0 height 0
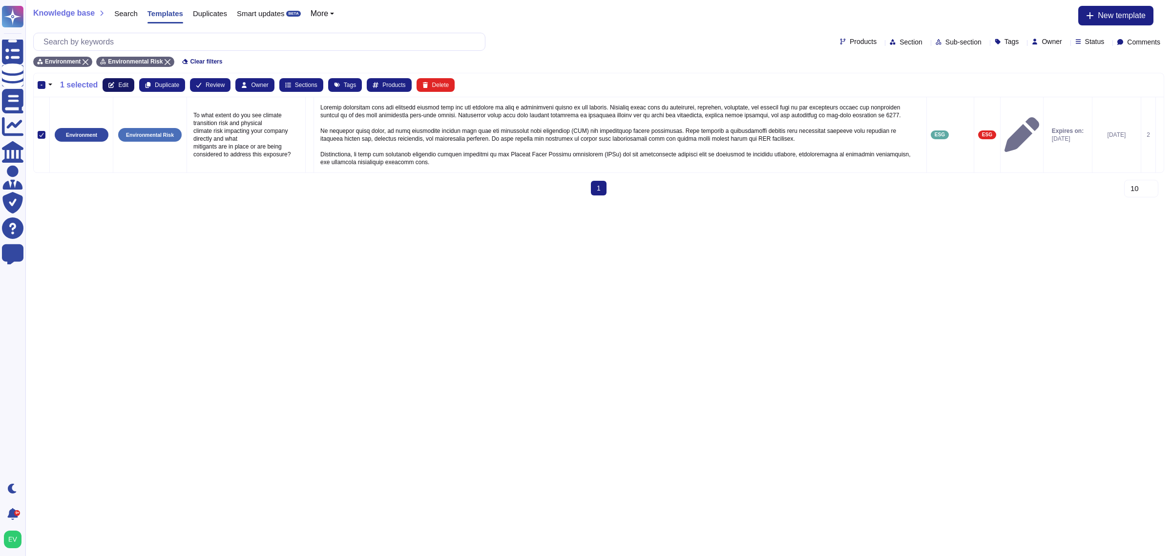
click at [121, 85] on span "Edit" at bounding box center [123, 85] width 10 height 6
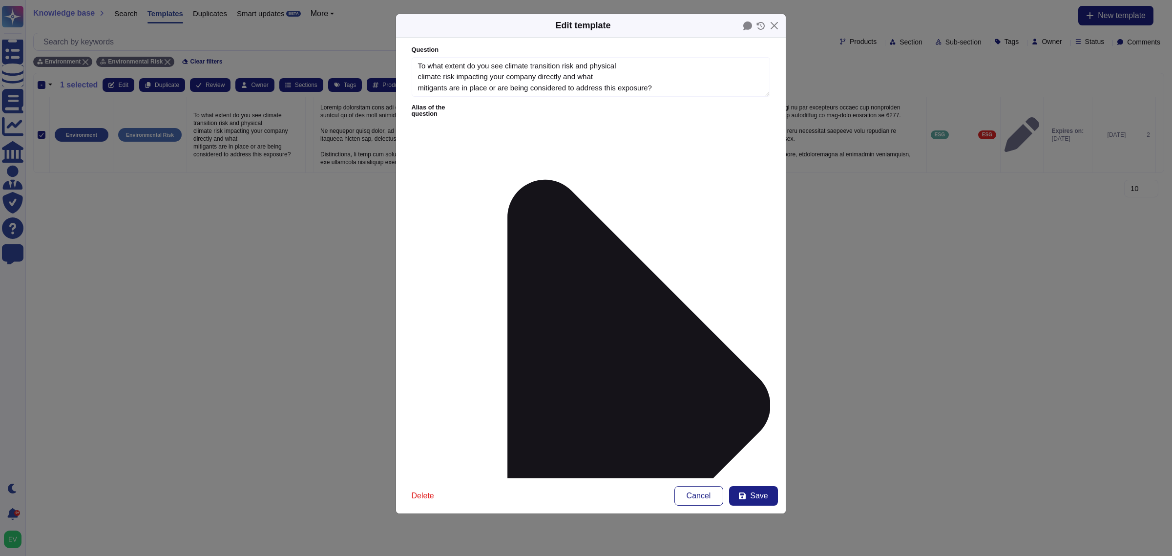
type textarea "To what extent do you see climate transition risk and physical climate risk imp…"
type textarea "Climate transition risk and physical climate risk are not expected to have a su…"
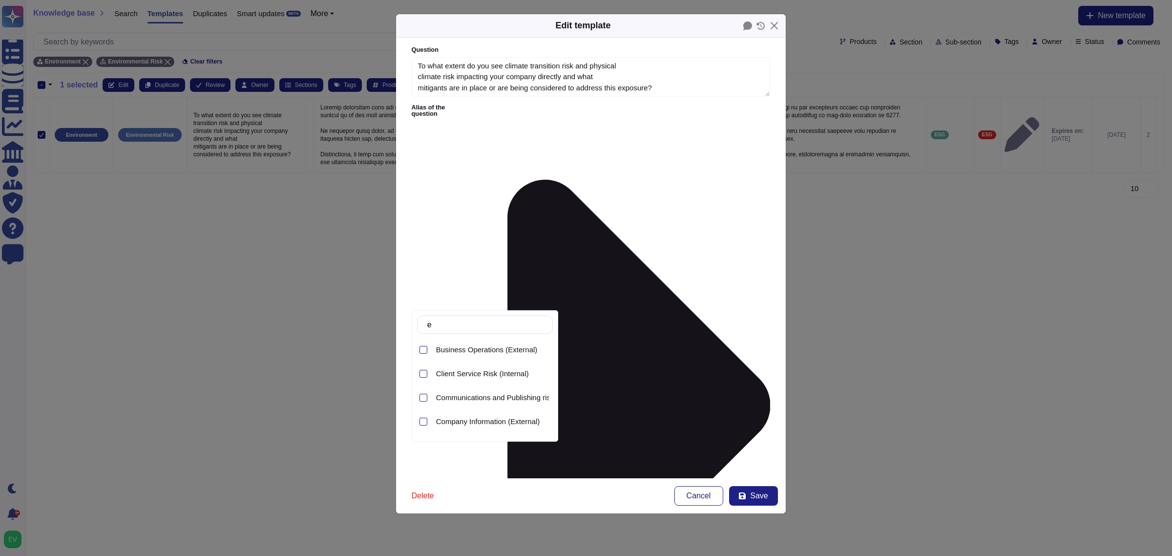
type input "en"
click at [519, 397] on span "Sustainability- Environment (ESG)" at bounding box center [491, 398] width 111 height 9
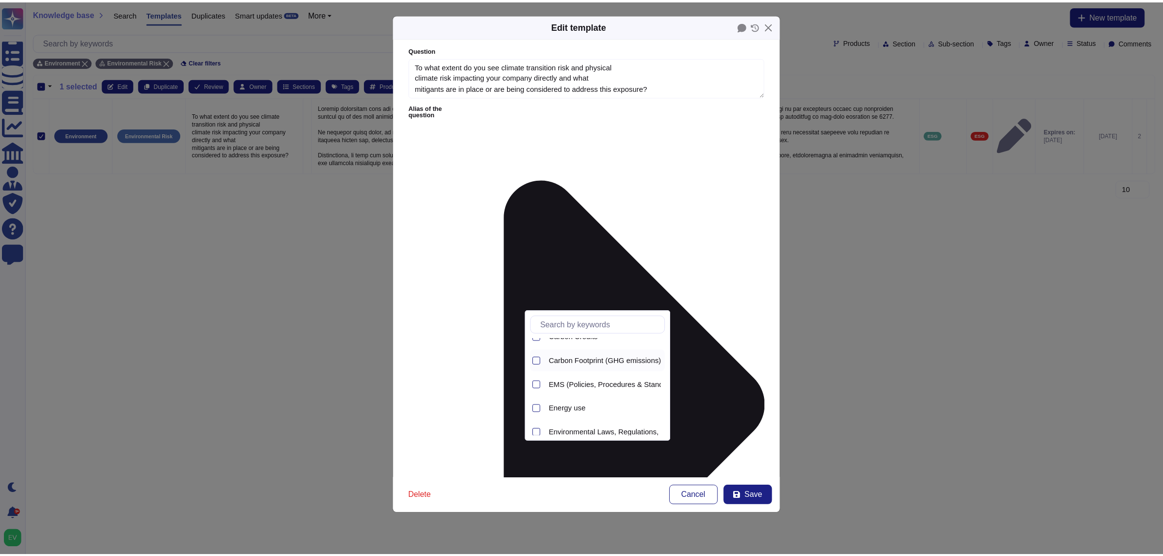
scroll to position [43, 0]
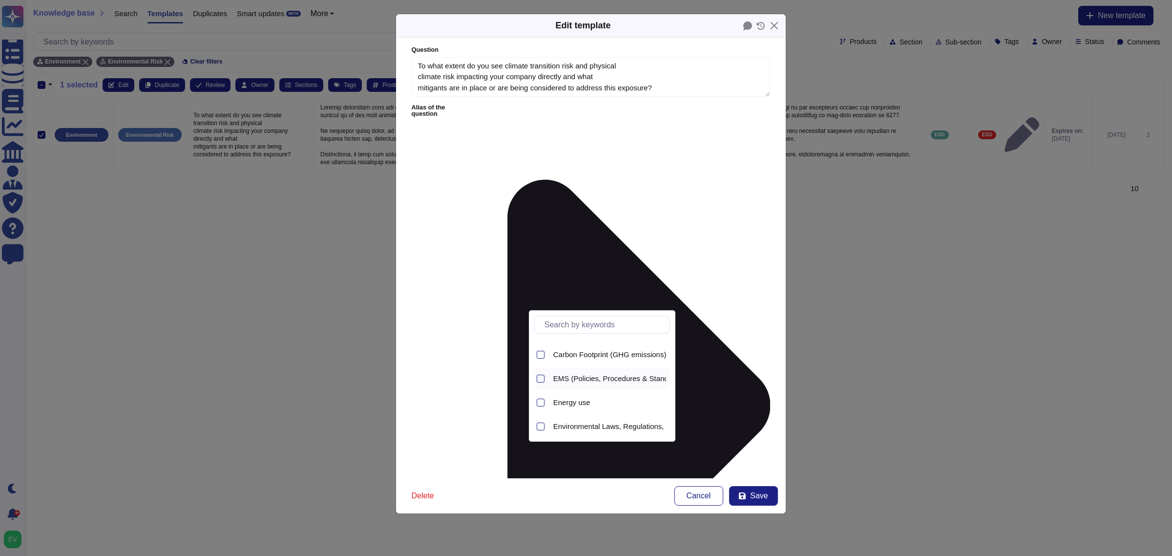
click at [597, 380] on span "EMS (Policies, Procedures & Standards)" at bounding box center [619, 378] width 132 height 9
click at [645, 374] on span "EMS (Policies, Procedures & Standards)" at bounding box center [619, 378] width 132 height 9
click at [632, 375] on span "EMS (Policies, Procedures & Standards)" at bounding box center [619, 378] width 132 height 9
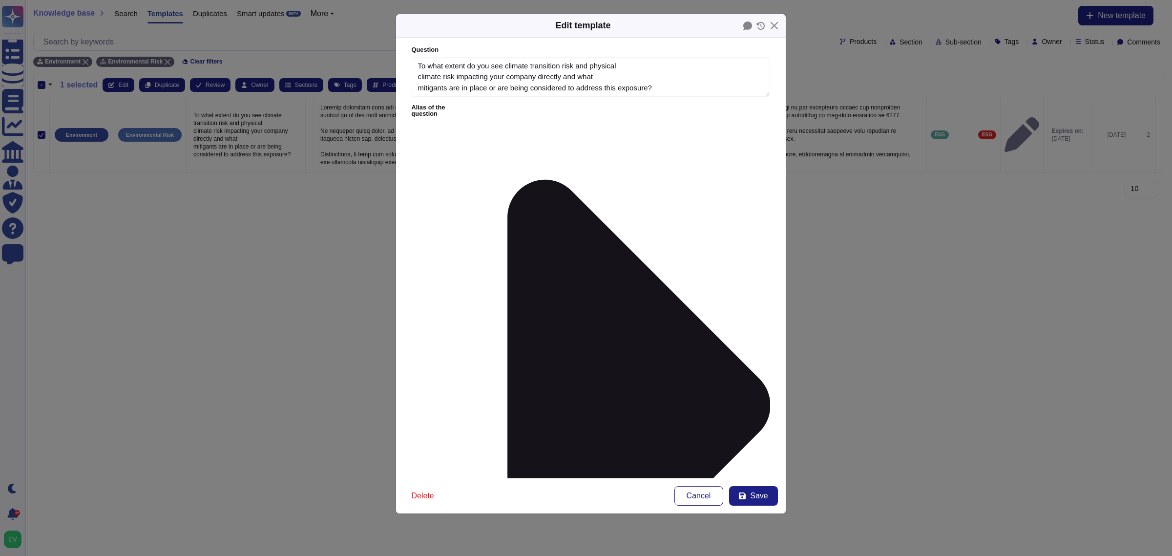
click at [753, 482] on div "Delete Cancel Save" at bounding box center [591, 495] width 390 height 35
click at [753, 485] on div "Delete Cancel Save" at bounding box center [591, 495] width 390 height 35
click at [754, 496] on span "Save" at bounding box center [759, 496] width 18 height 8
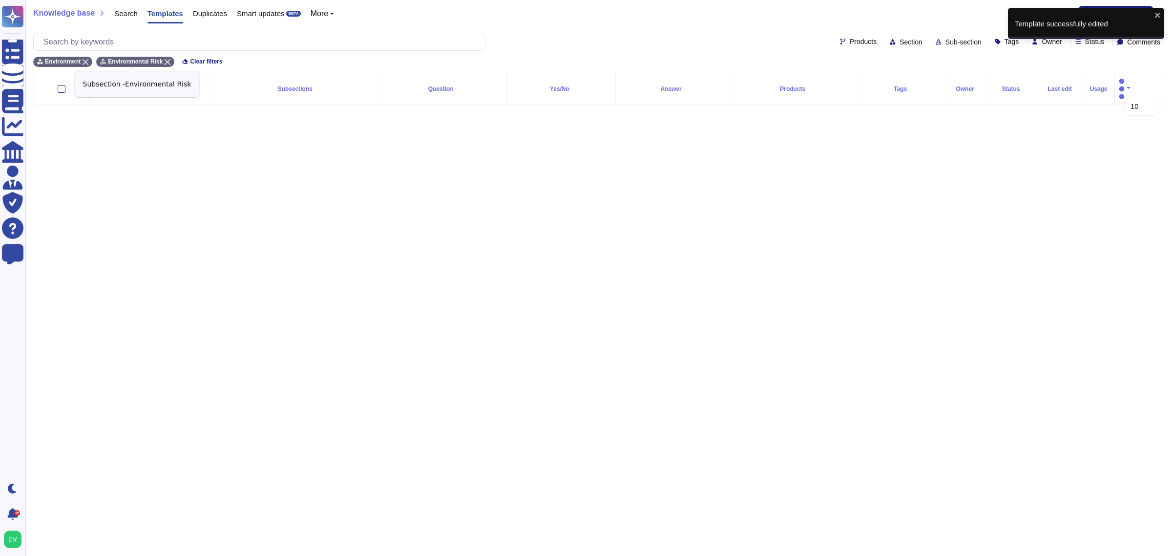
click at [165, 61] on icon at bounding box center [168, 62] width 6 height 6
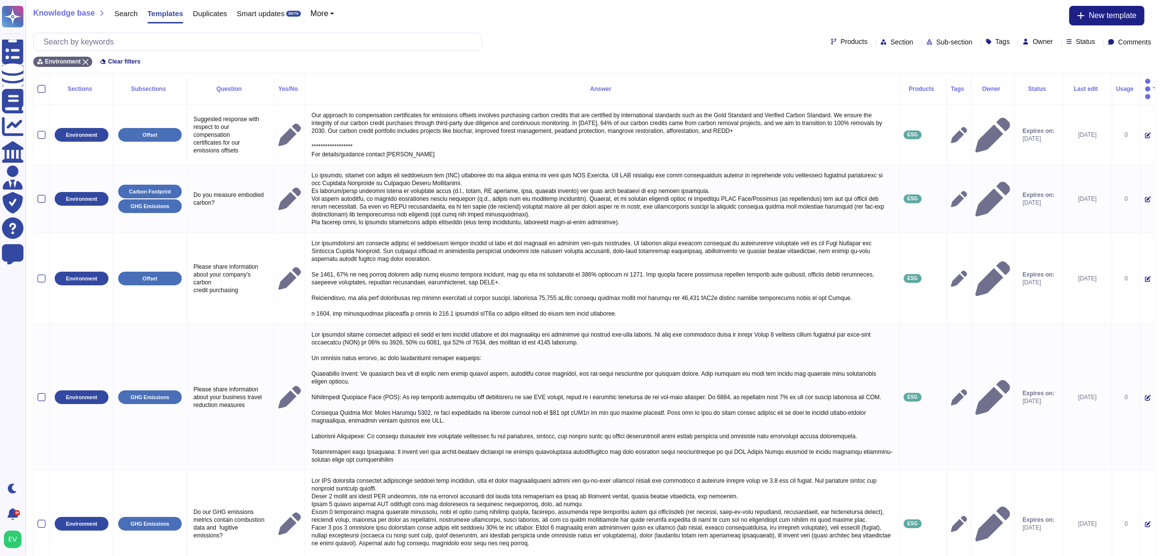
click at [936, 40] on span "Sub-section" at bounding box center [954, 42] width 36 height 7
click at [936, 149] on span "GHG Emissions" at bounding box center [934, 148] width 52 height 9
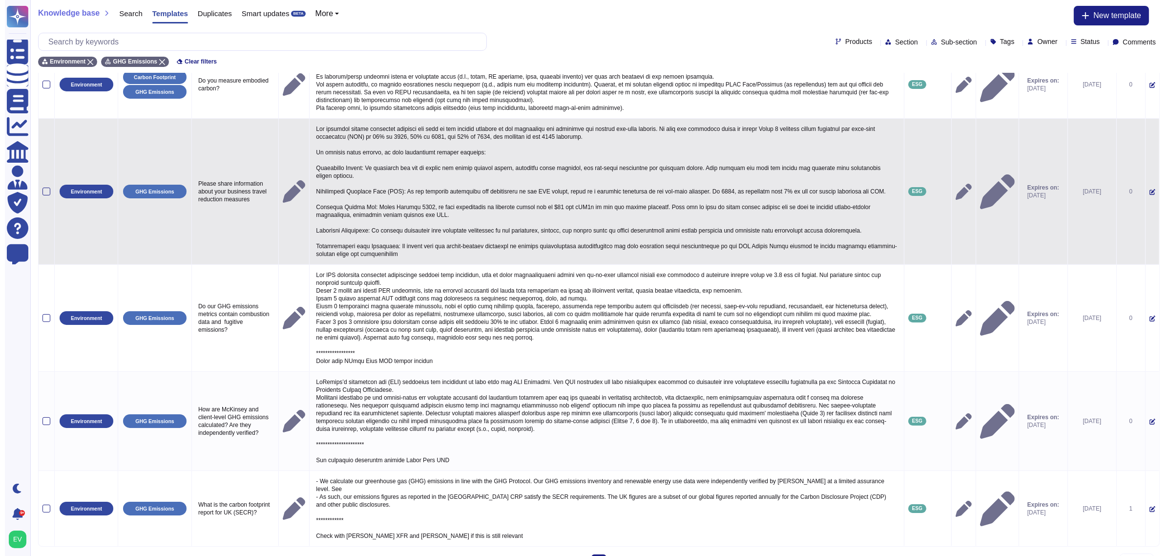
scroll to position [0, 0]
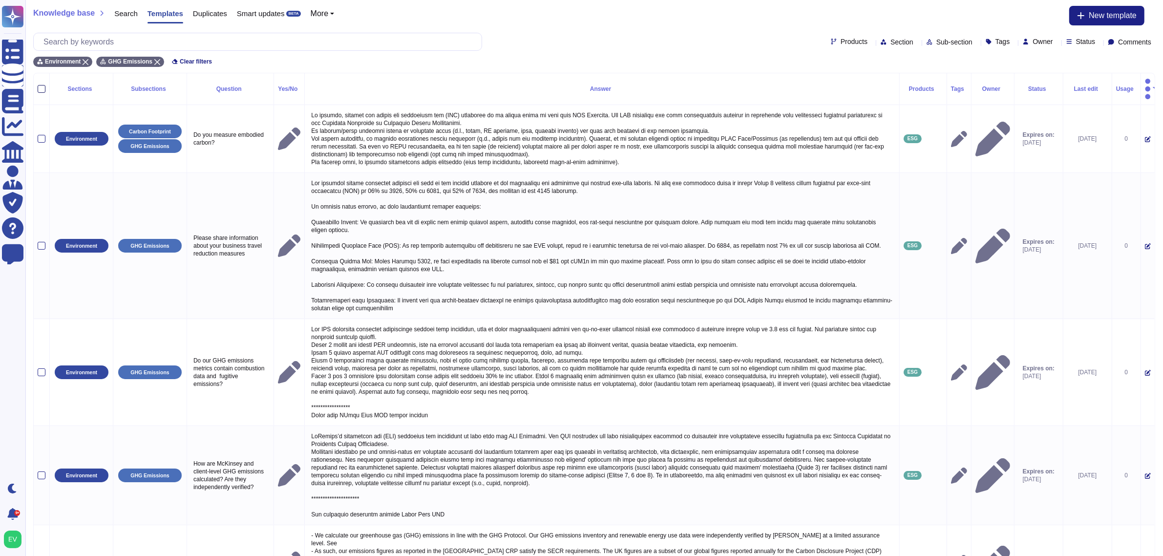
click at [41, 85] on div at bounding box center [42, 89] width 8 height 8
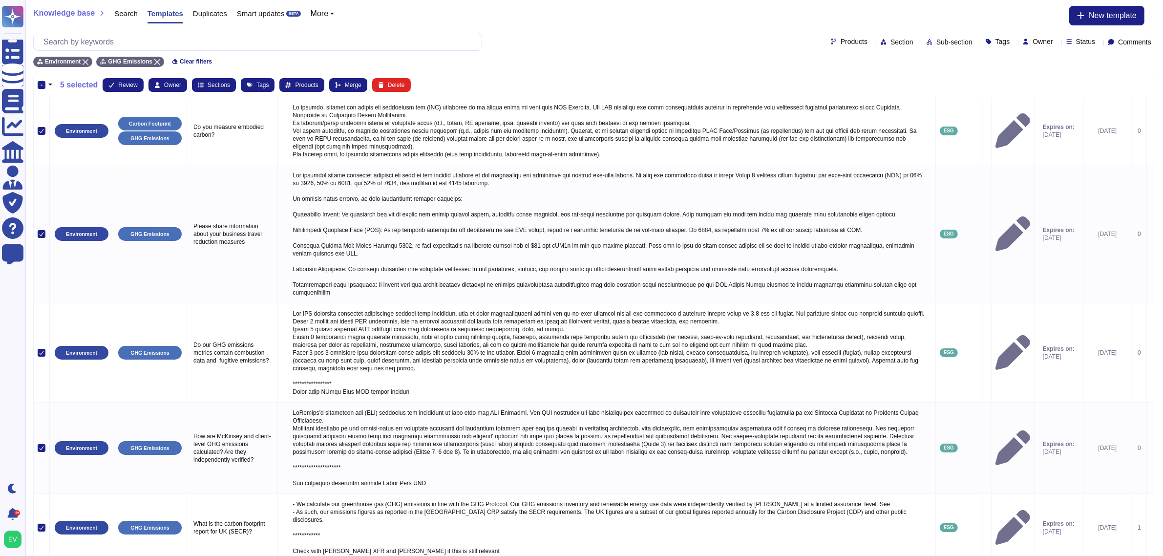
click at [995, 44] on span "Tags" at bounding box center [1002, 41] width 15 height 7
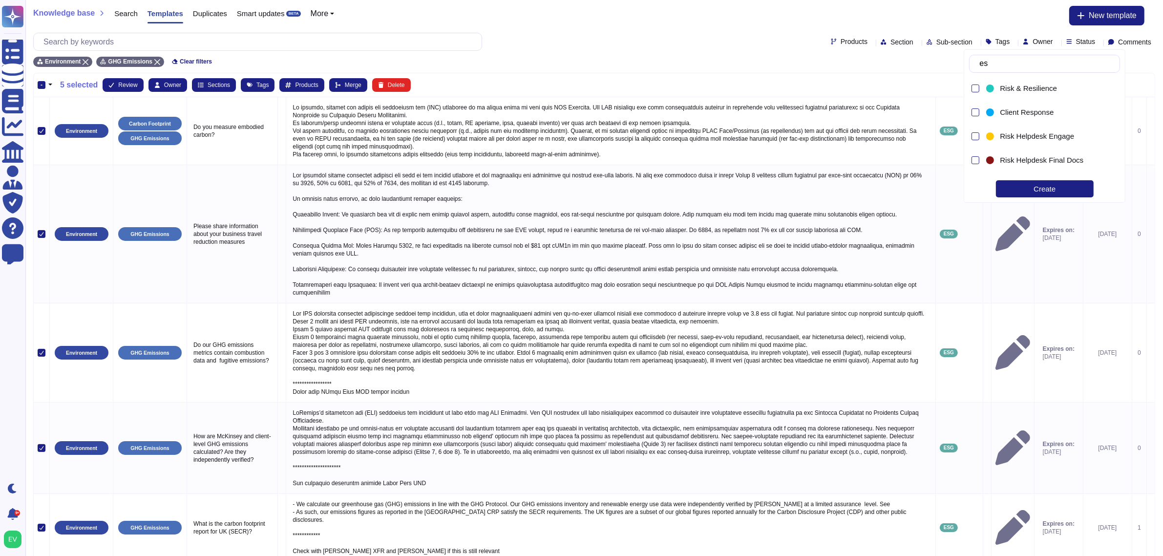
type input "esg"
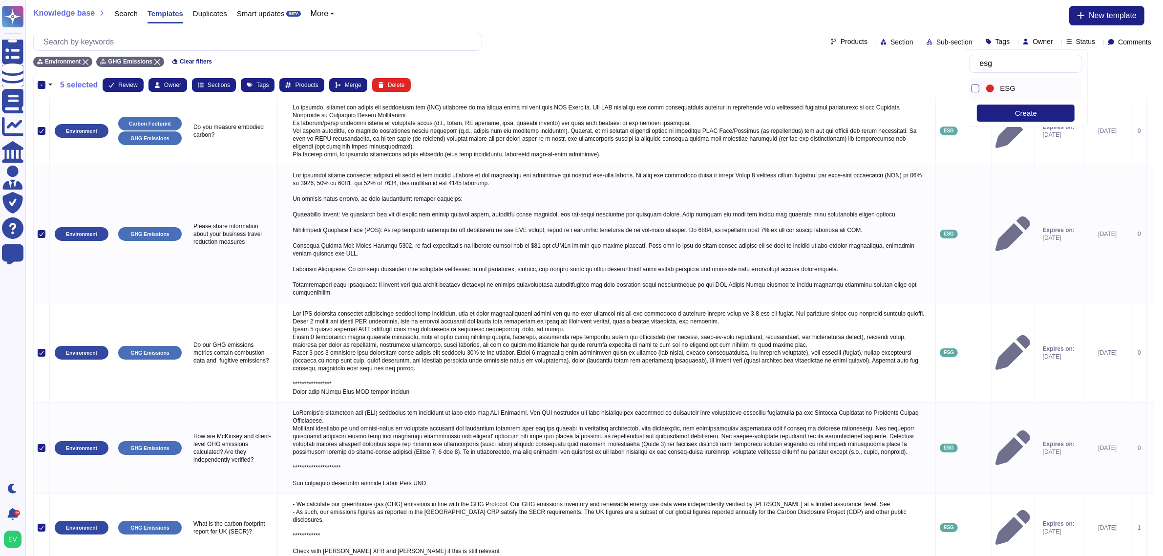
click at [1005, 88] on span "ESG" at bounding box center [1008, 88] width 16 height 9
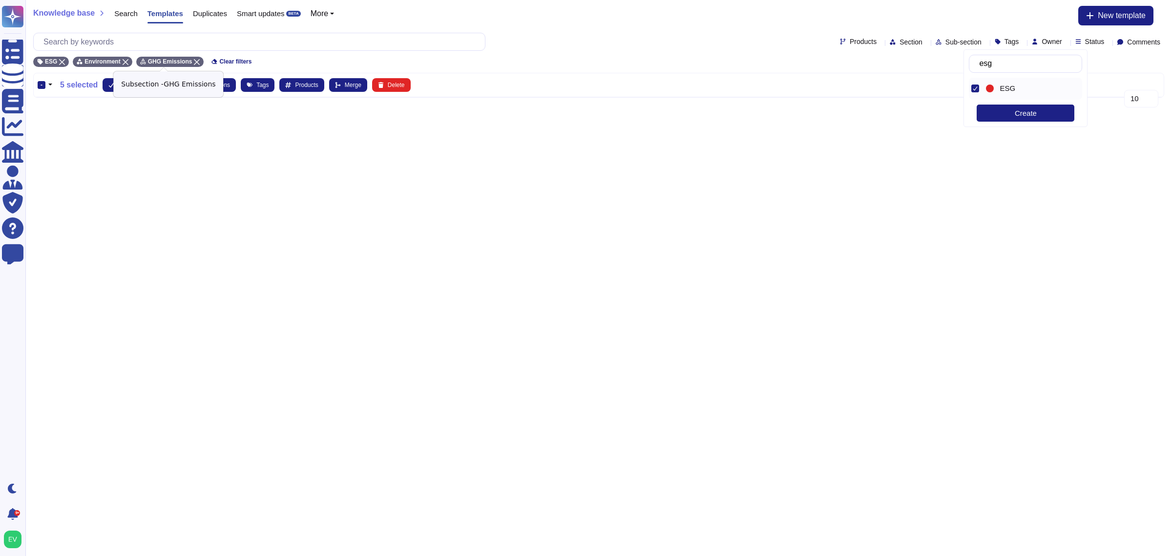
click at [194, 59] on icon at bounding box center [197, 62] width 6 height 6
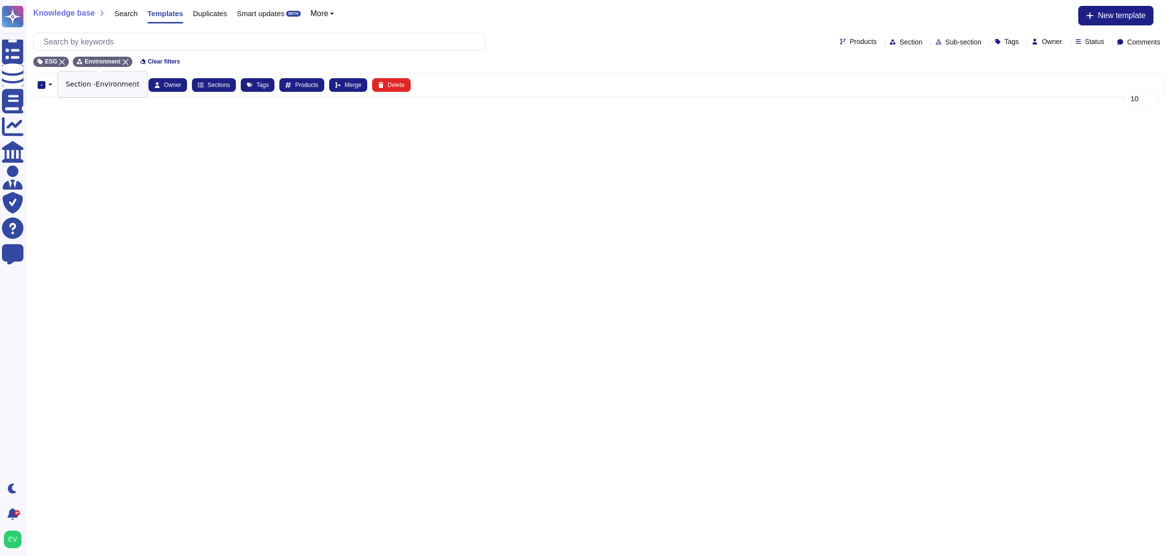
click at [123, 59] on icon at bounding box center [126, 62] width 6 height 6
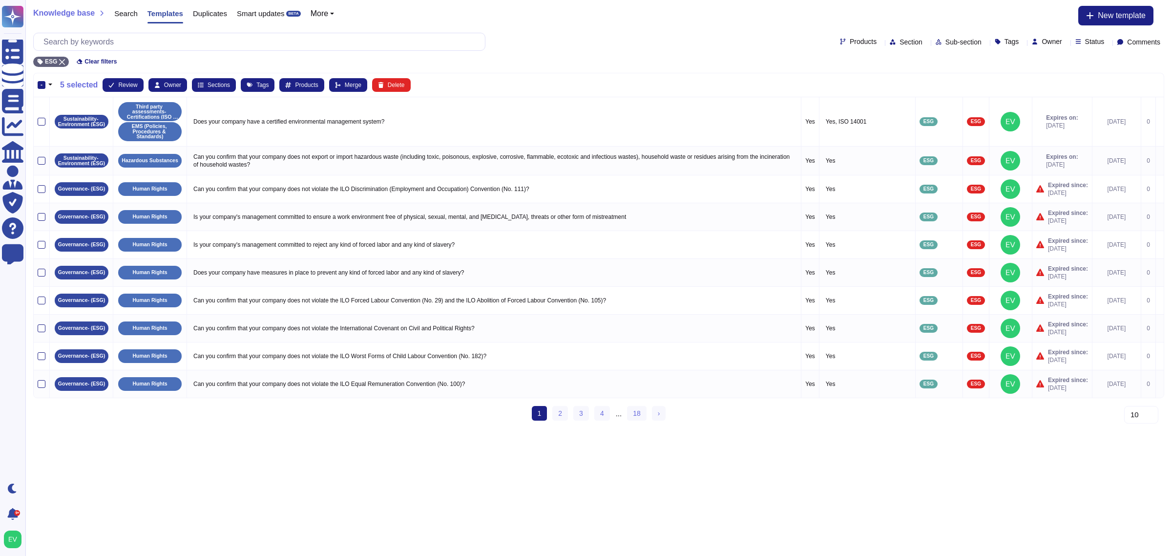
click at [946, 40] on span "Sub-section" at bounding box center [964, 42] width 36 height 7
click at [900, 42] on span "Section" at bounding box center [911, 42] width 23 height 7
click at [888, 88] on span "Environment" at bounding box center [886, 88] width 41 height 9
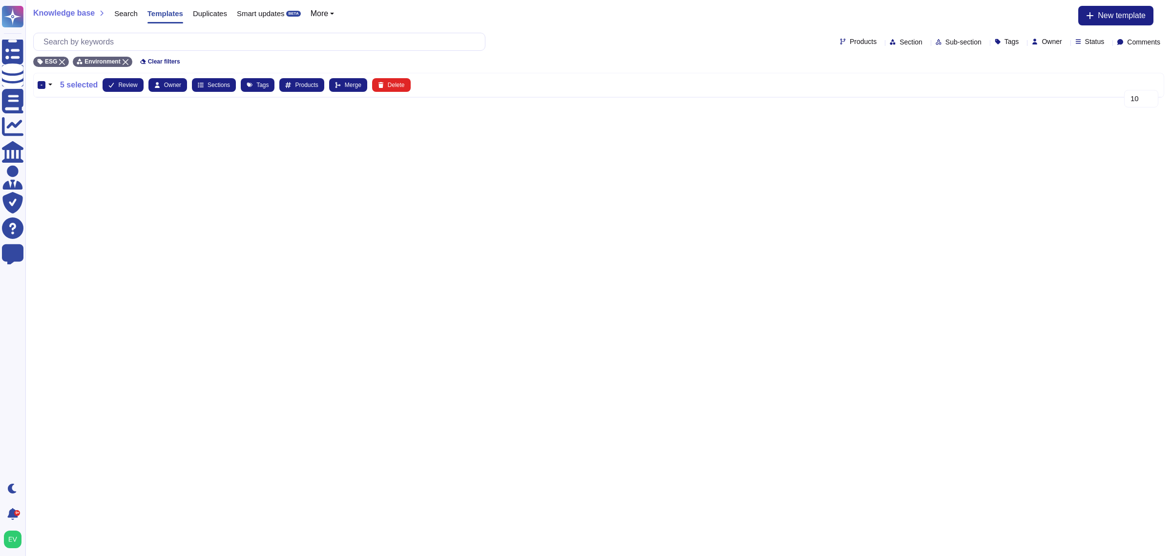
click at [946, 40] on span "Sub-section" at bounding box center [964, 42] width 36 height 7
click at [934, 180] on span "GHG Emissions" at bounding box center [943, 177] width 52 height 9
click at [194, 59] on icon at bounding box center [197, 62] width 6 height 6
click at [123, 59] on icon at bounding box center [126, 62] width 6 height 6
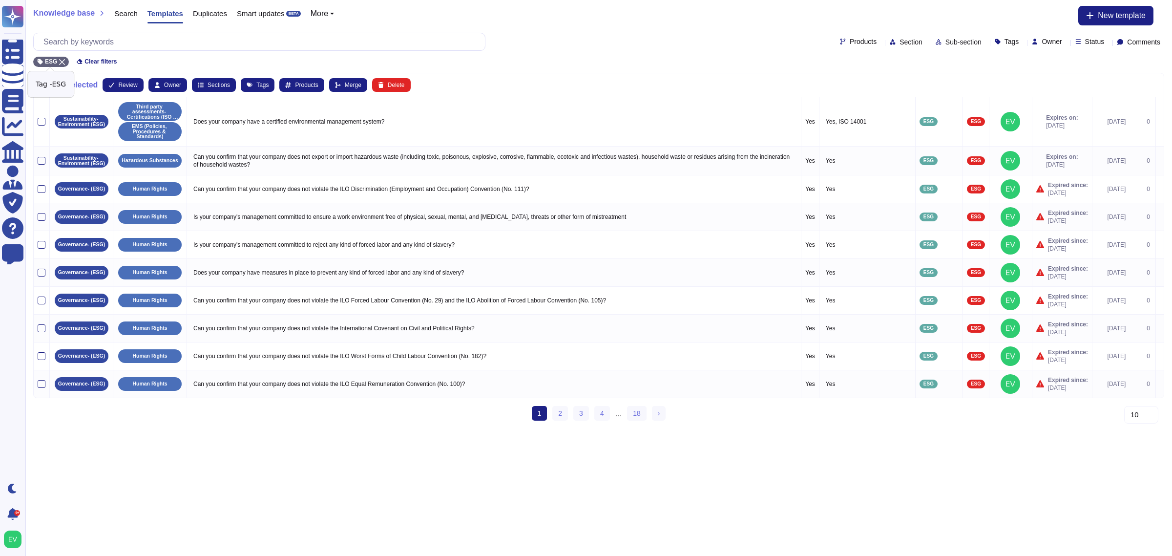
click at [59, 62] on icon at bounding box center [62, 62] width 6 height 6
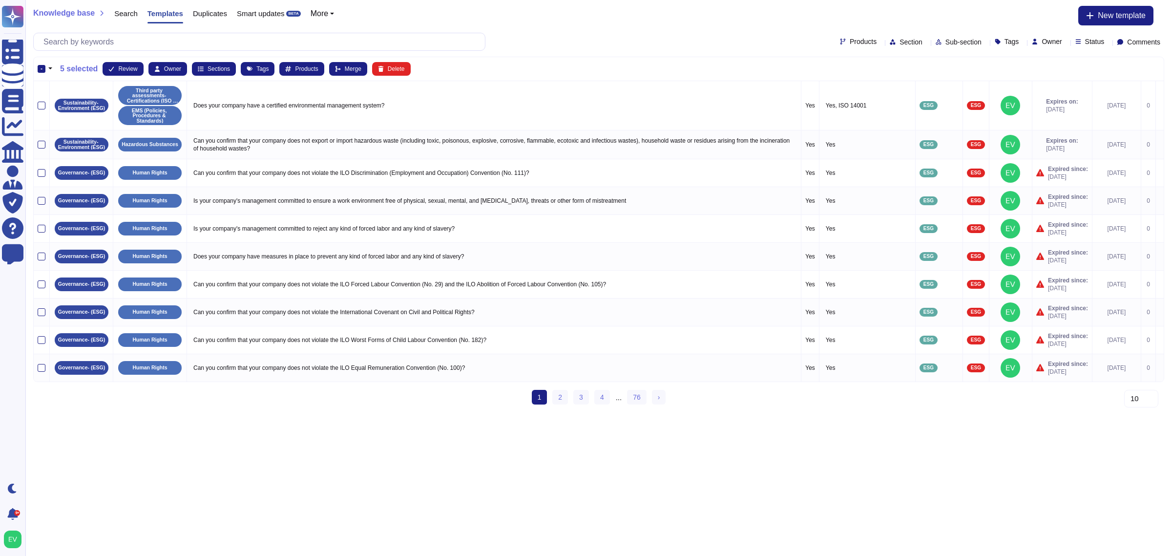
click at [40, 69] on div "-" at bounding box center [42, 69] width 8 height 8
click at [0, 0] on input "-" at bounding box center [0, 0] width 0 height 0
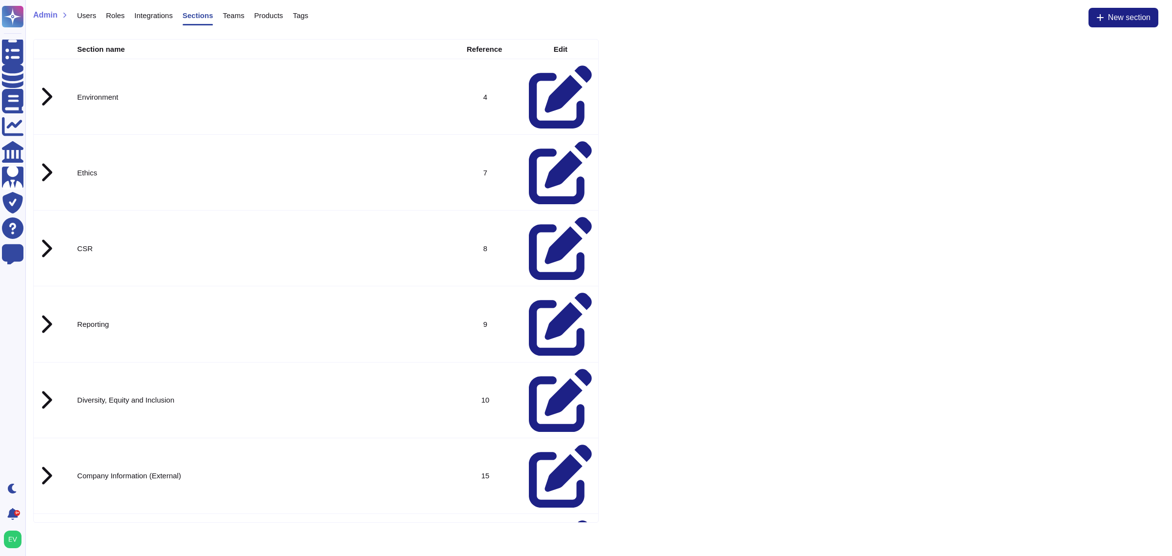
click at [45, 72] on td at bounding box center [46, 96] width 24 height 75
click at [546, 211] on td at bounding box center [560, 248] width 75 height 75
click at [550, 216] on icon at bounding box center [560, 247] width 63 height 63
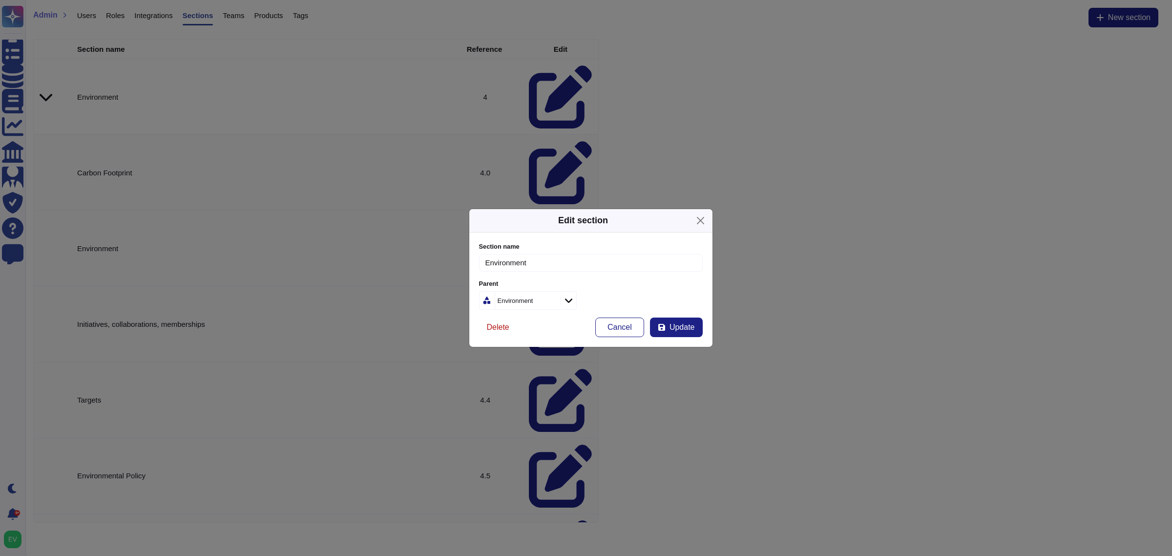
click at [504, 323] on span "Delete" at bounding box center [498, 327] width 22 height 8
